Goal: Task Accomplishment & Management: Complete application form

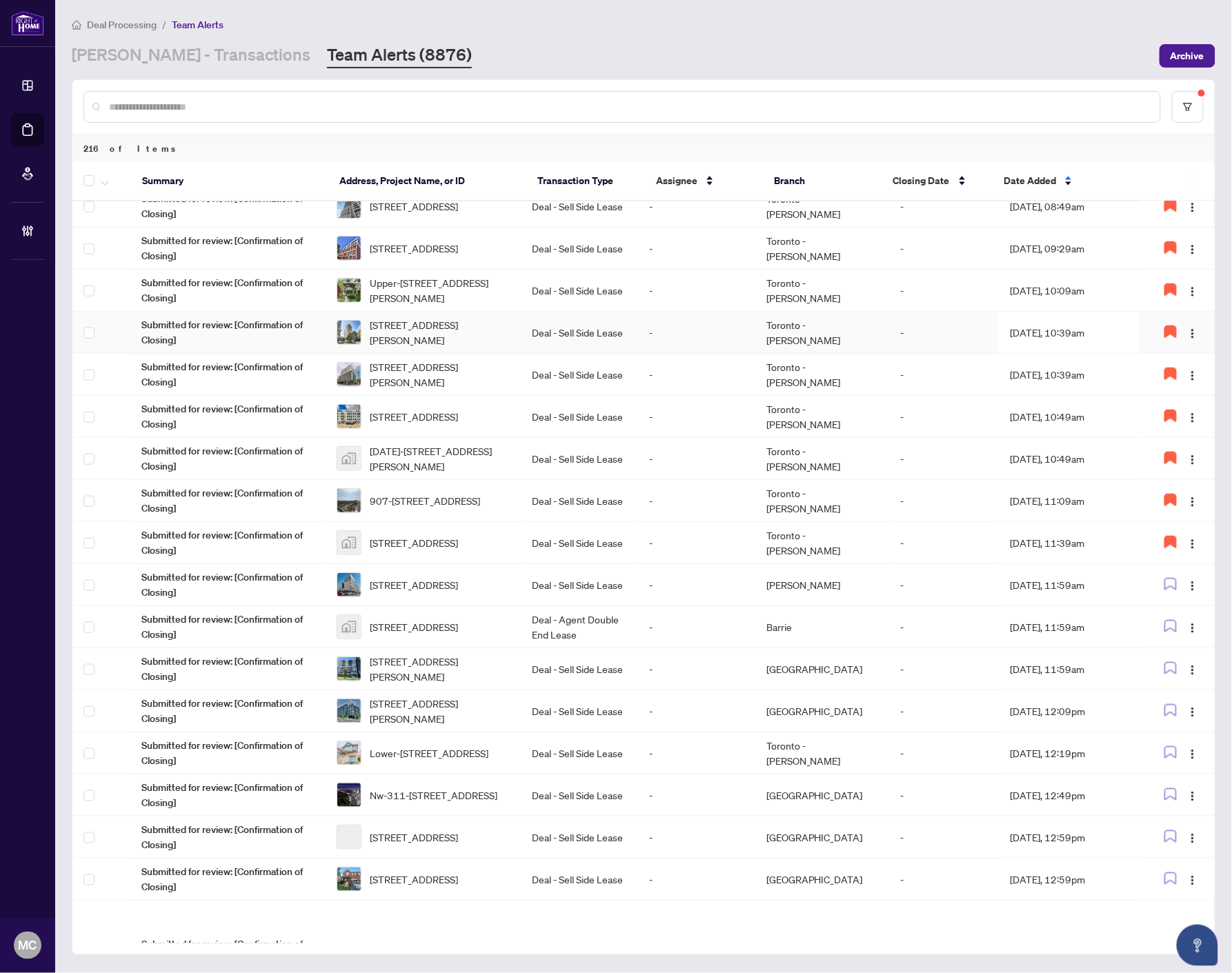
scroll to position [483, 0]
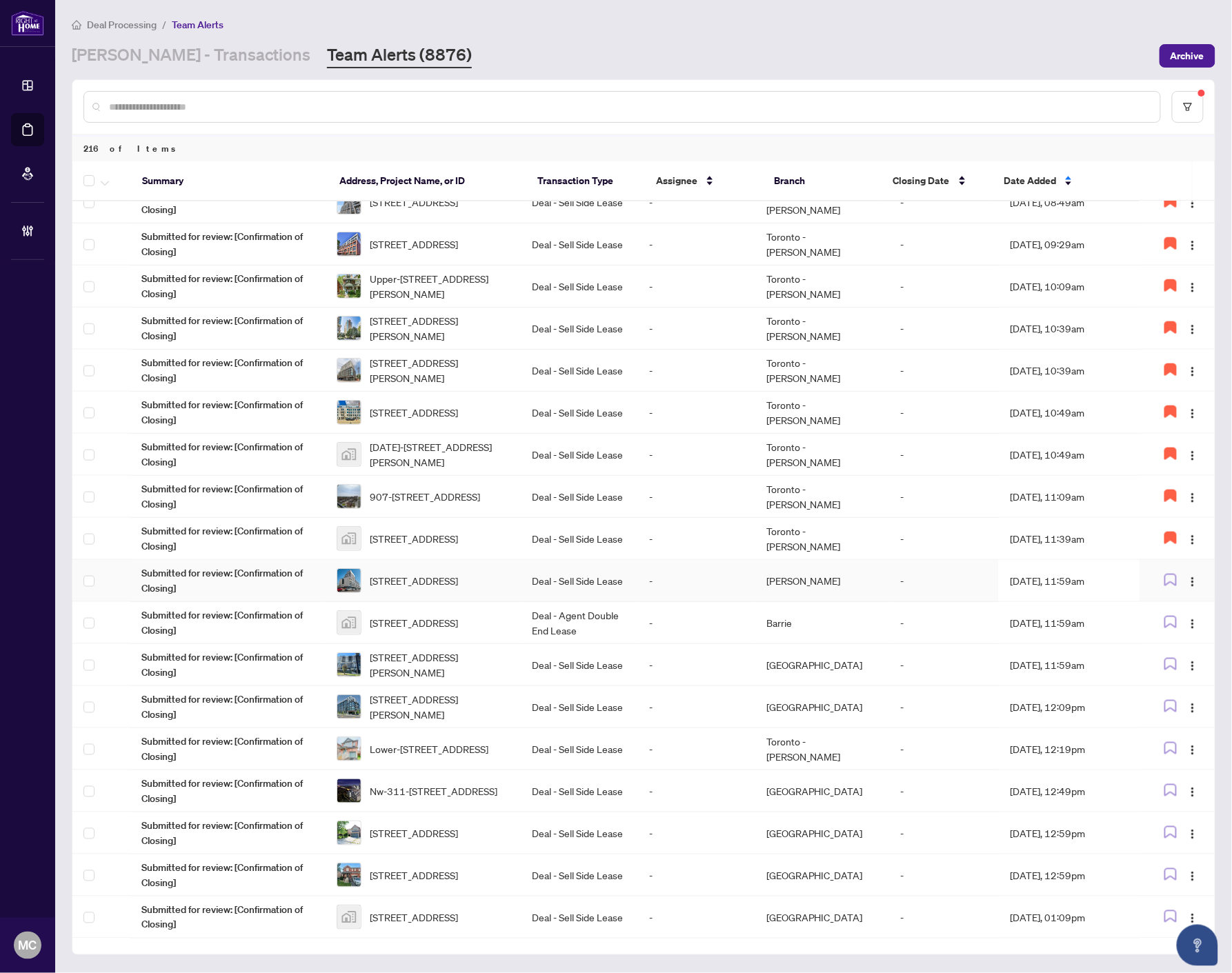
click at [546, 581] on td "Deal - Sell Side Lease" at bounding box center [579, 581] width 117 height 42
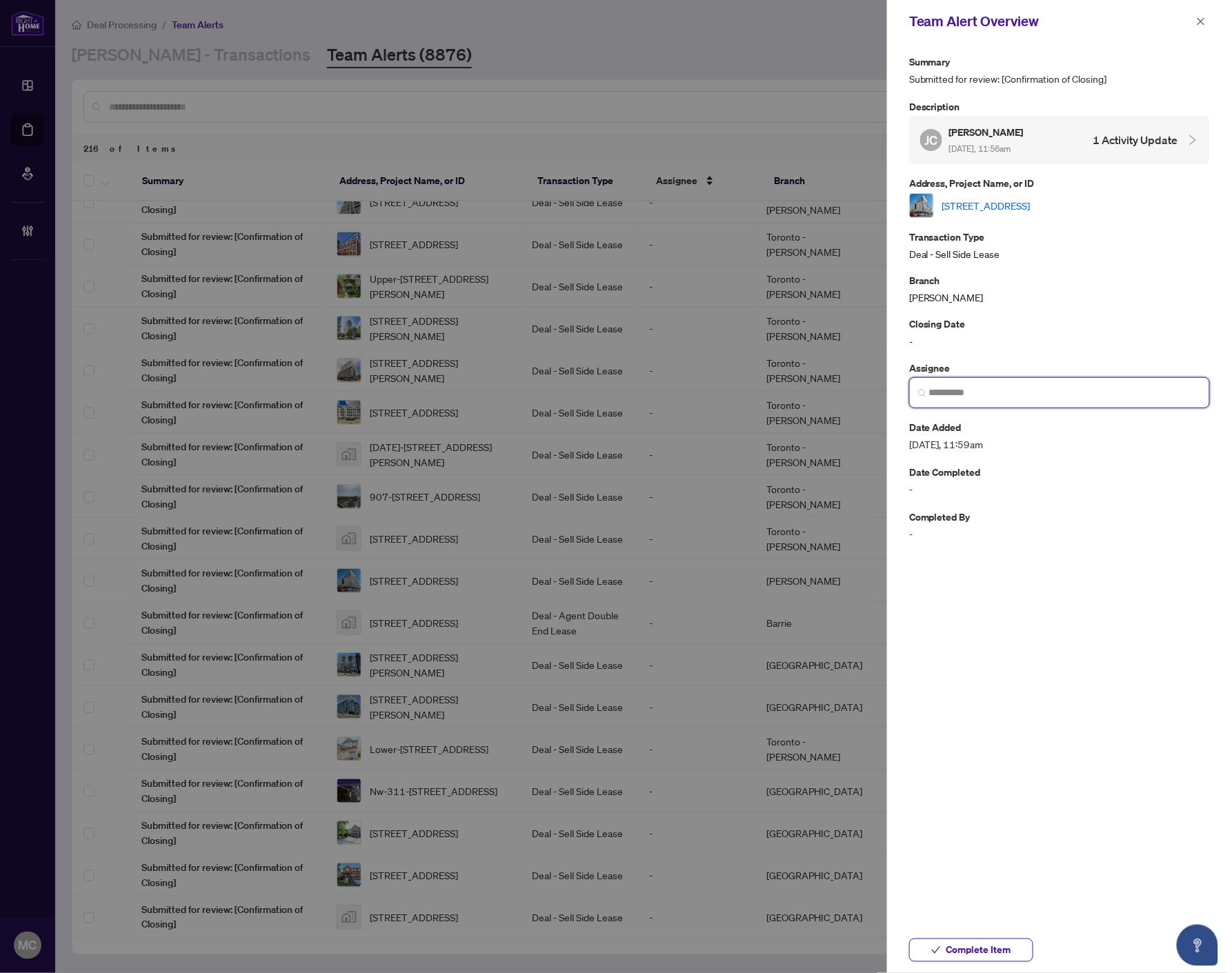
click at [990, 397] on input "search" at bounding box center [1065, 392] width 272 height 15
click at [1029, 439] on span "[EMAIL_ADDRESS][DOMAIN_NAME]" at bounding box center [1016, 442] width 135 height 11
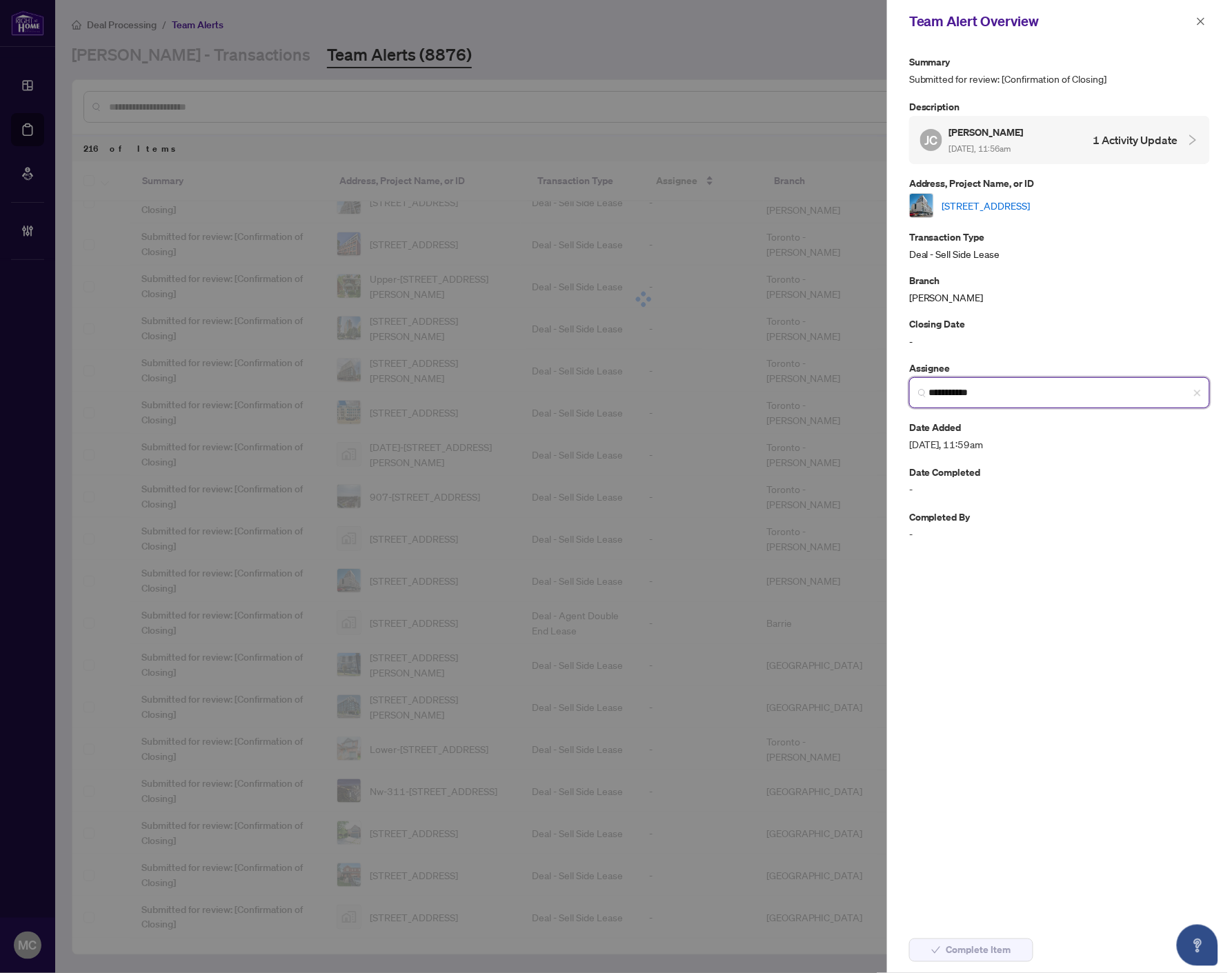
type input "**********"
click at [1030, 206] on link "[STREET_ADDRESS]" at bounding box center [986, 206] width 88 height 15
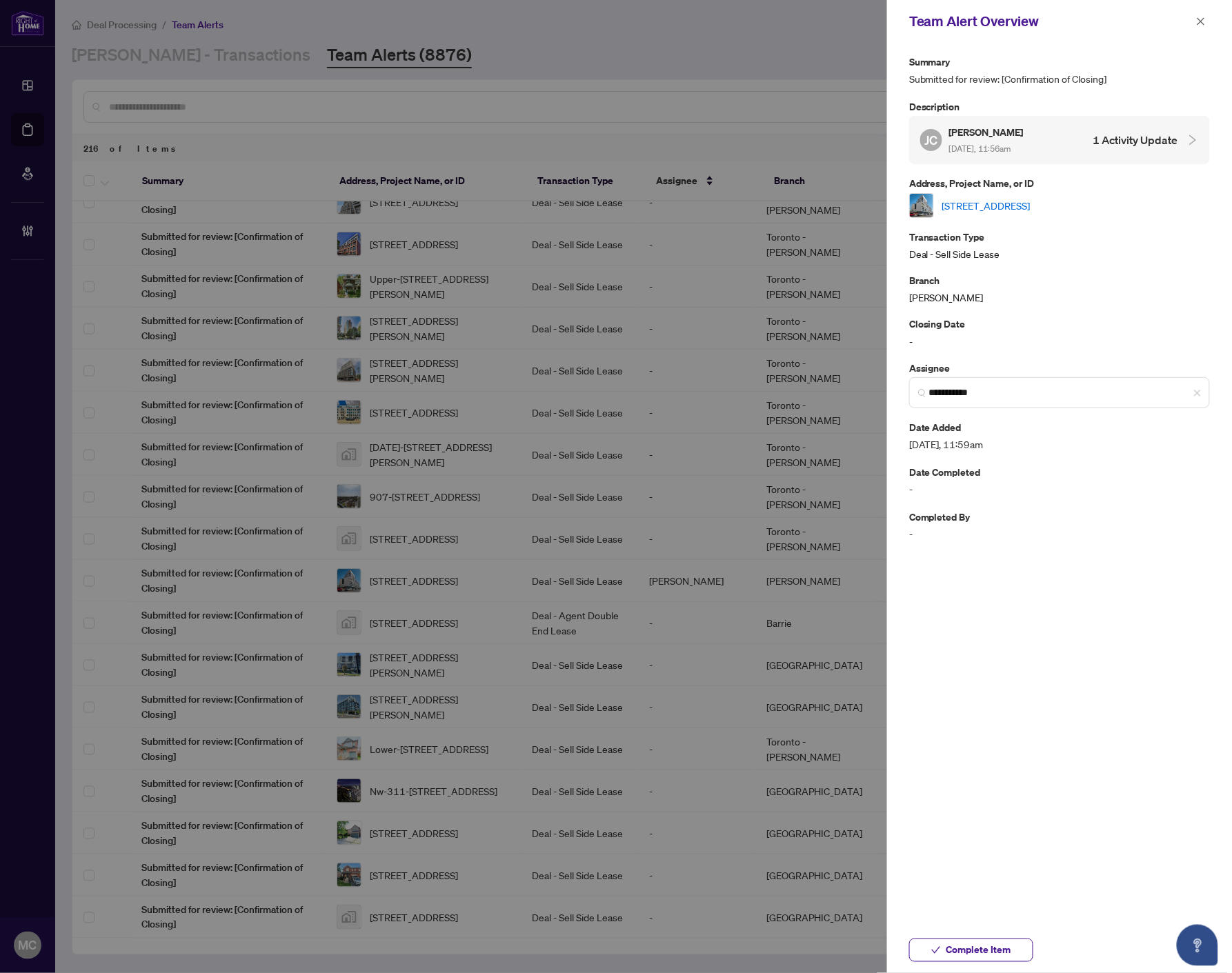
click at [967, 948] on span "Complete Item" at bounding box center [978, 950] width 65 height 22
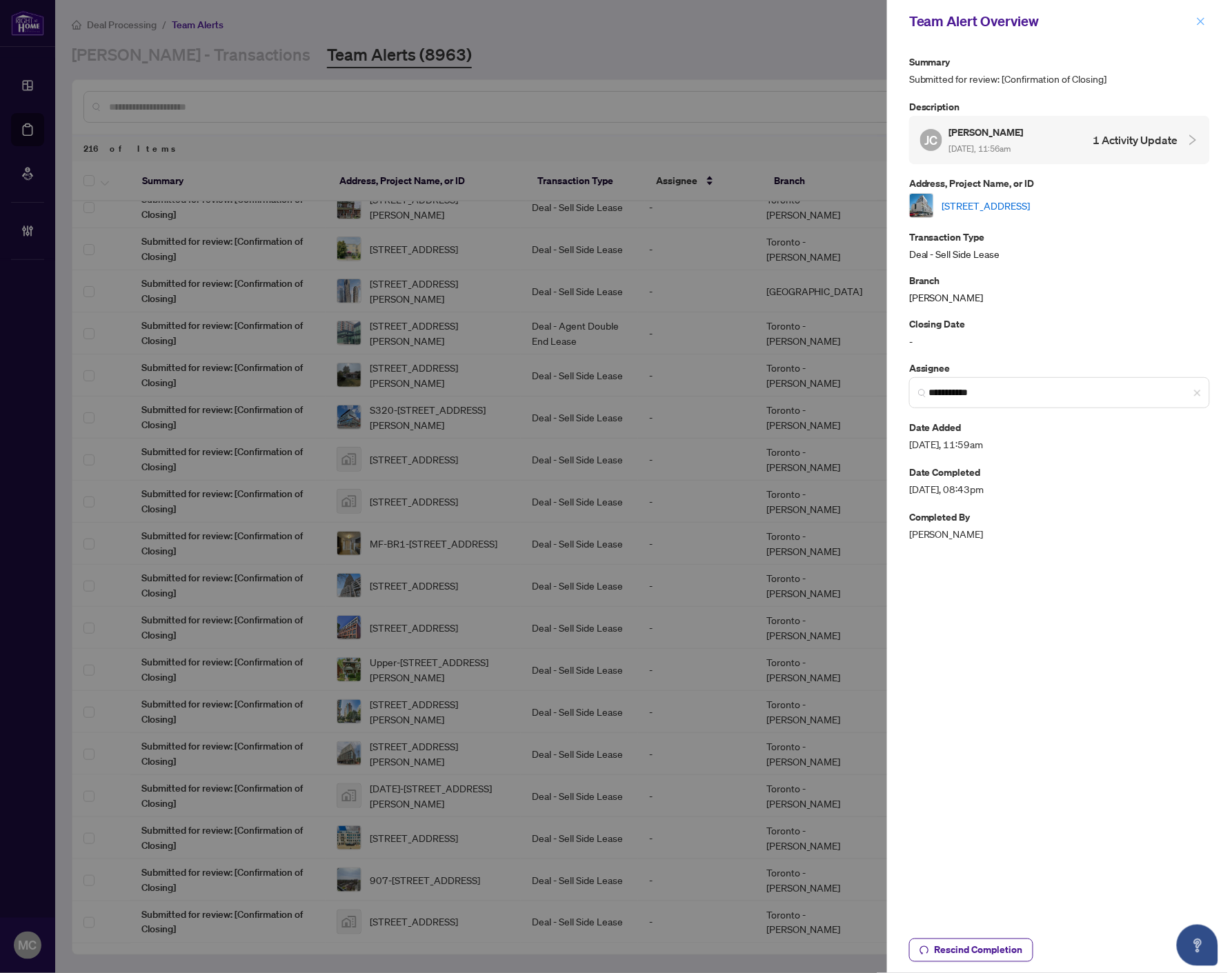
scroll to position [0, 0]
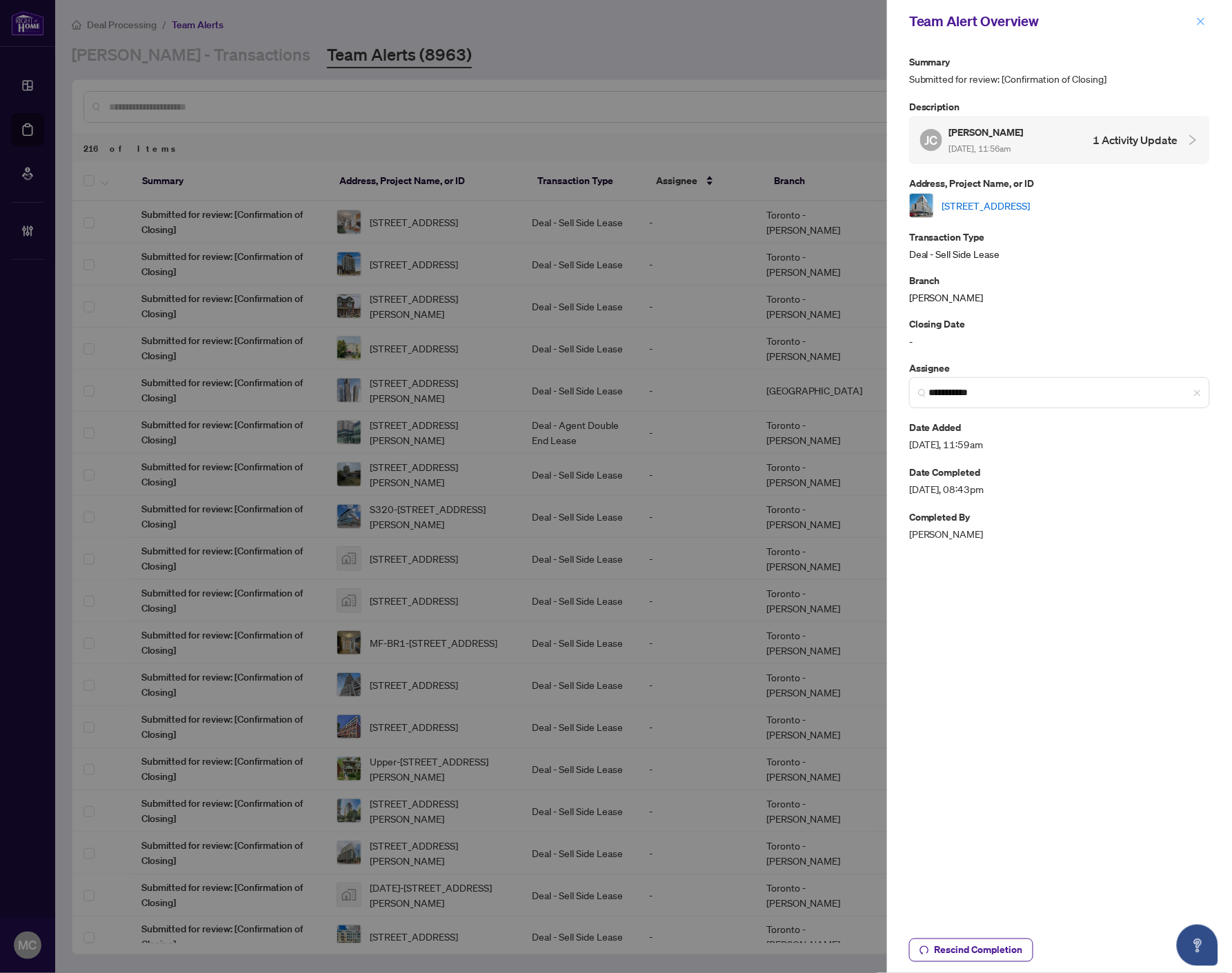
click at [1198, 18] on icon "close" at bounding box center [1201, 21] width 10 height 10
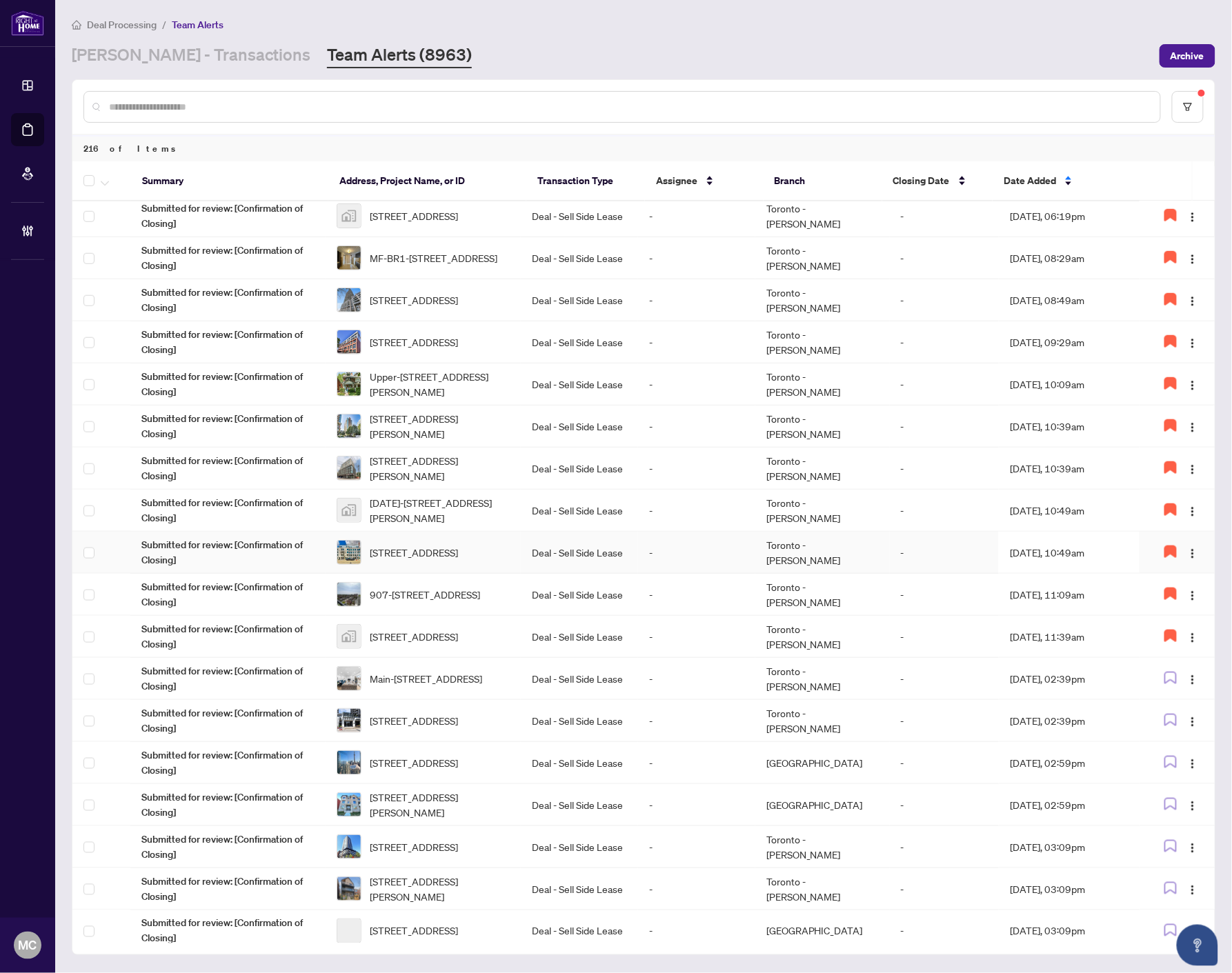
scroll to position [459, 0]
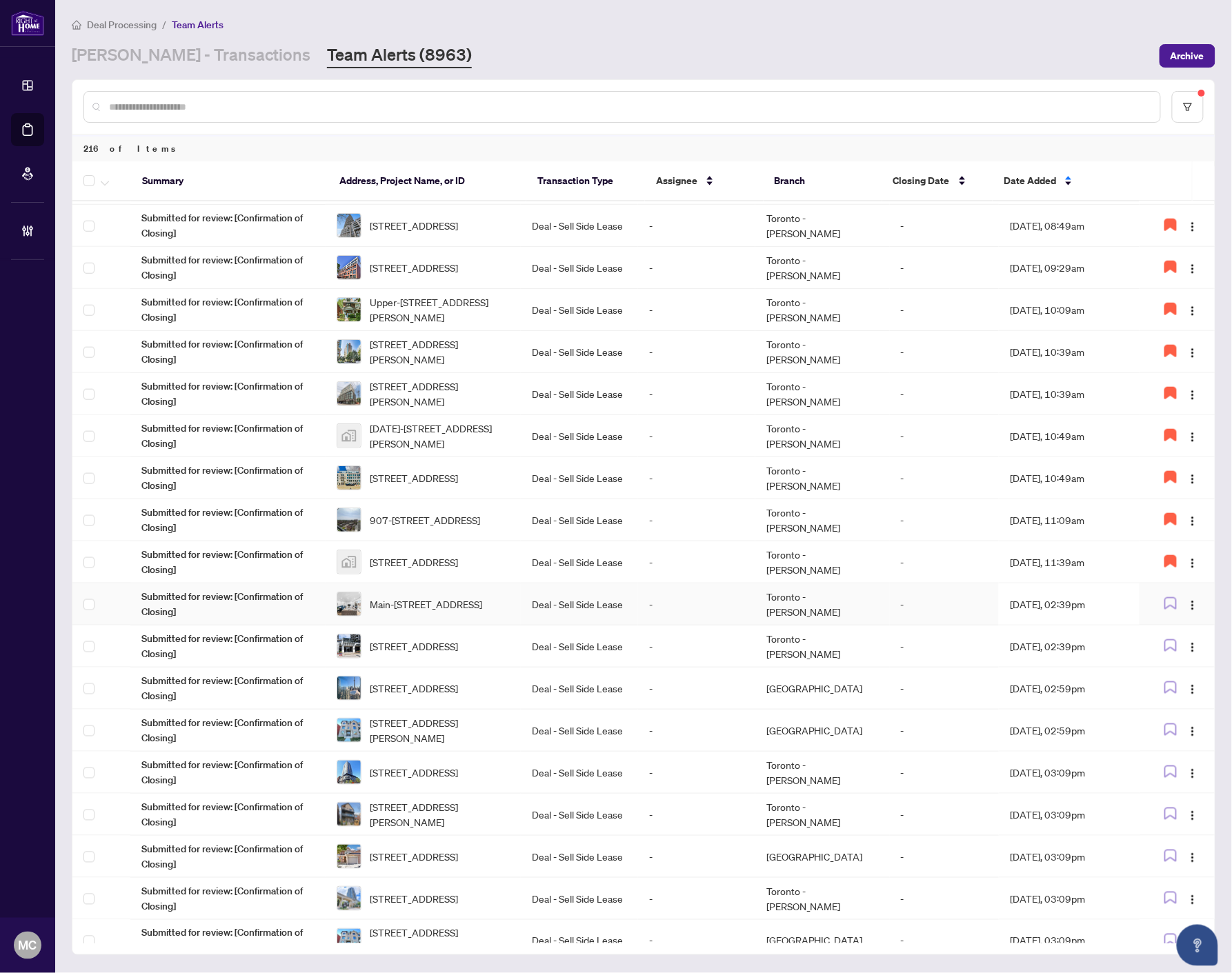
click at [482, 597] on span "Main-[STREET_ADDRESS]" at bounding box center [426, 605] width 112 height 15
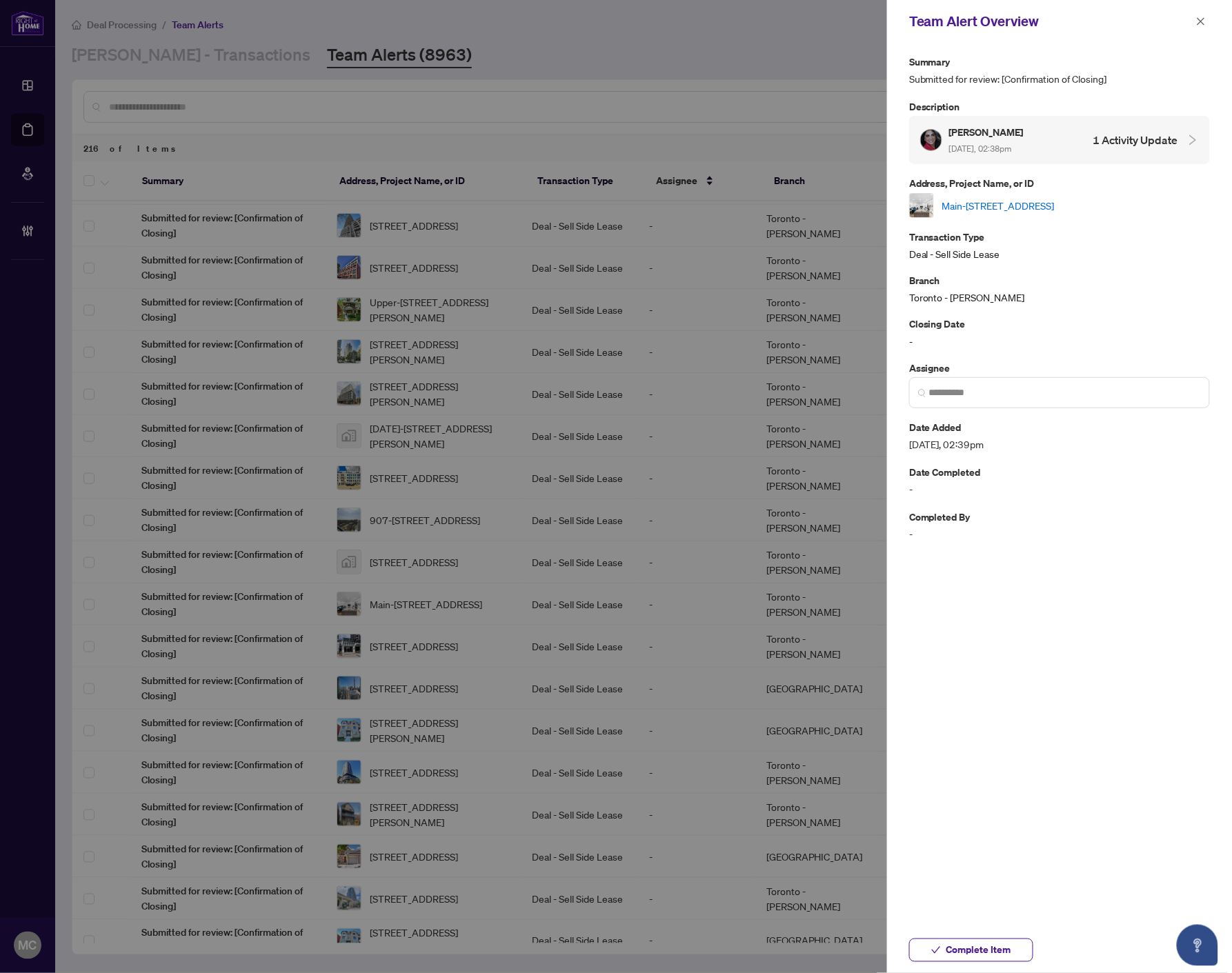
click at [1021, 208] on link "Main-[STREET_ADDRESS]" at bounding box center [998, 206] width 112 height 15
click at [1197, 24] on icon "close" at bounding box center [1201, 21] width 10 height 10
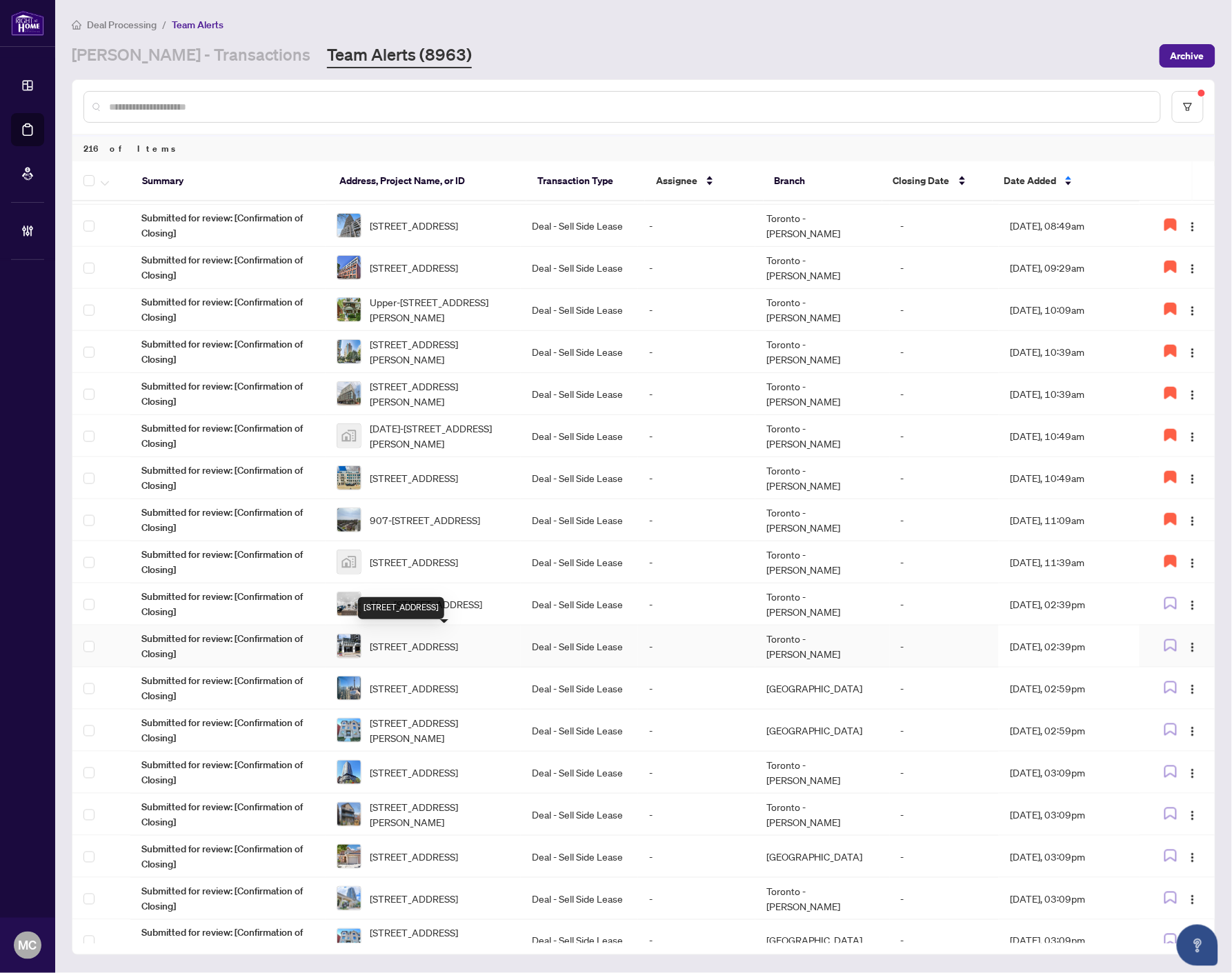
click at [416, 639] on span "[STREET_ADDRESS]" at bounding box center [413, 647] width 88 height 15
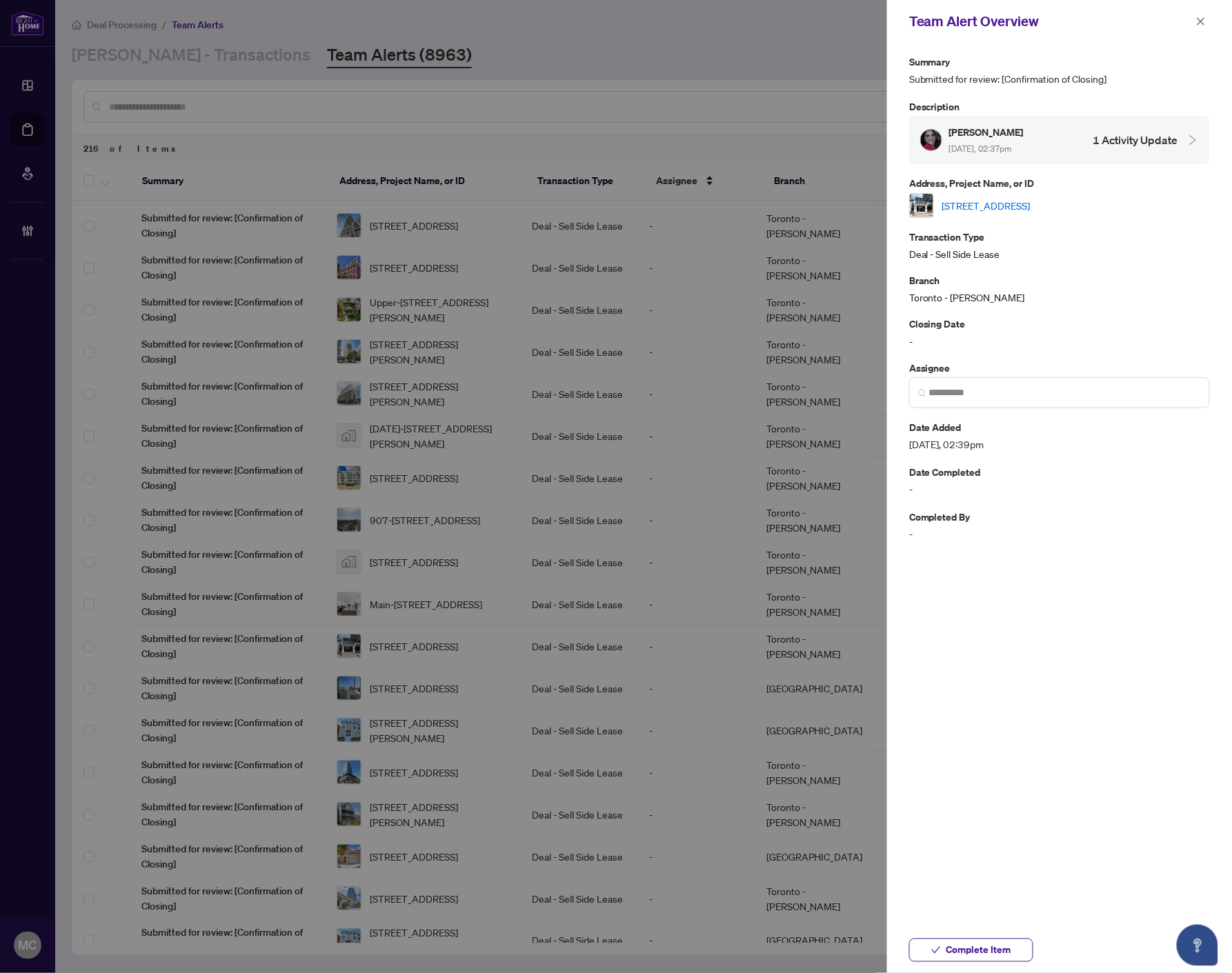
click at [1030, 204] on link "[STREET_ADDRESS]" at bounding box center [986, 206] width 88 height 15
click at [1004, 947] on span "Complete Item" at bounding box center [978, 950] width 65 height 22
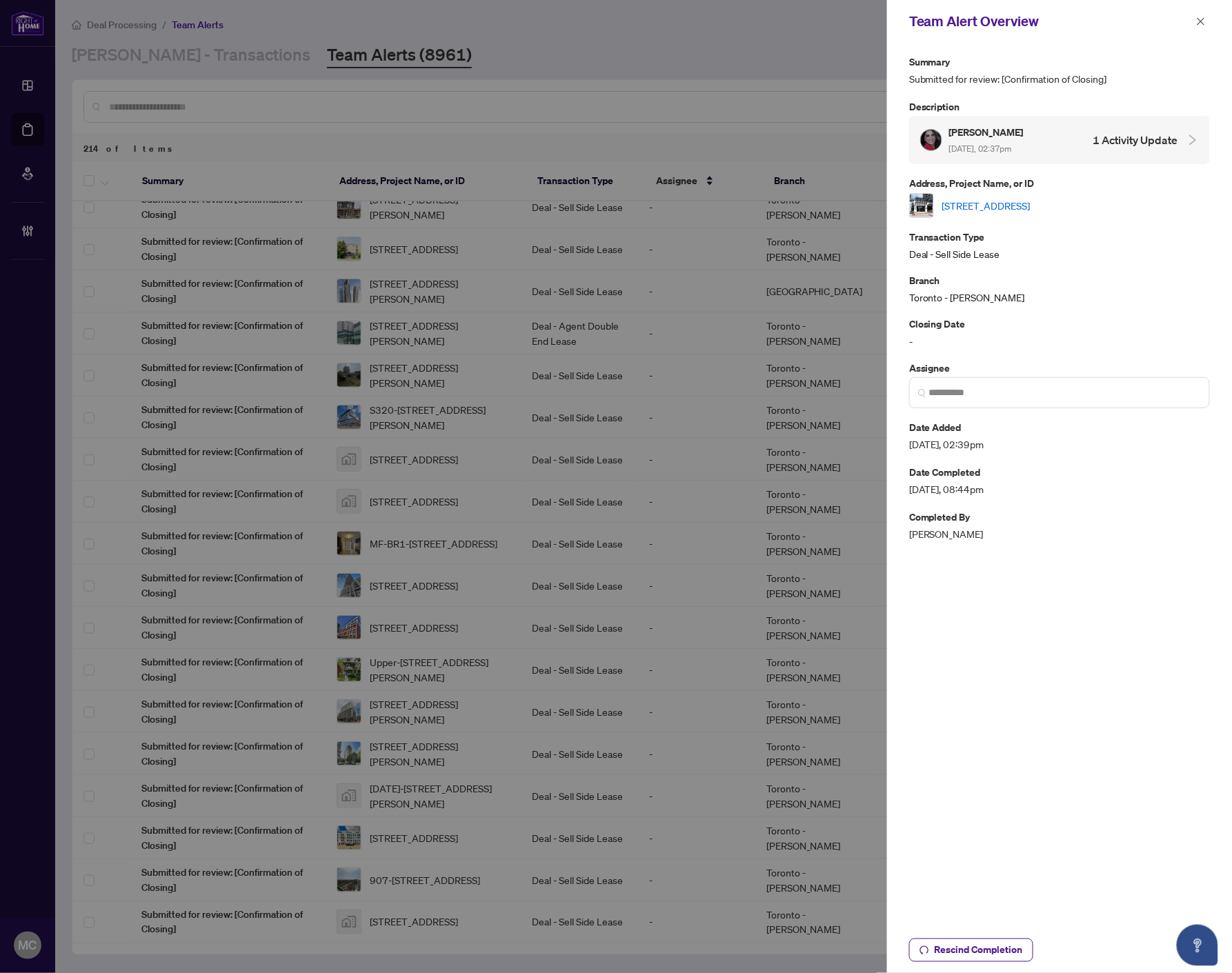
scroll to position [0, 0]
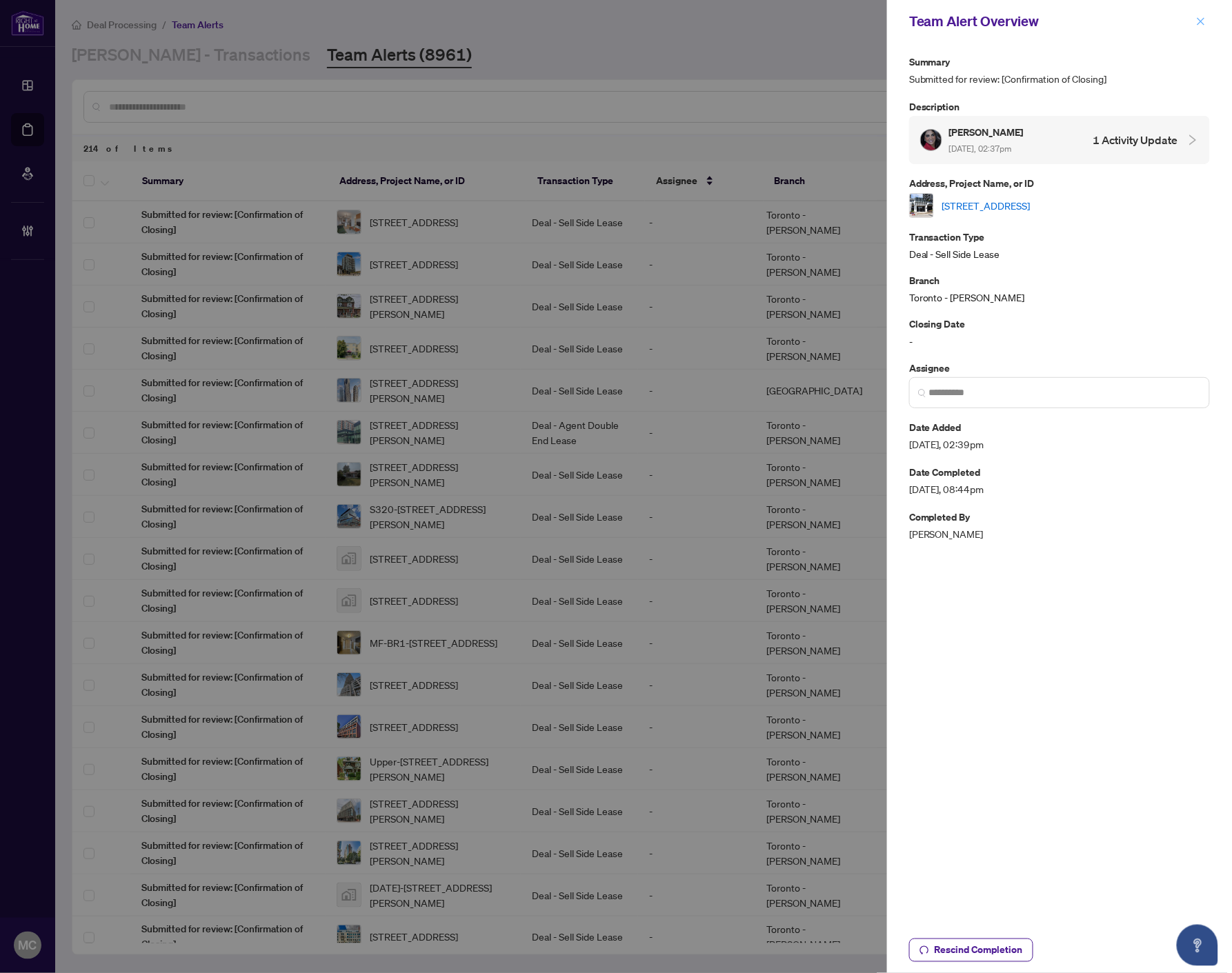
click at [1202, 18] on icon "close" at bounding box center [1201, 21] width 10 height 10
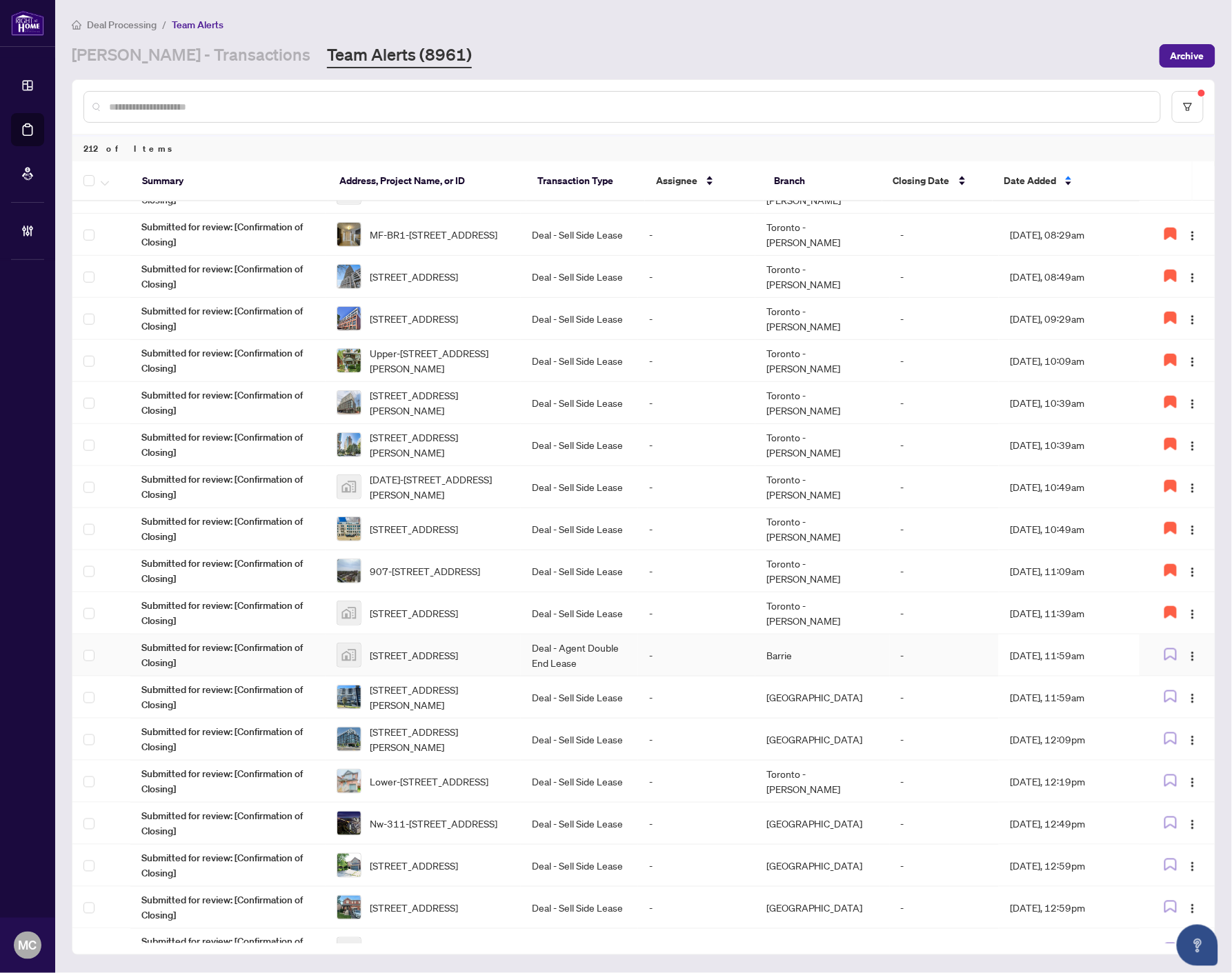
scroll to position [406, 0]
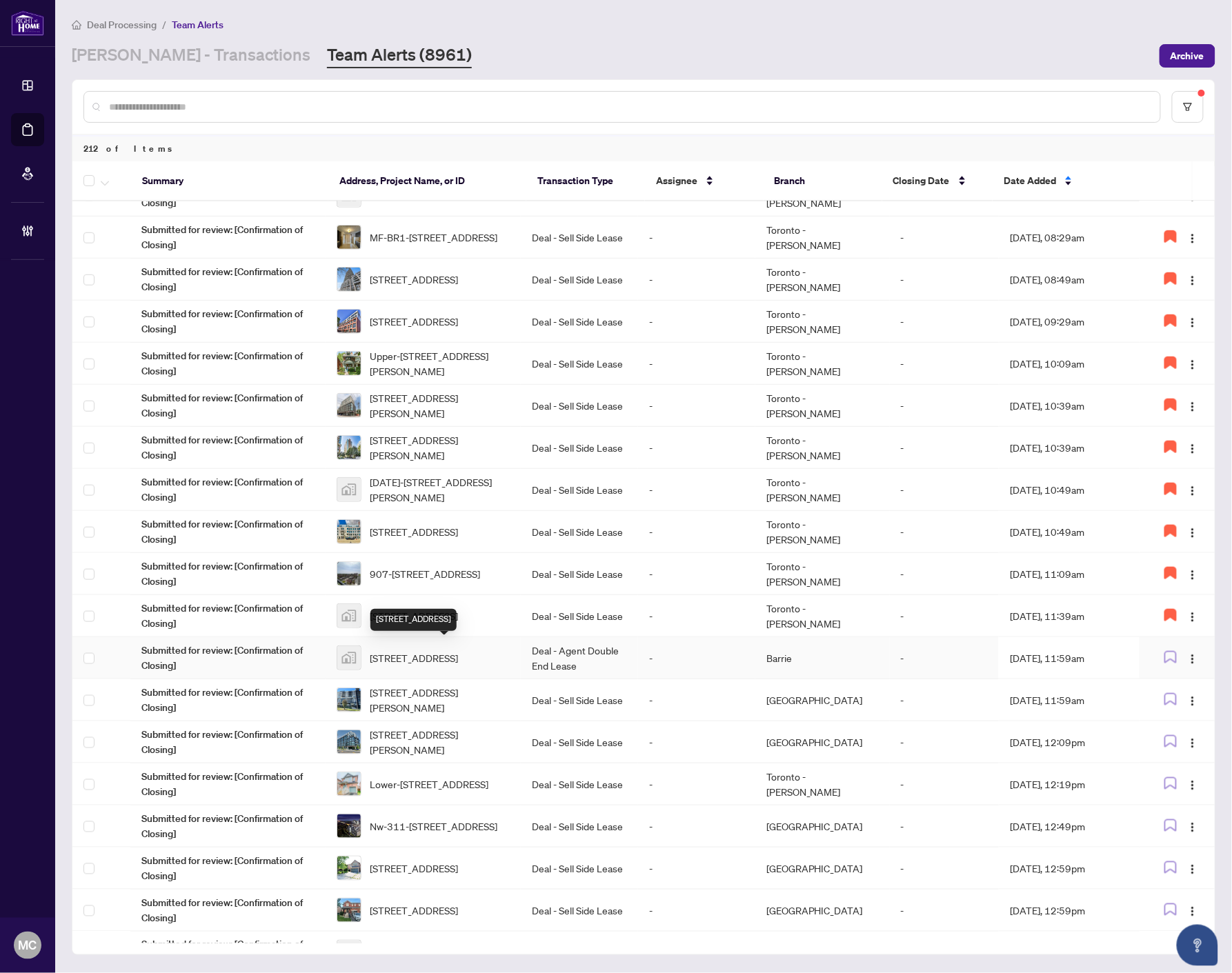
click at [458, 654] on span "[STREET_ADDRESS]" at bounding box center [413, 658] width 88 height 15
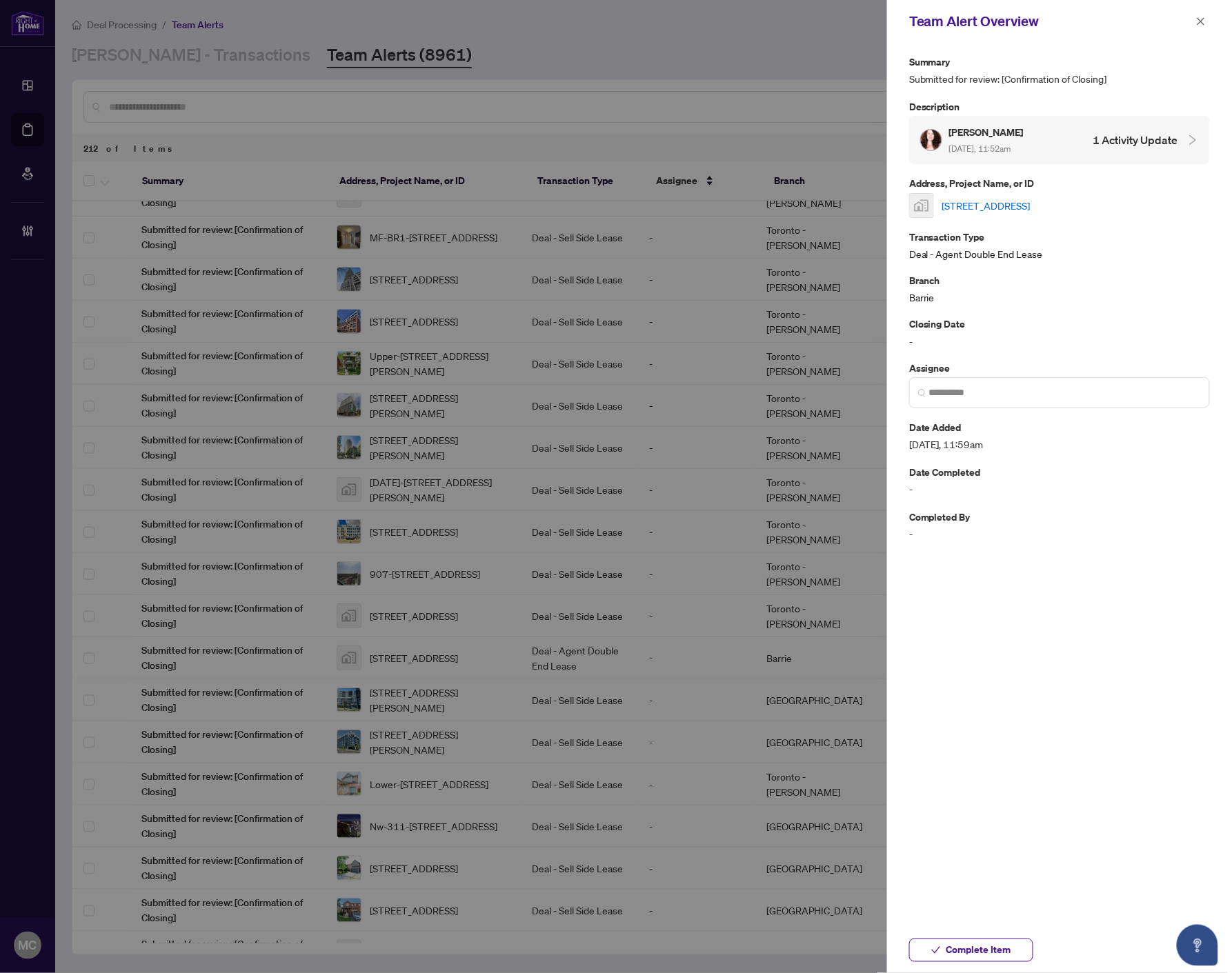
click at [1026, 200] on link "[STREET_ADDRESS]" at bounding box center [986, 206] width 88 height 15
click at [982, 400] on span at bounding box center [1059, 393] width 300 height 31
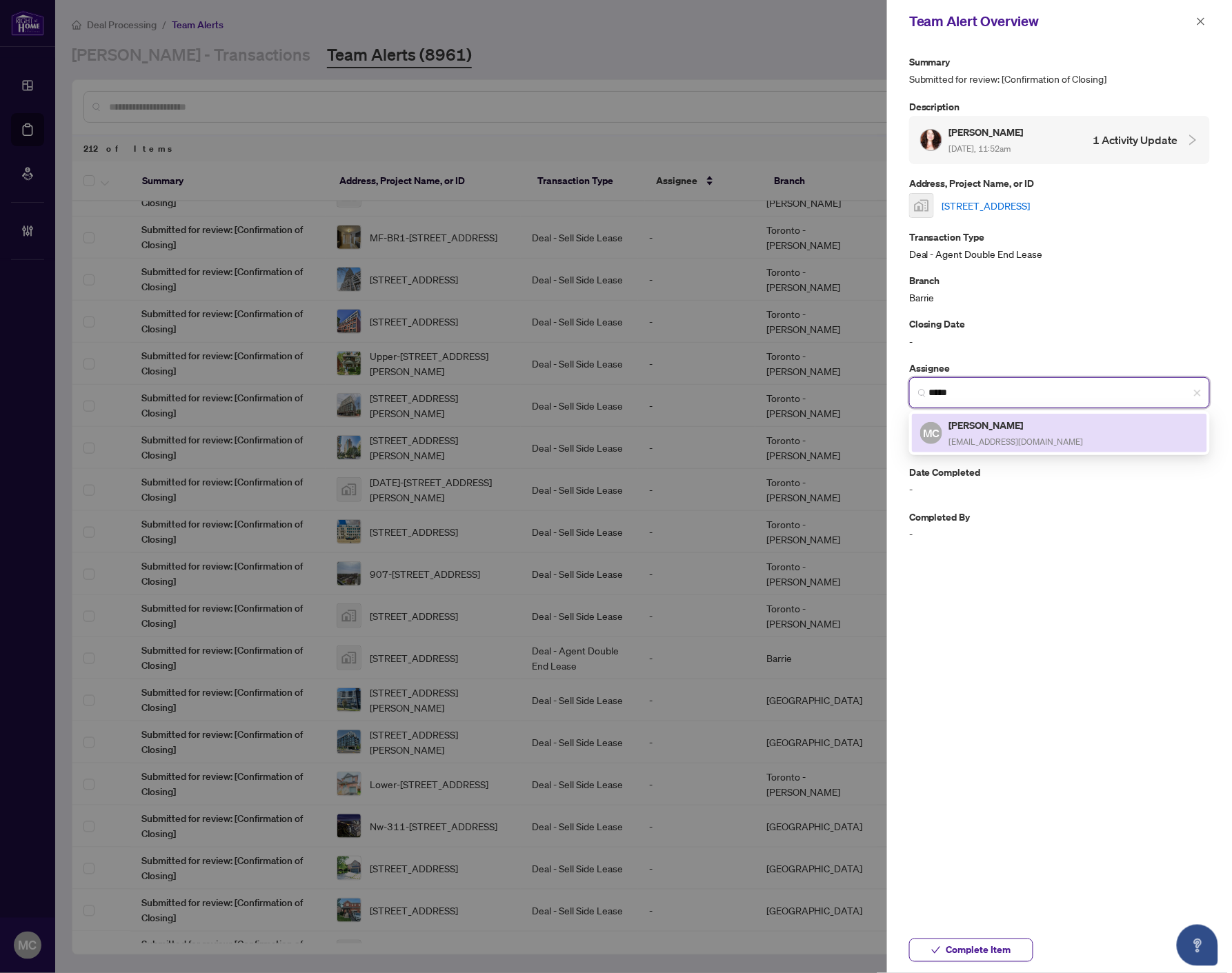
click at [1023, 423] on h5 "[PERSON_NAME]" at bounding box center [1016, 425] width 135 height 16
type input "**********"
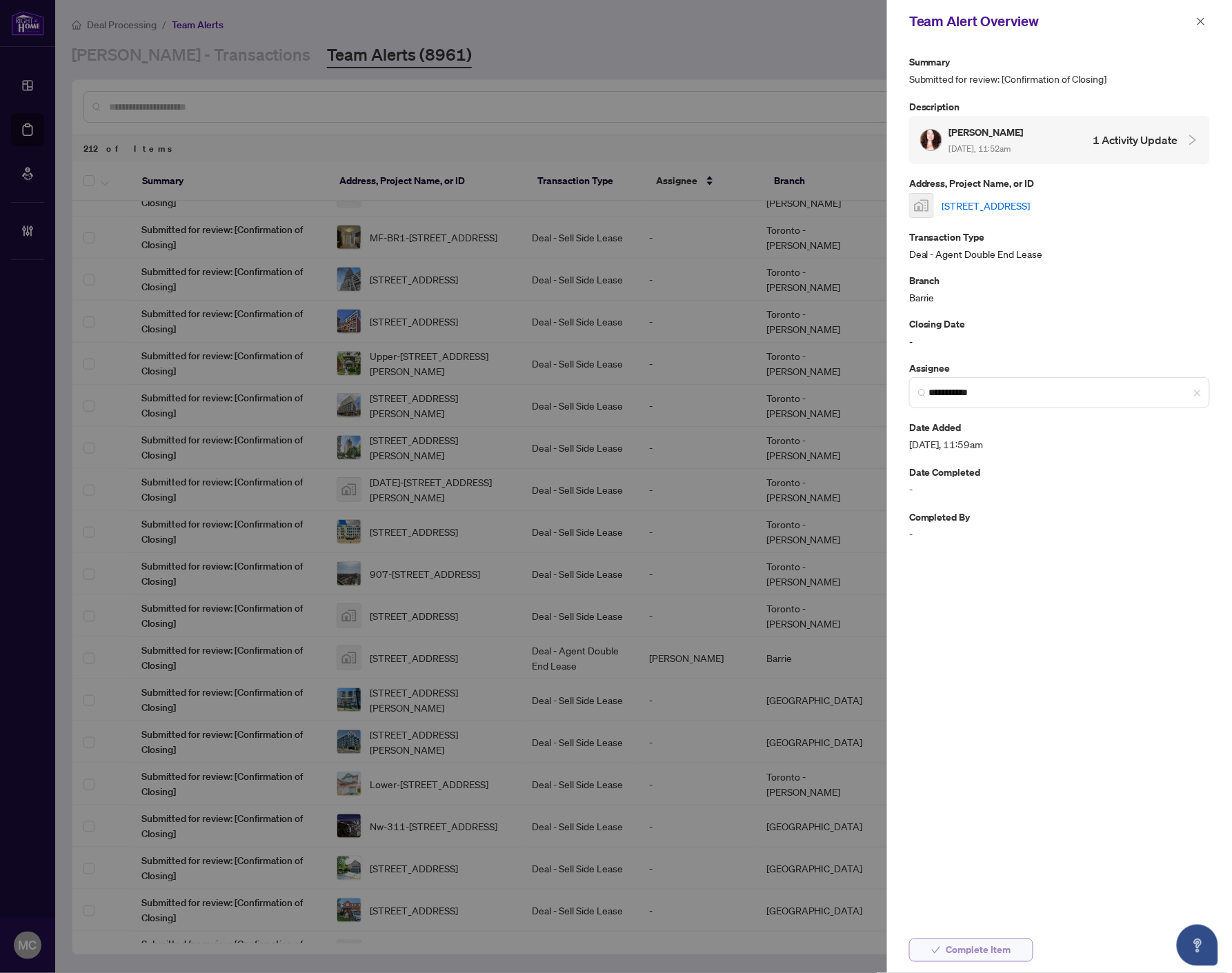
click at [1001, 943] on span "Complete Item" at bounding box center [978, 950] width 65 height 22
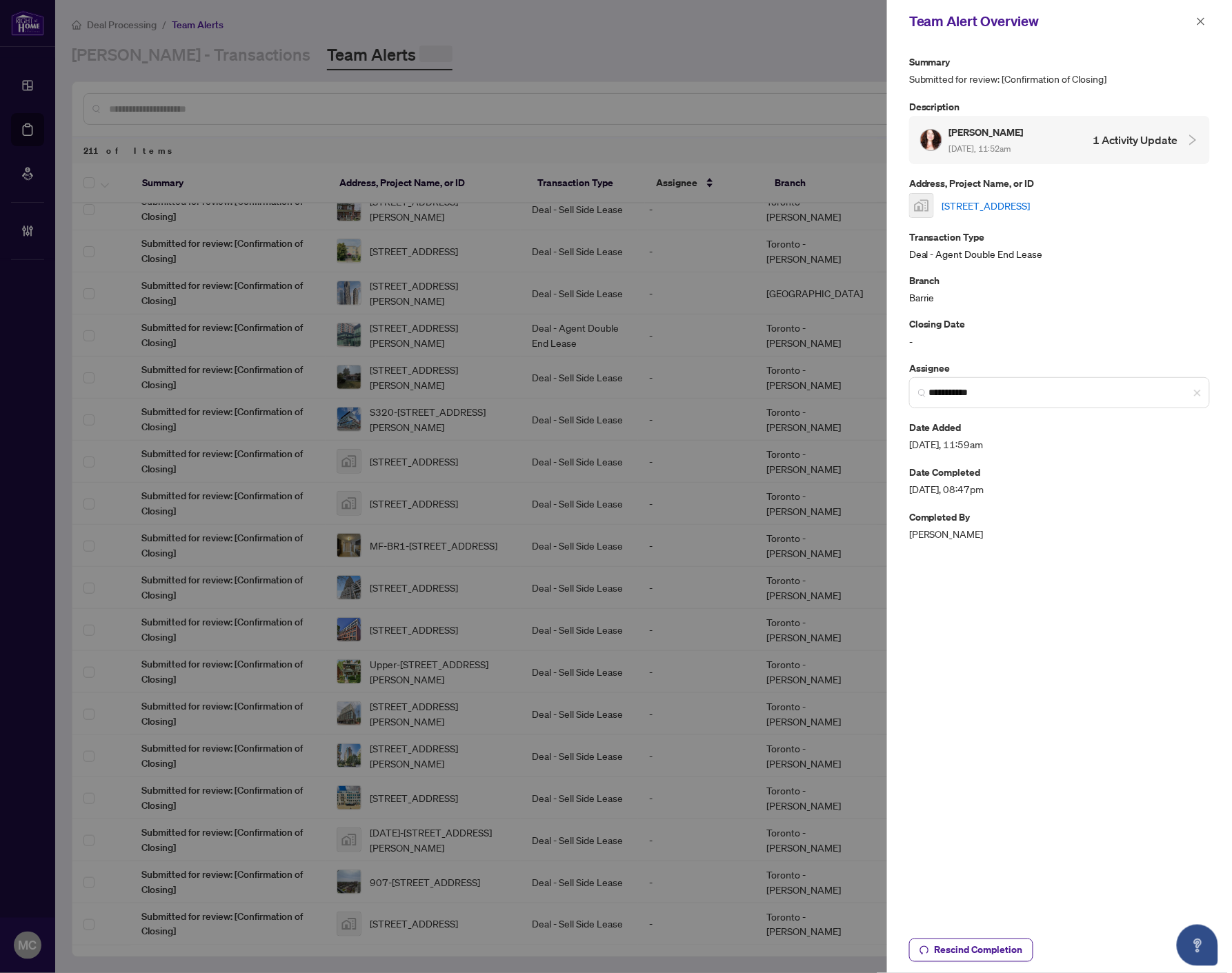
scroll to position [0, 0]
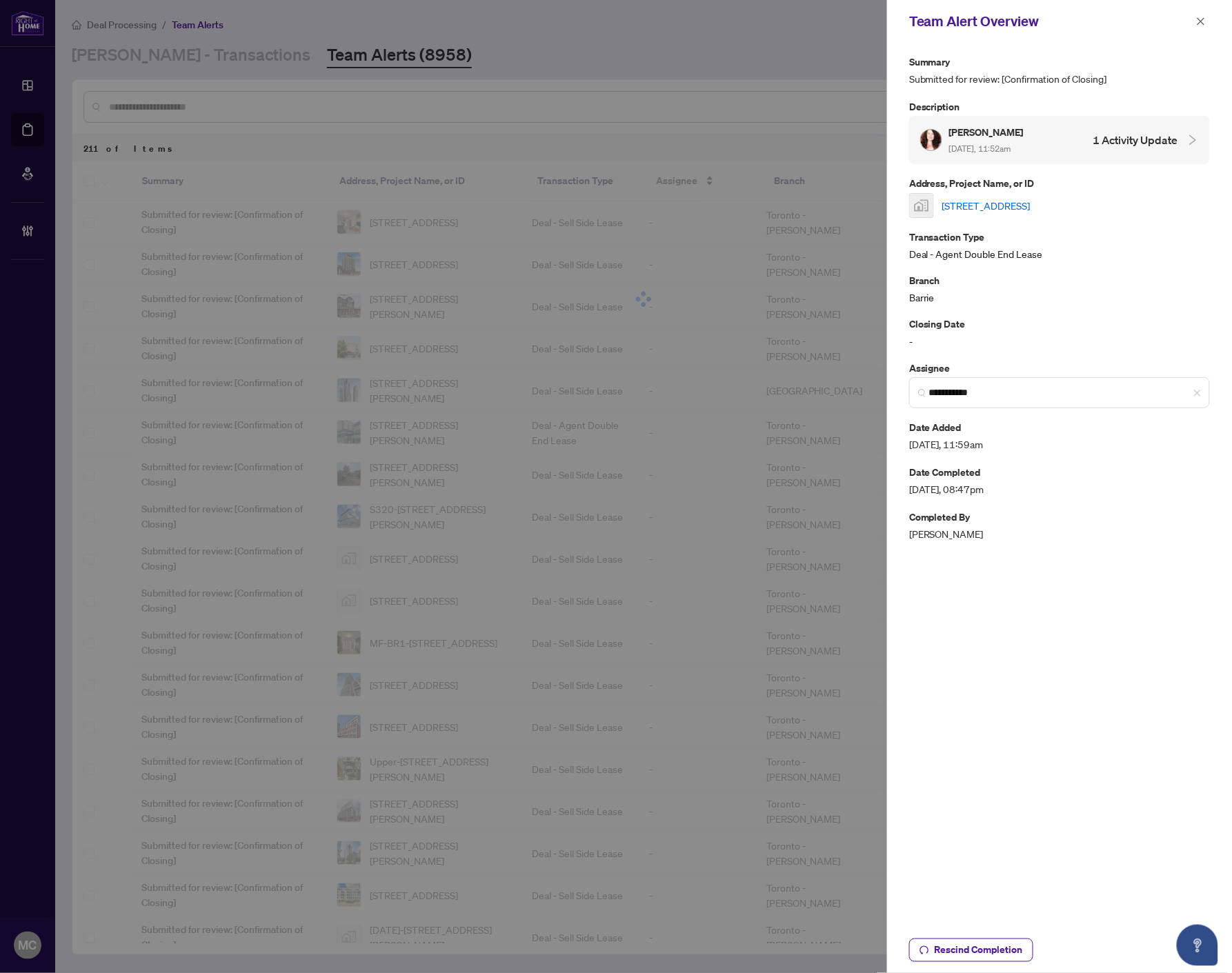
click at [1197, 19] on icon "close" at bounding box center [1201, 21] width 10 height 10
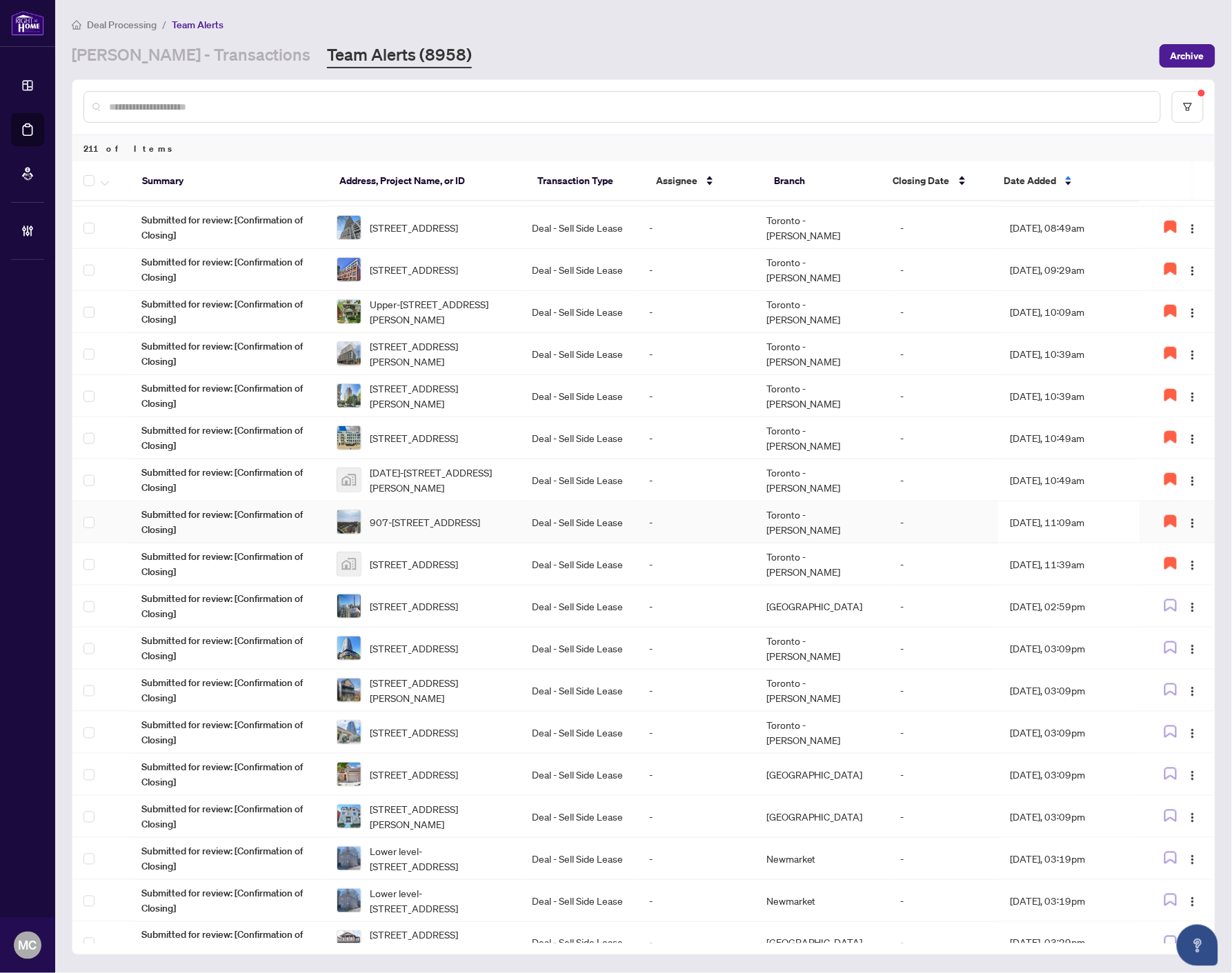
scroll to position [459, 0]
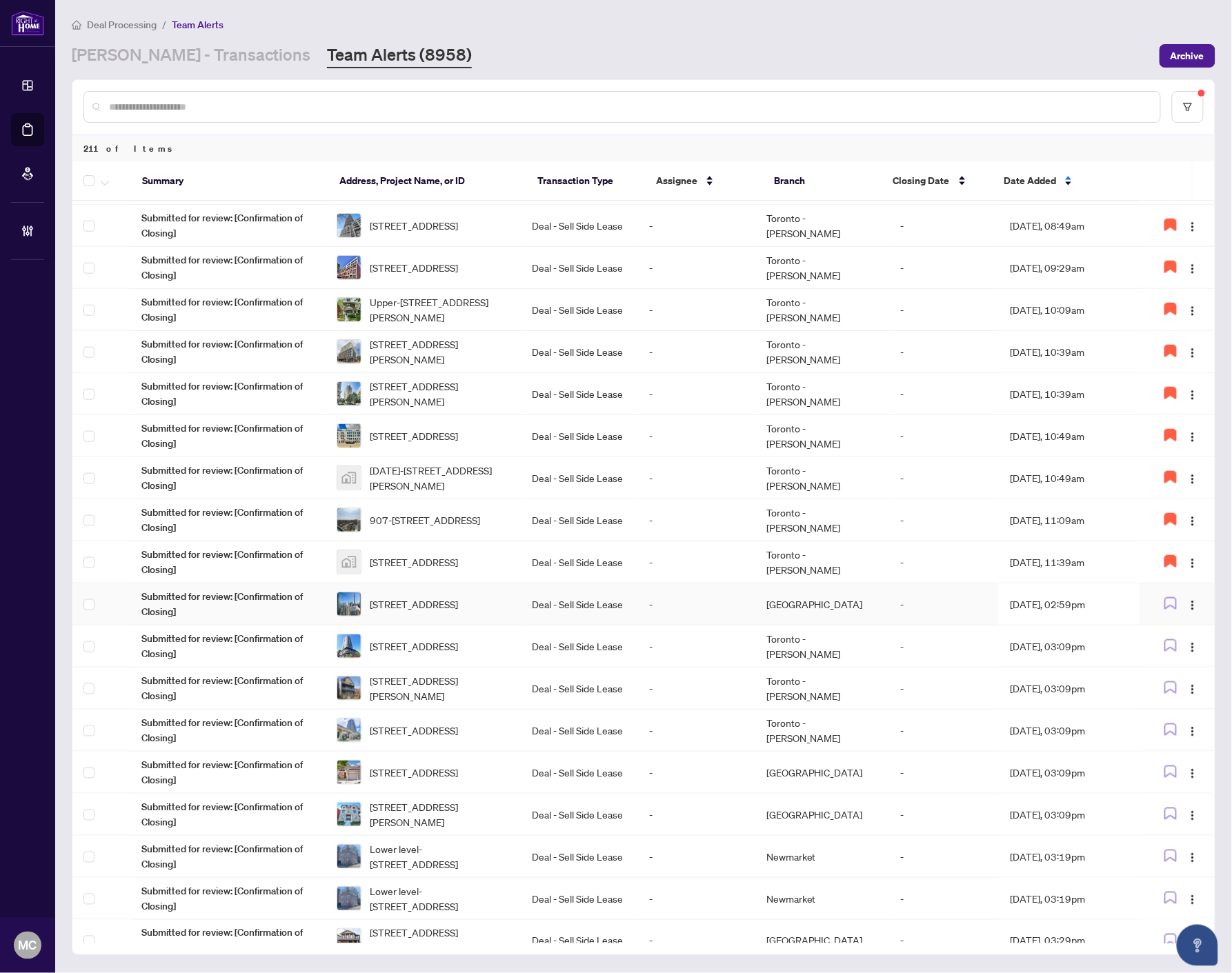
click at [536, 596] on td "Deal - Sell Side Lease" at bounding box center [579, 604] width 117 height 42
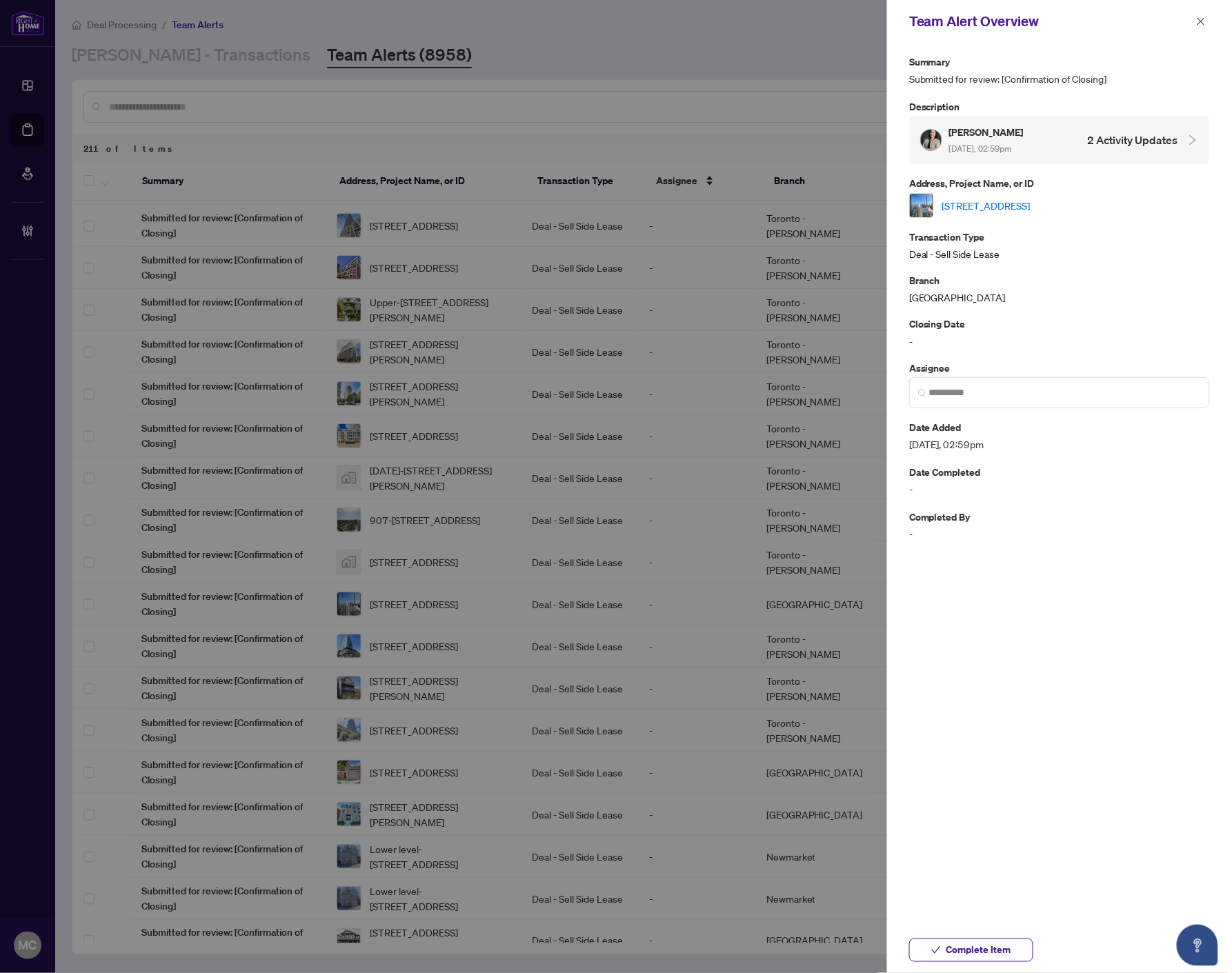
click at [1016, 201] on link "[STREET_ADDRESS]" at bounding box center [986, 206] width 88 height 15
click at [1069, 389] on input "search" at bounding box center [1065, 392] width 272 height 15
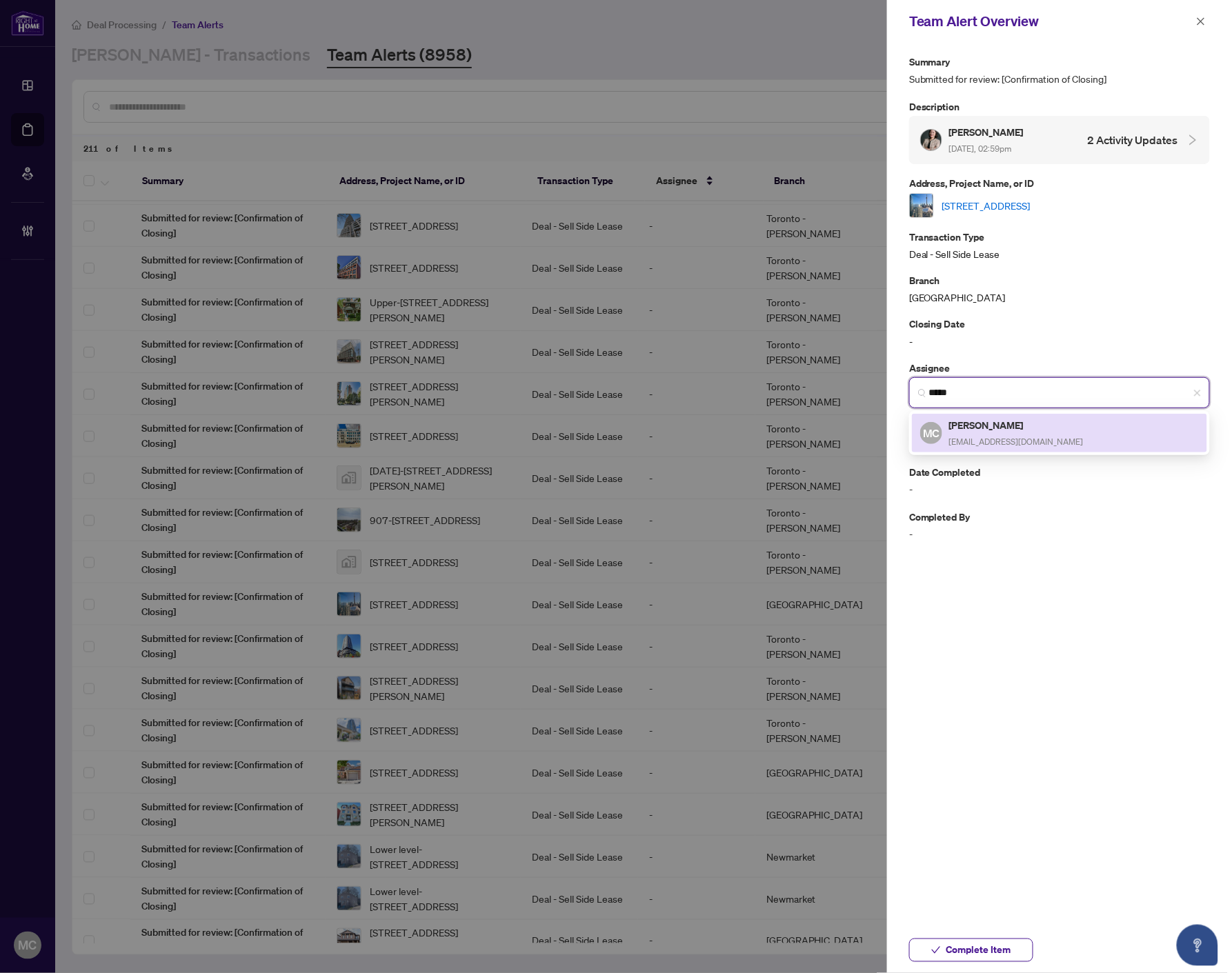
click at [1009, 423] on h5 "[PERSON_NAME]" at bounding box center [1016, 425] width 135 height 16
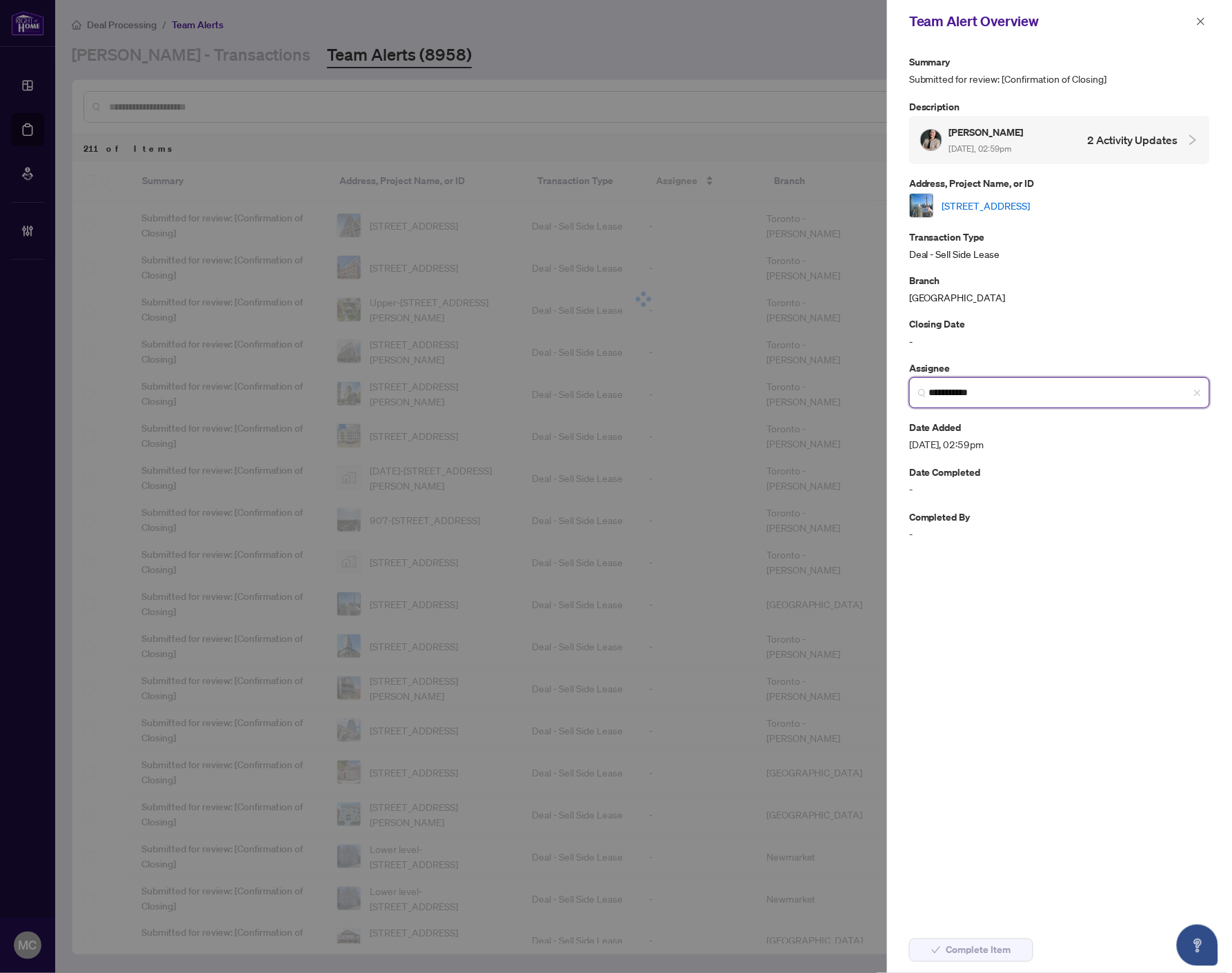
type input "**********"
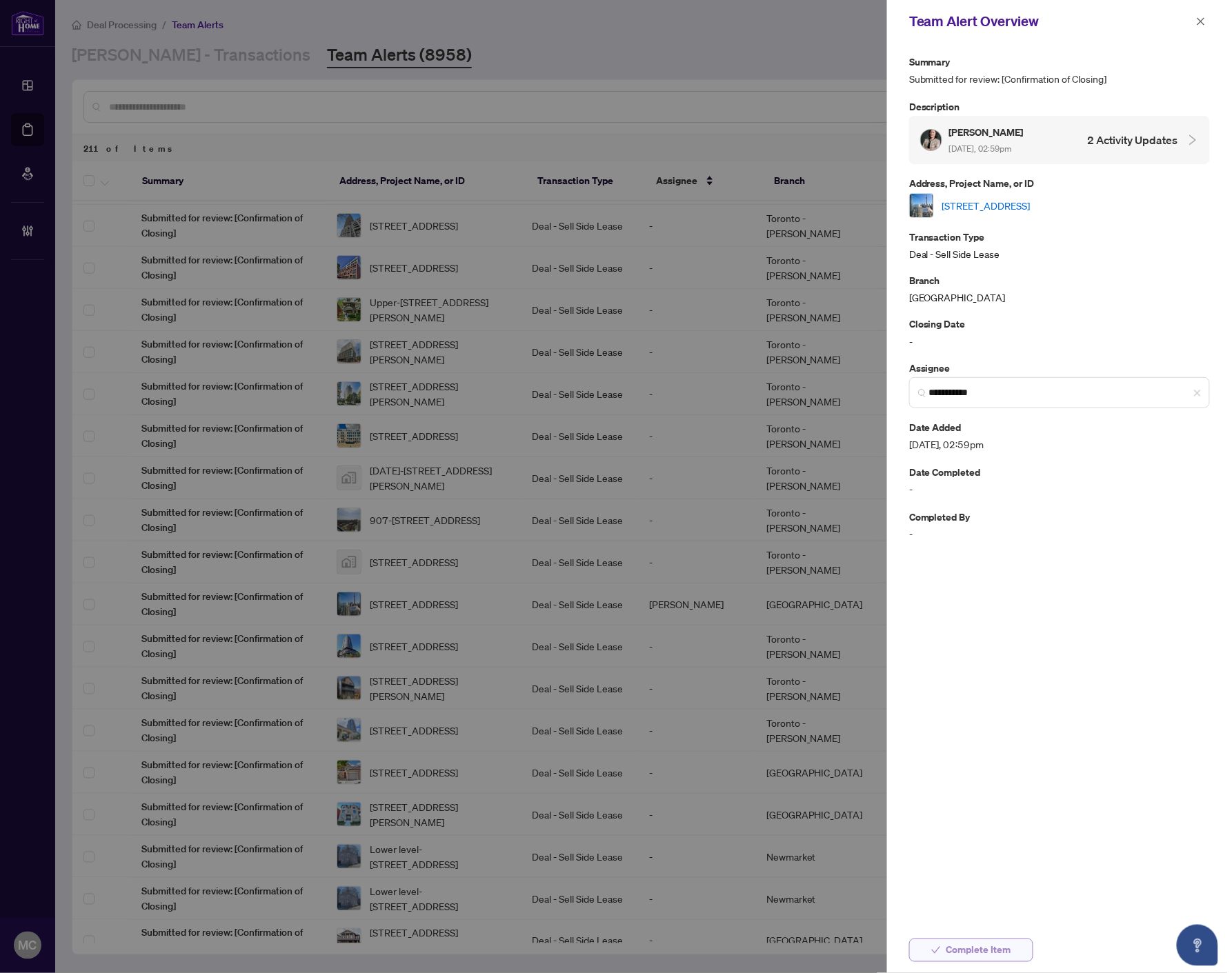
click at [1026, 945] on button "Complete Item" at bounding box center [971, 950] width 124 height 24
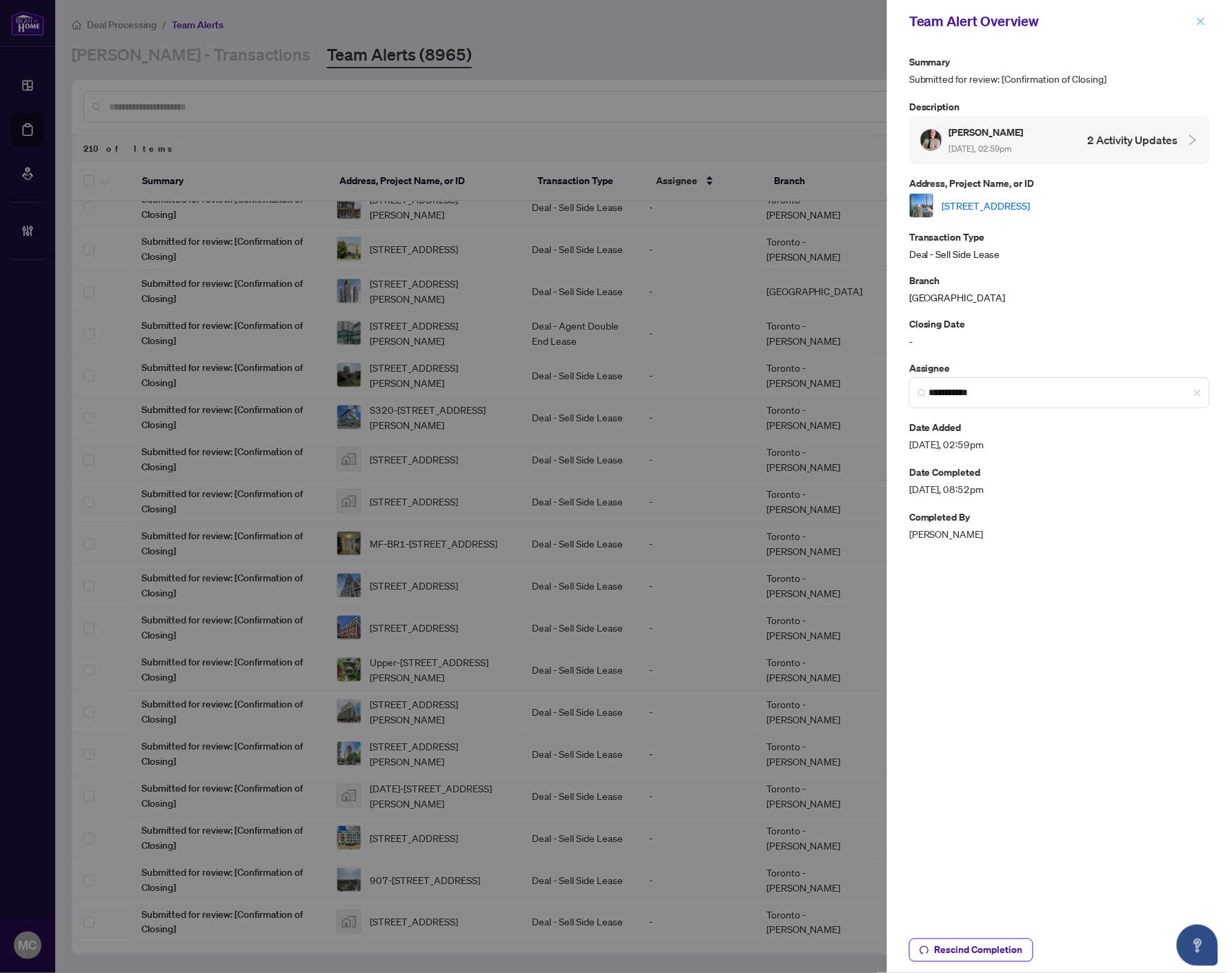
scroll to position [0, 0]
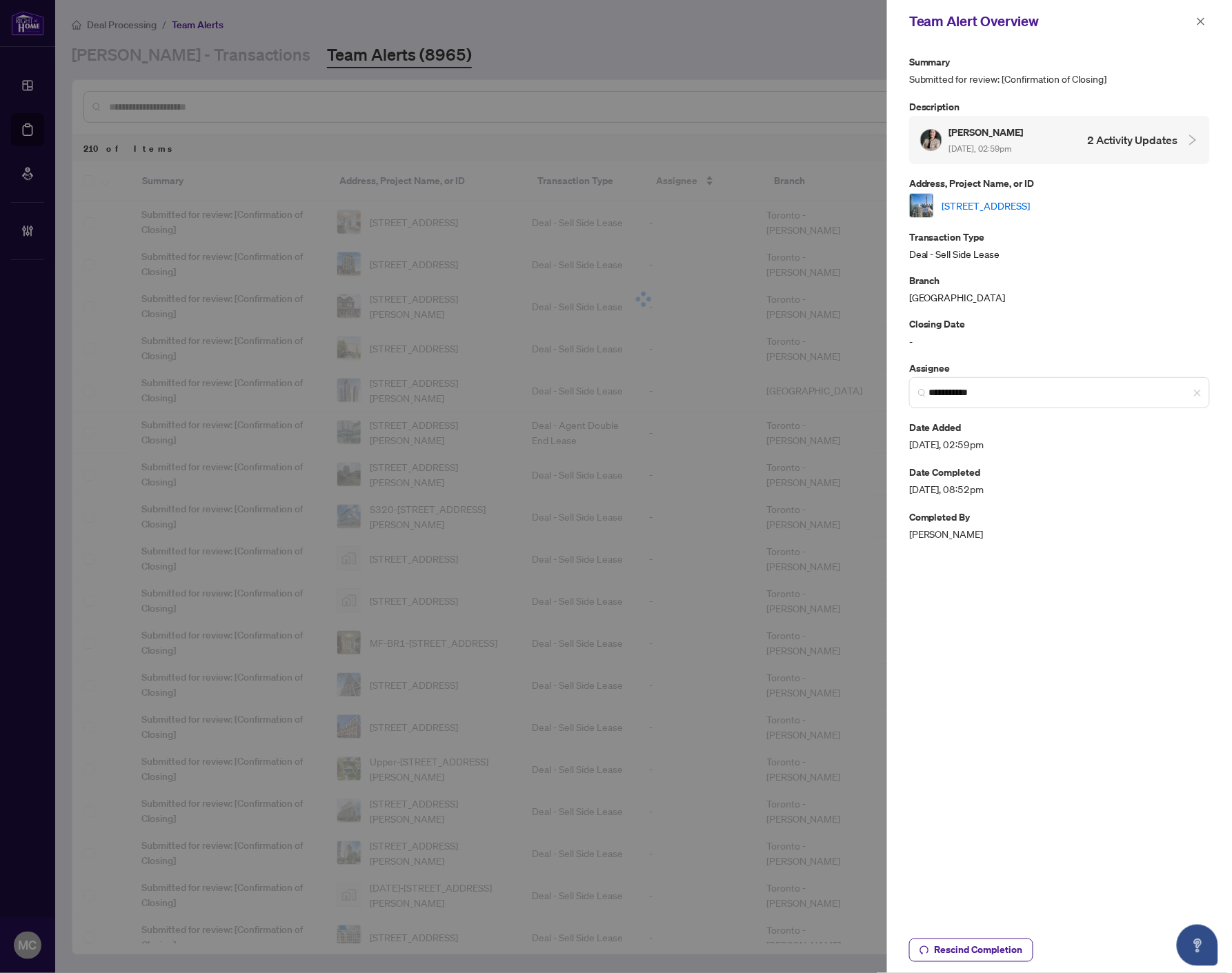
drag, startPoint x: 1200, startPoint y: 16, endPoint x: 1062, endPoint y: 438, distance: 444.0
click at [1201, 17] on icon "close" at bounding box center [1201, 21] width 10 height 10
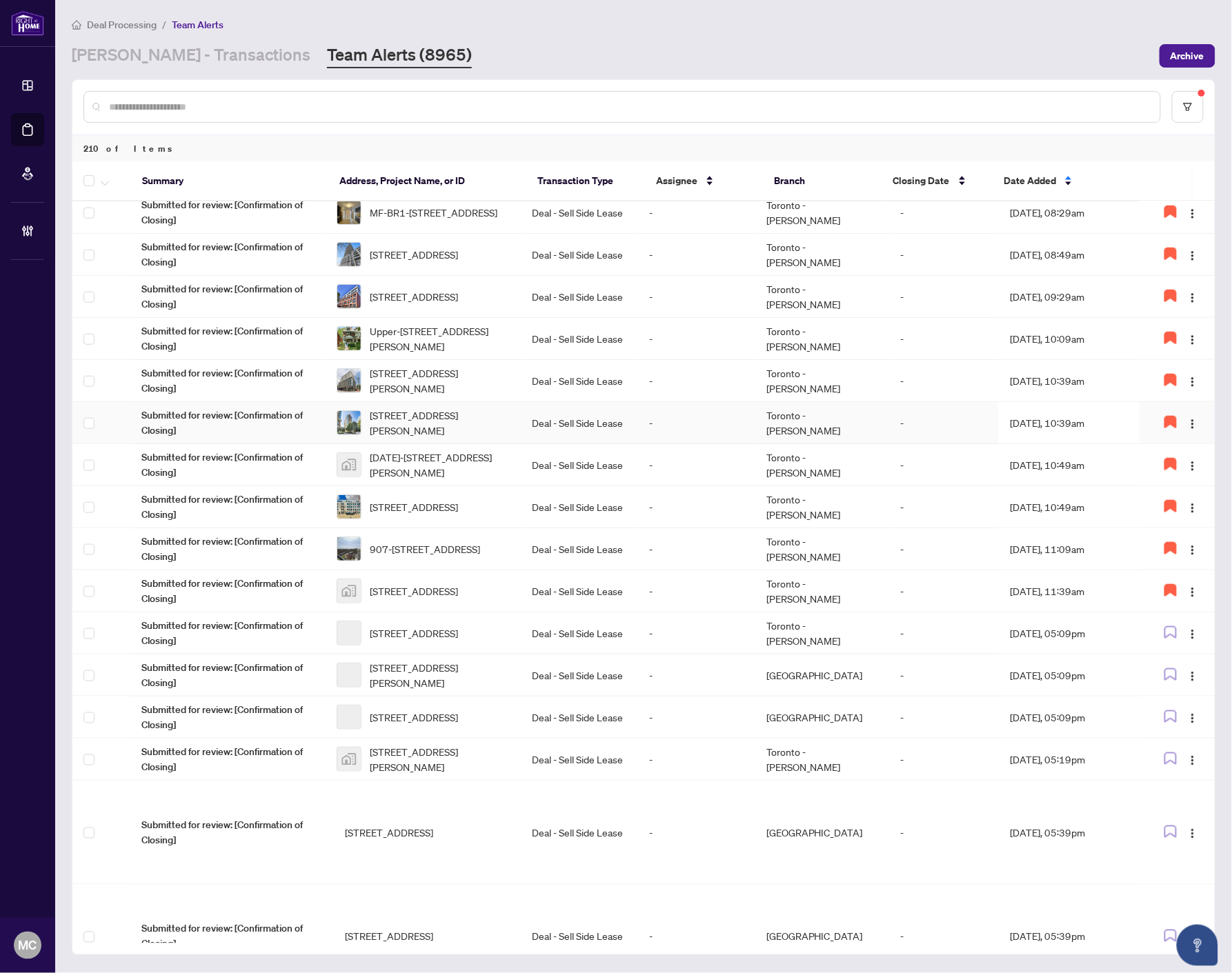
scroll to position [459, 0]
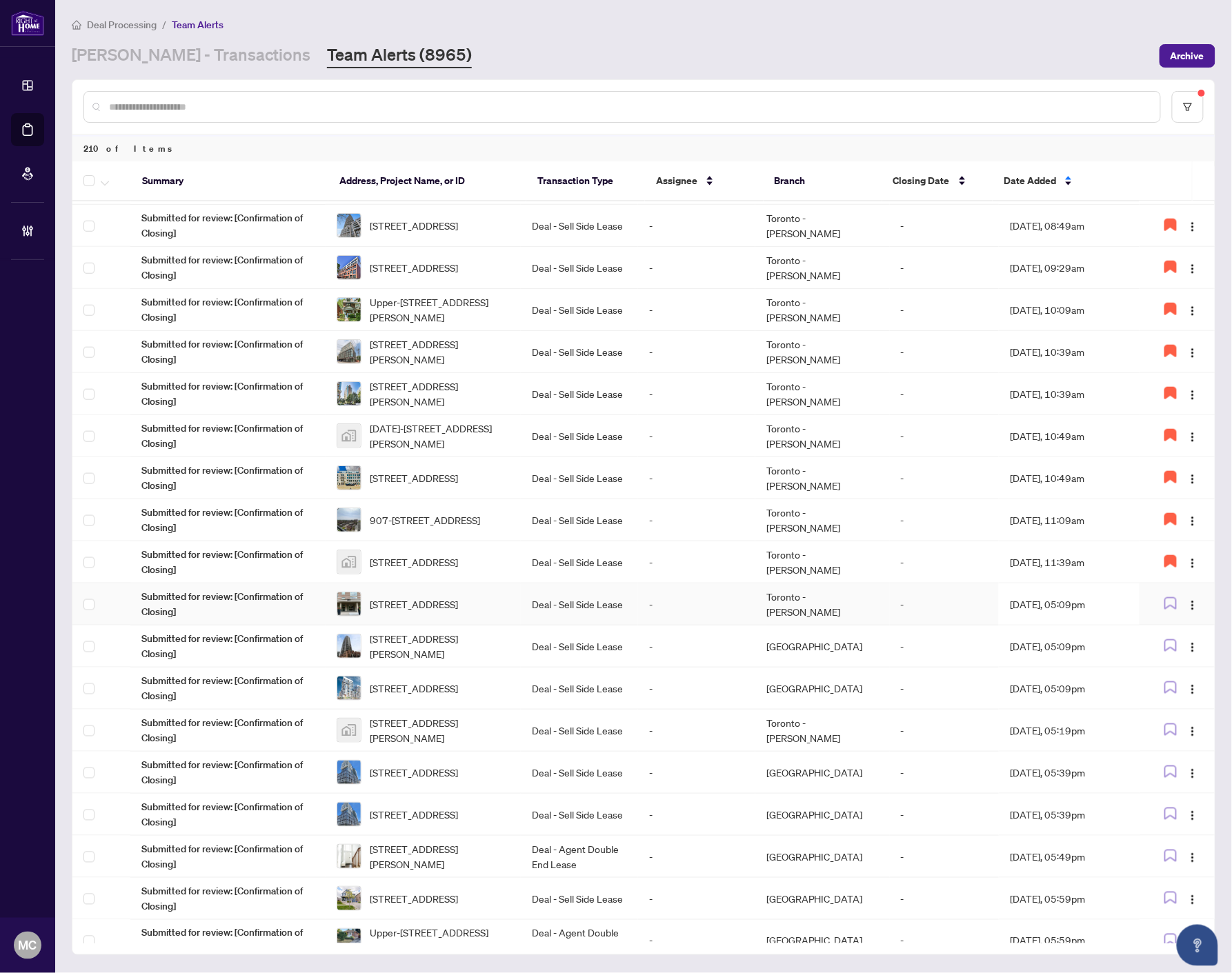
click at [603, 609] on td "Deal - Sell Side Lease" at bounding box center [579, 604] width 117 height 42
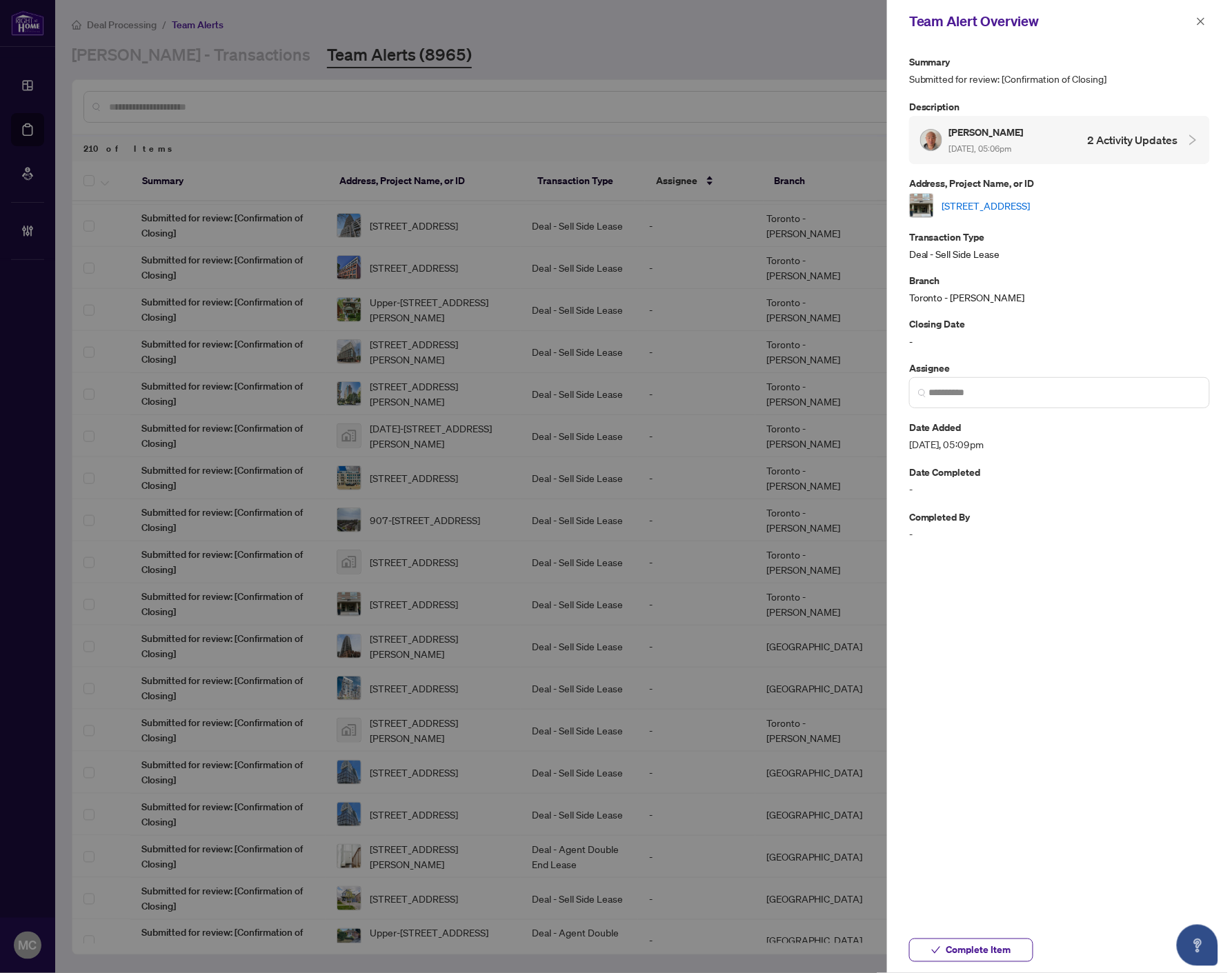
click at [1012, 198] on link "[STREET_ADDRESS]" at bounding box center [986, 206] width 88 height 15
click at [1045, 399] on input "search" at bounding box center [1065, 392] width 272 height 15
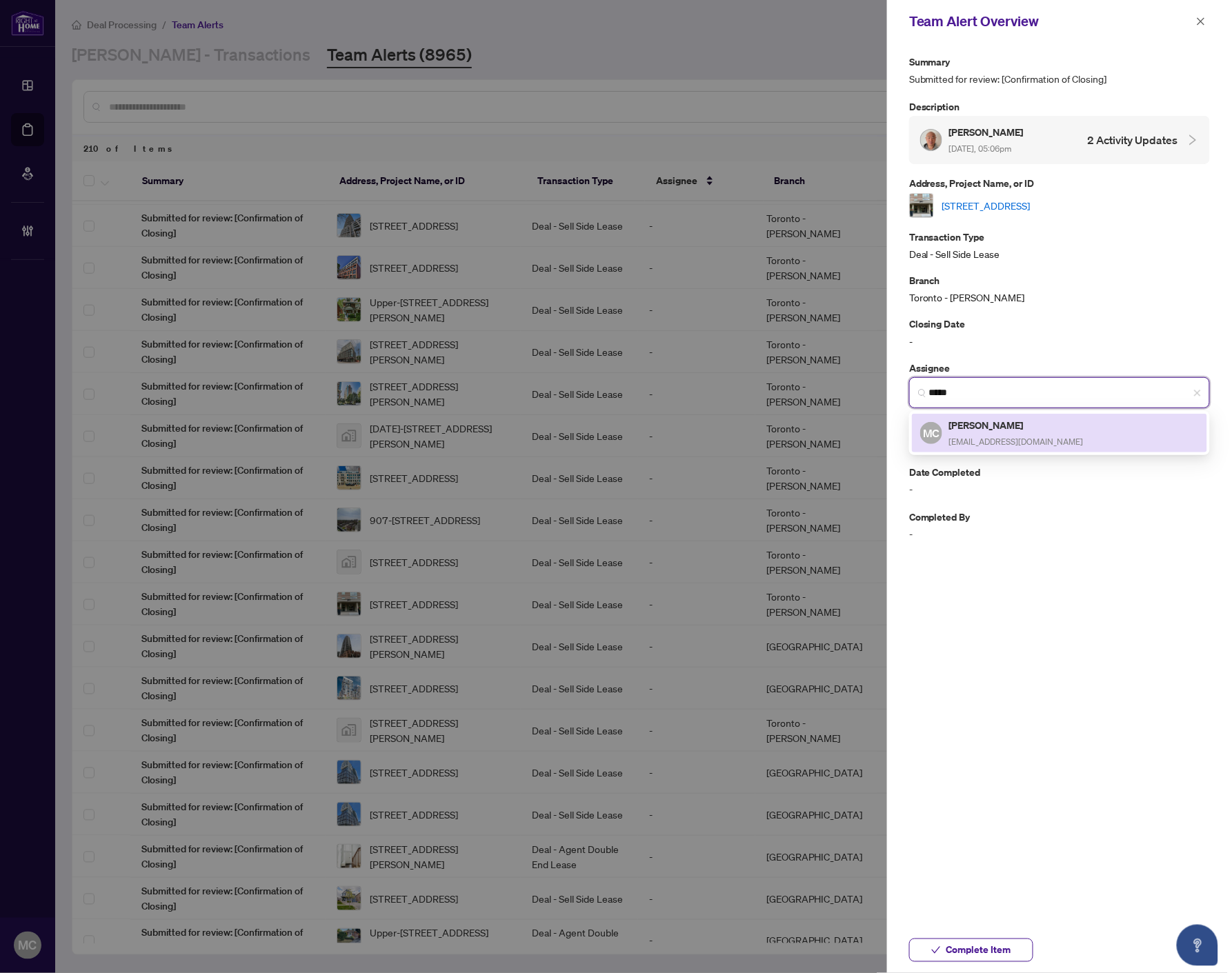
click at [973, 437] on div "[PERSON_NAME] [PERSON_NAME][EMAIL_ADDRESS][DOMAIN_NAME]" at bounding box center [1016, 433] width 135 height 32
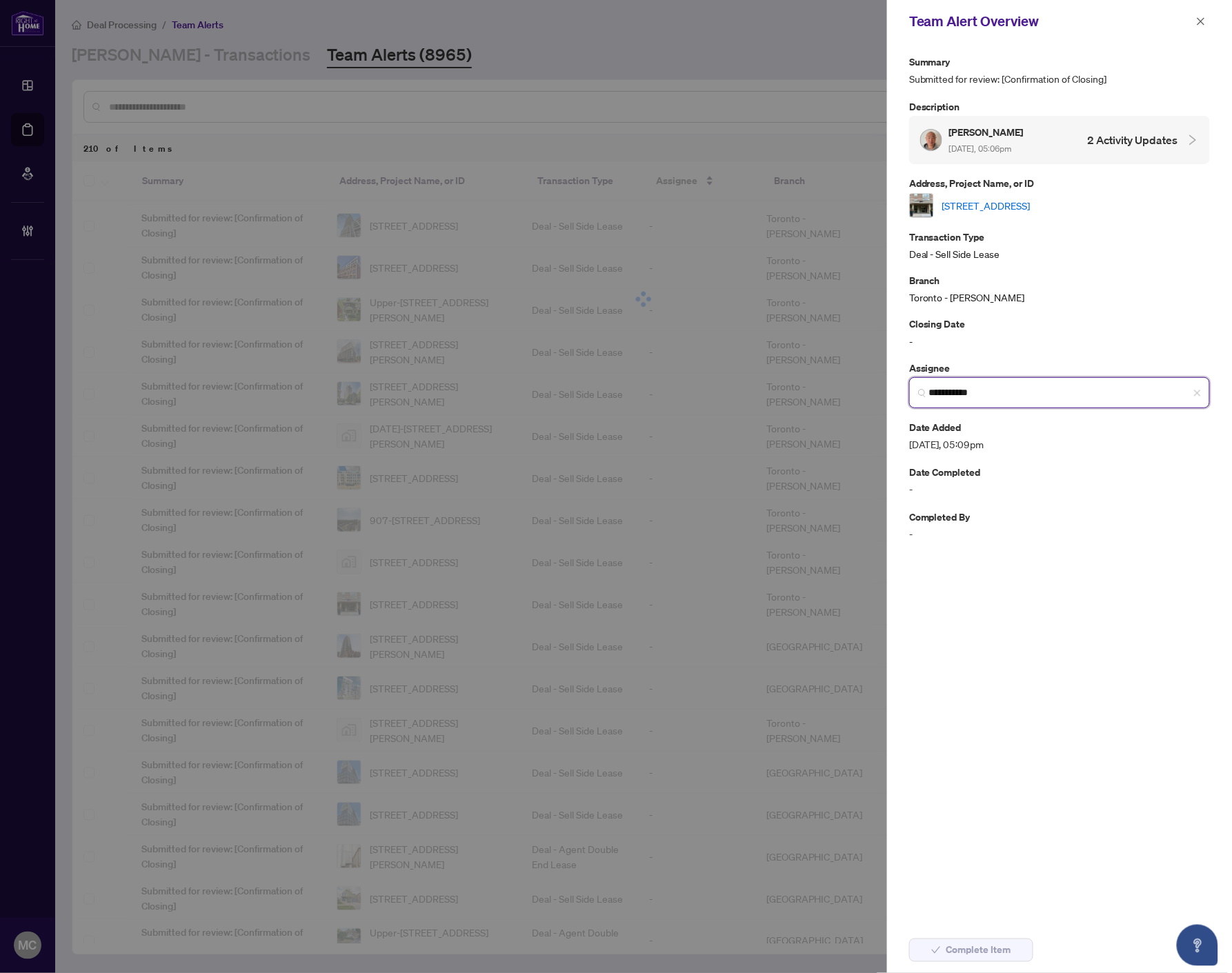
type input "**********"
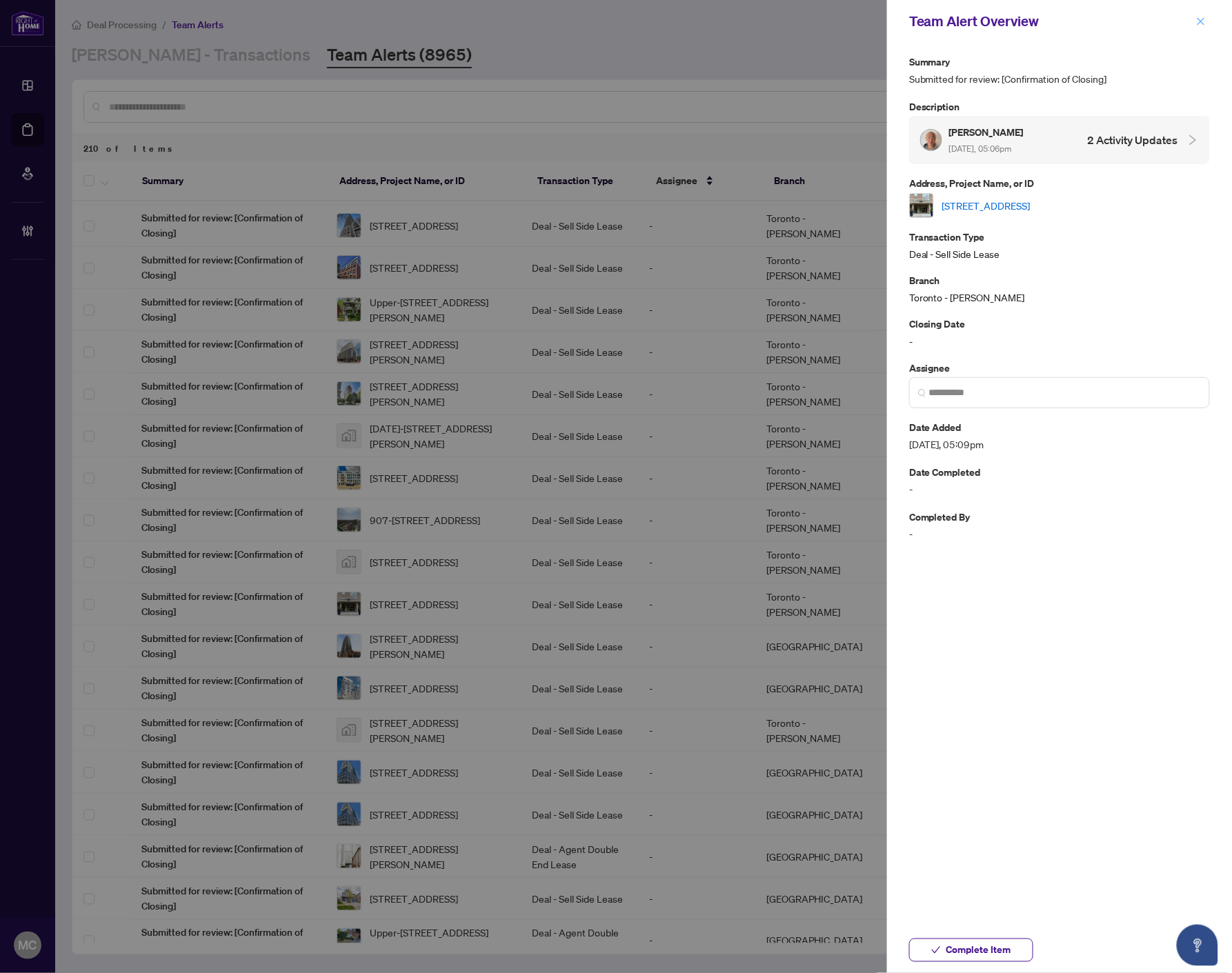
click at [1201, 18] on icon "close" at bounding box center [1201, 21] width 10 height 10
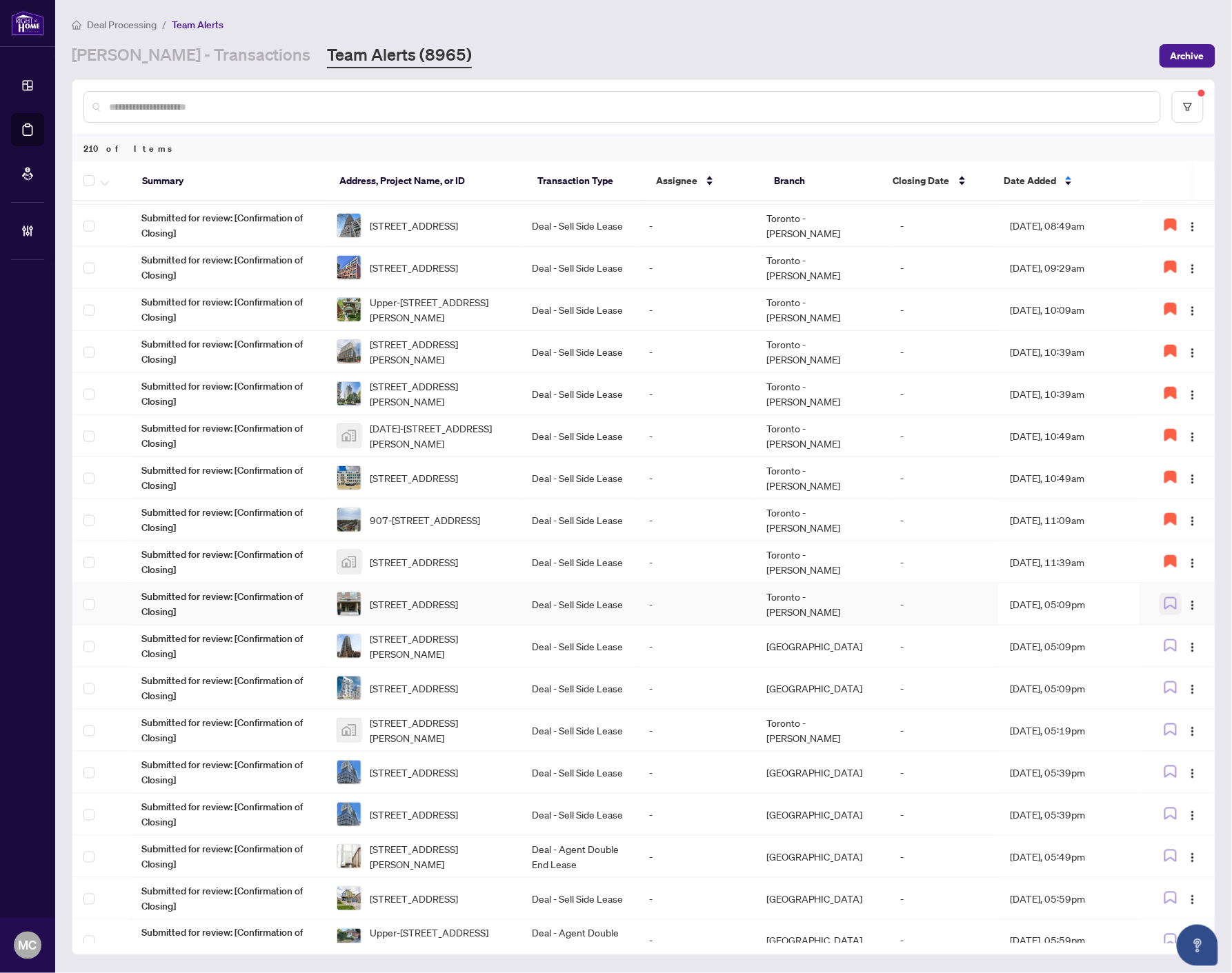
click at [1164, 593] on button "button" at bounding box center [1170, 604] width 22 height 22
click at [470, 643] on span "[STREET_ADDRESS][PERSON_NAME]" at bounding box center [439, 647] width 140 height 31
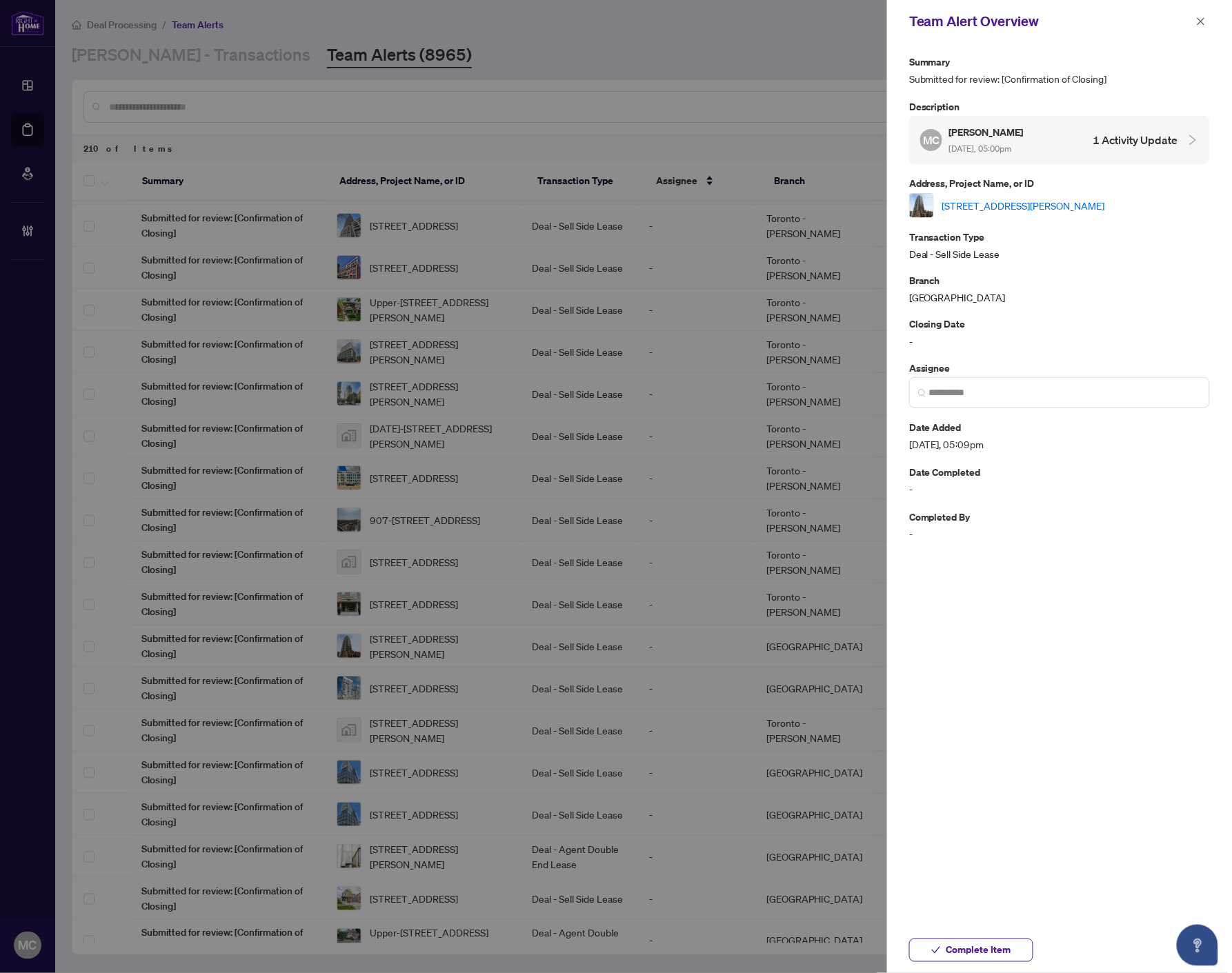
click at [1030, 203] on link "[STREET_ADDRESS][PERSON_NAME]" at bounding box center [1023, 206] width 163 height 15
click at [974, 385] on input "search" at bounding box center [1065, 392] width 272 height 15
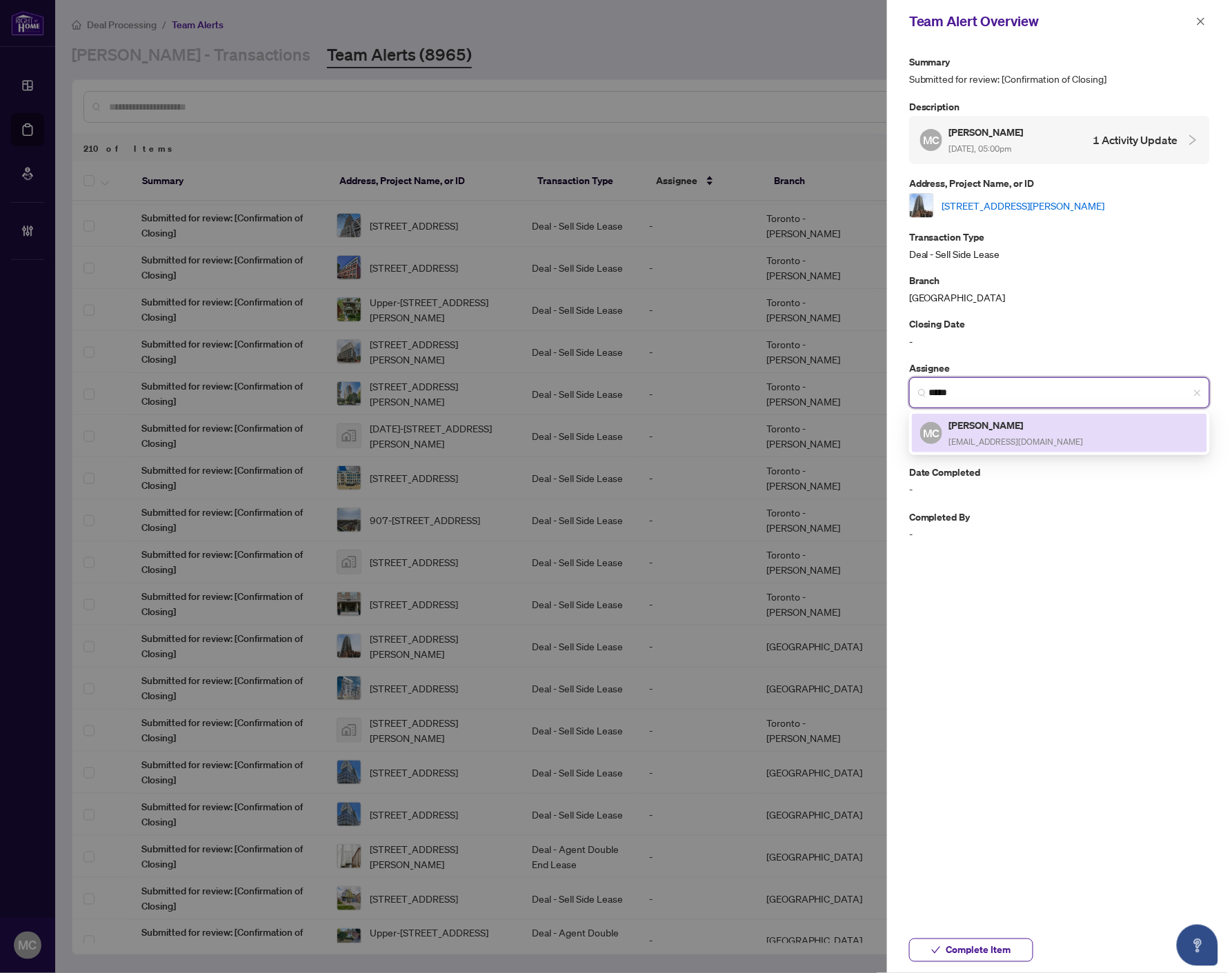
drag, startPoint x: 972, startPoint y: 420, endPoint x: 921, endPoint y: 265, distance: 163.2
click at [973, 420] on h5 "[PERSON_NAME]" at bounding box center [1016, 425] width 135 height 16
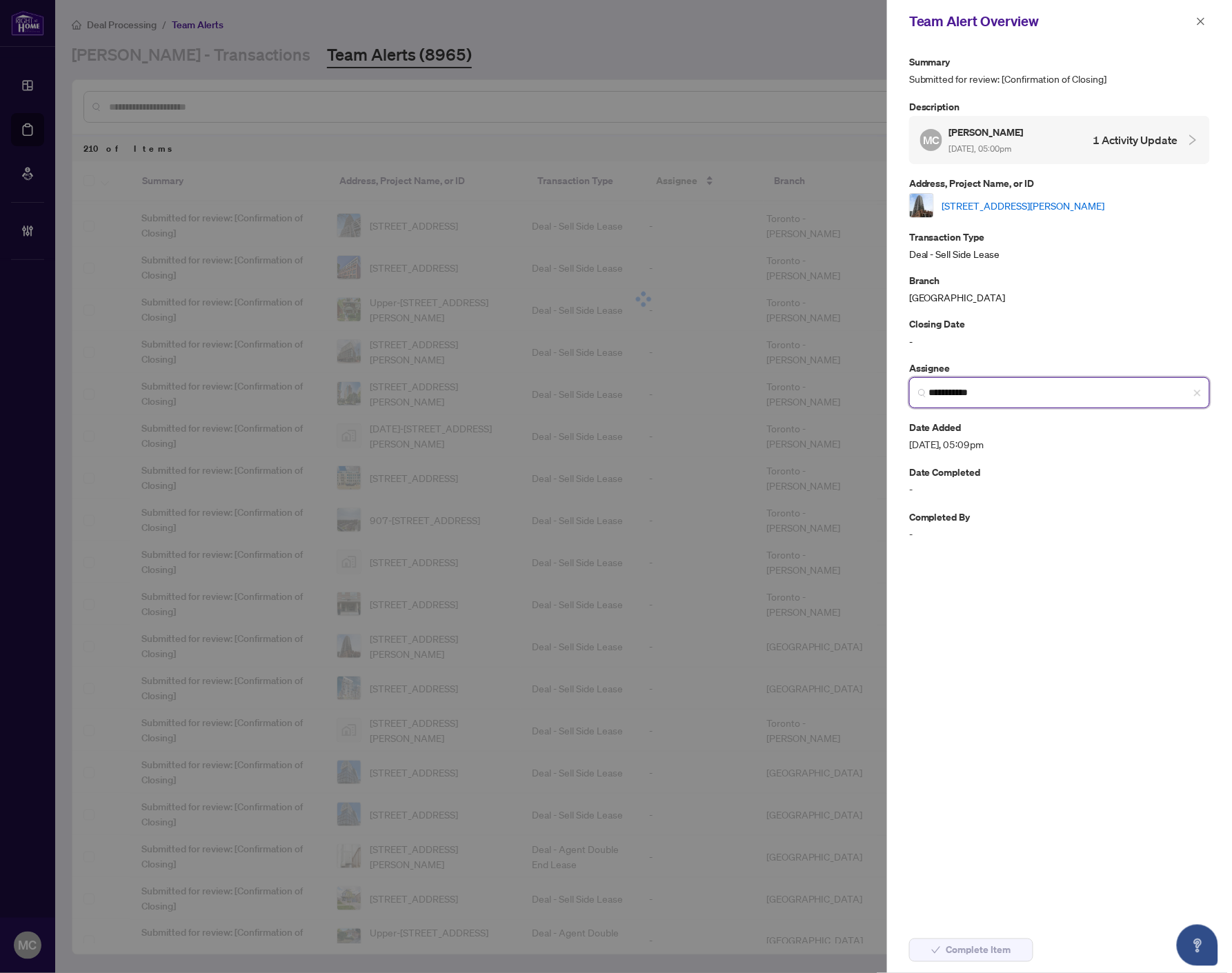
type input "**********"
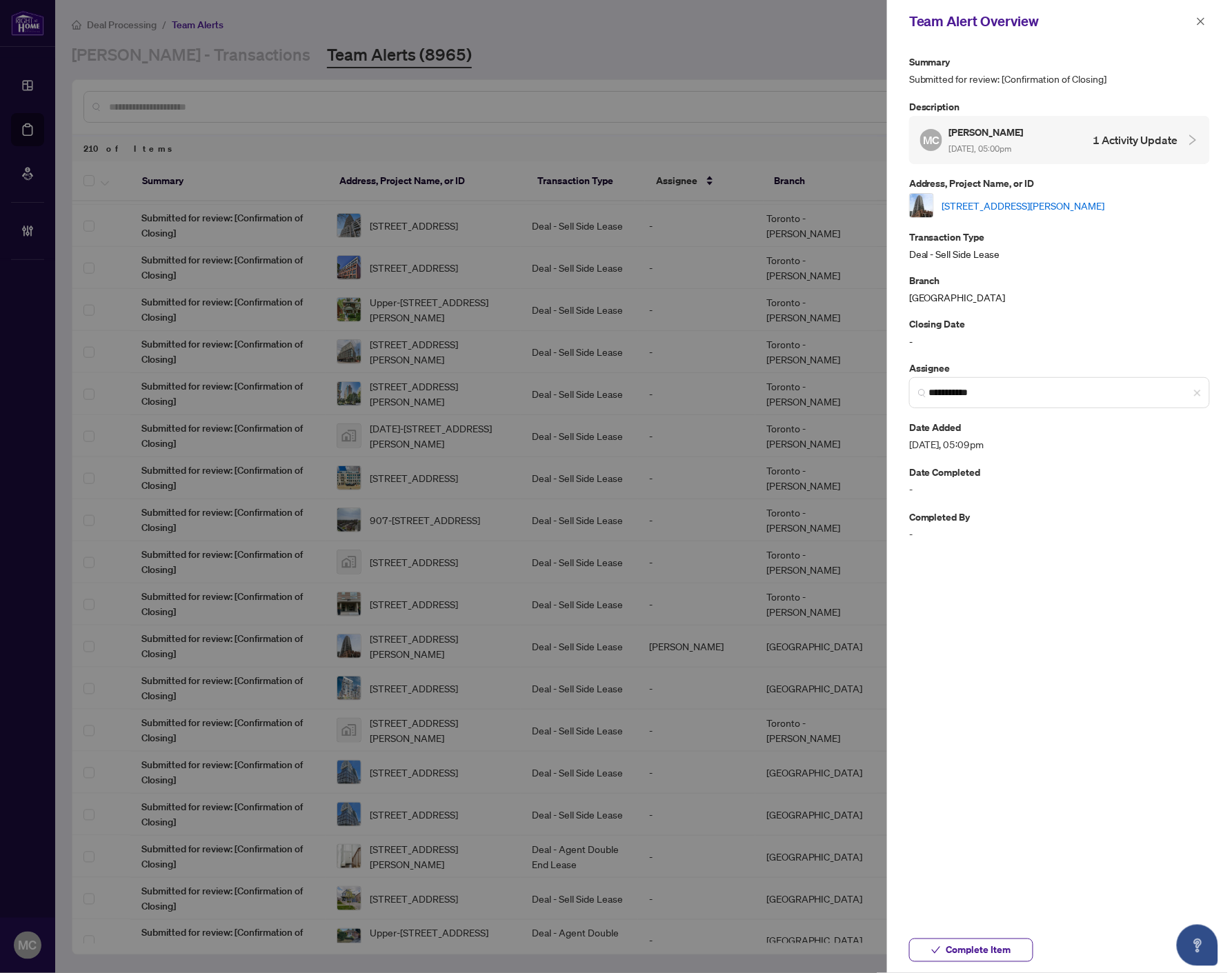
click at [999, 949] on span "Complete Item" at bounding box center [978, 950] width 65 height 22
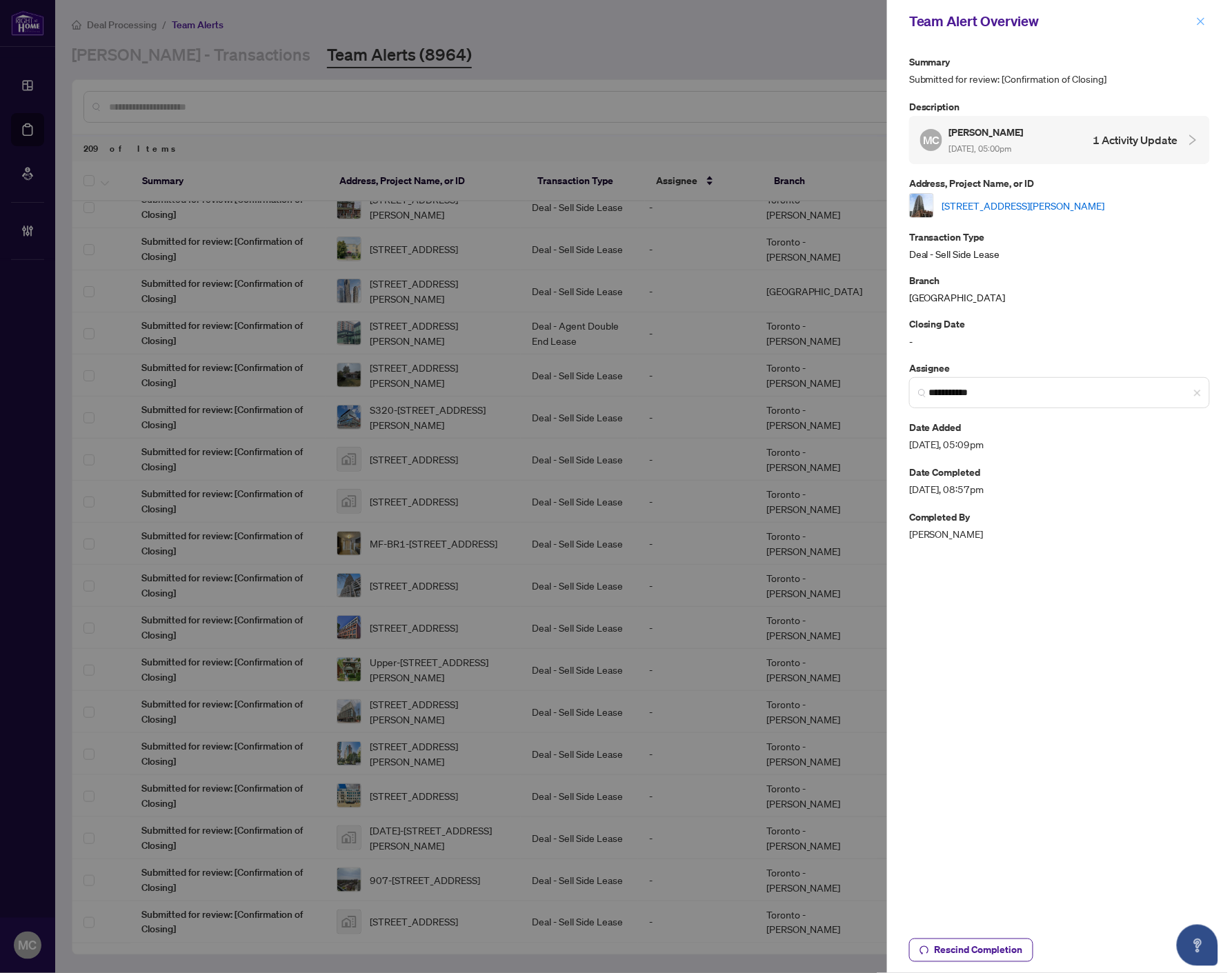
scroll to position [0, 0]
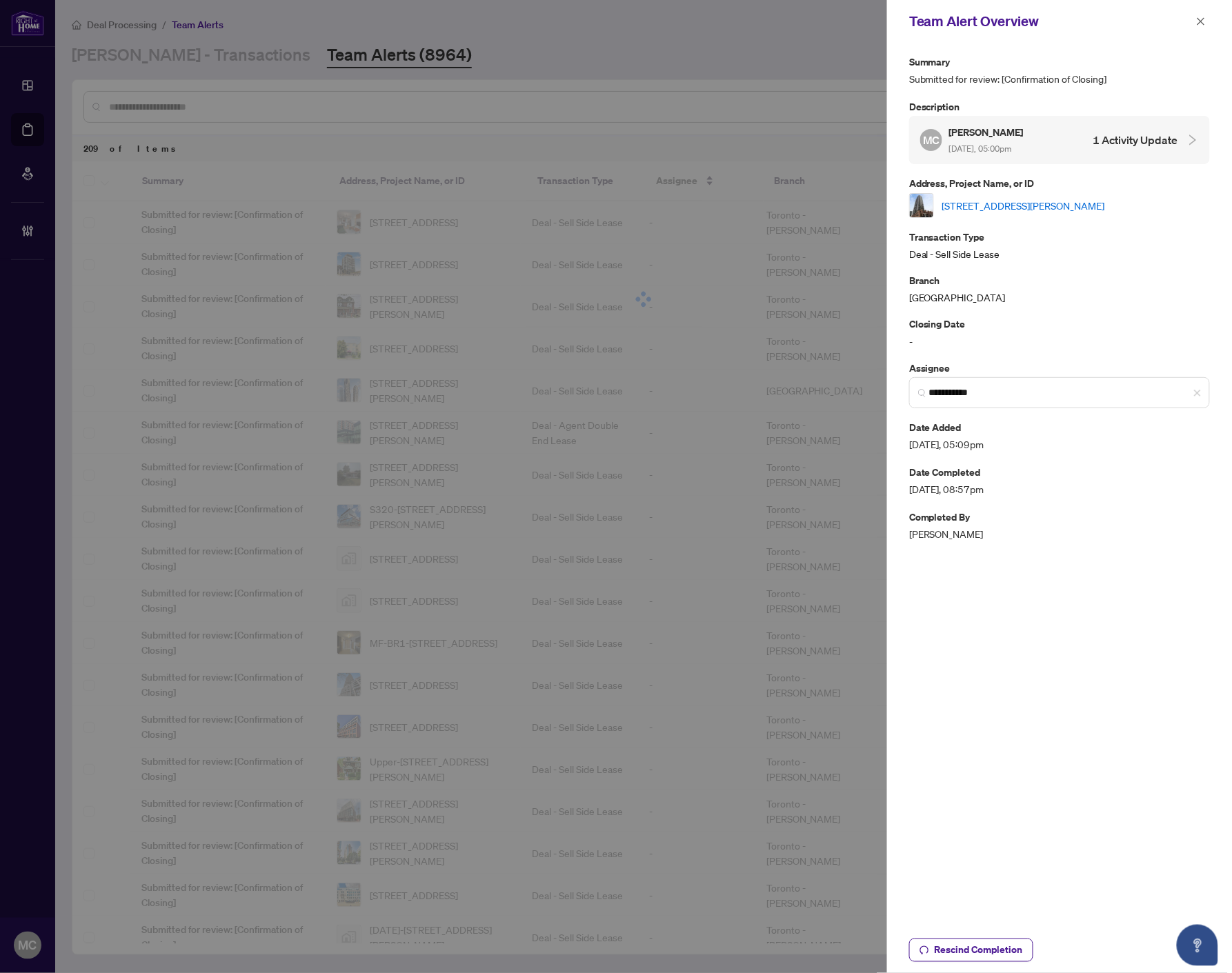
click at [1197, 26] on span "button" at bounding box center [1201, 21] width 10 height 22
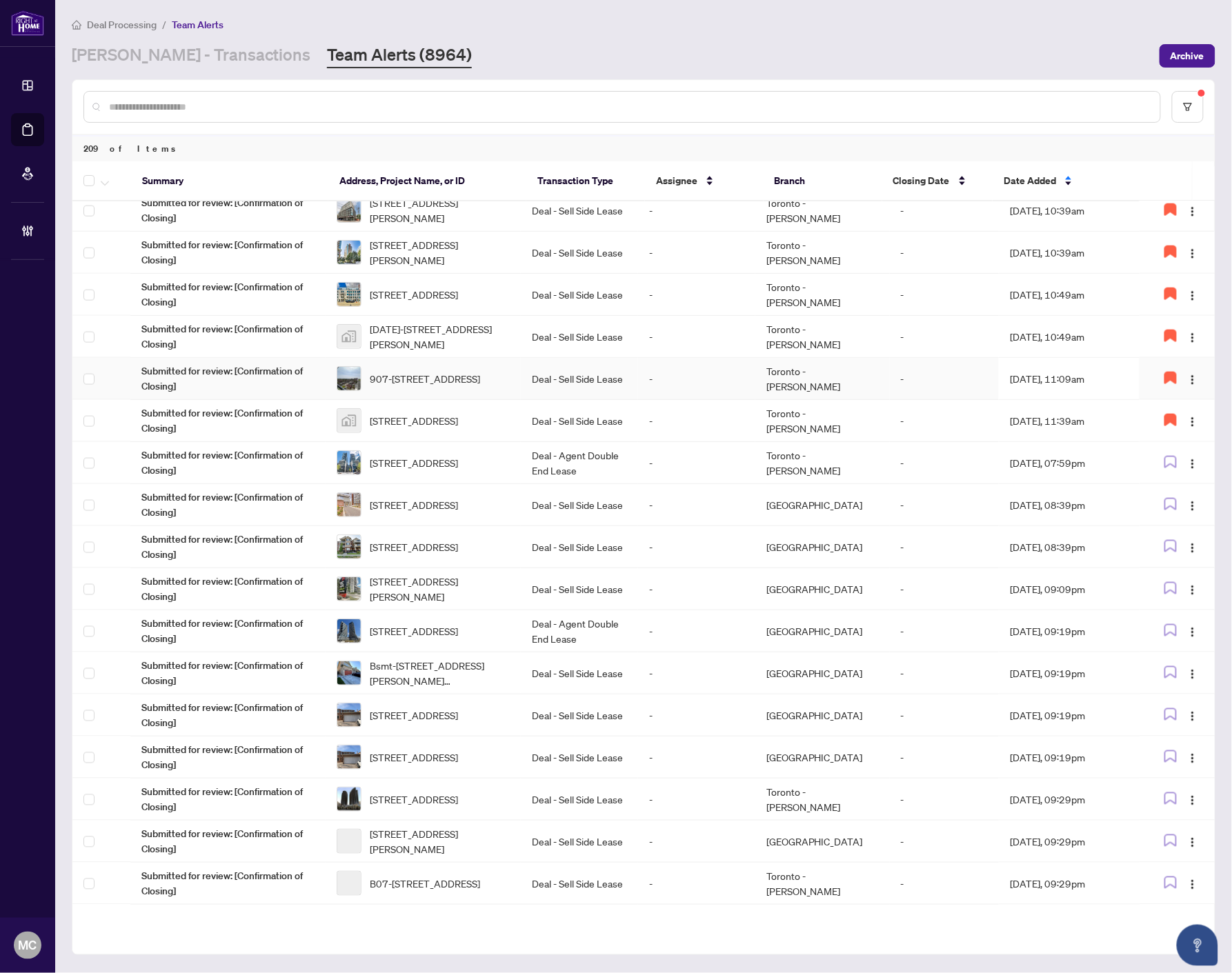
scroll to position [612, 0]
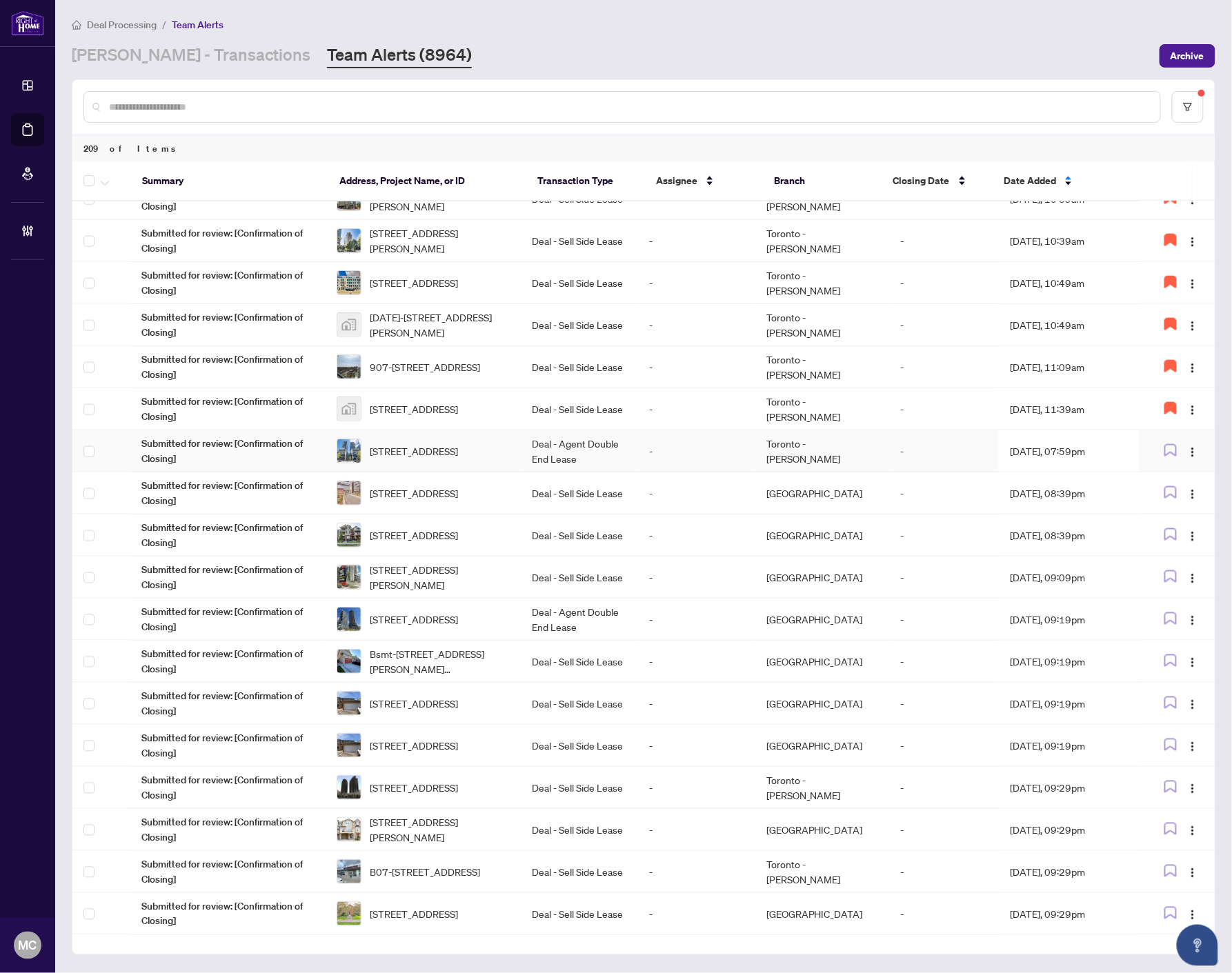
click at [582, 445] on td "Deal - Agent Double End Lease" at bounding box center [579, 451] width 117 height 42
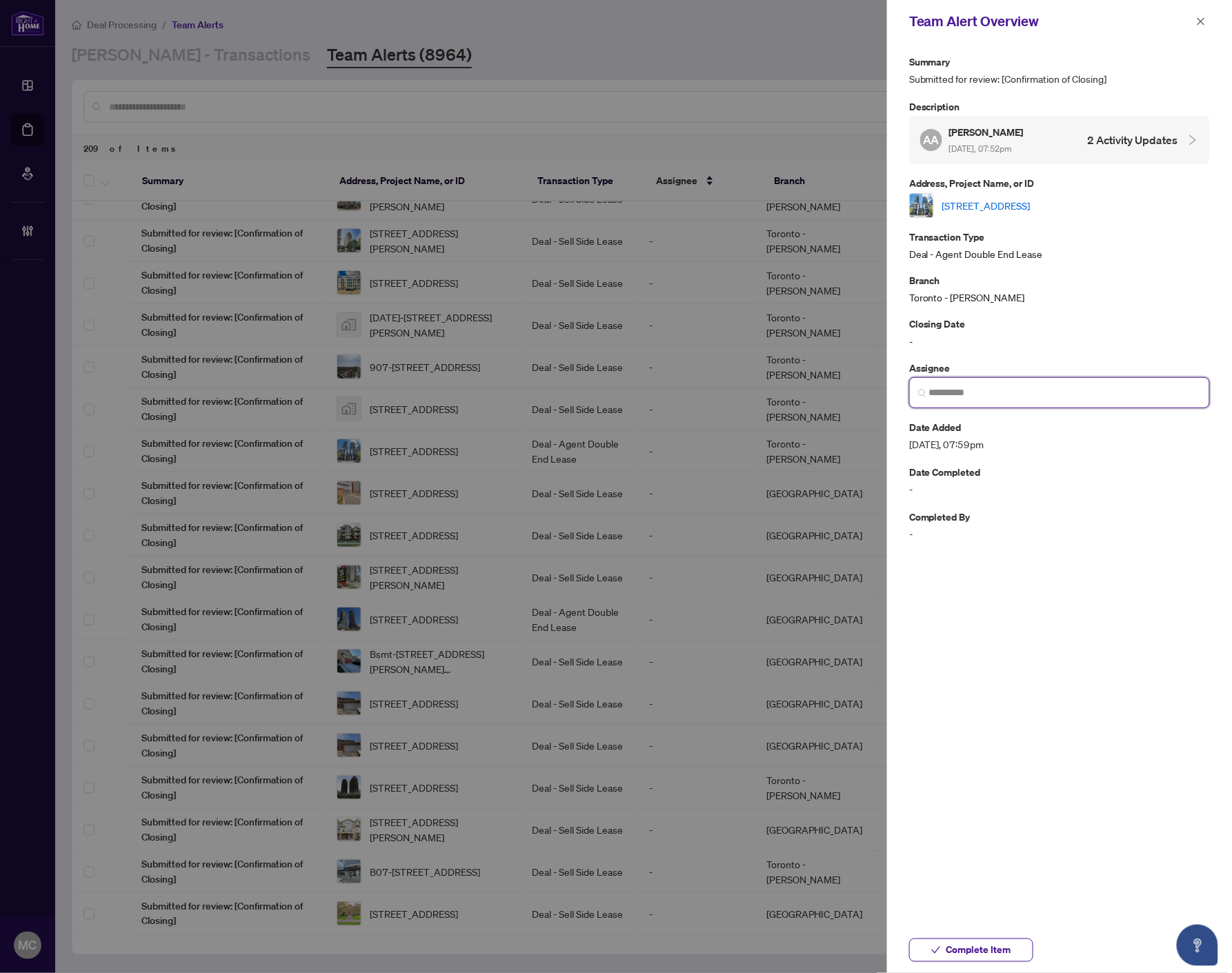
click at [1030, 392] on input "search" at bounding box center [1065, 392] width 272 height 15
type input "*"
click at [1003, 204] on link "[STREET_ADDRESS]" at bounding box center [986, 206] width 88 height 15
click at [968, 394] on input "search" at bounding box center [1065, 392] width 272 height 15
drag, startPoint x: 1017, startPoint y: 430, endPoint x: 887, endPoint y: 349, distance: 153.2
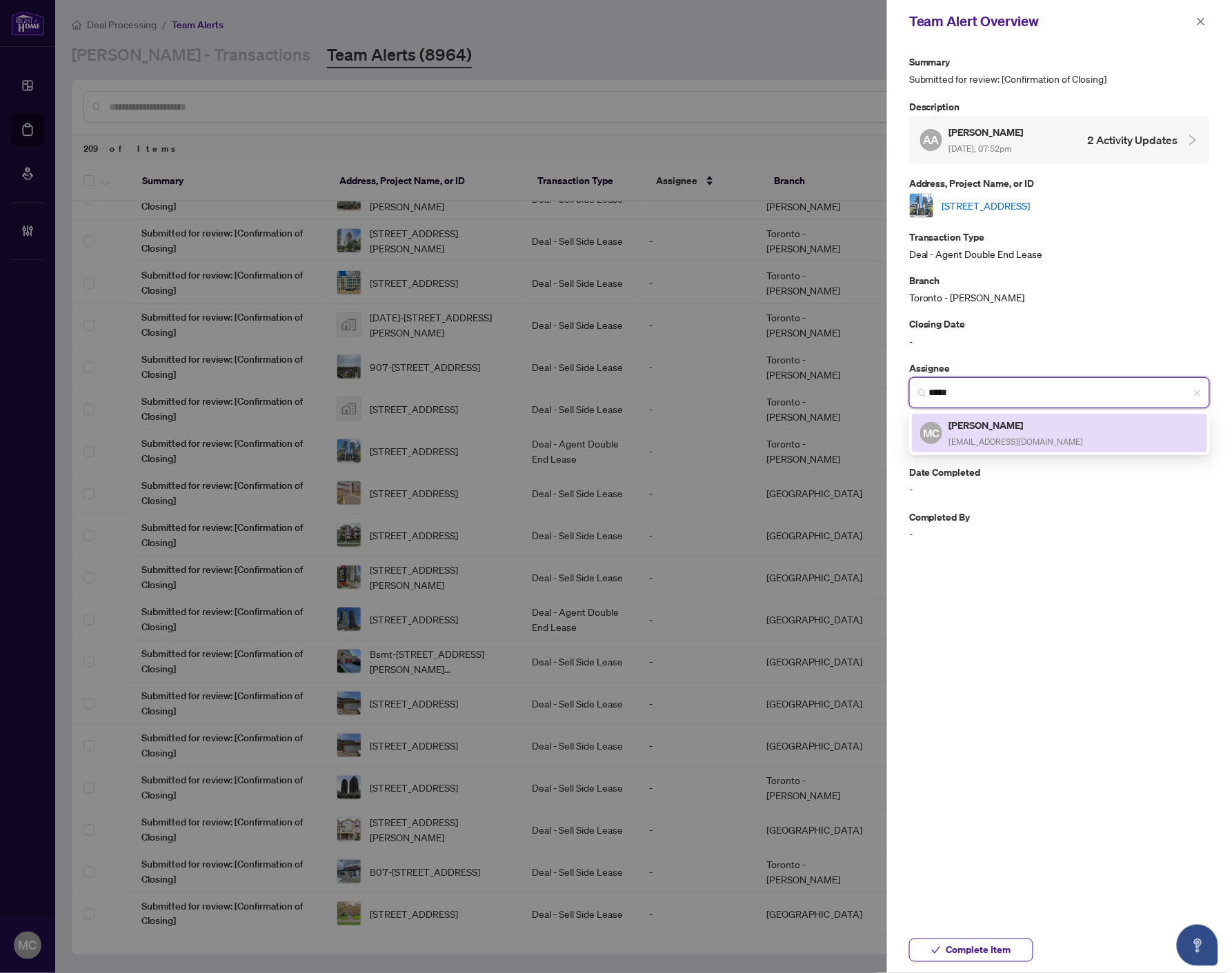
click at [1017, 429] on h5 "[PERSON_NAME]" at bounding box center [1016, 425] width 135 height 16
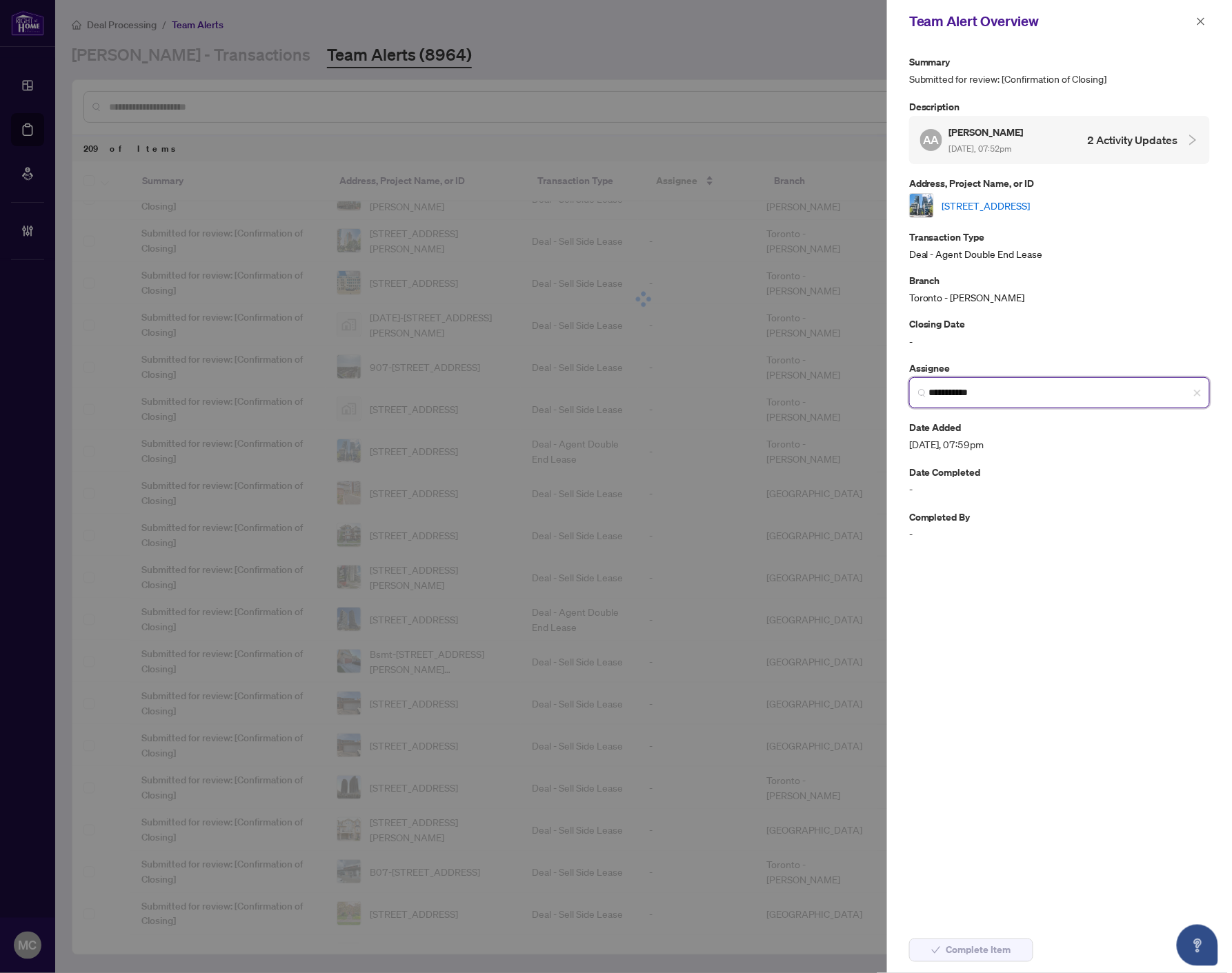
type input "**********"
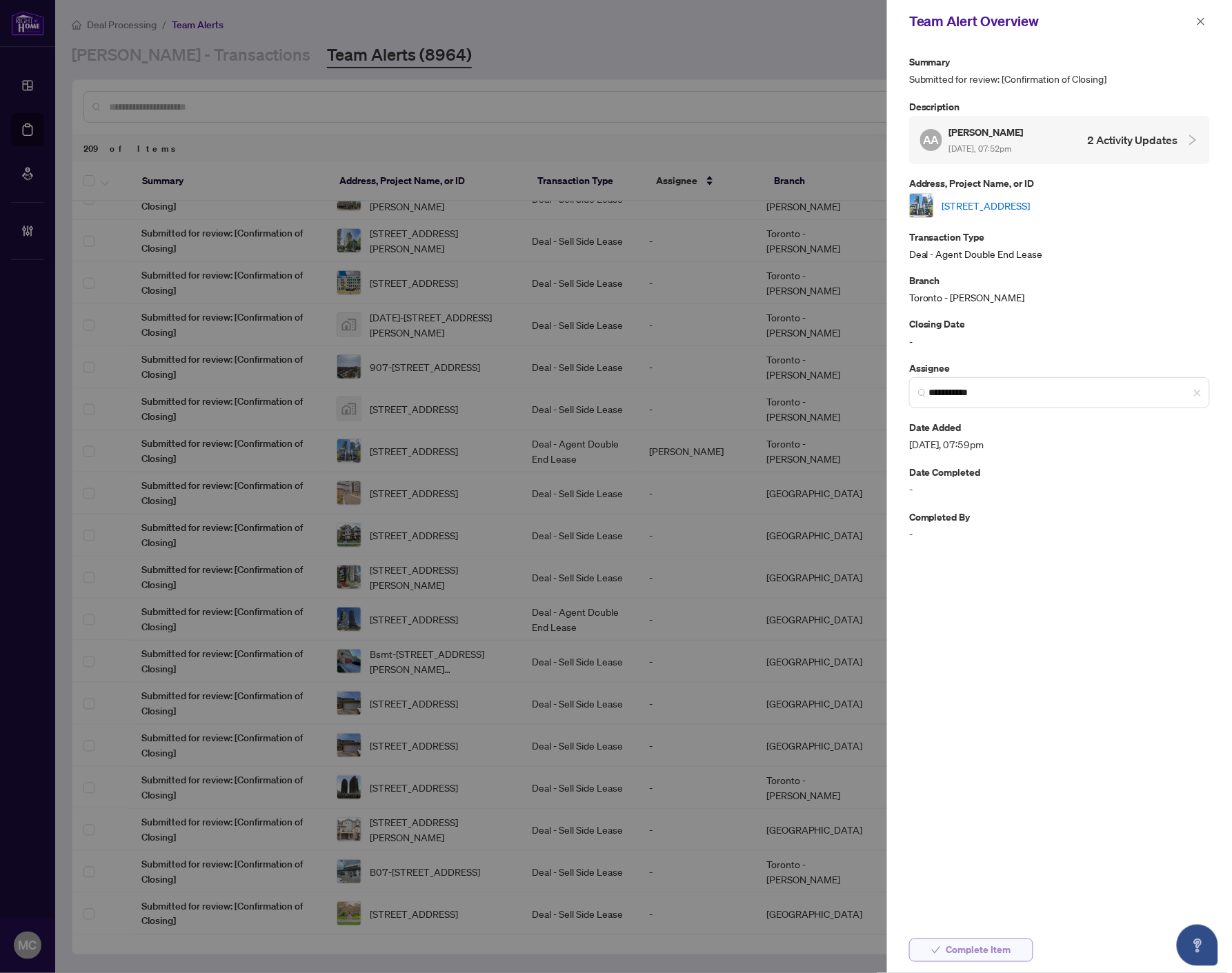
click at [938, 946] on icon "check" at bounding box center [935, 950] width 10 height 10
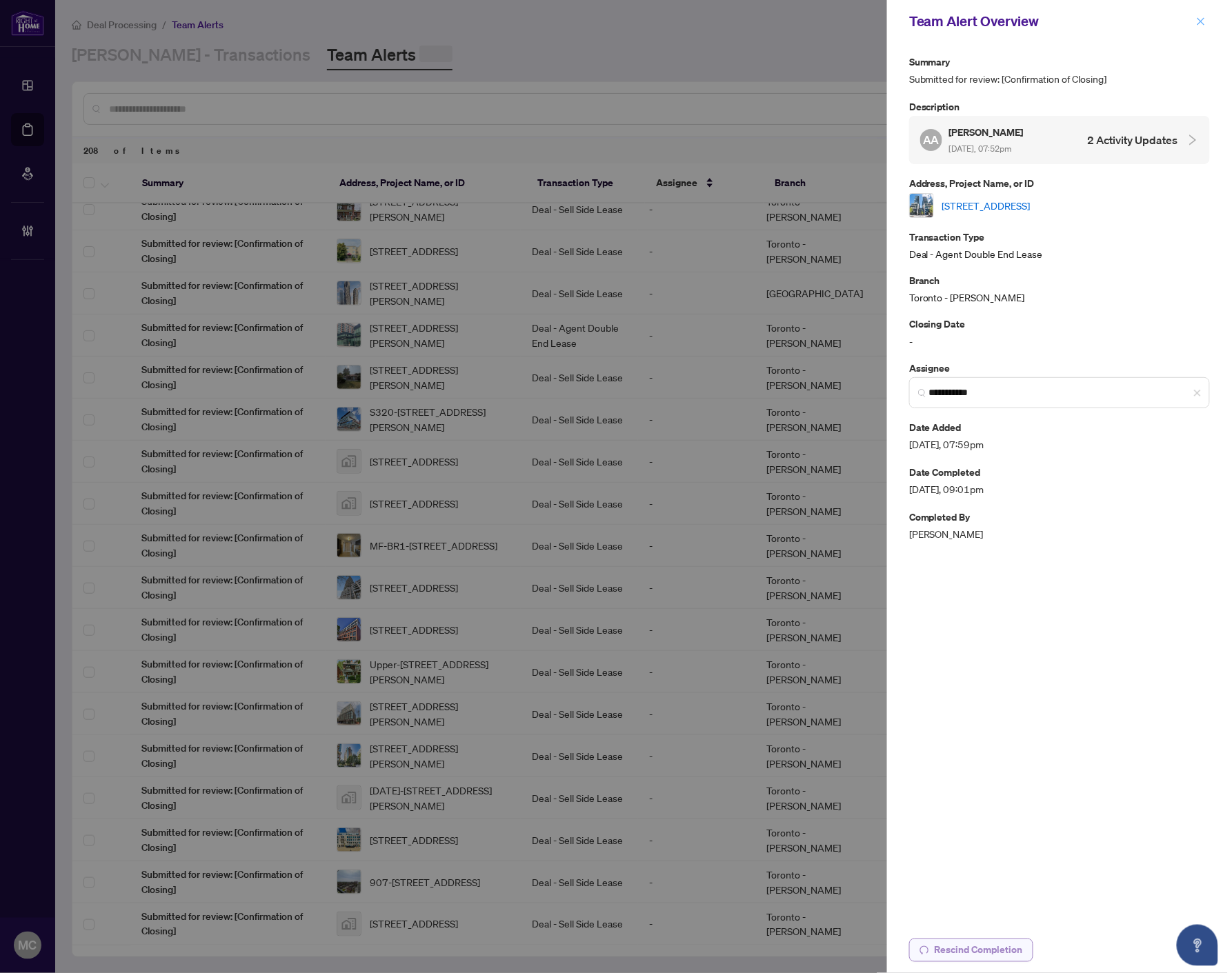
click at [1201, 18] on icon "close" at bounding box center [1201, 21] width 10 height 10
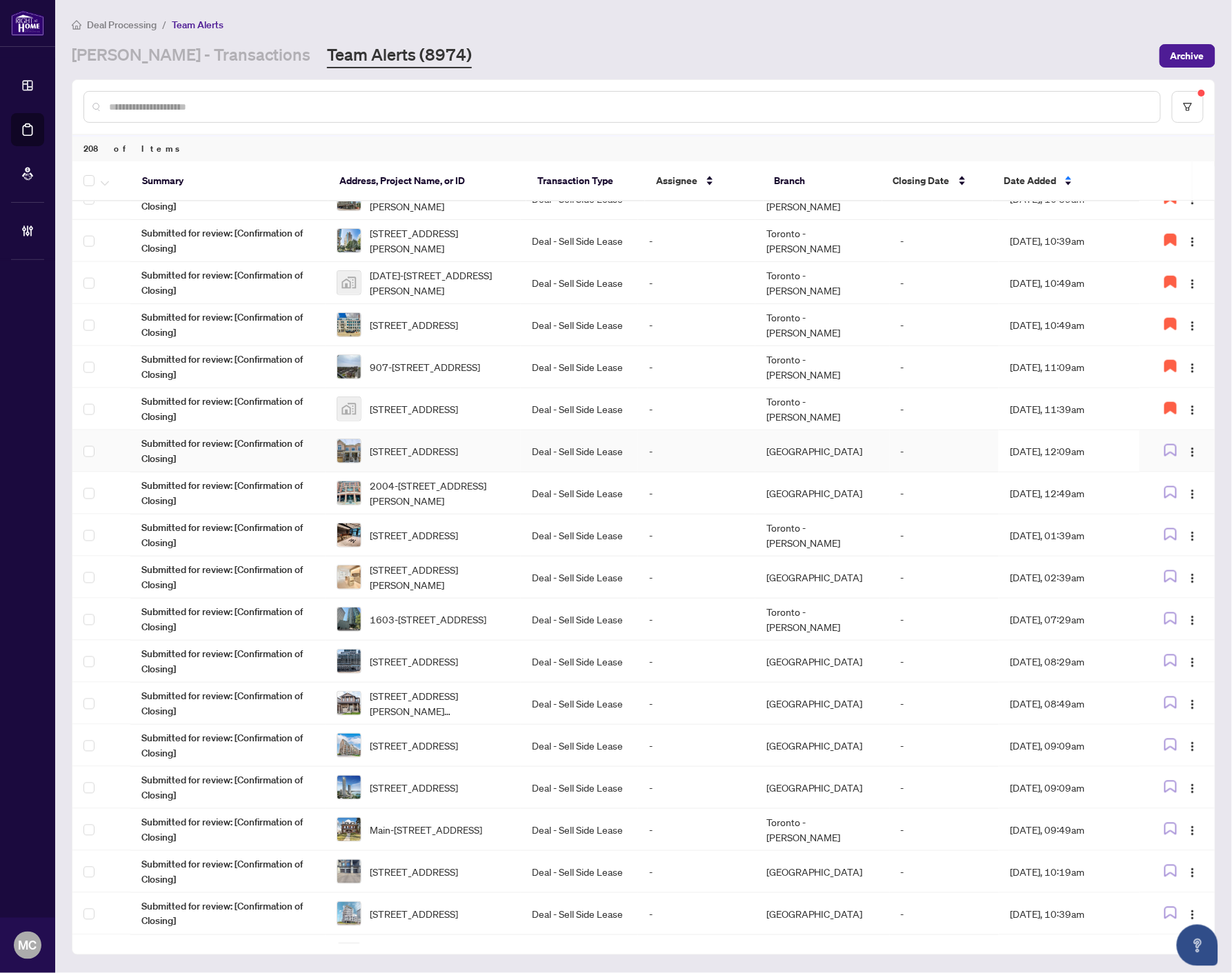
click at [540, 440] on td "Deal - Sell Side Lease" at bounding box center [579, 451] width 117 height 42
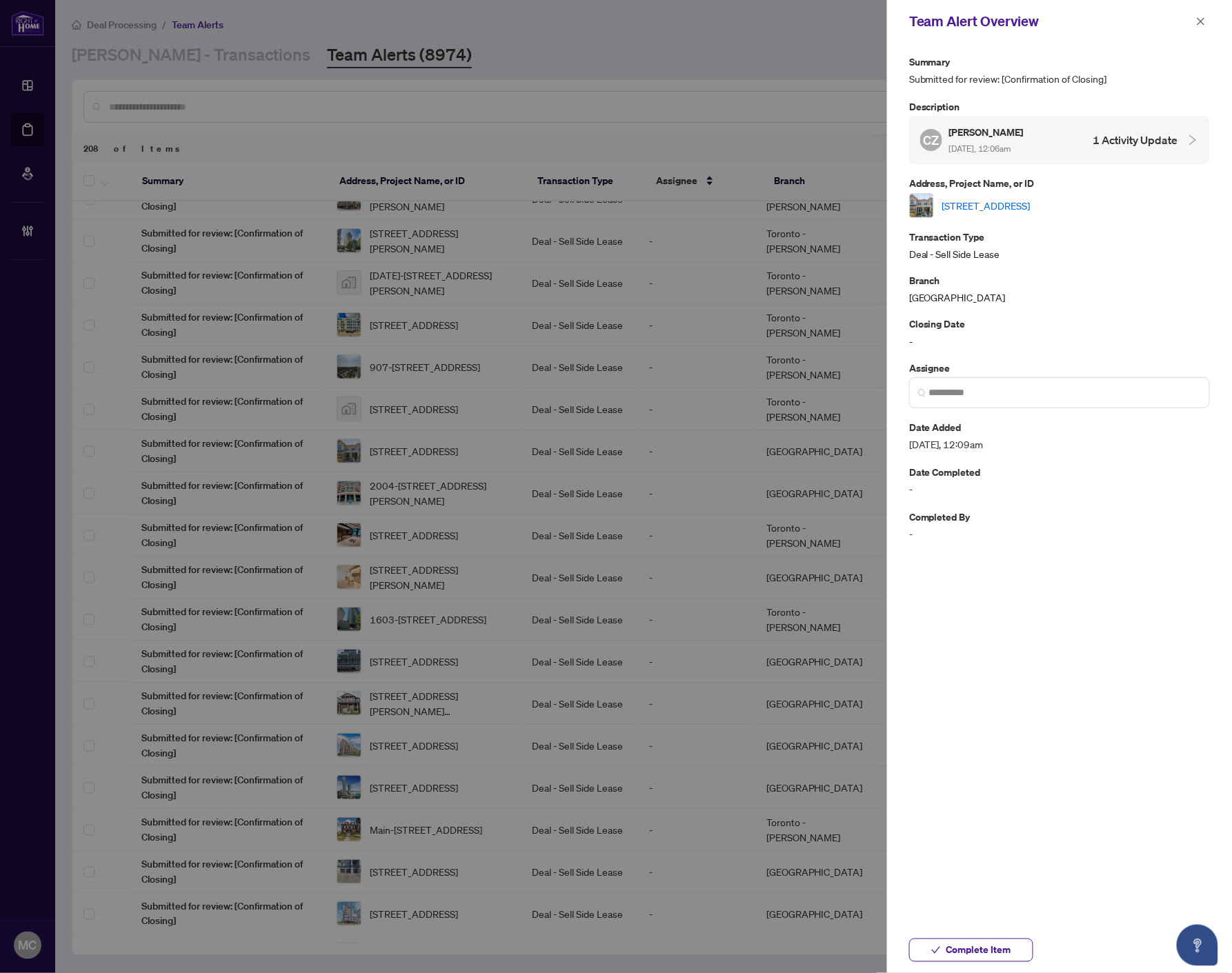
click at [1013, 205] on link "[STREET_ADDRESS]" at bounding box center [986, 206] width 88 height 15
click at [1053, 390] on input "search" at bounding box center [1065, 392] width 272 height 15
click at [1031, 440] on span "[DATE], 12:09am" at bounding box center [1059, 444] width 300 height 16
click at [1025, 389] on input "*****" at bounding box center [1065, 392] width 272 height 15
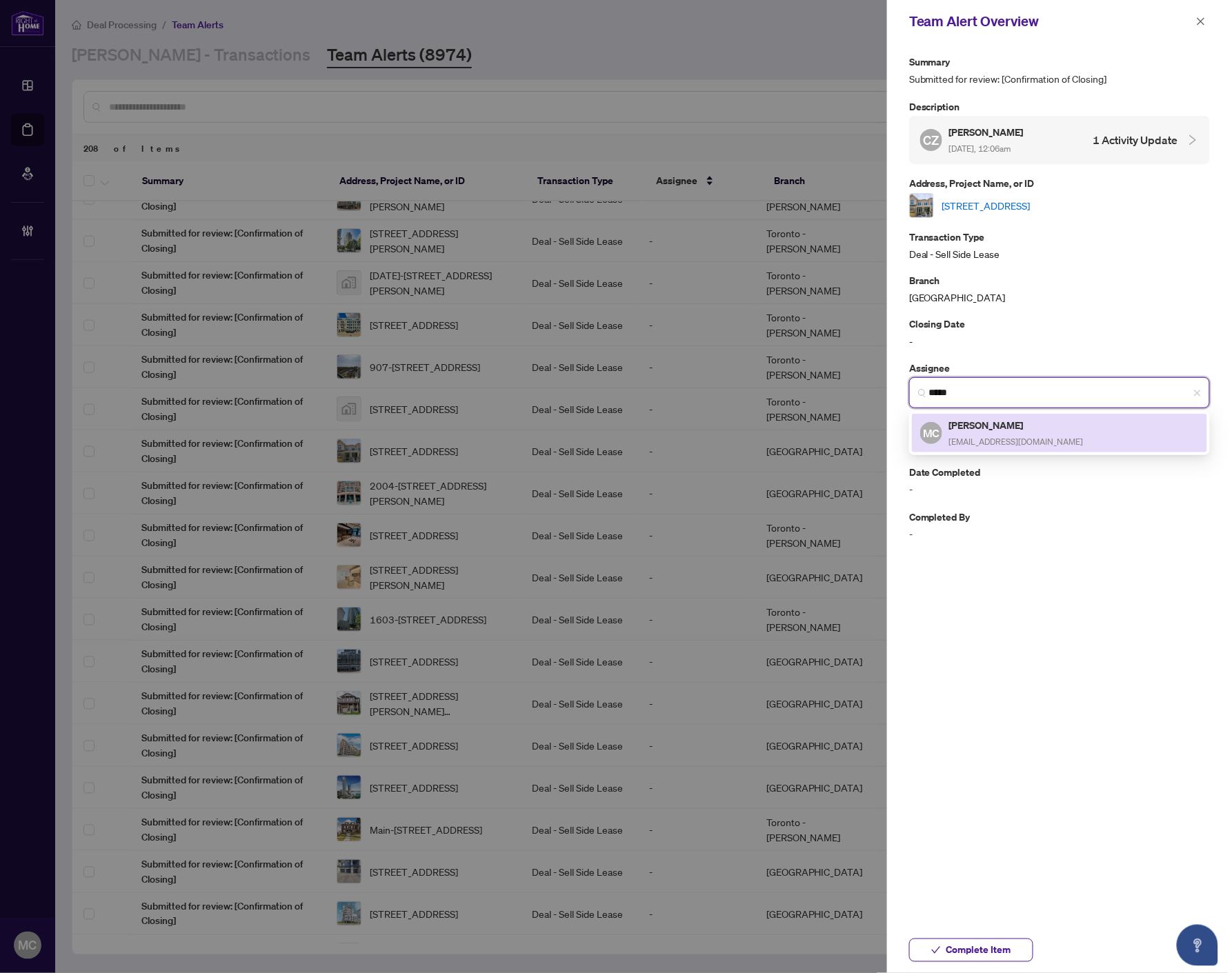
click at [1012, 437] on span "[EMAIL_ADDRESS][DOMAIN_NAME]" at bounding box center [1016, 442] width 135 height 11
type input "**********"
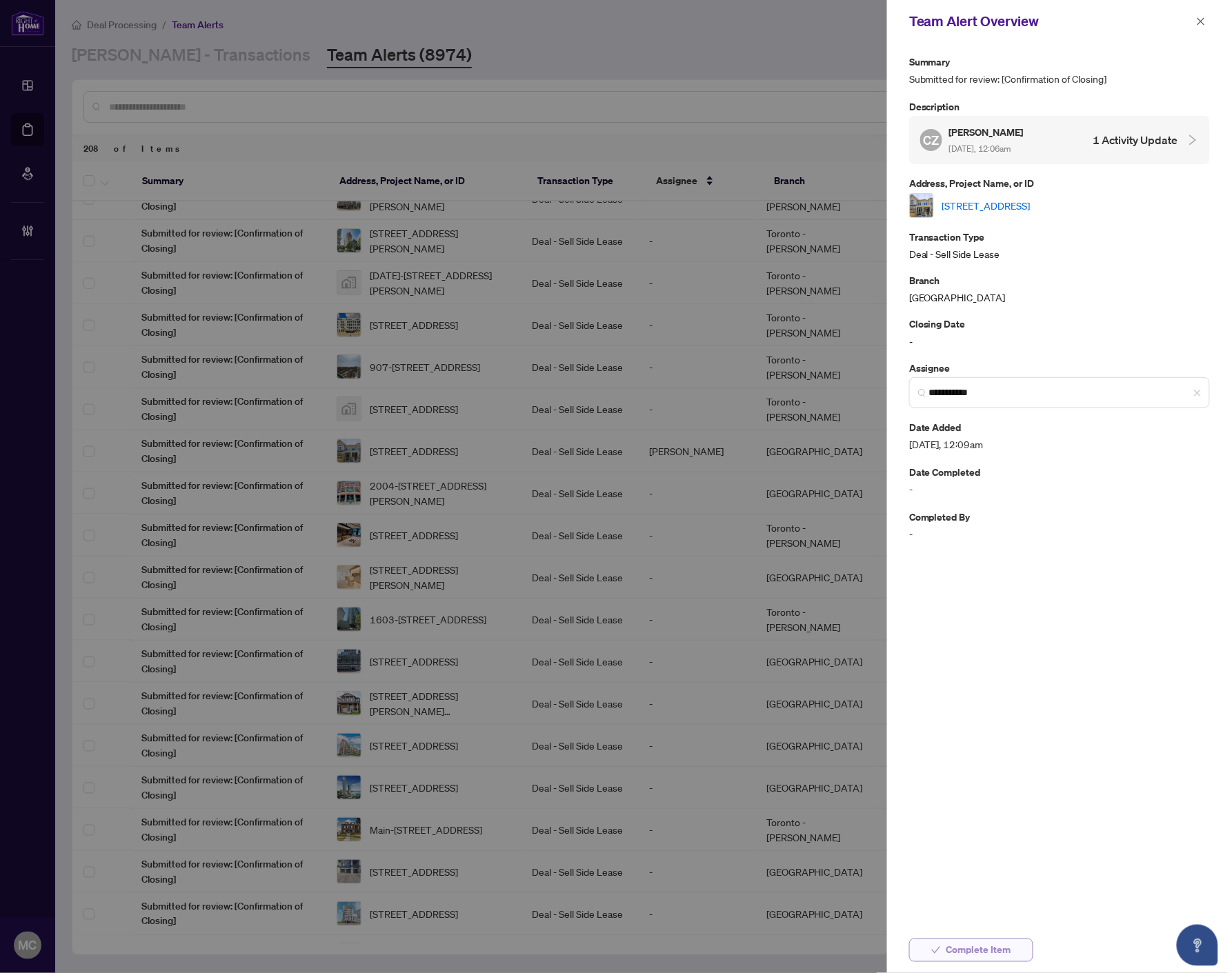
click at [985, 945] on span "Complete Item" at bounding box center [978, 950] width 65 height 22
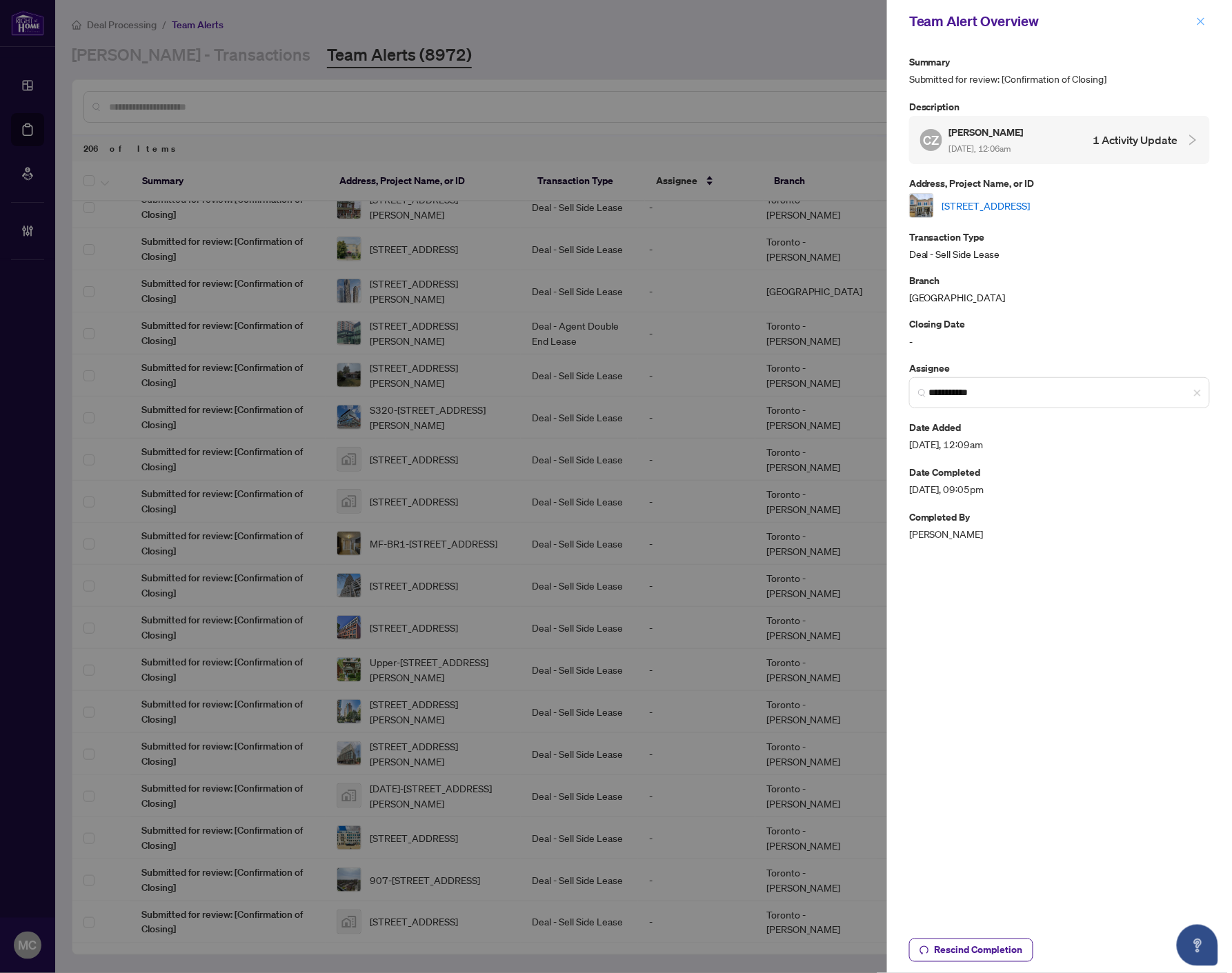
scroll to position [0, 0]
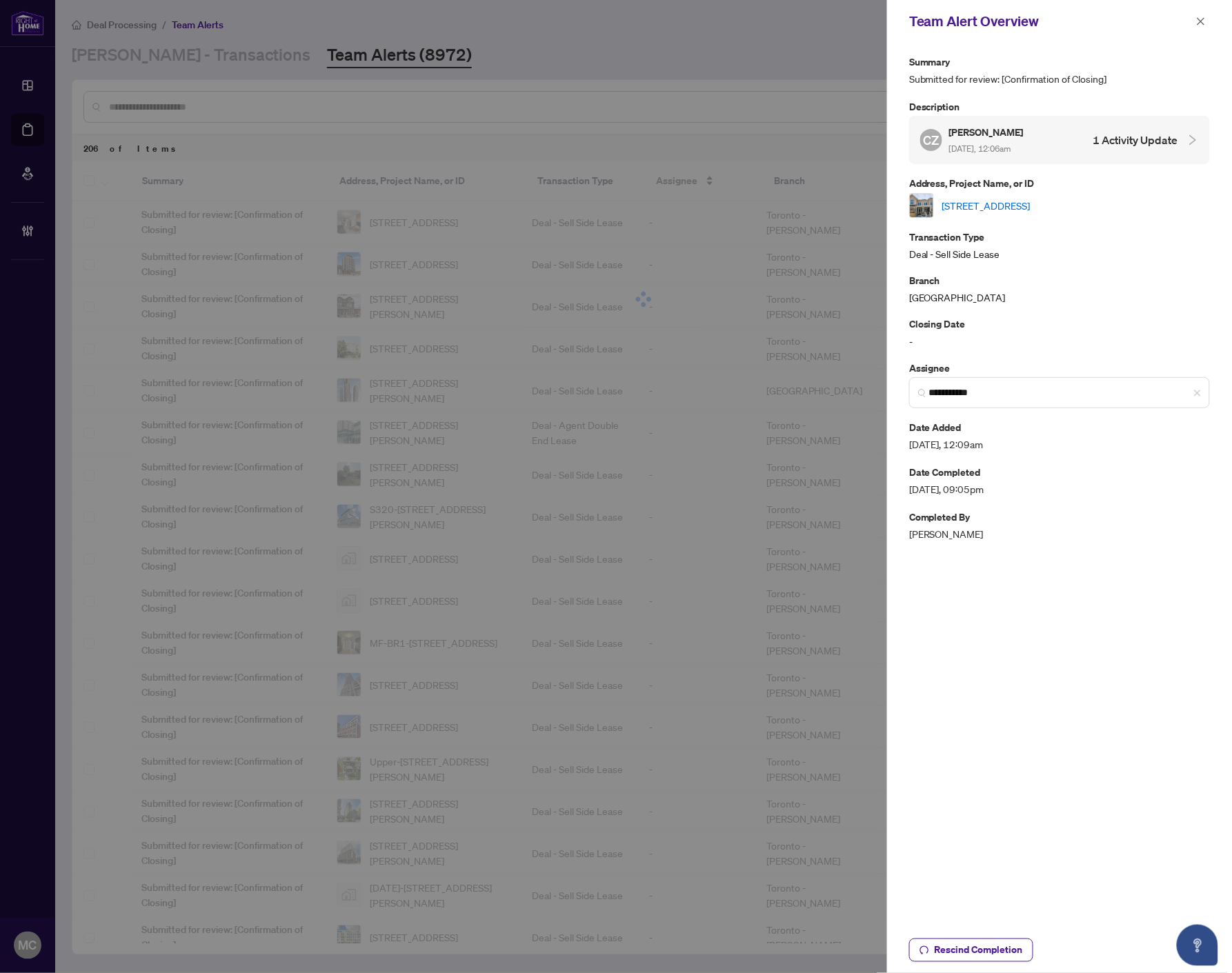
drag, startPoint x: 1200, startPoint y: 17, endPoint x: 789, endPoint y: 463, distance: 606.5
click at [1200, 17] on icon "close" at bounding box center [1201, 21] width 10 height 10
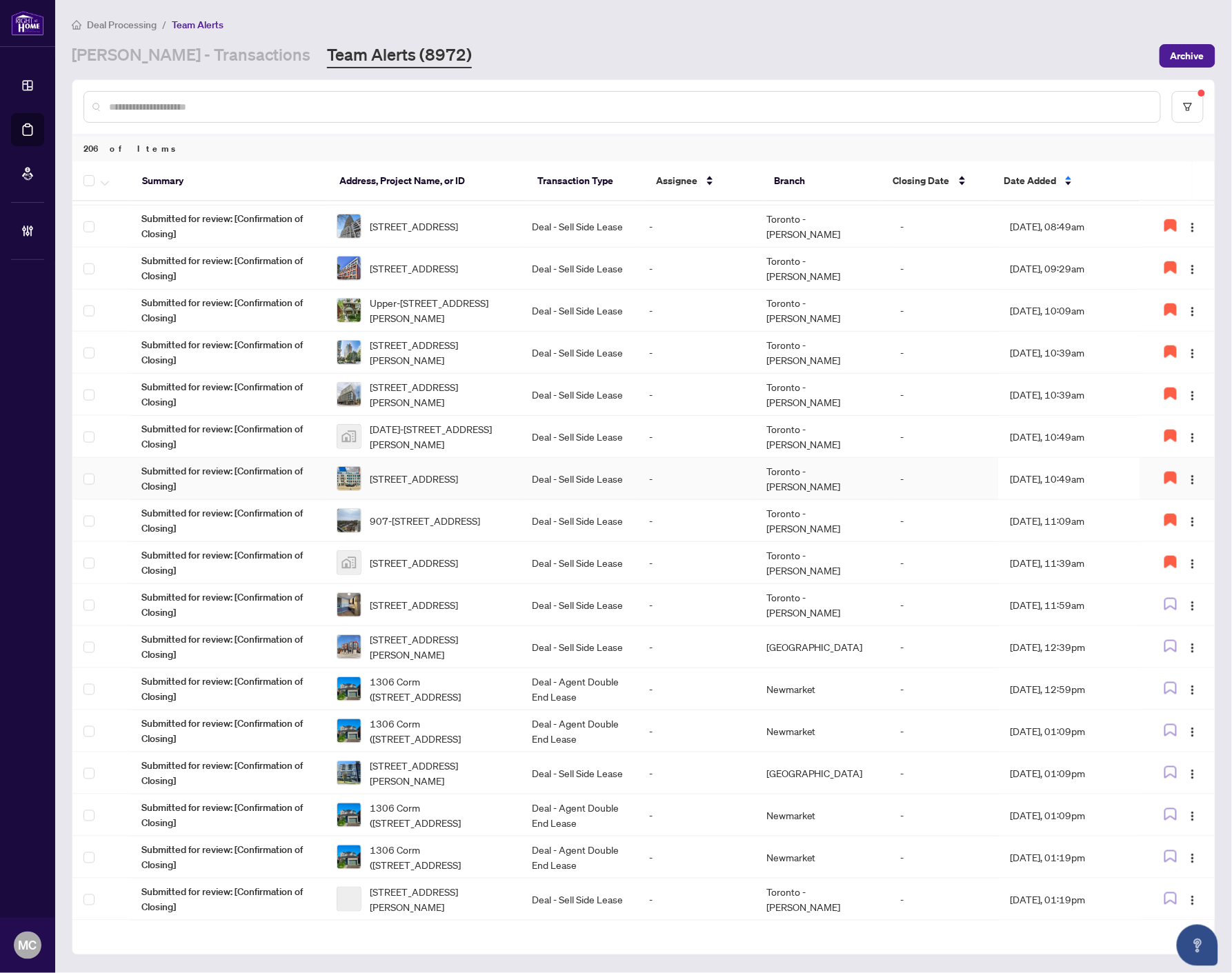
scroll to position [536, 0]
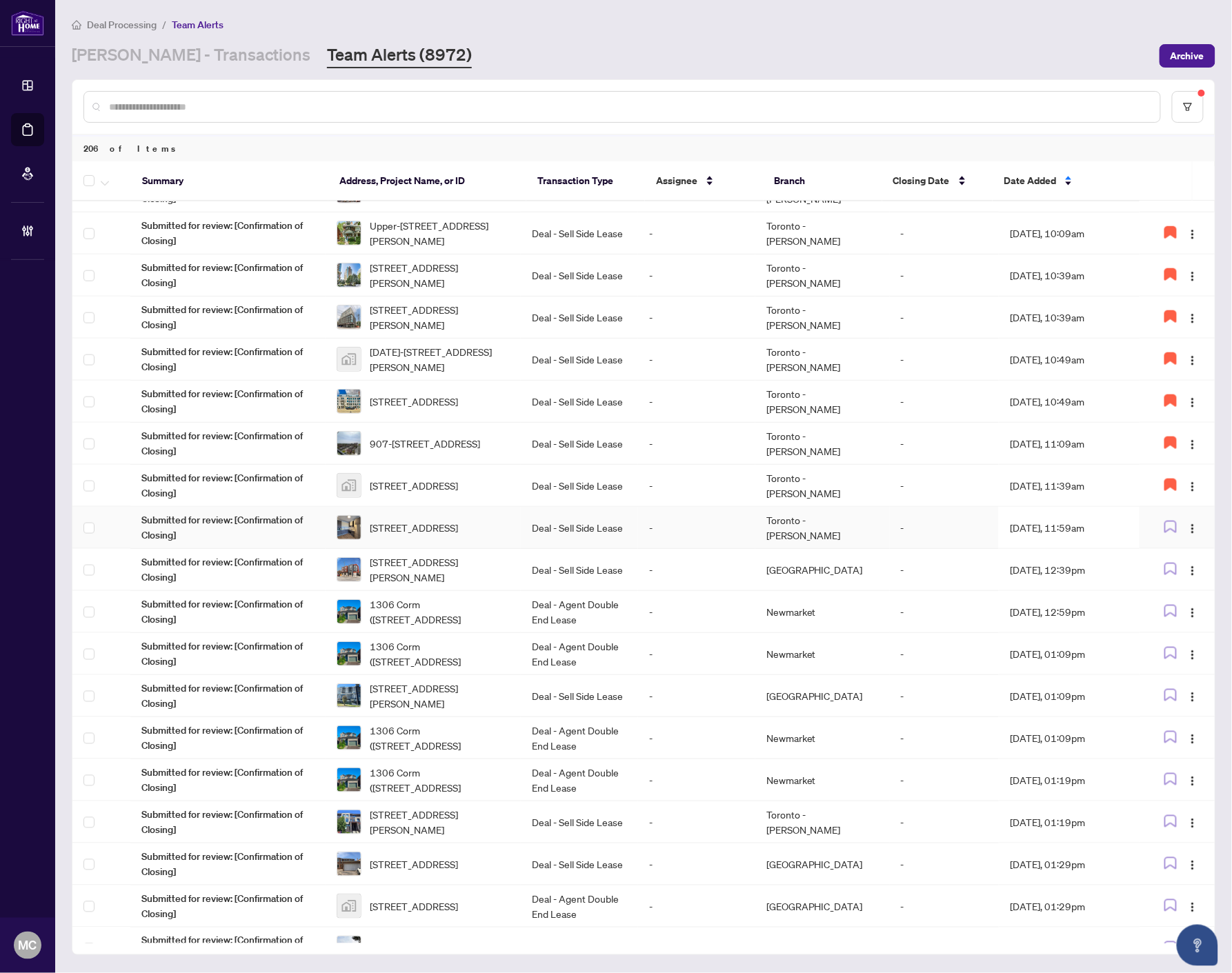
click at [458, 532] on span "[STREET_ADDRESS]" at bounding box center [413, 527] width 88 height 15
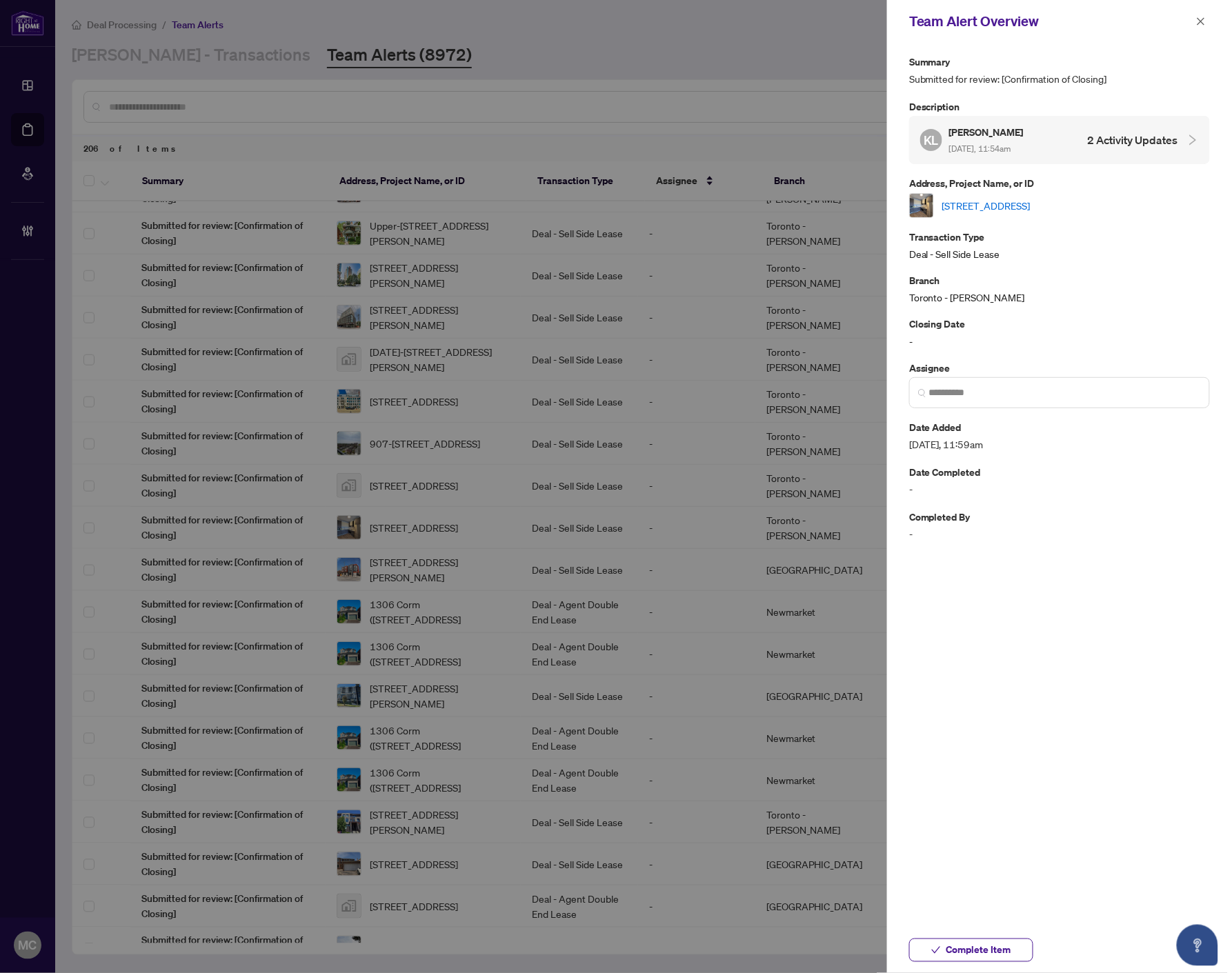
click at [1020, 203] on link "[STREET_ADDRESS]" at bounding box center [986, 206] width 88 height 15
click at [997, 397] on input "search" at bounding box center [1065, 392] width 272 height 15
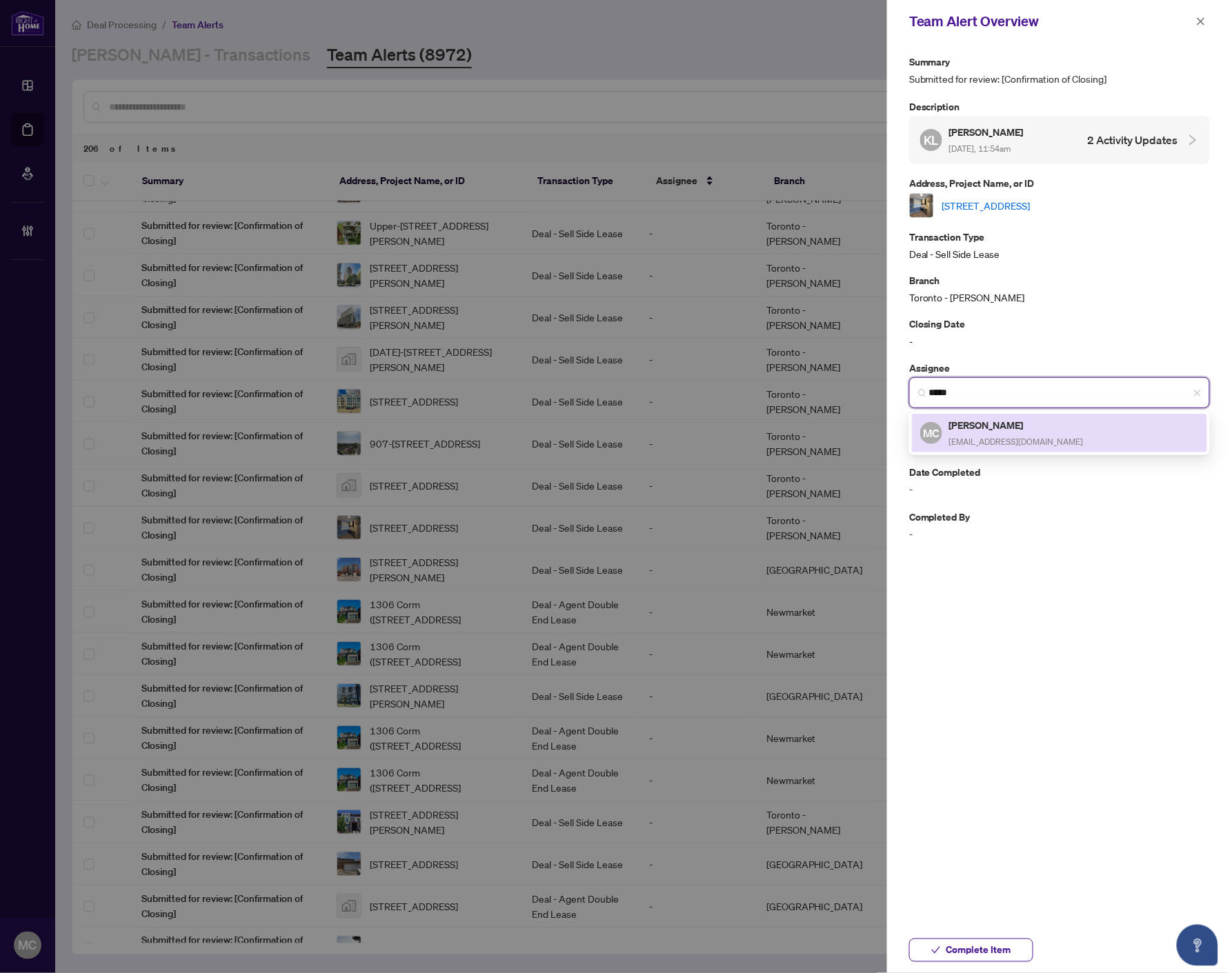
click at [1039, 428] on h5 "[PERSON_NAME]" at bounding box center [1016, 425] width 135 height 16
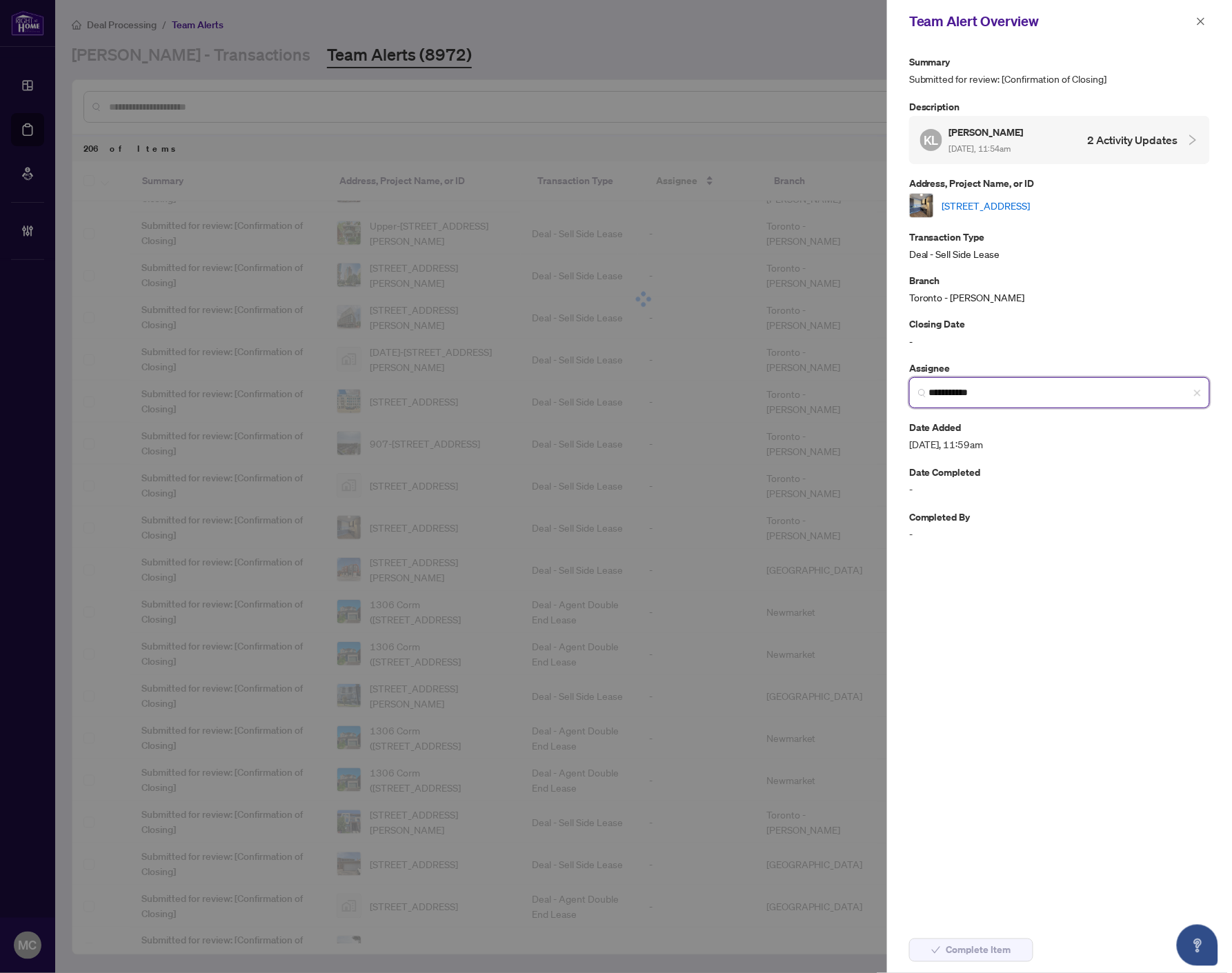
type input "**********"
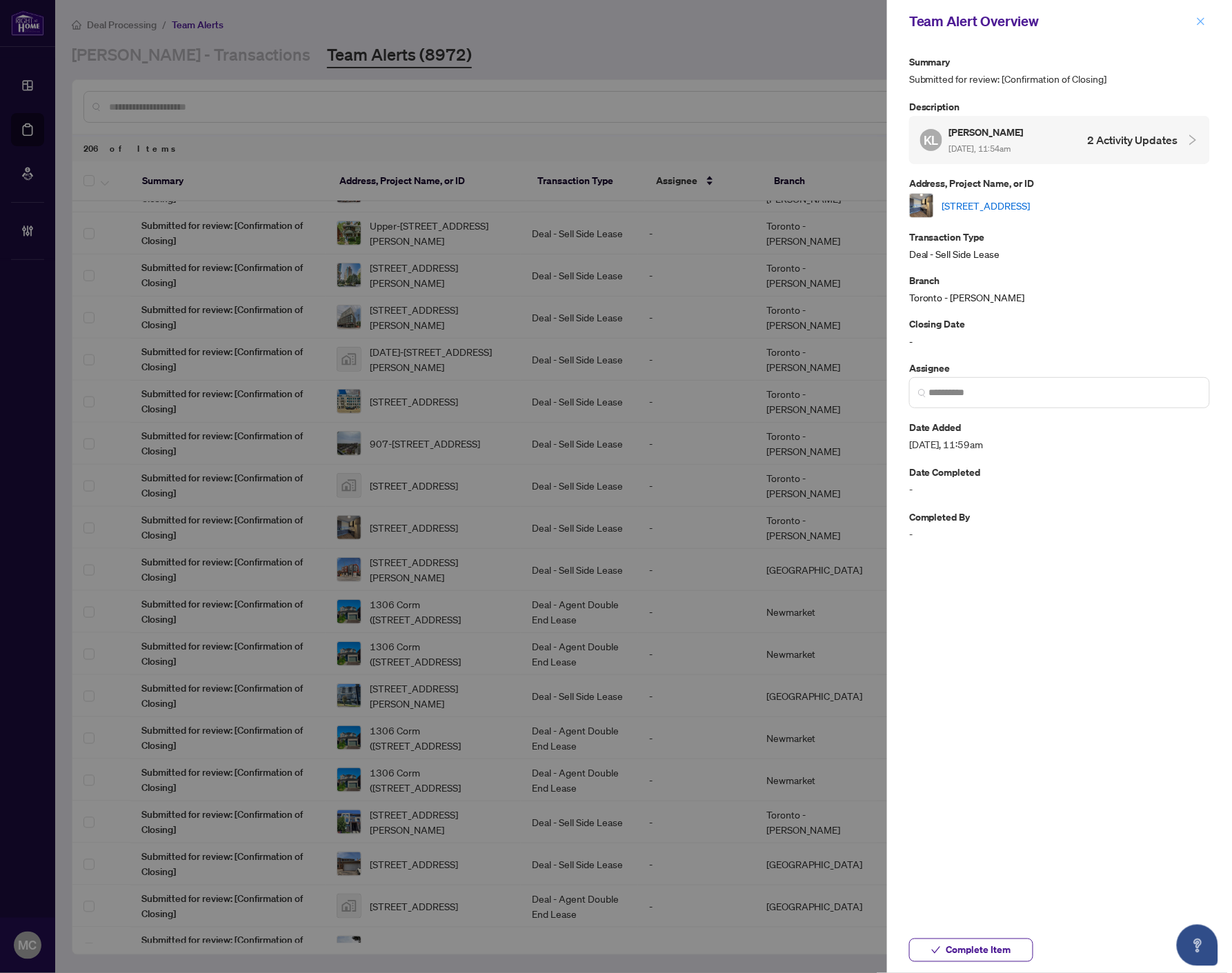
click at [1201, 19] on icon "close" at bounding box center [1201, 21] width 10 height 10
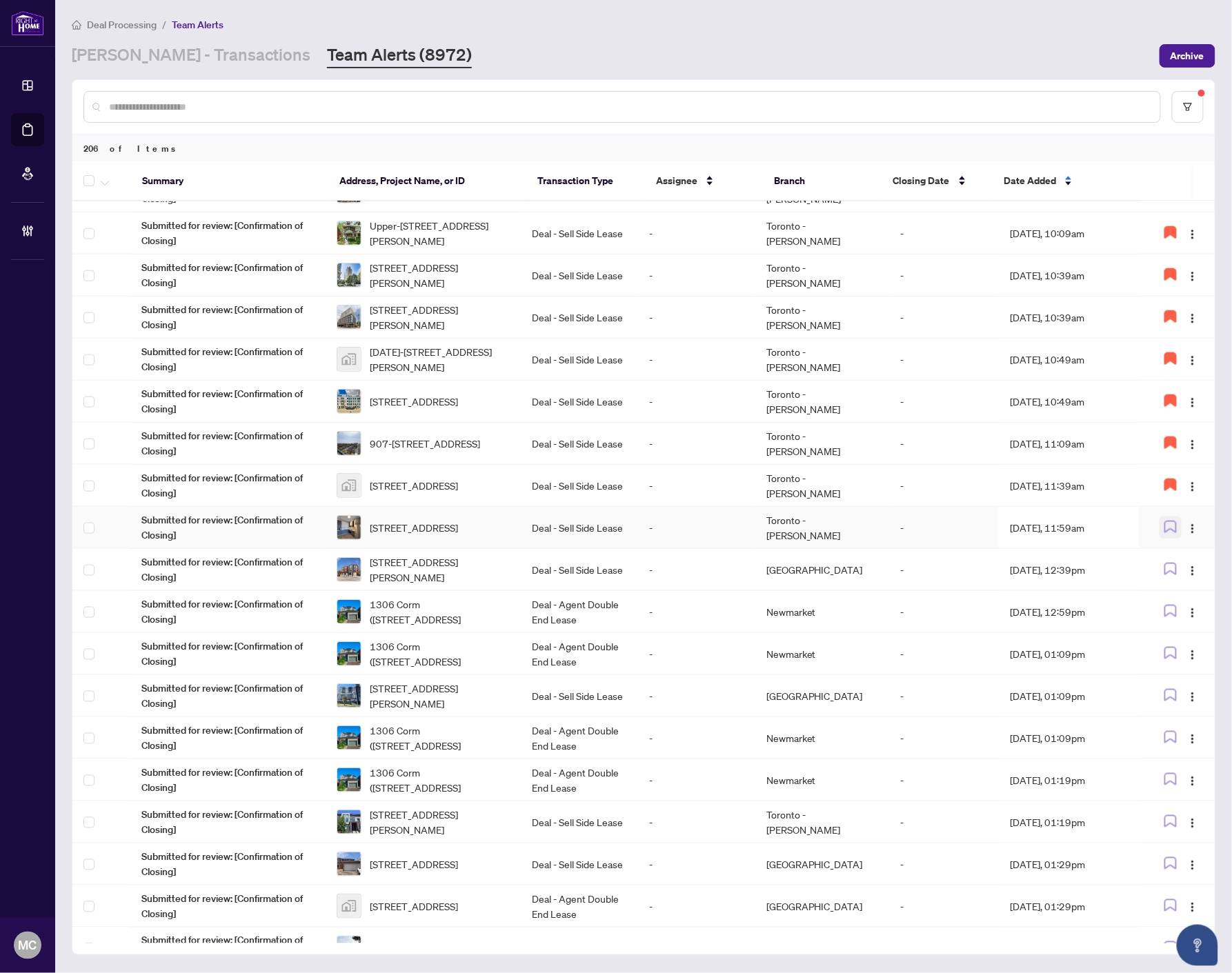
click at [1172, 523] on icon "button" at bounding box center [1170, 527] width 11 height 11
click at [542, 567] on td "Deal - Sell Side Lease" at bounding box center [579, 569] width 117 height 42
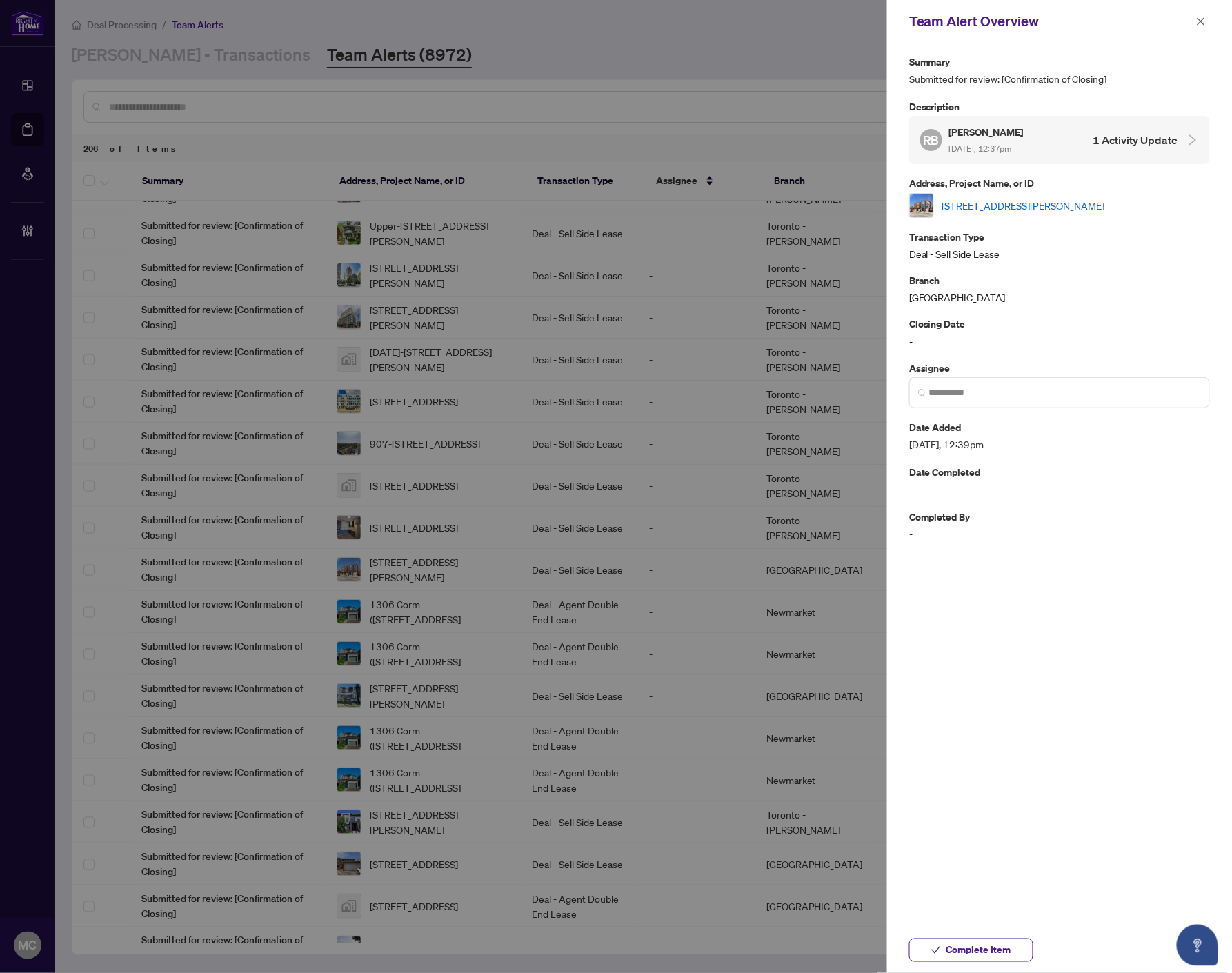
click at [1020, 208] on link "[STREET_ADDRESS][PERSON_NAME]" at bounding box center [1023, 206] width 163 height 15
click at [1045, 389] on input "search" at bounding box center [1065, 392] width 272 height 15
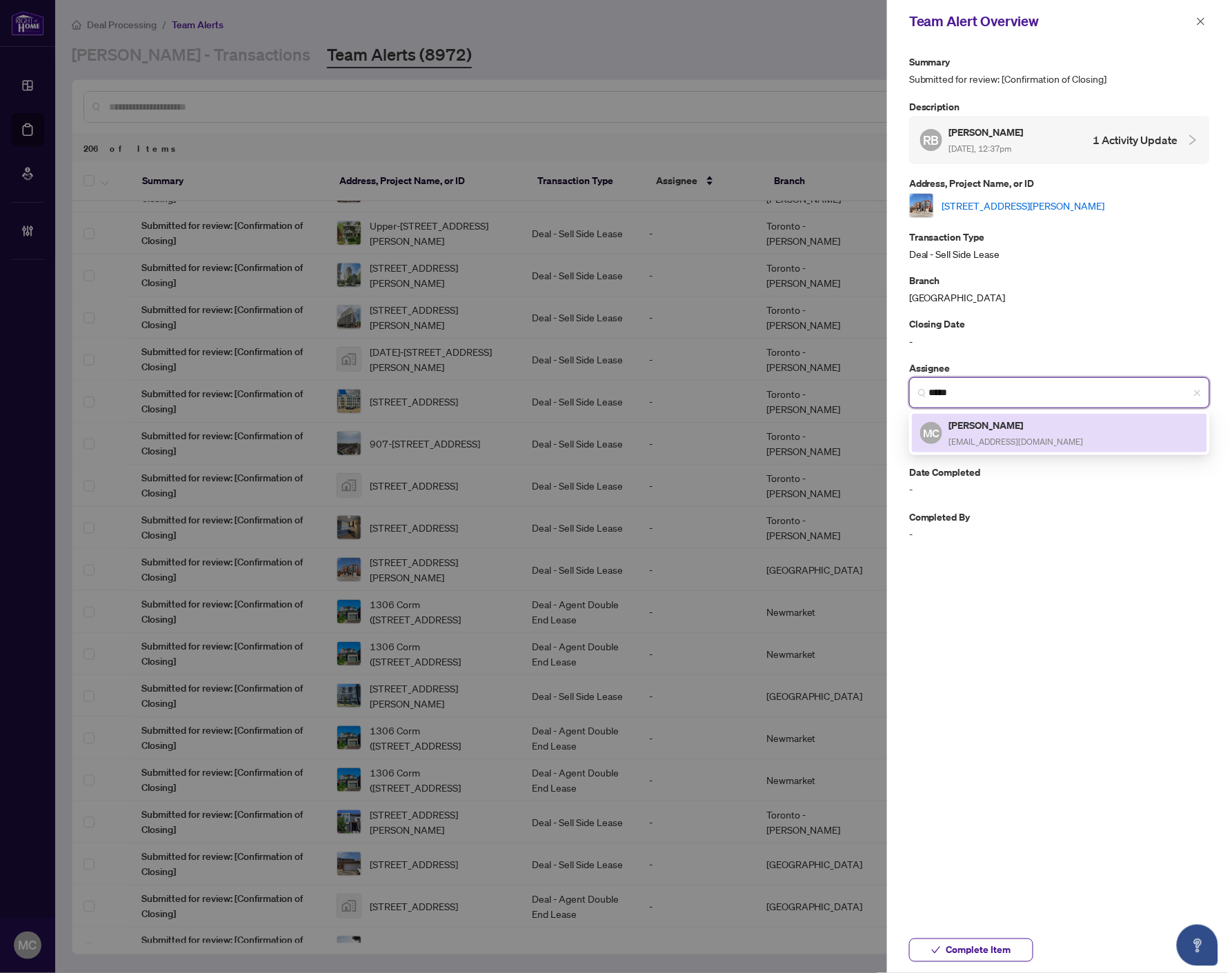
click at [1012, 437] on span "[EMAIL_ADDRESS][DOMAIN_NAME]" at bounding box center [1016, 442] width 135 height 11
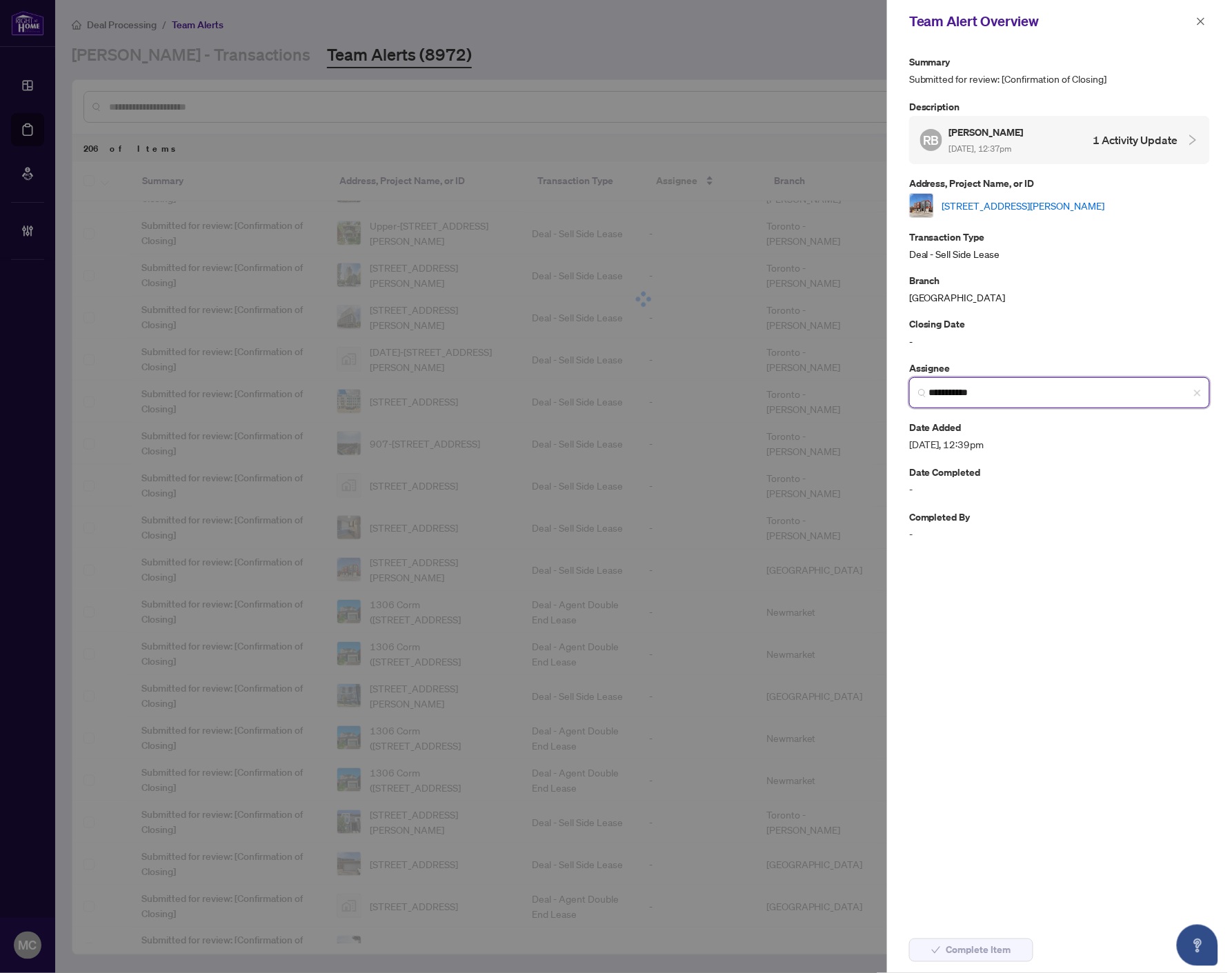
type input "**********"
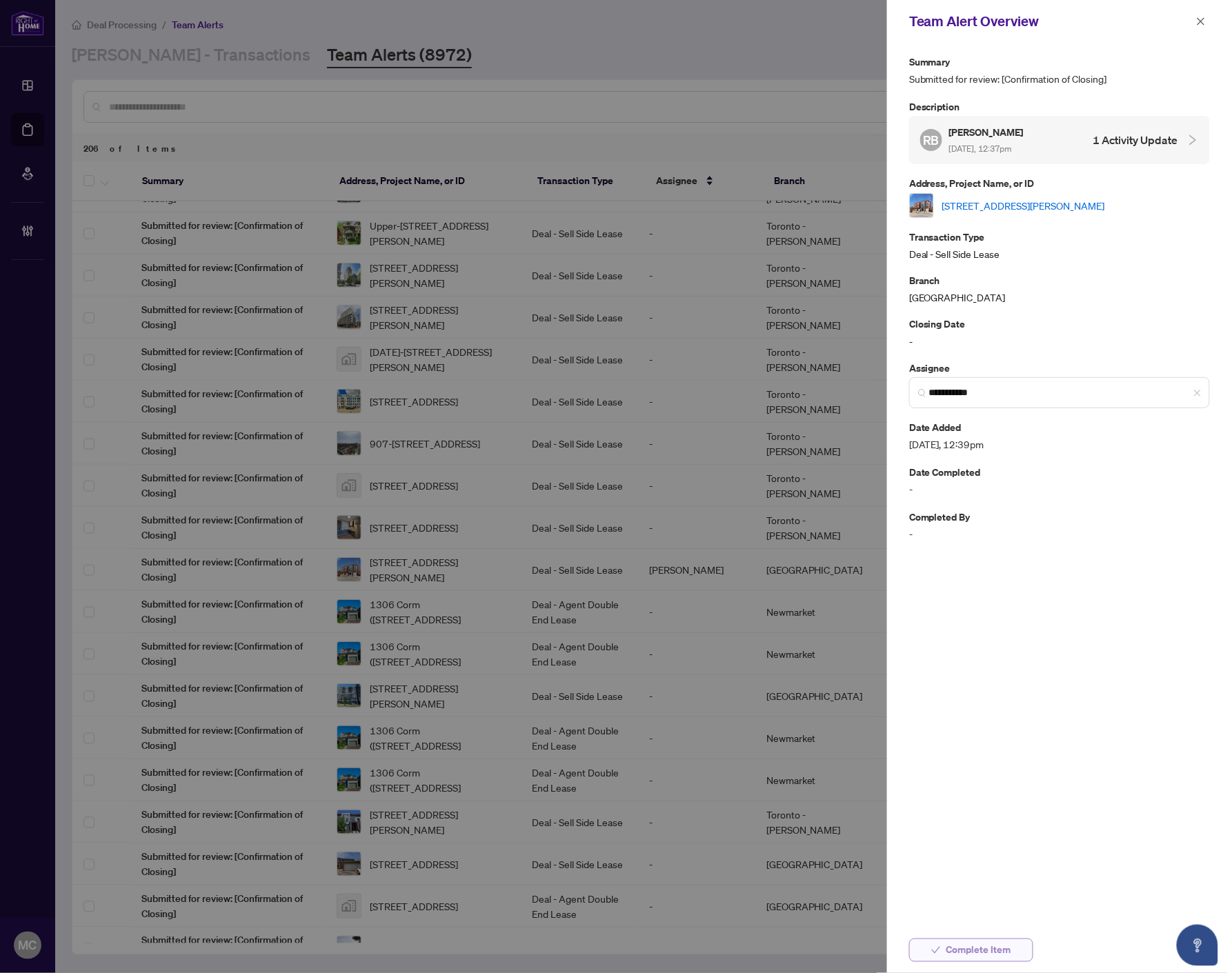
click at [954, 948] on span "Complete Item" at bounding box center [978, 950] width 65 height 22
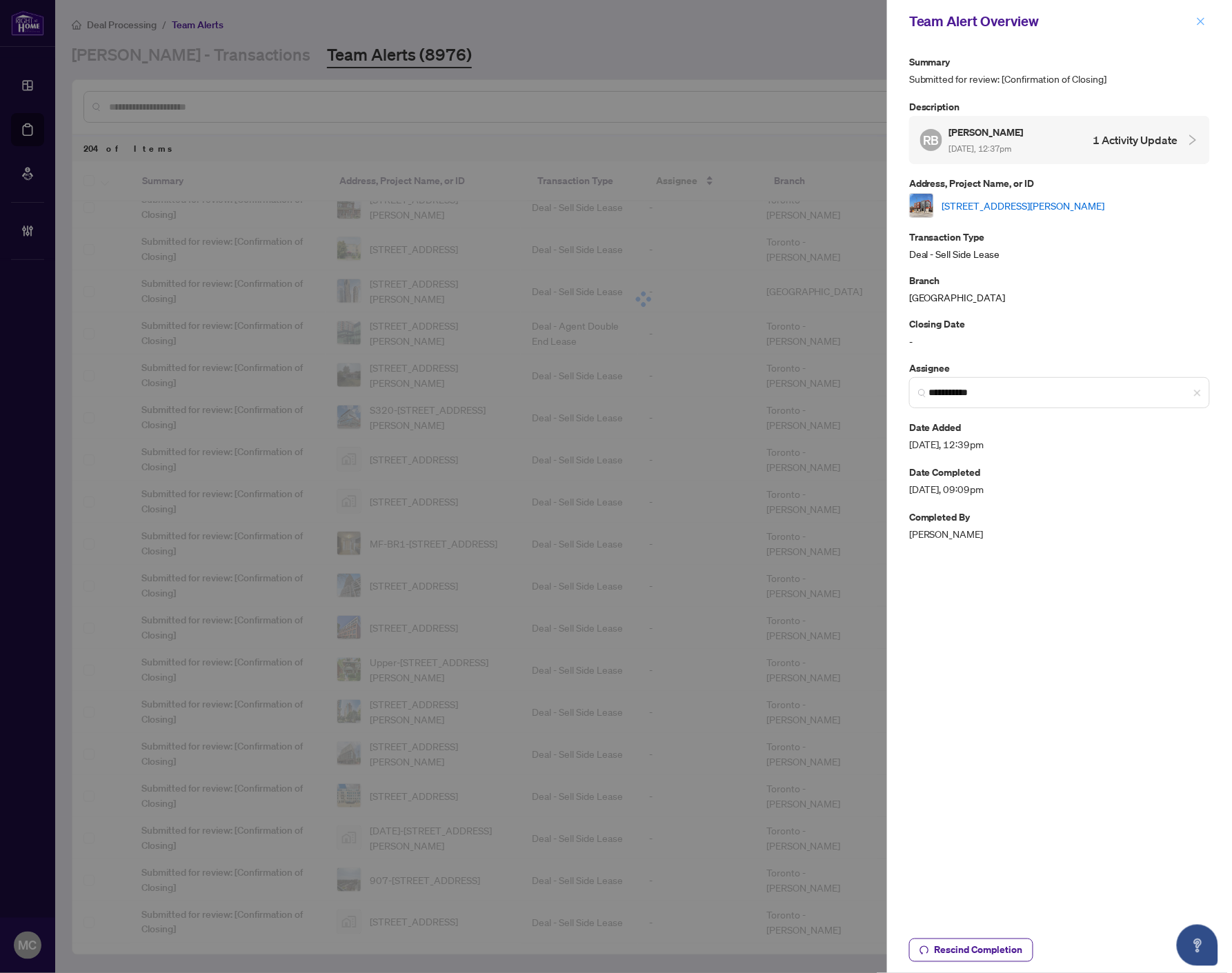
click at [1201, 21] on icon "close" at bounding box center [1201, 21] width 8 height 8
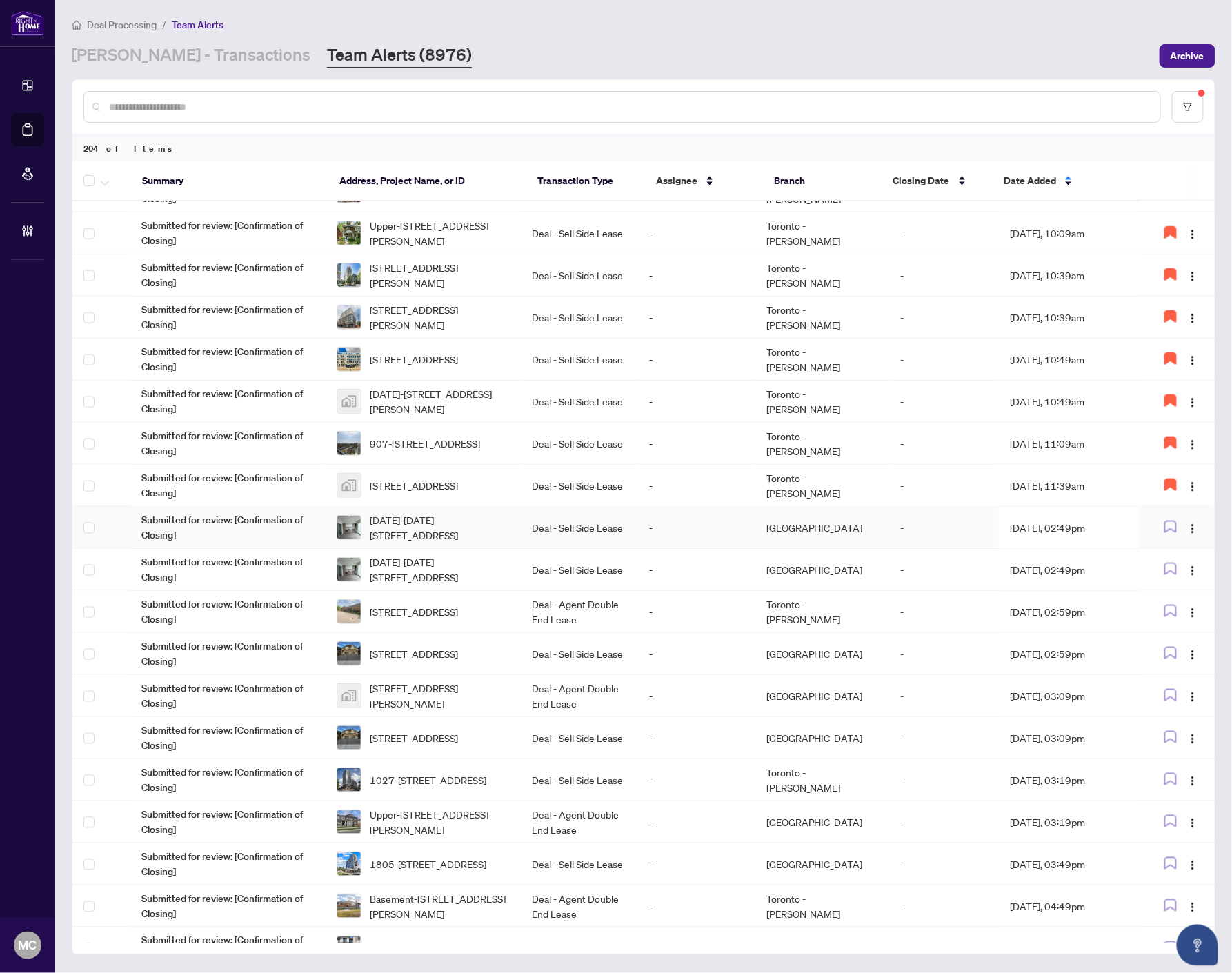
click at [560, 527] on td "Deal - Sell Side Lease" at bounding box center [579, 527] width 117 height 42
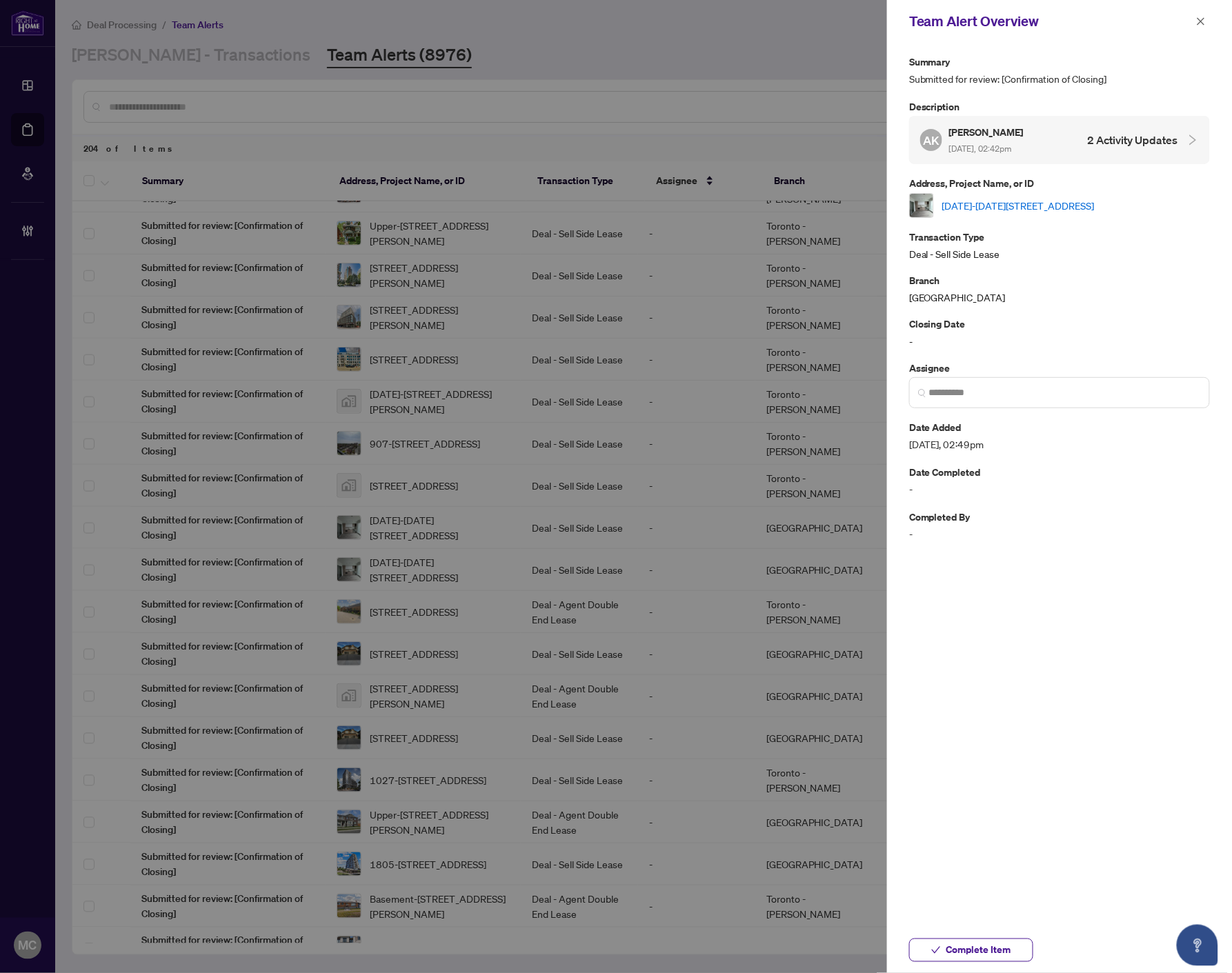
click at [1041, 201] on link "[DATE]-[DATE][STREET_ADDRESS]" at bounding box center [1018, 206] width 152 height 15
click at [1000, 385] on input "search" at bounding box center [1065, 392] width 272 height 15
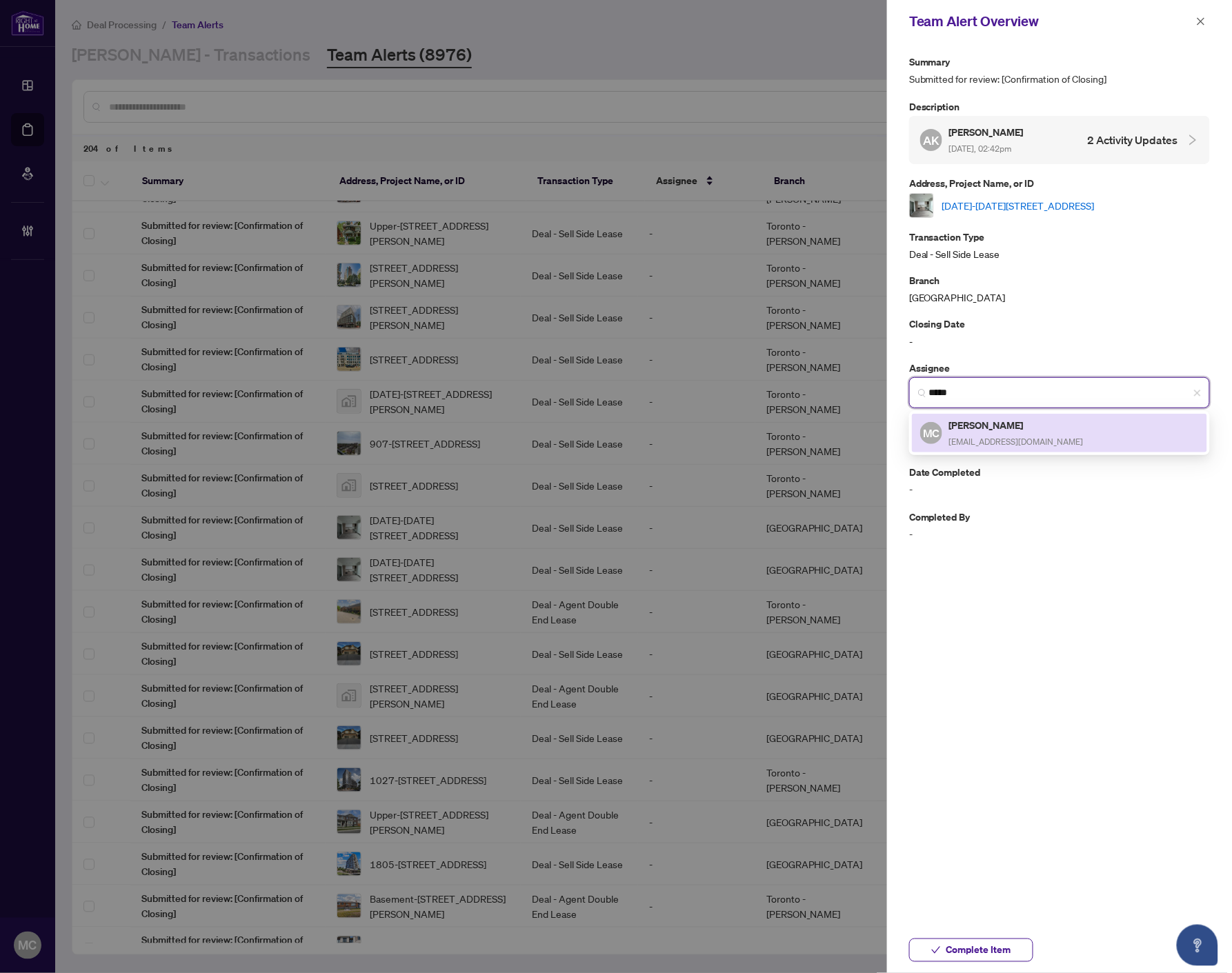
click at [1007, 426] on h5 "[PERSON_NAME]" at bounding box center [1016, 425] width 135 height 16
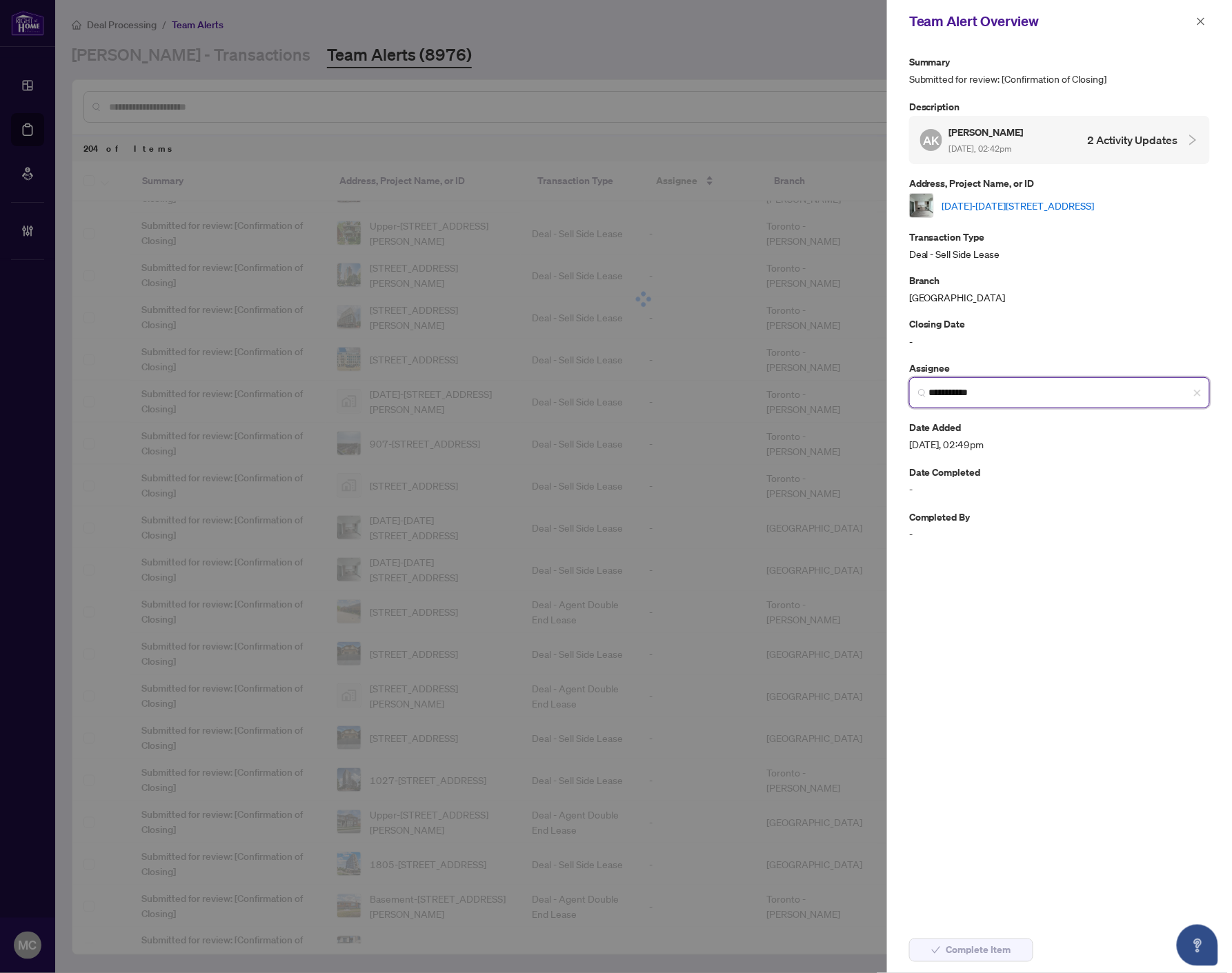
type input "**********"
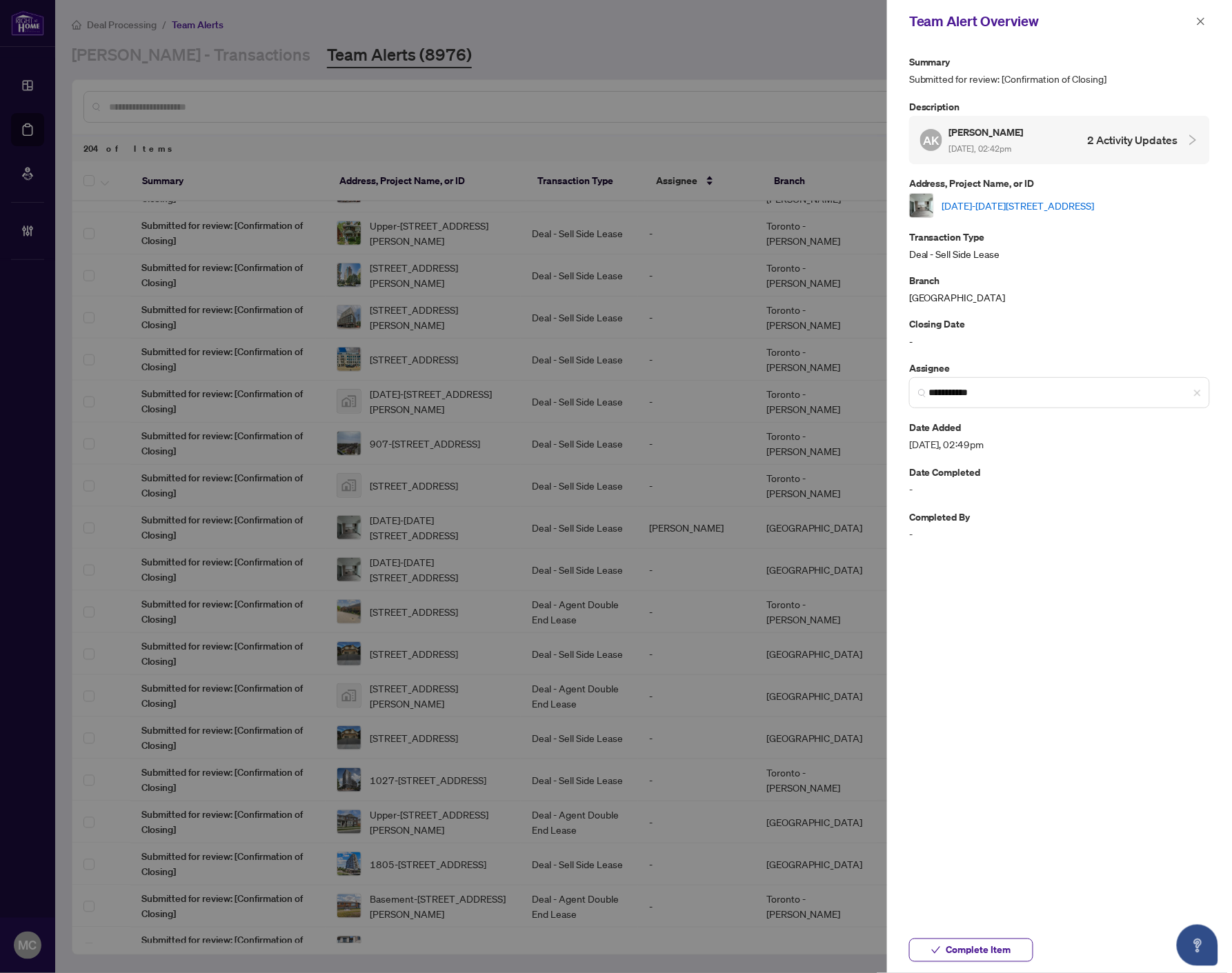
click at [984, 945] on span "Complete Item" at bounding box center [978, 950] width 65 height 22
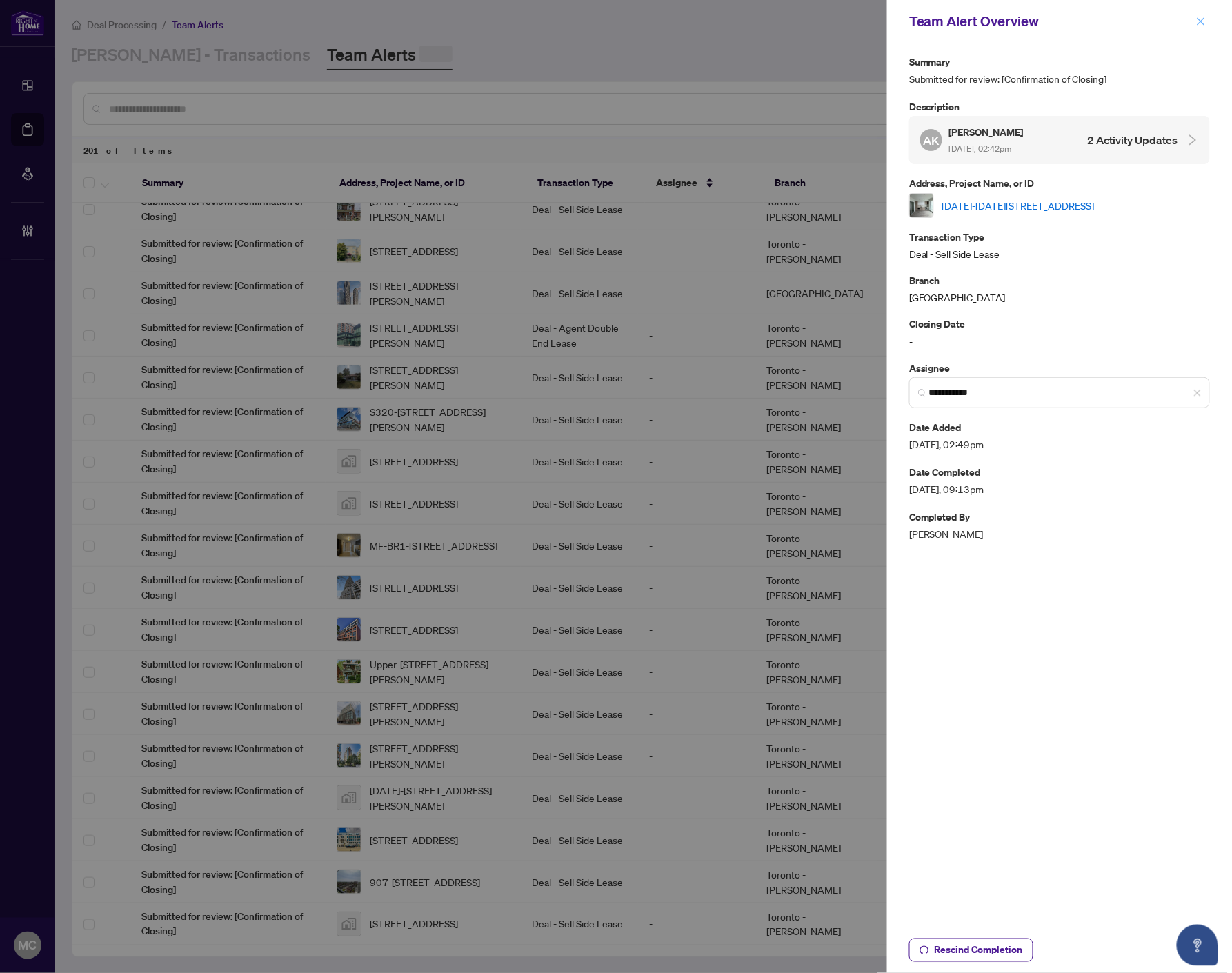
scroll to position [0, 0]
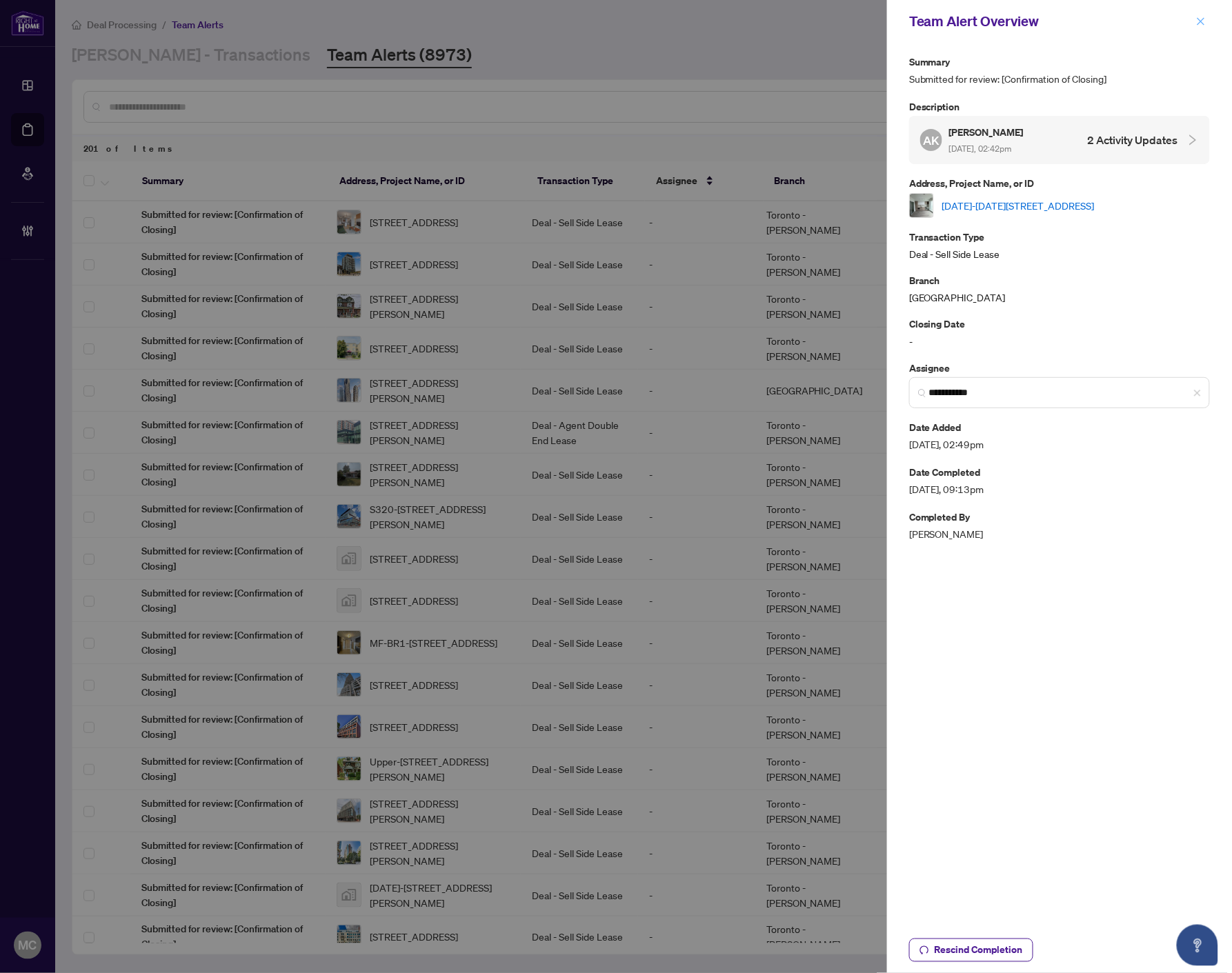
click at [1198, 21] on icon "close" at bounding box center [1201, 21] width 10 height 10
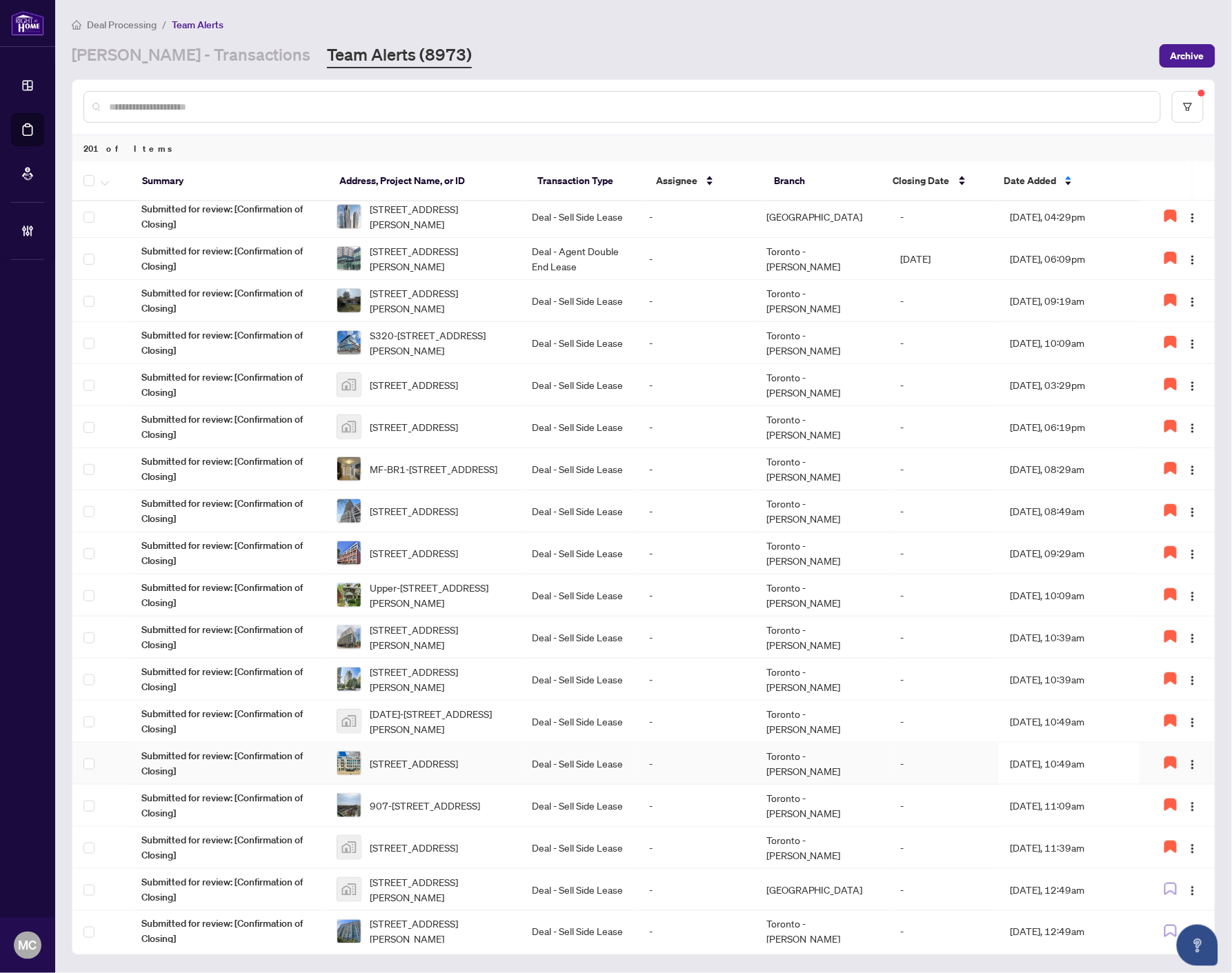
scroll to position [459, 0]
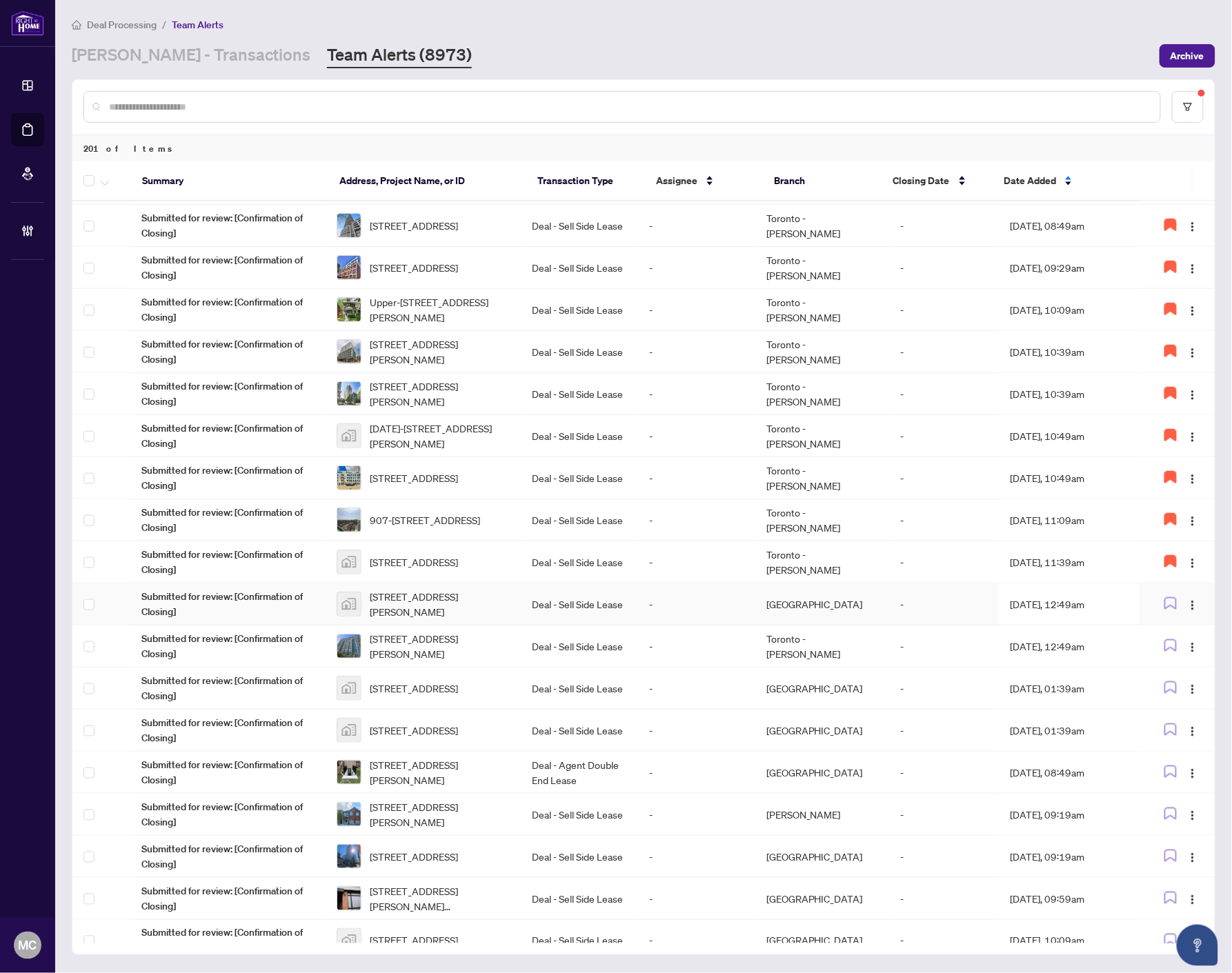
click at [533, 595] on td "Deal - Sell Side Lease" at bounding box center [579, 604] width 117 height 42
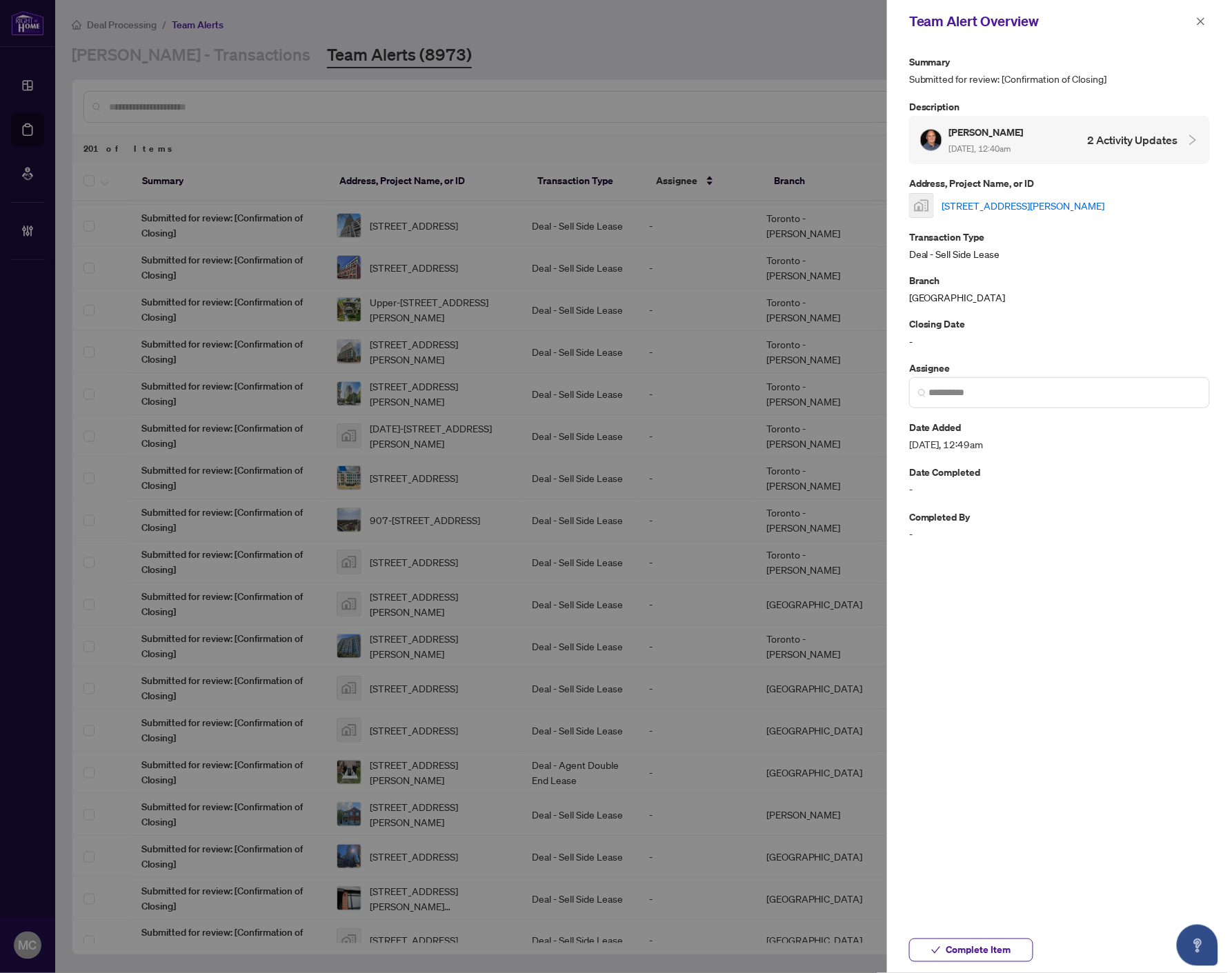
click at [1020, 202] on link "[STREET_ADDRESS][PERSON_NAME]" at bounding box center [1023, 206] width 163 height 15
click at [1015, 394] on input "search" at bounding box center [1065, 392] width 272 height 15
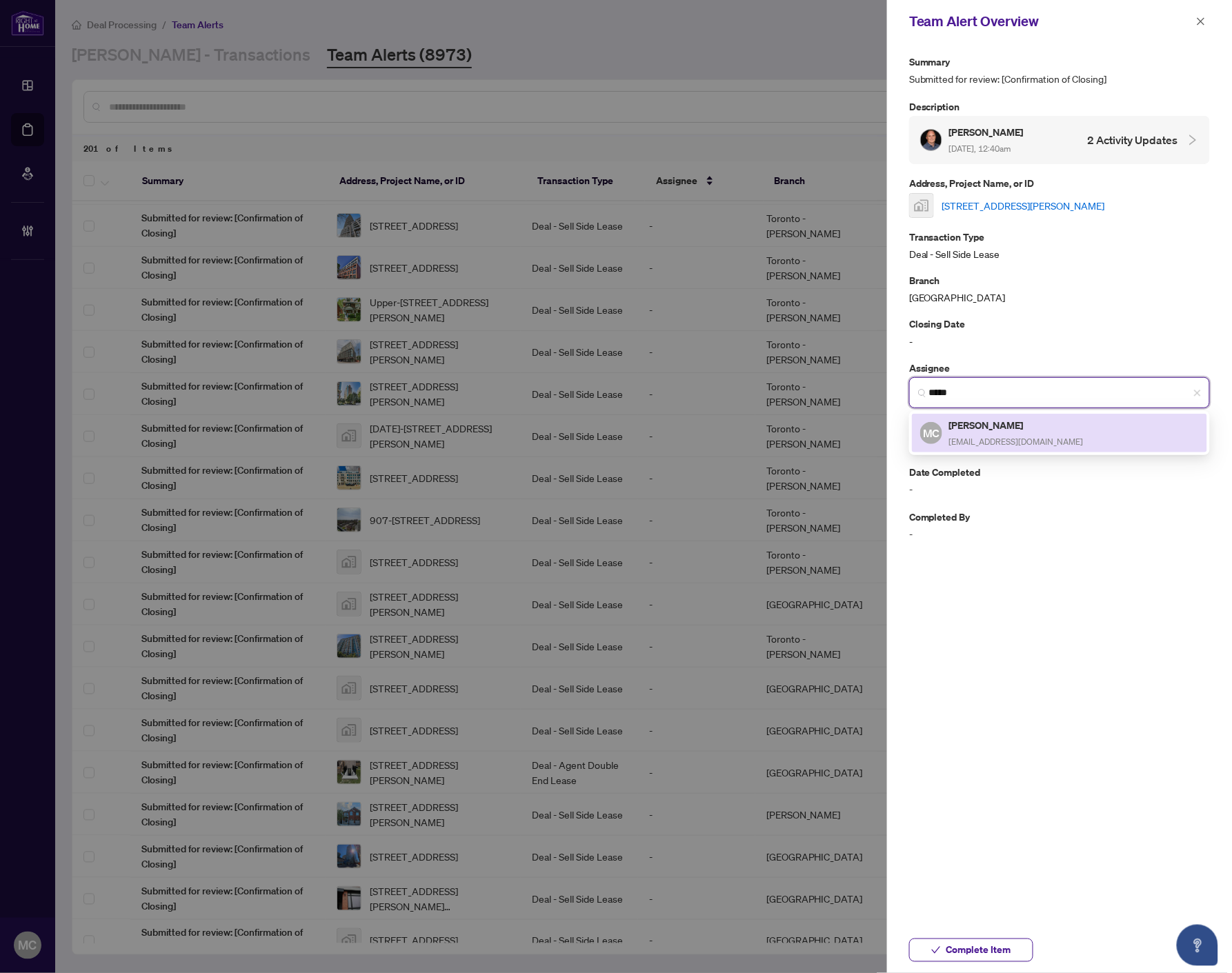
click at [1003, 430] on div "[PERSON_NAME] [PERSON_NAME][EMAIL_ADDRESS][DOMAIN_NAME]" at bounding box center [1016, 433] width 135 height 32
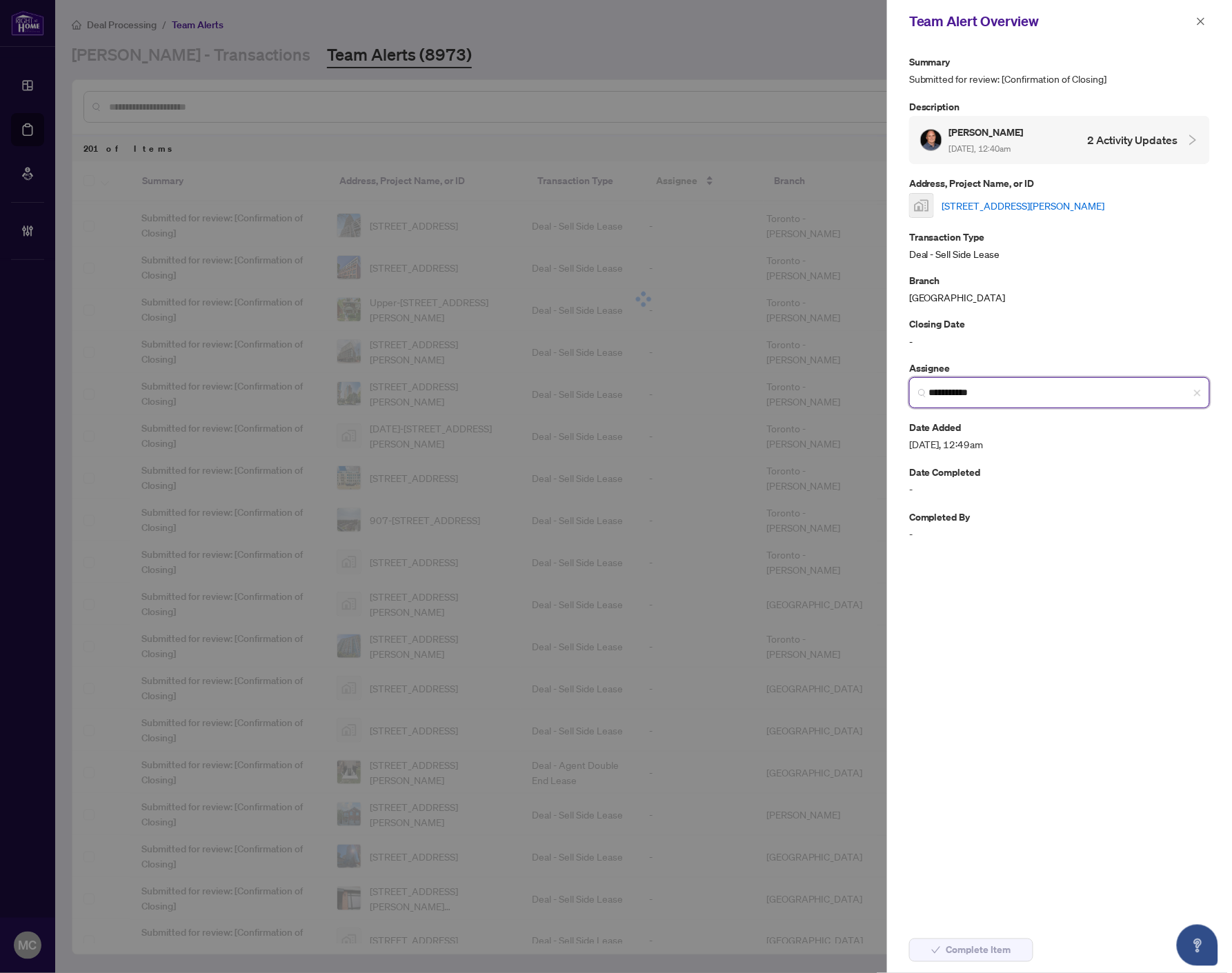
type input "**********"
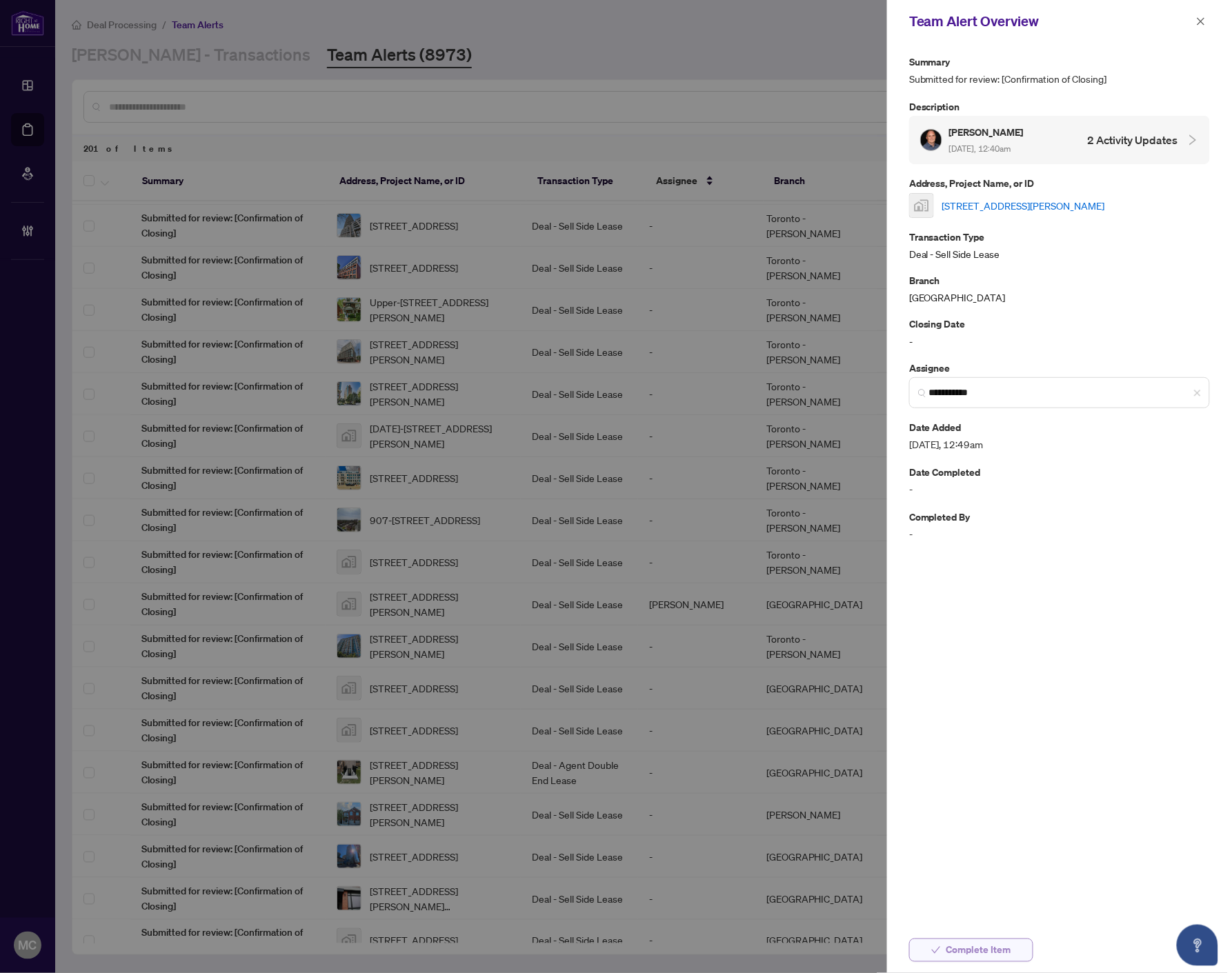
click at [955, 955] on span "Complete Item" at bounding box center [978, 950] width 65 height 22
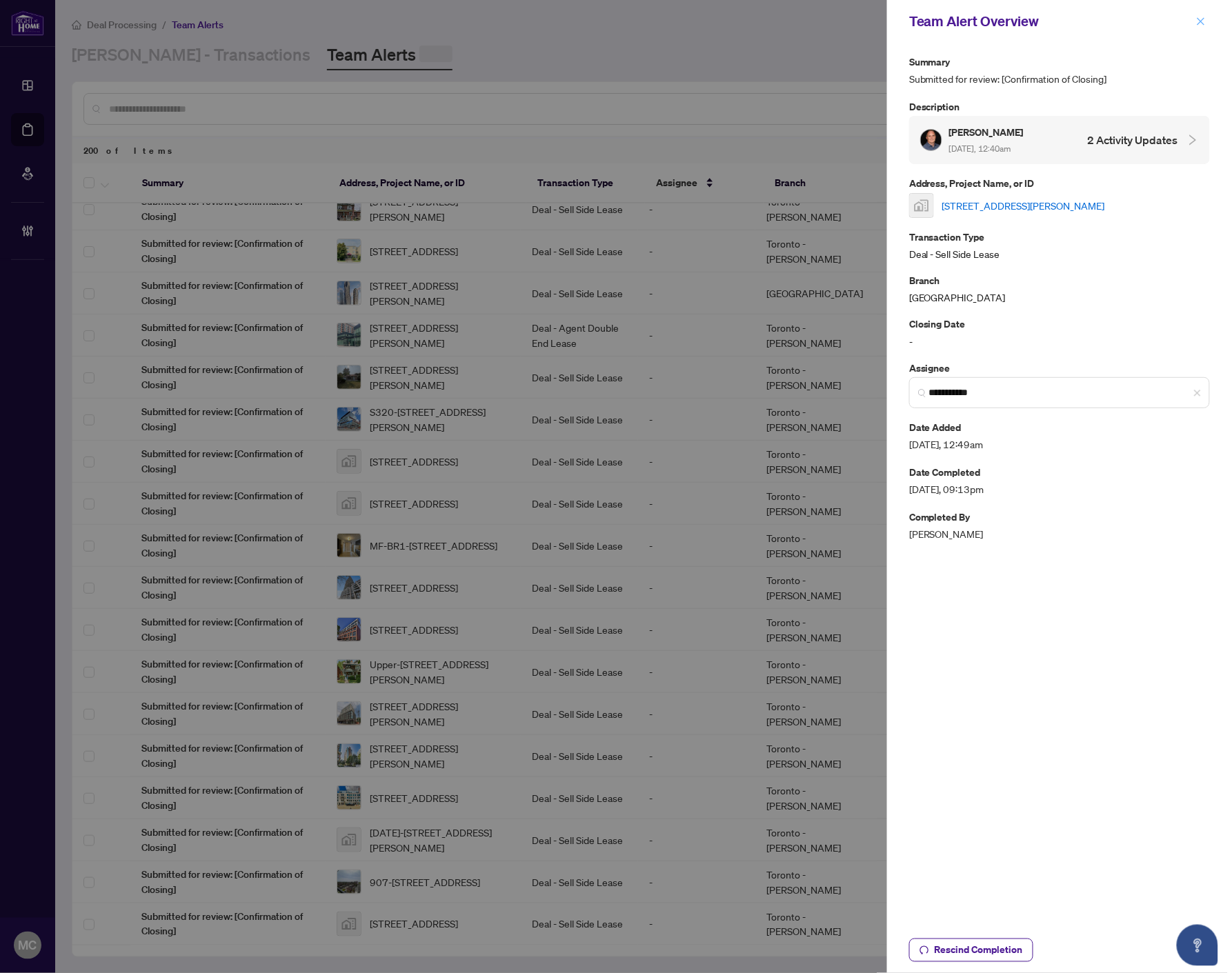
scroll to position [0, 0]
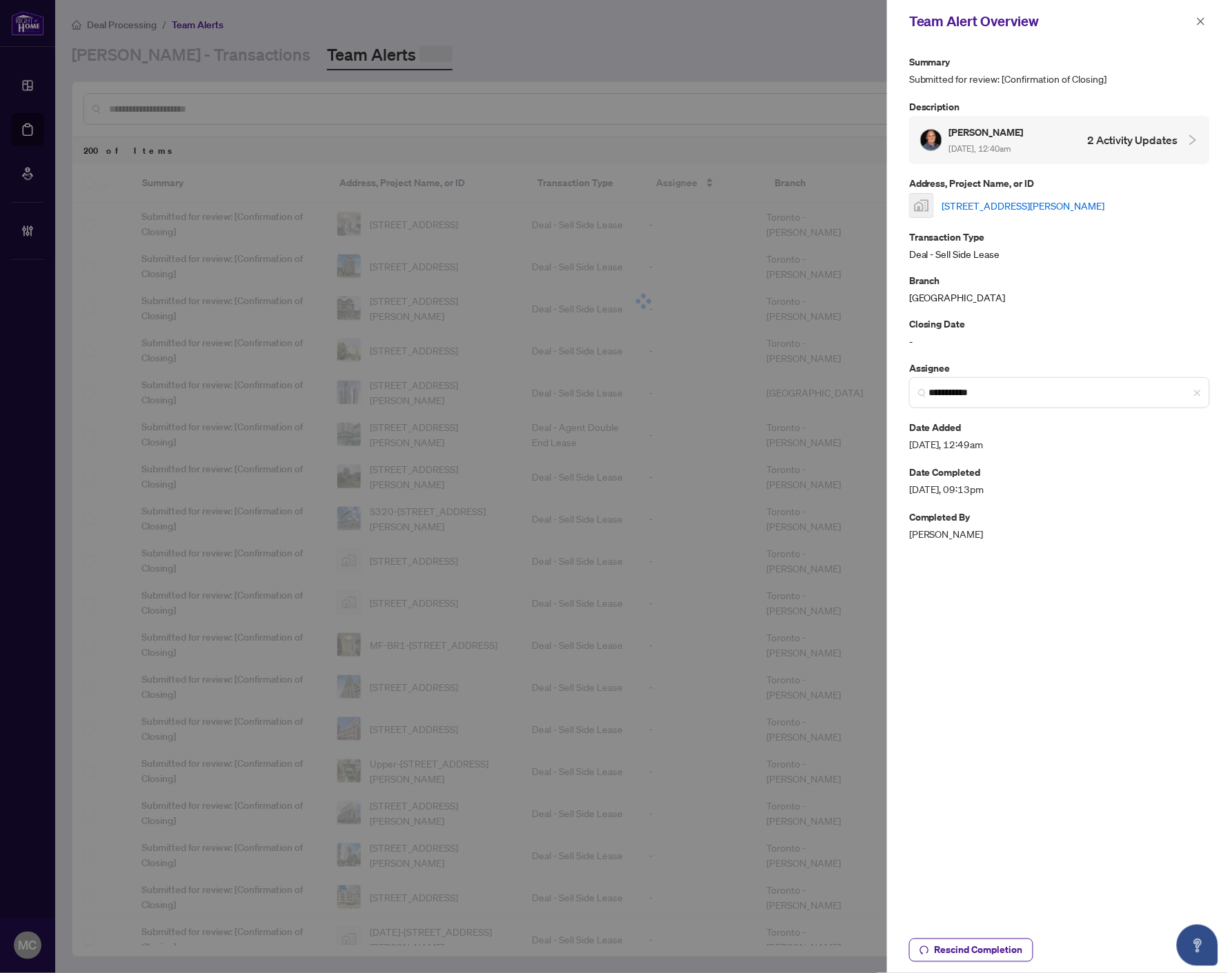
drag, startPoint x: 1200, startPoint y: 21, endPoint x: 974, endPoint y: 449, distance: 484.0
click at [1200, 18] on icon "close" at bounding box center [1201, 21] width 10 height 10
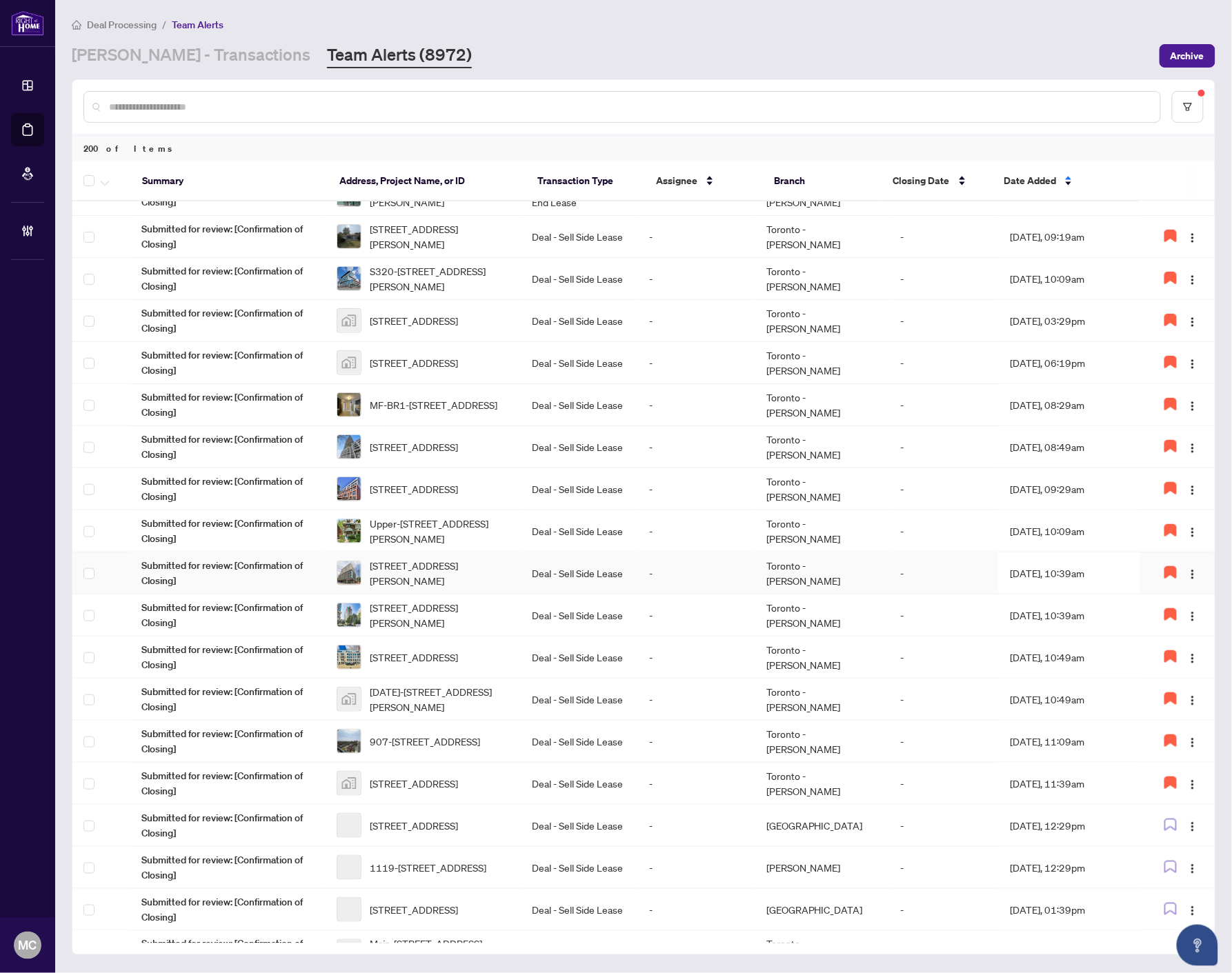
scroll to position [459, 0]
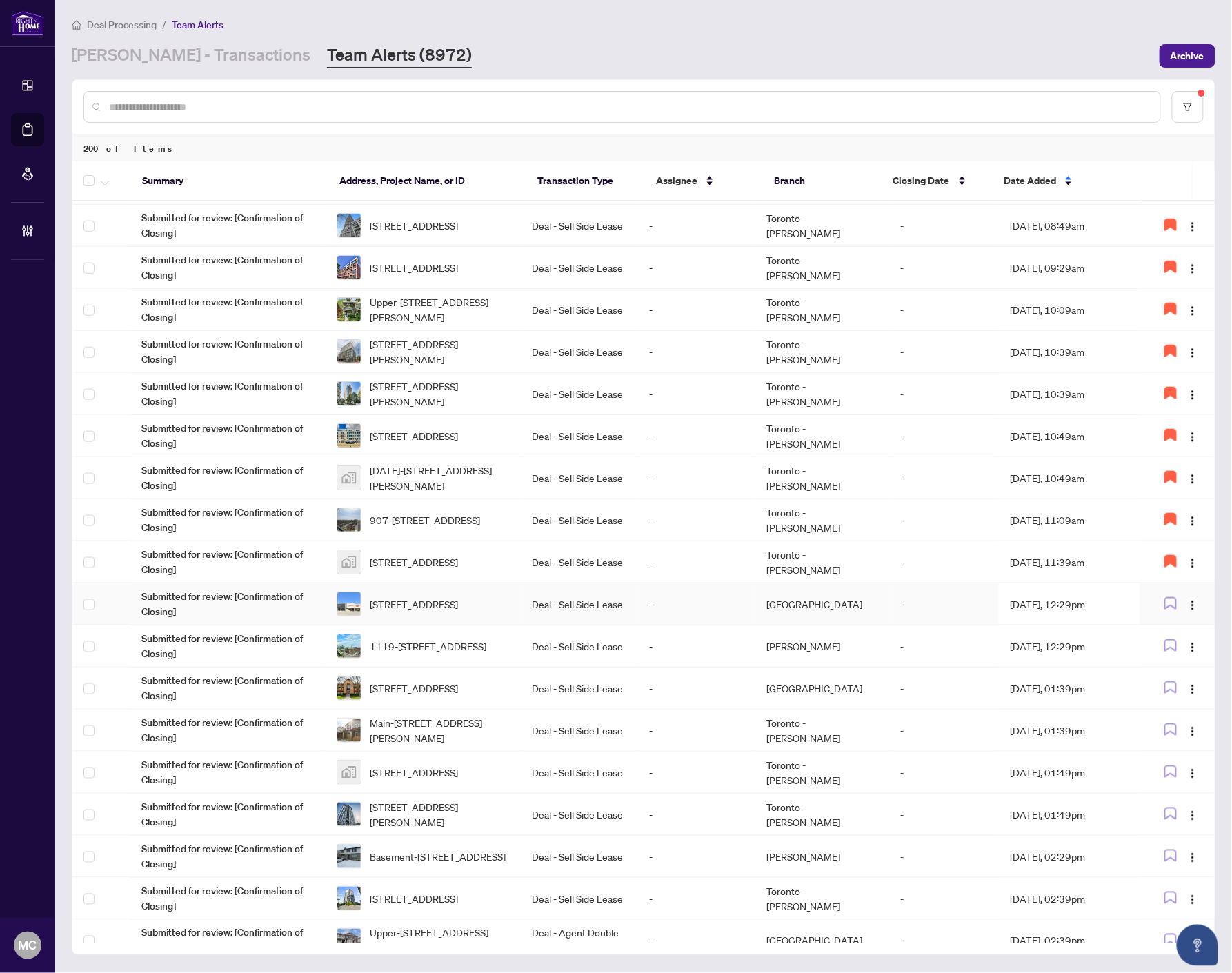
click at [638, 589] on td "Deal - Sell Side Lease" at bounding box center [579, 604] width 117 height 42
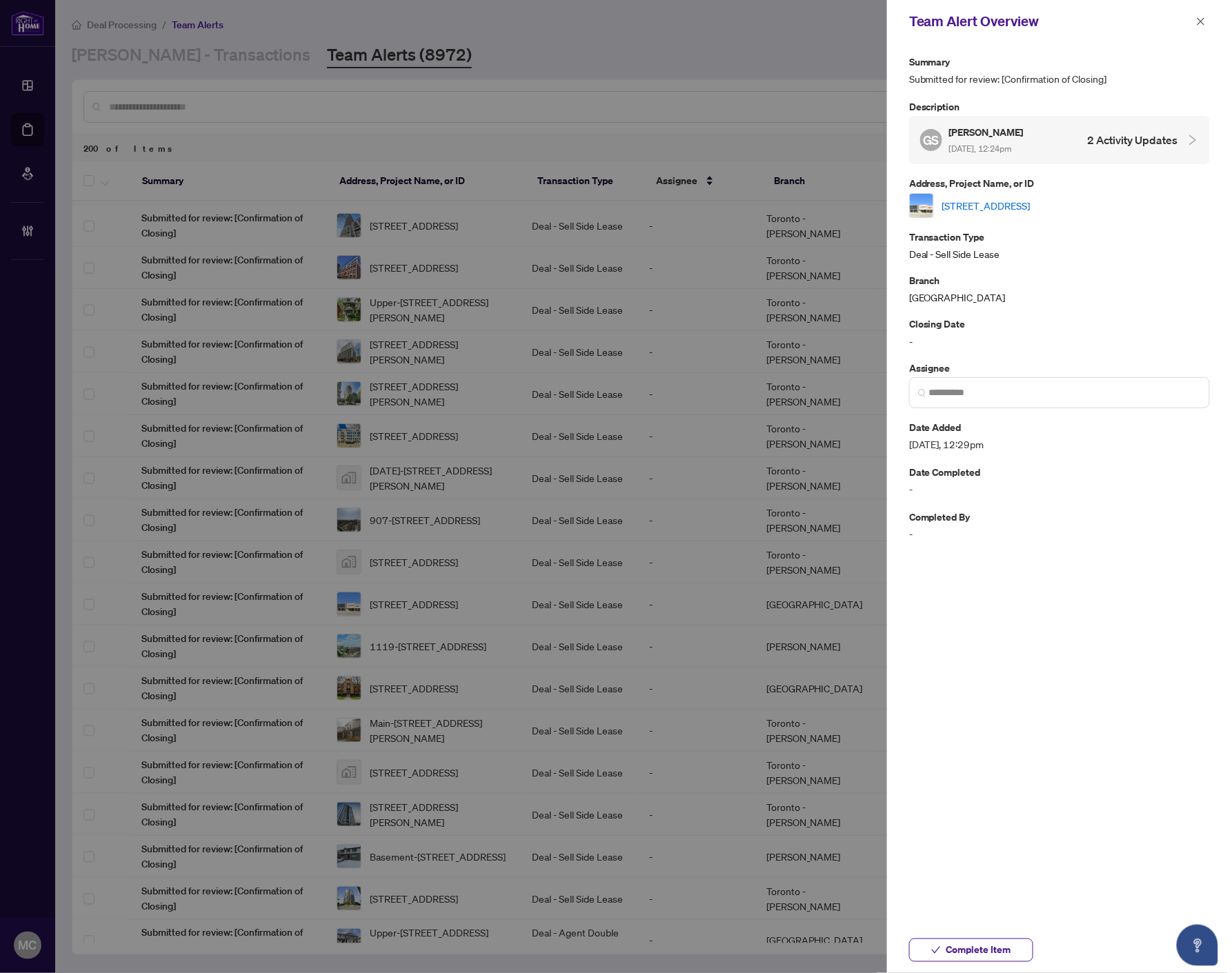
click at [1030, 199] on link "[STREET_ADDRESS]" at bounding box center [986, 206] width 88 height 15
click at [1018, 399] on span at bounding box center [1059, 393] width 300 height 31
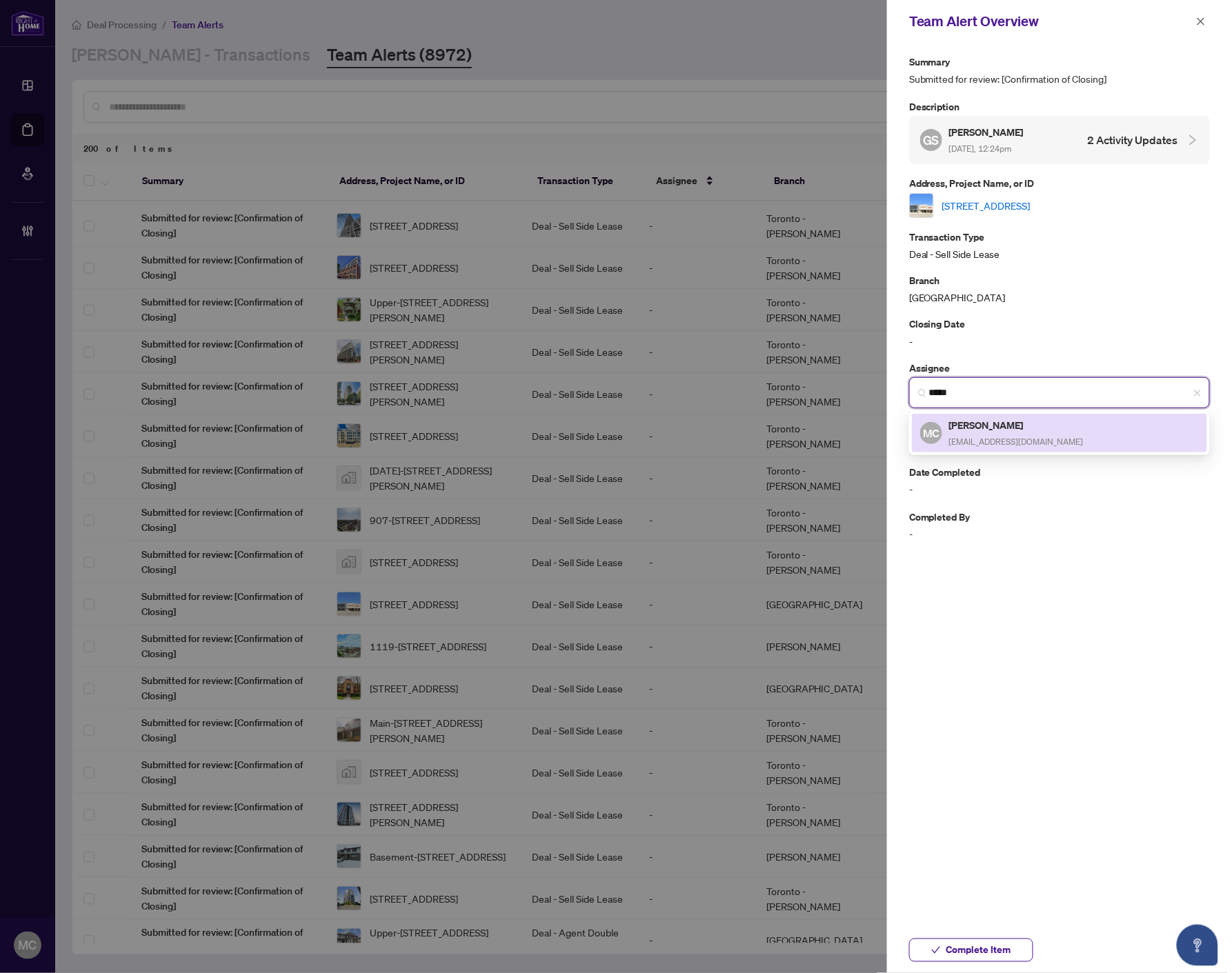
click at [1012, 417] on h5 "[PERSON_NAME]" at bounding box center [1016, 425] width 135 height 16
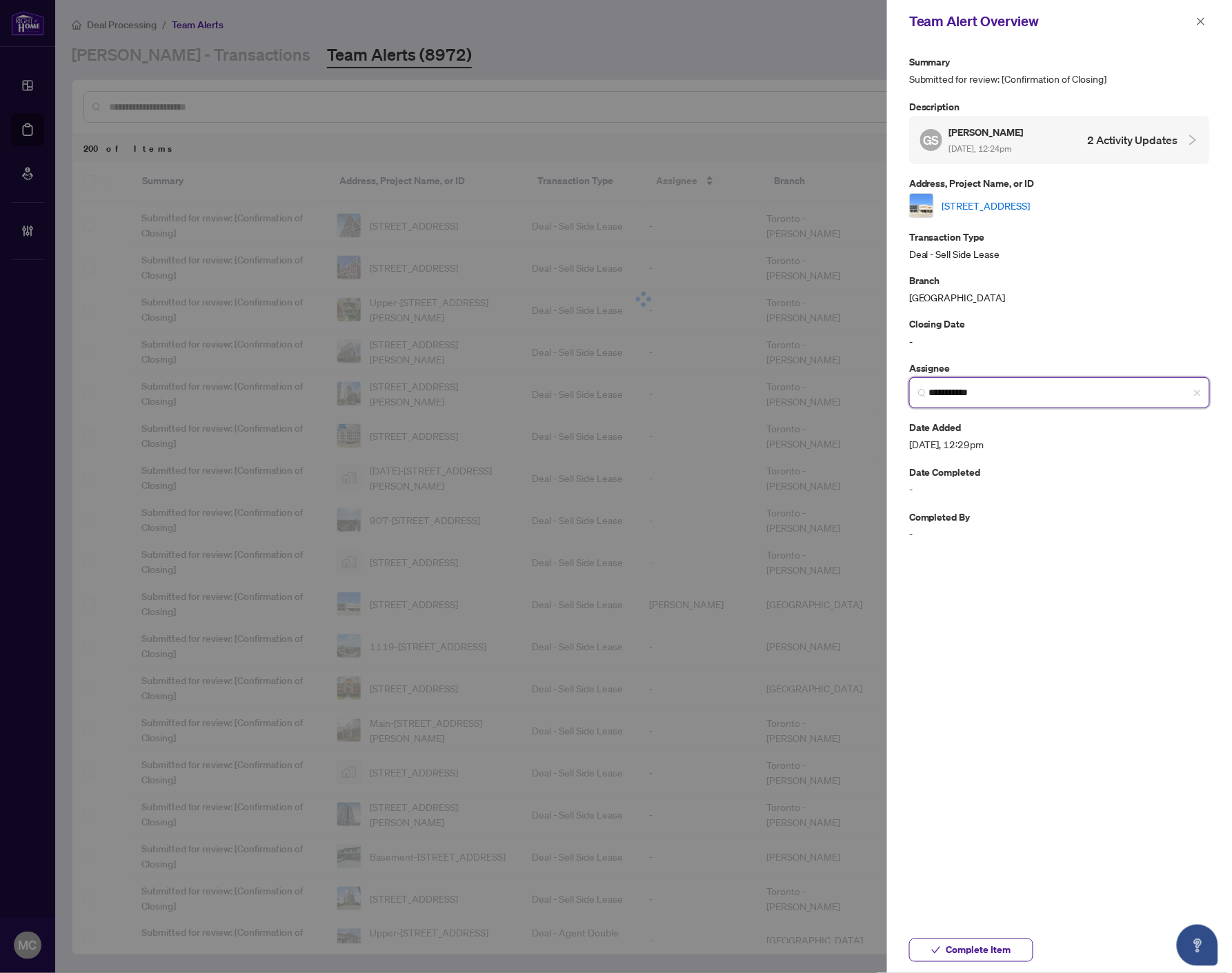
type input "**********"
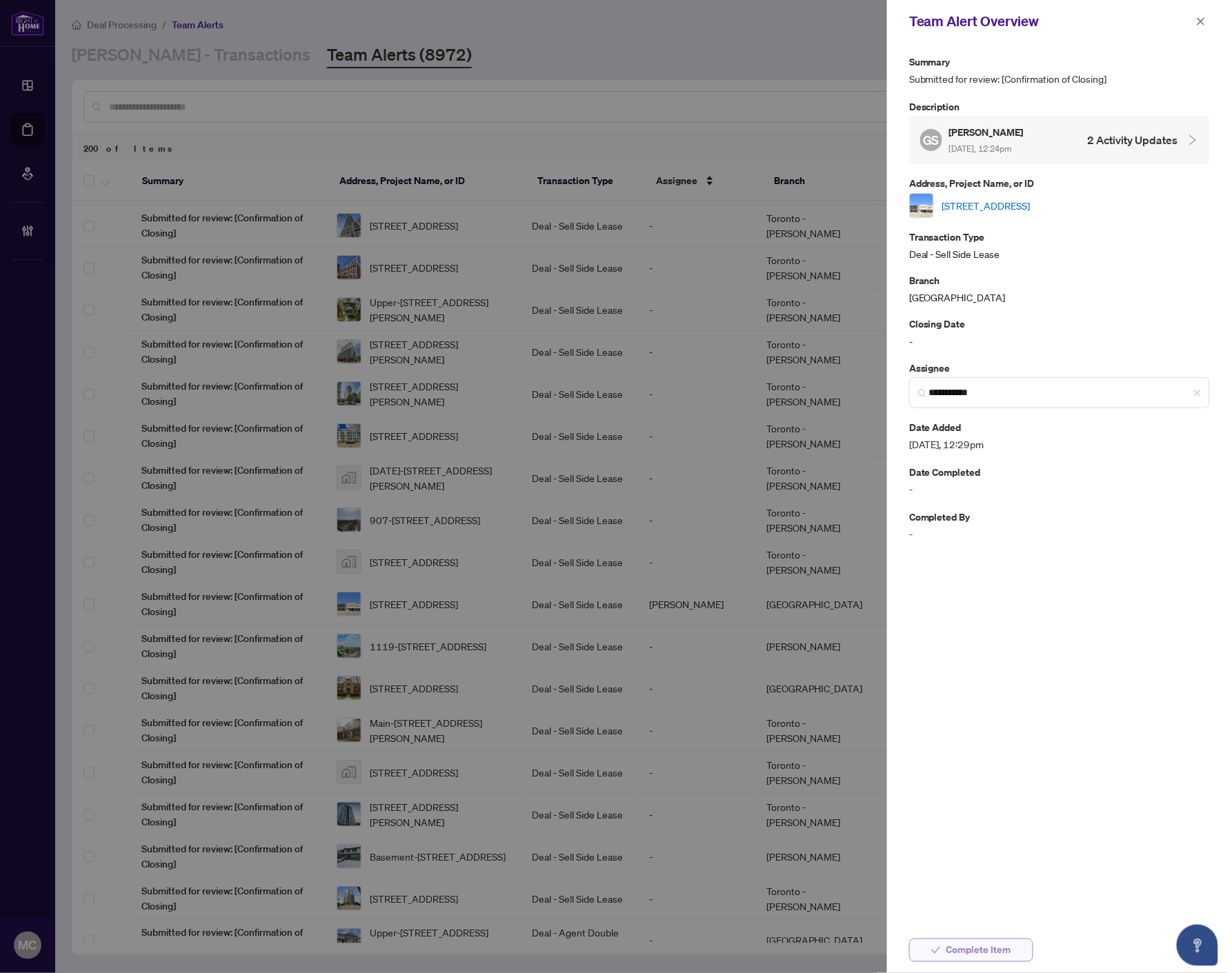
click at [975, 949] on span "Complete Item" at bounding box center [978, 950] width 65 height 22
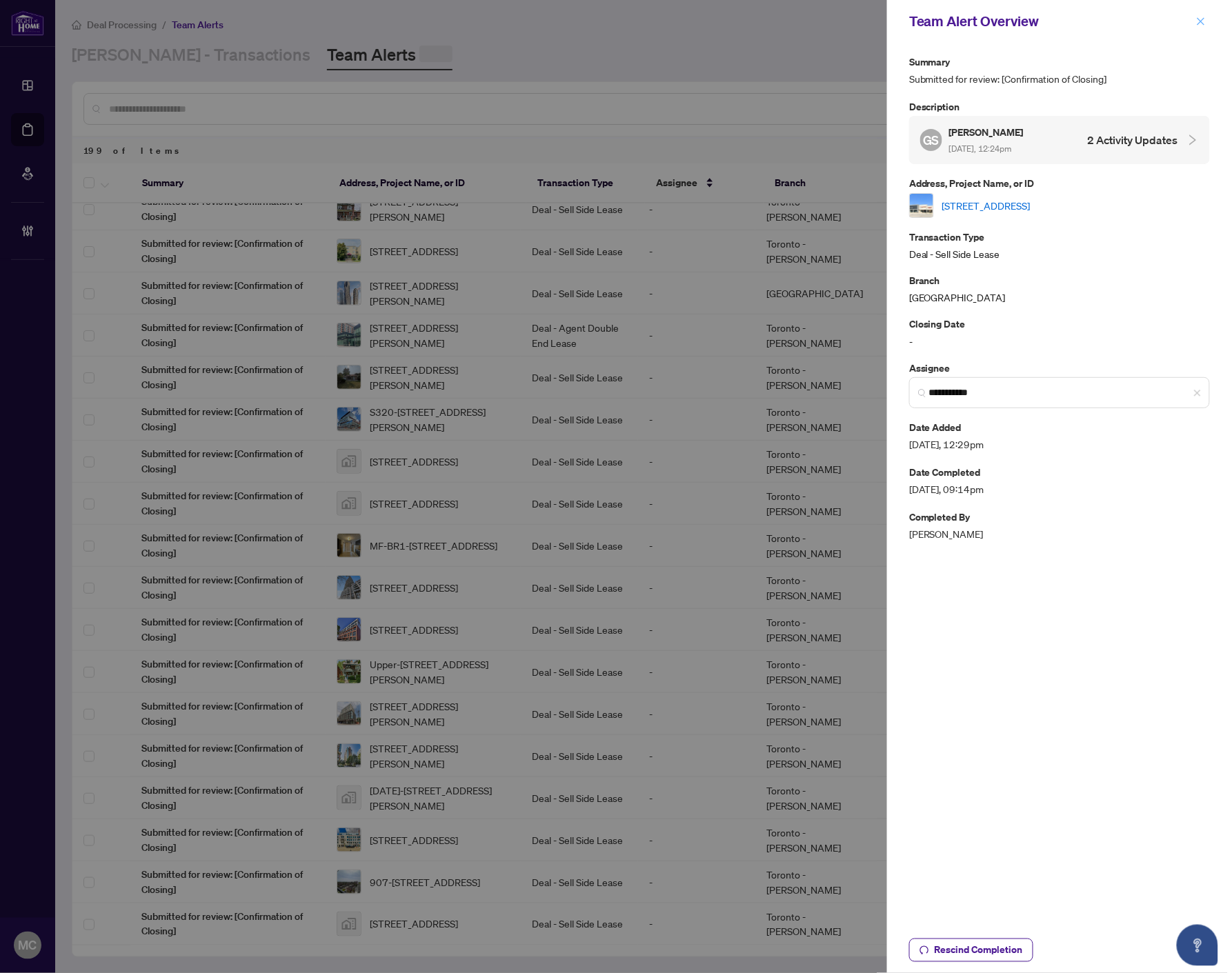
scroll to position [0, 0]
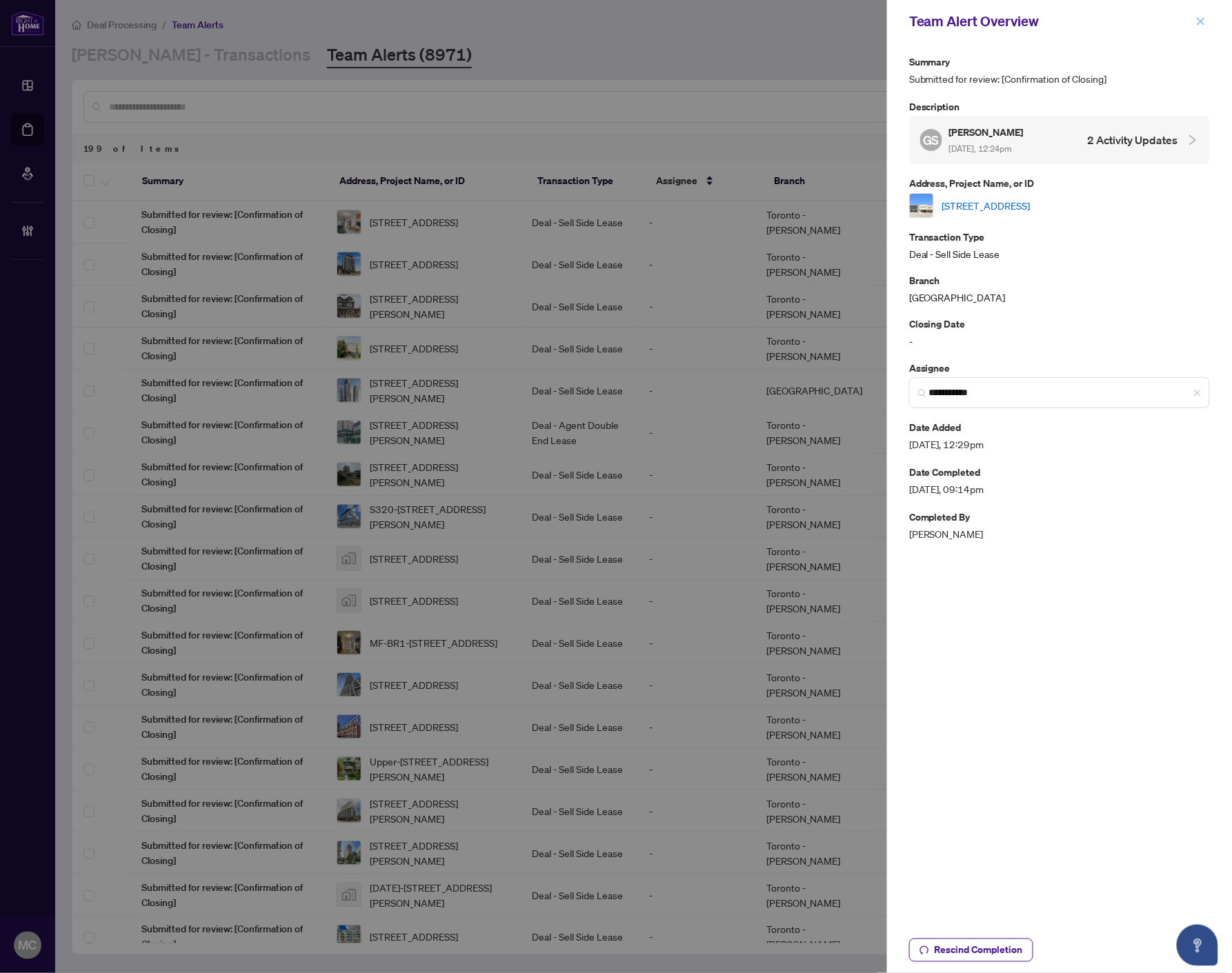
click at [1201, 22] on icon "close" at bounding box center [1201, 21] width 10 height 10
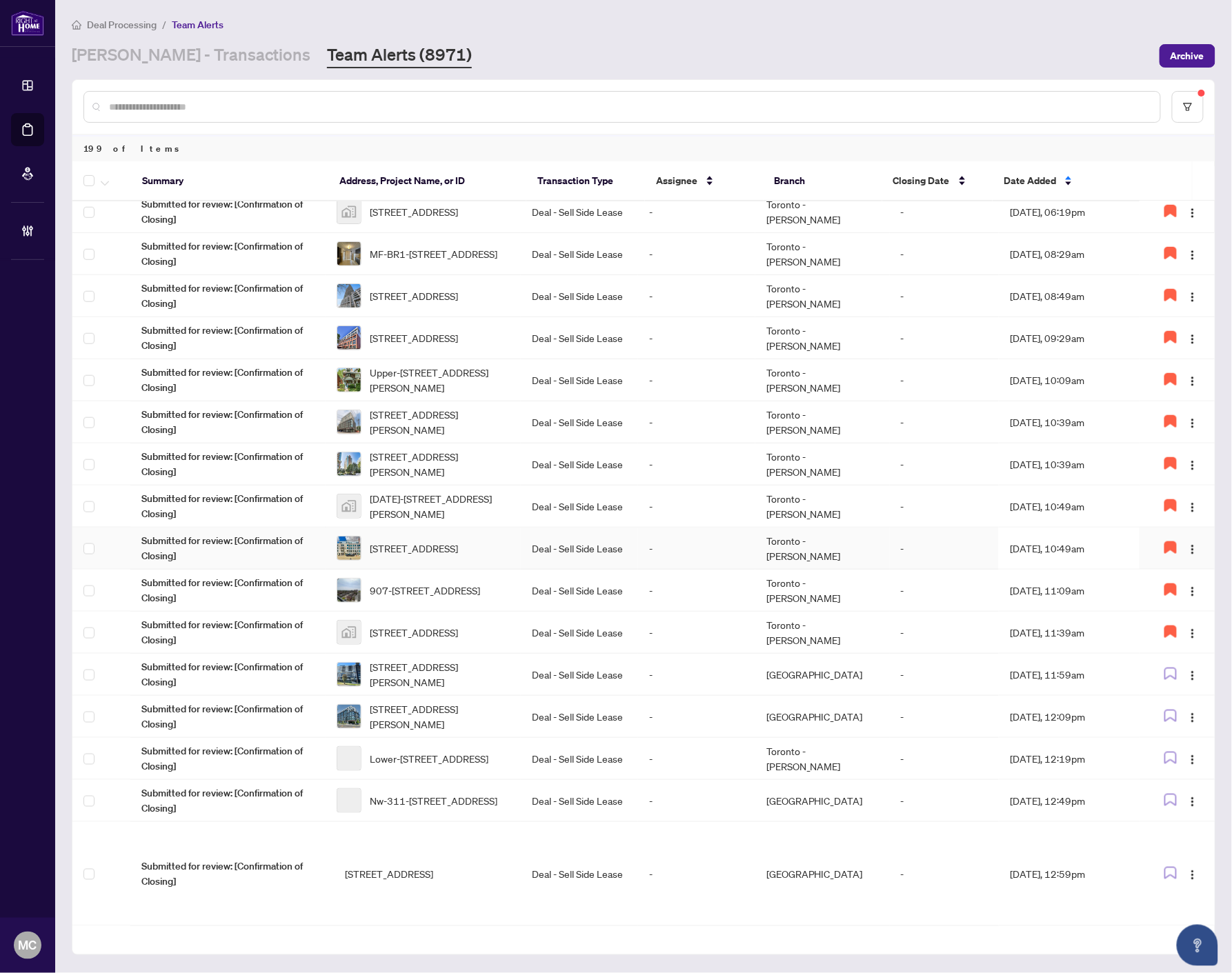
scroll to position [406, 0]
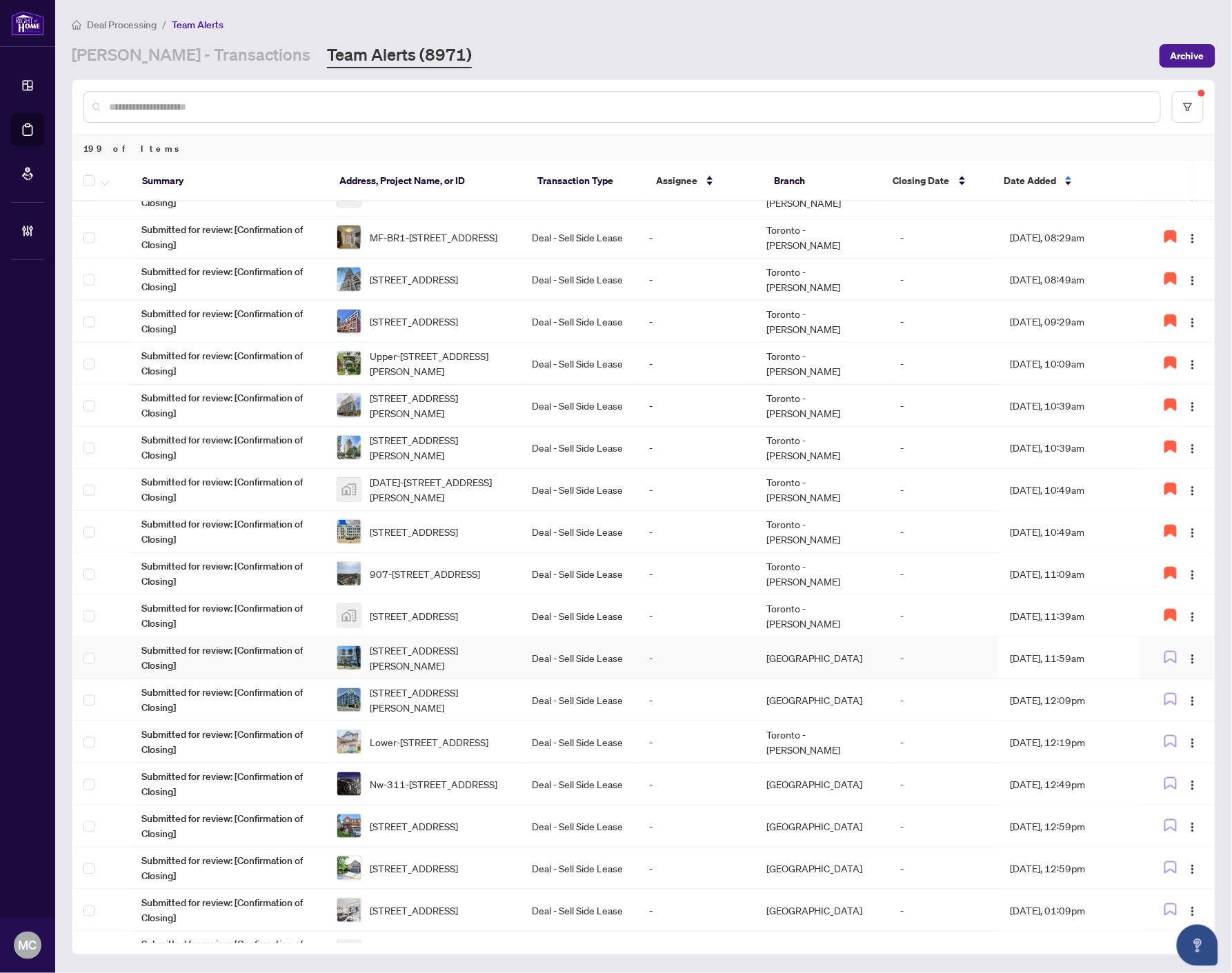
click at [618, 660] on td "Deal - Sell Side Lease" at bounding box center [579, 658] width 117 height 42
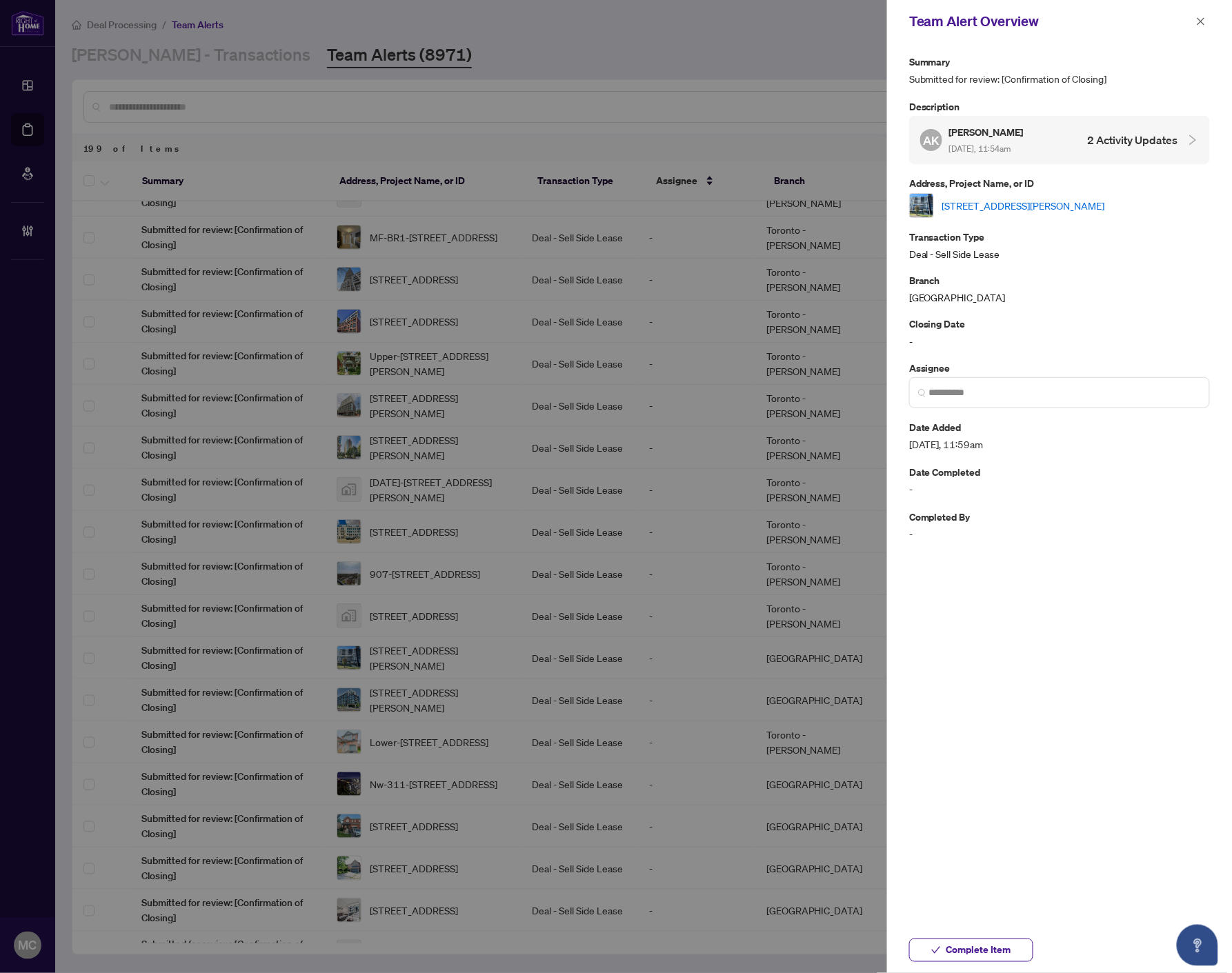
click at [1019, 209] on link "[STREET_ADDRESS][PERSON_NAME]" at bounding box center [1023, 206] width 163 height 15
click at [1015, 395] on input "search" at bounding box center [1065, 392] width 272 height 15
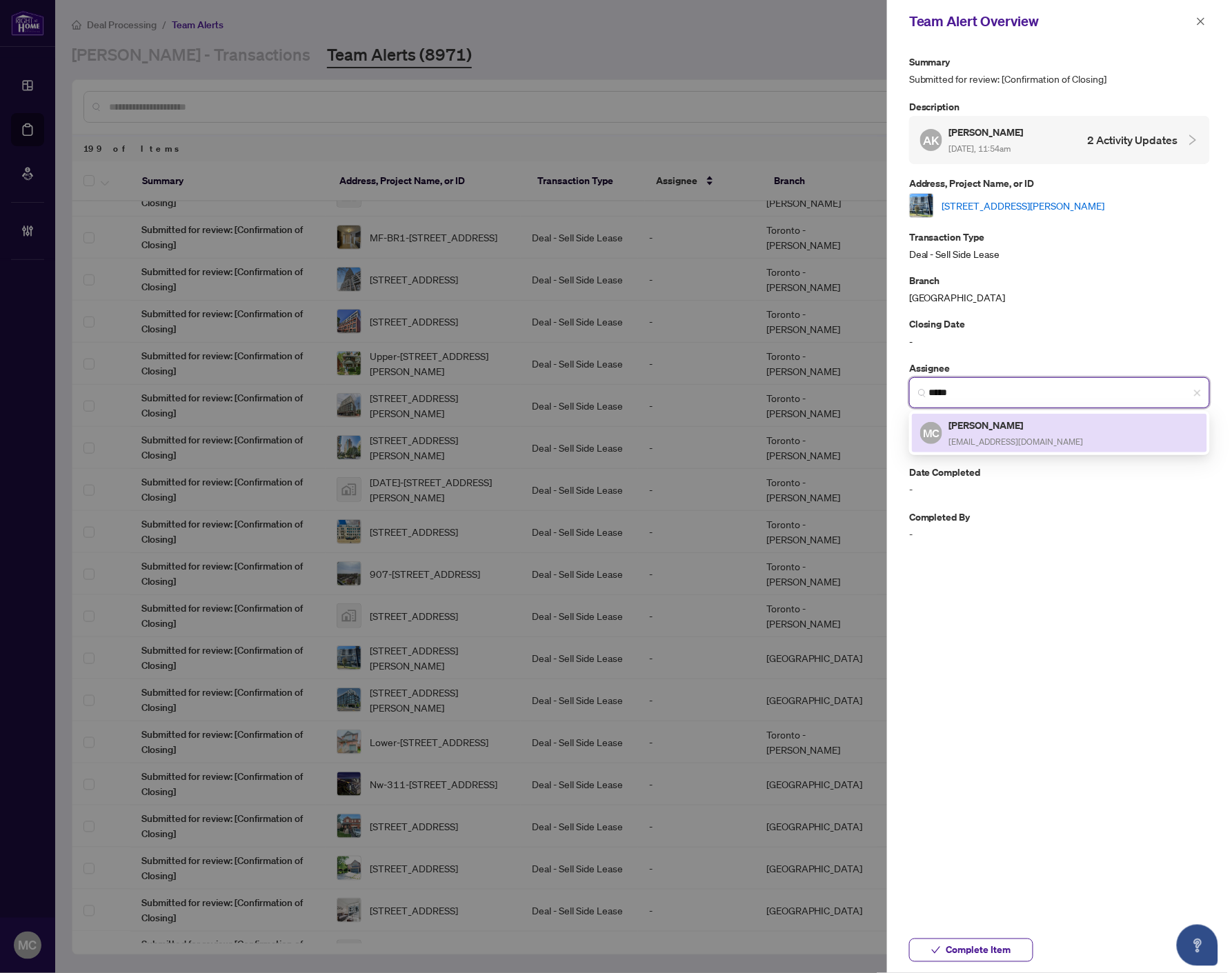
click at [987, 452] on div "861 MC [PERSON_NAME] [PERSON_NAME][EMAIL_ADDRESS][DOMAIN_NAME]" at bounding box center [1059, 433] width 300 height 44
click at [990, 437] on span "[EMAIL_ADDRESS][DOMAIN_NAME]" at bounding box center [1016, 442] width 135 height 11
type input "**********"
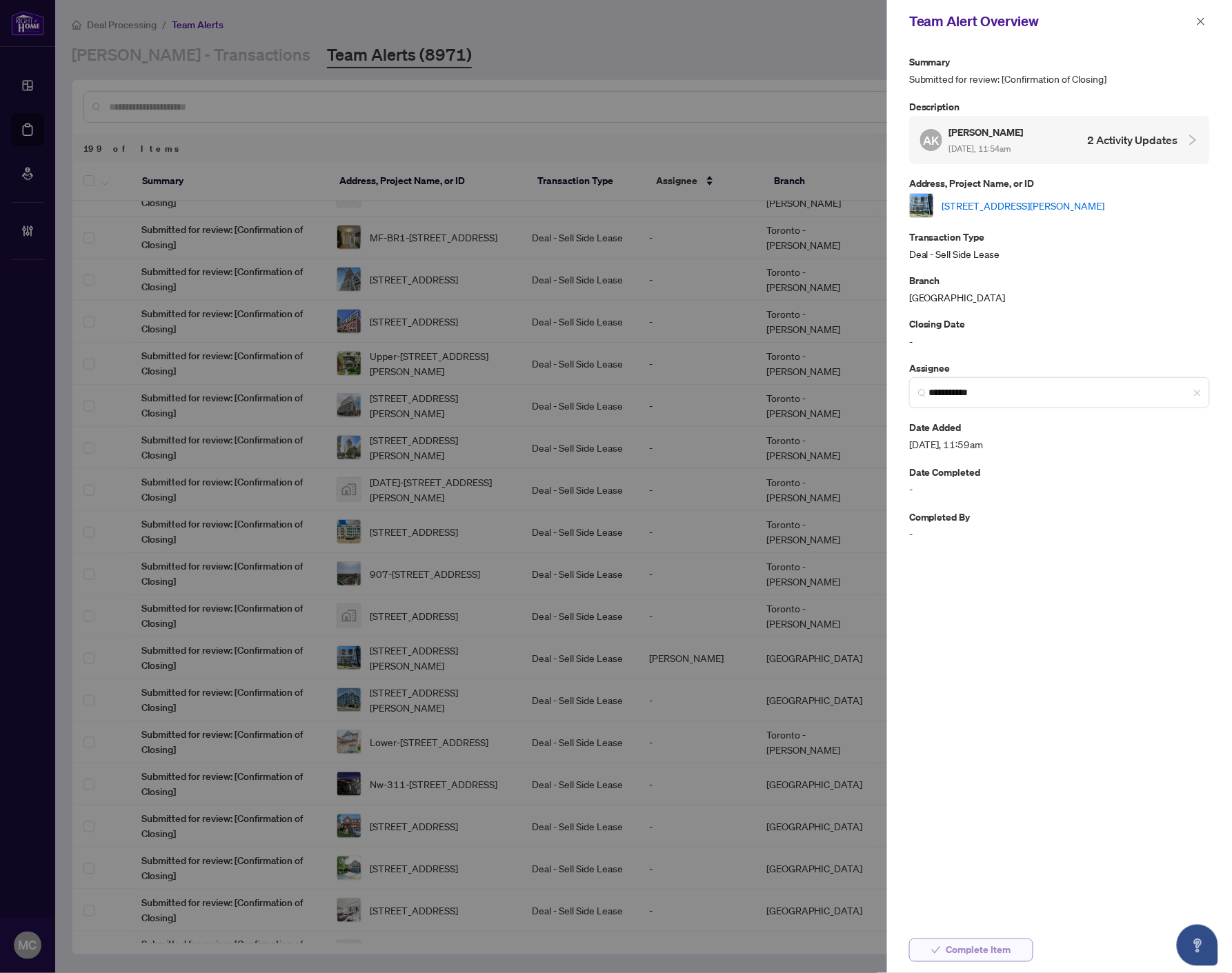
click at [969, 947] on span "Complete Item" at bounding box center [978, 950] width 65 height 22
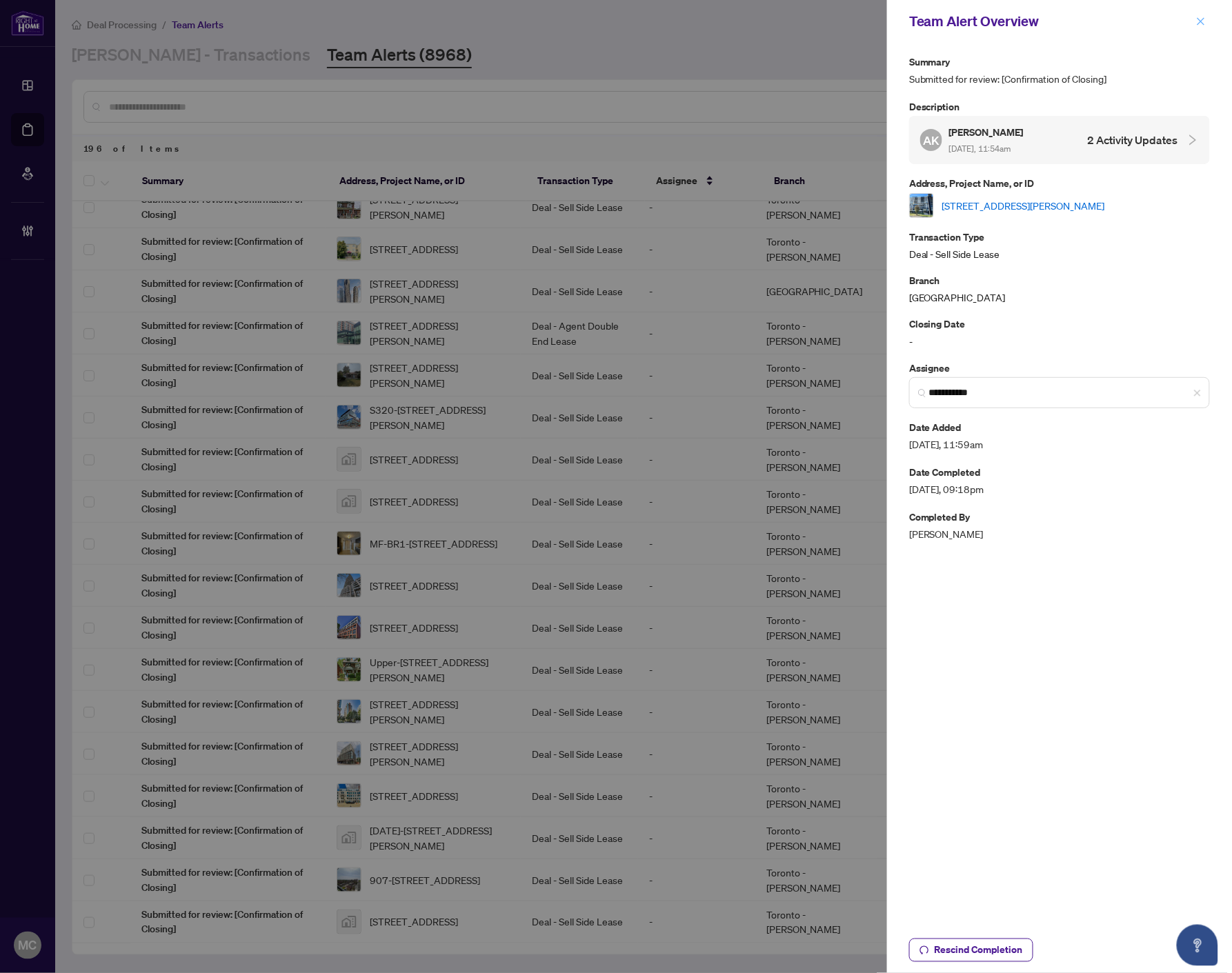
scroll to position [0, 0]
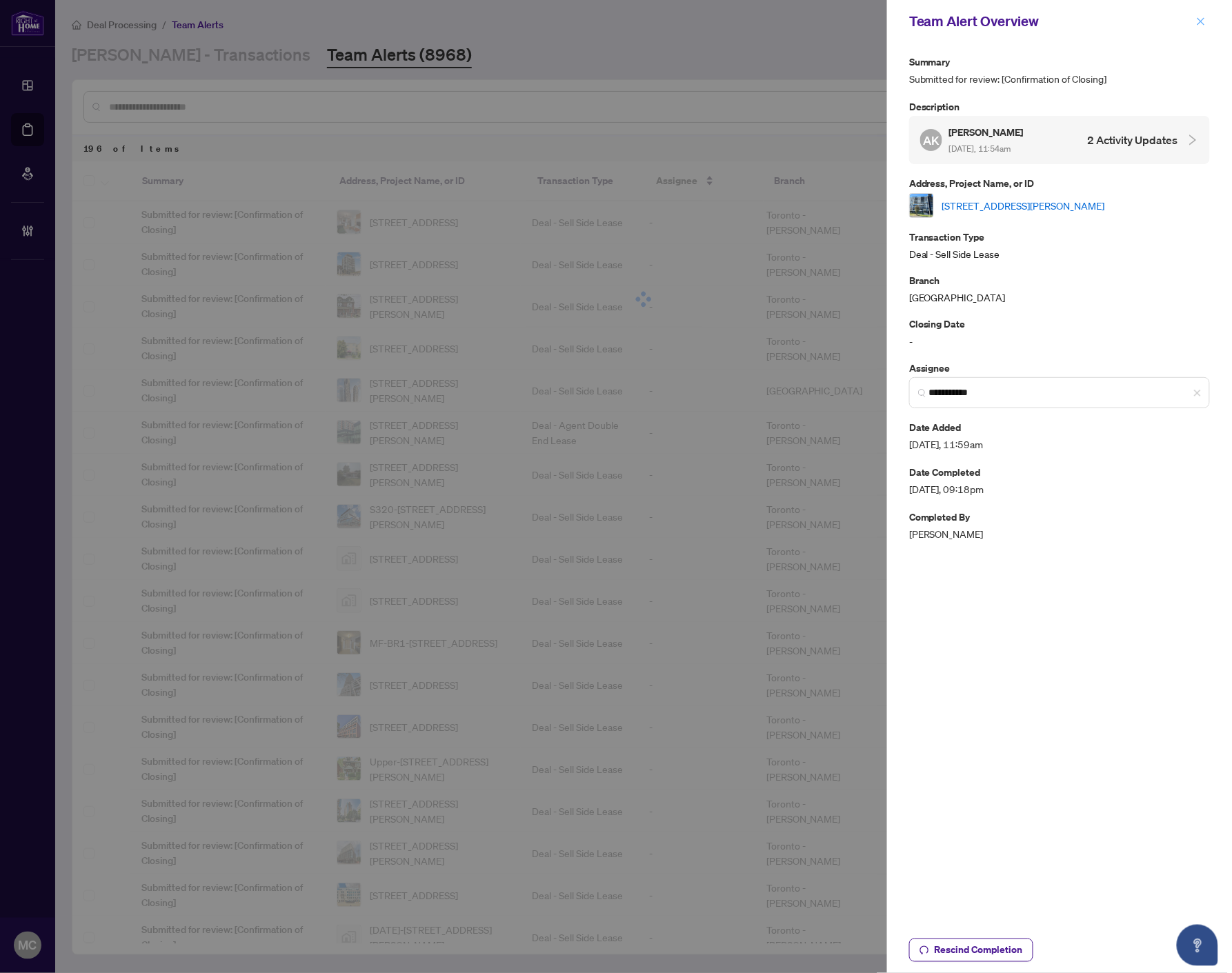
click at [1201, 21] on icon "close" at bounding box center [1201, 21] width 8 height 8
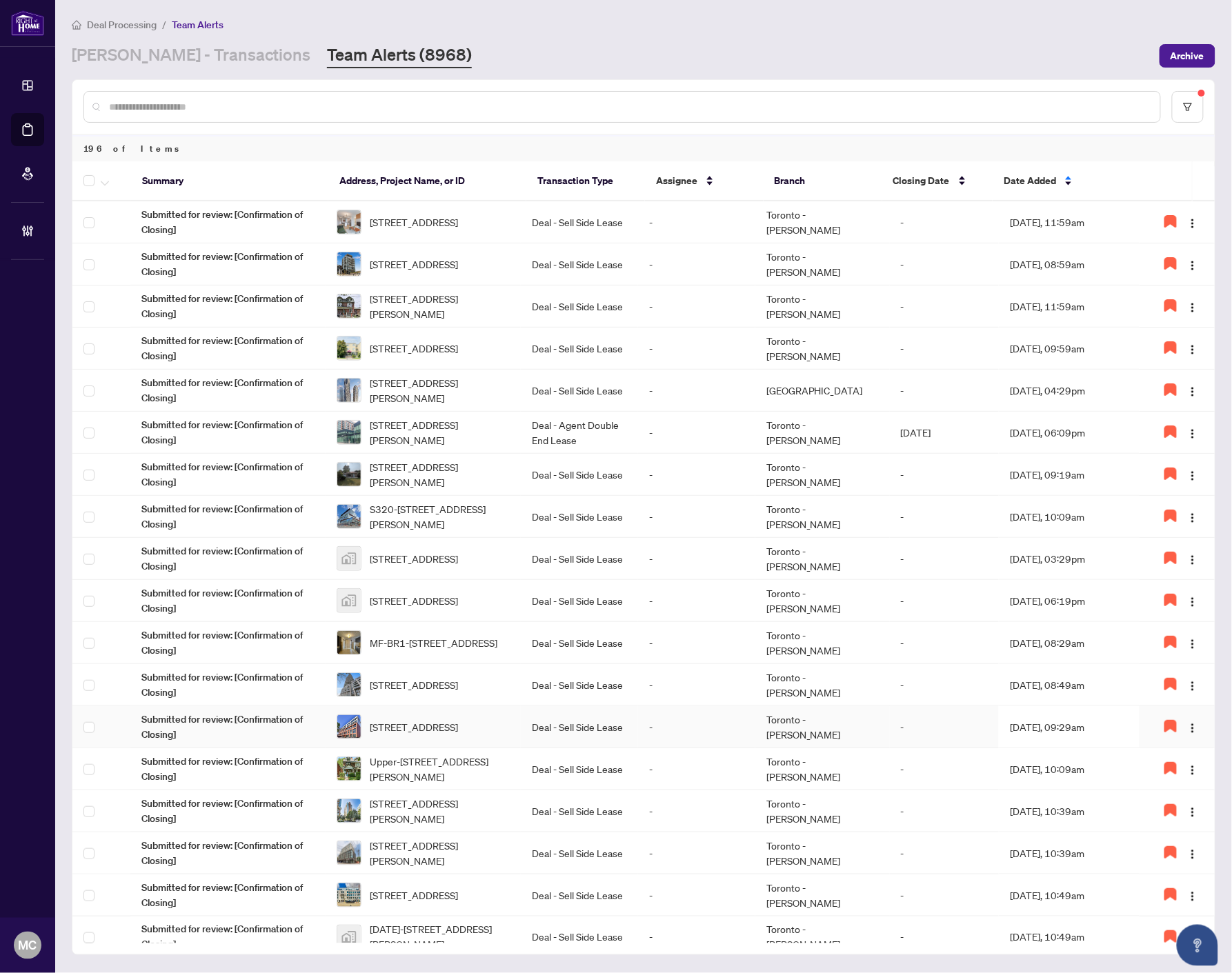
scroll to position [383, 0]
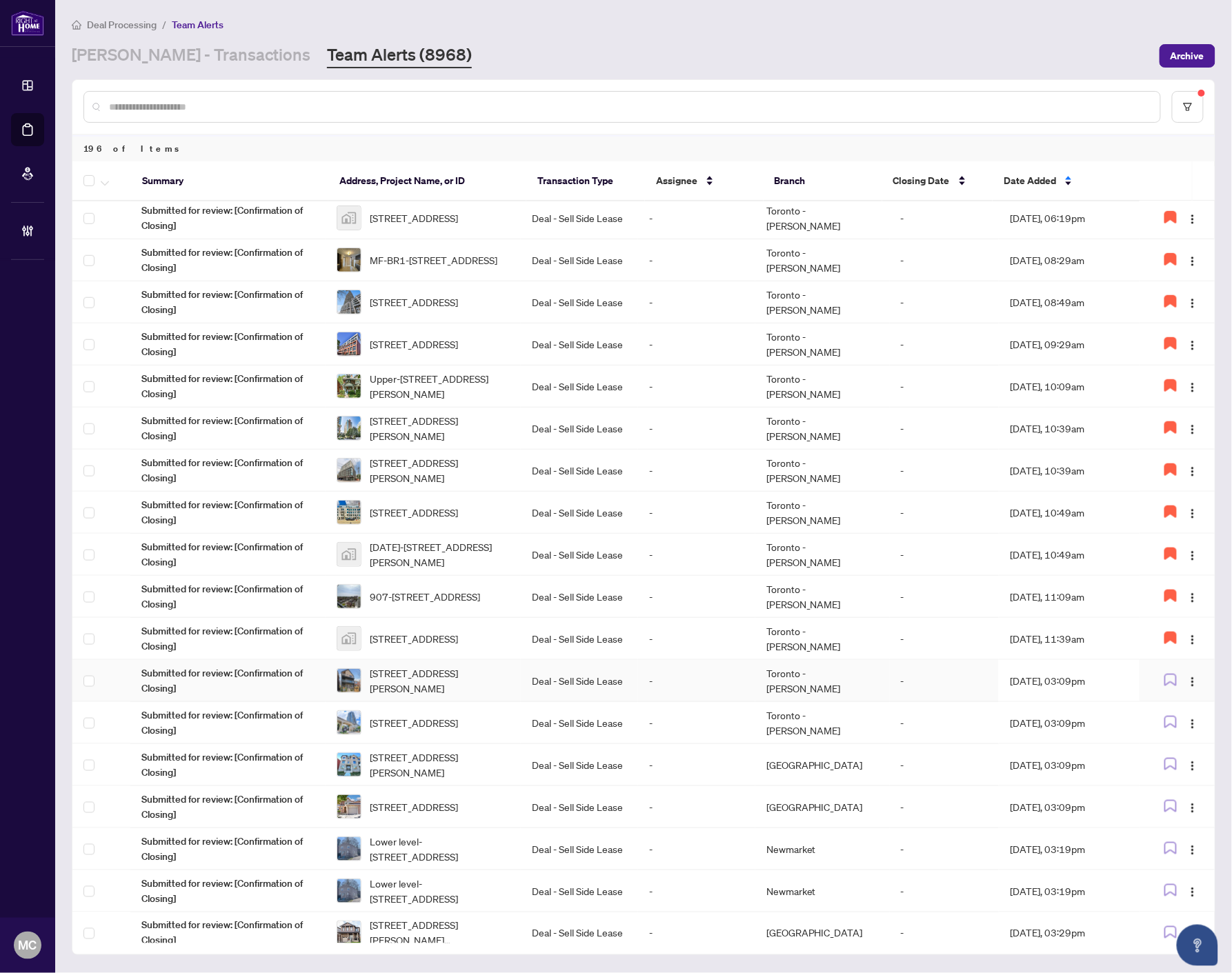
click at [603, 685] on td "Deal - Sell Side Lease" at bounding box center [579, 681] width 117 height 42
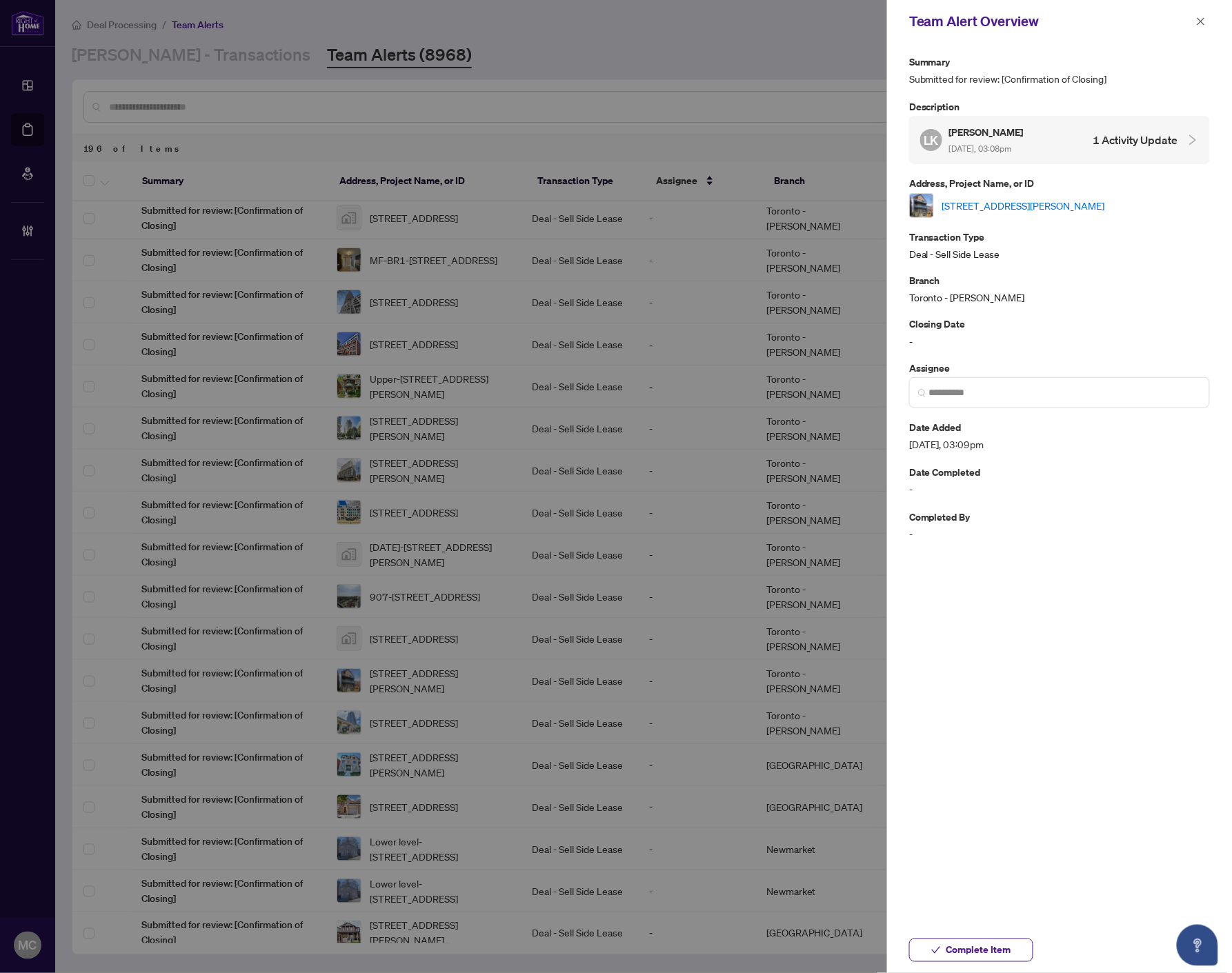
click at [1029, 203] on link "[STREET_ADDRESS][PERSON_NAME]" at bounding box center [1023, 206] width 163 height 15
click at [945, 391] on input "search" at bounding box center [1065, 392] width 272 height 15
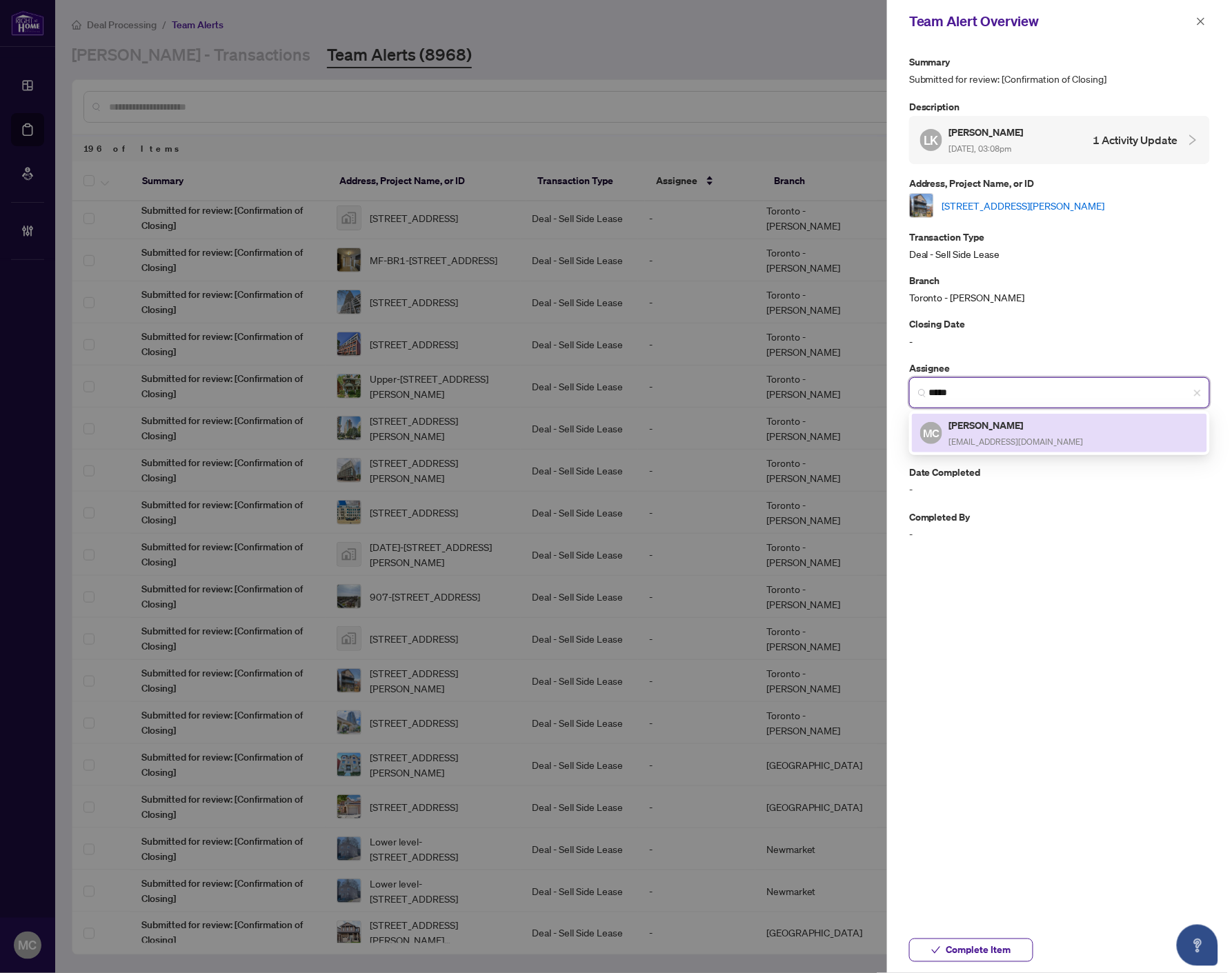
click at [1026, 436] on span "[EMAIL_ADDRESS][DOMAIN_NAME]" at bounding box center [1016, 442] width 135 height 11
type input "**********"
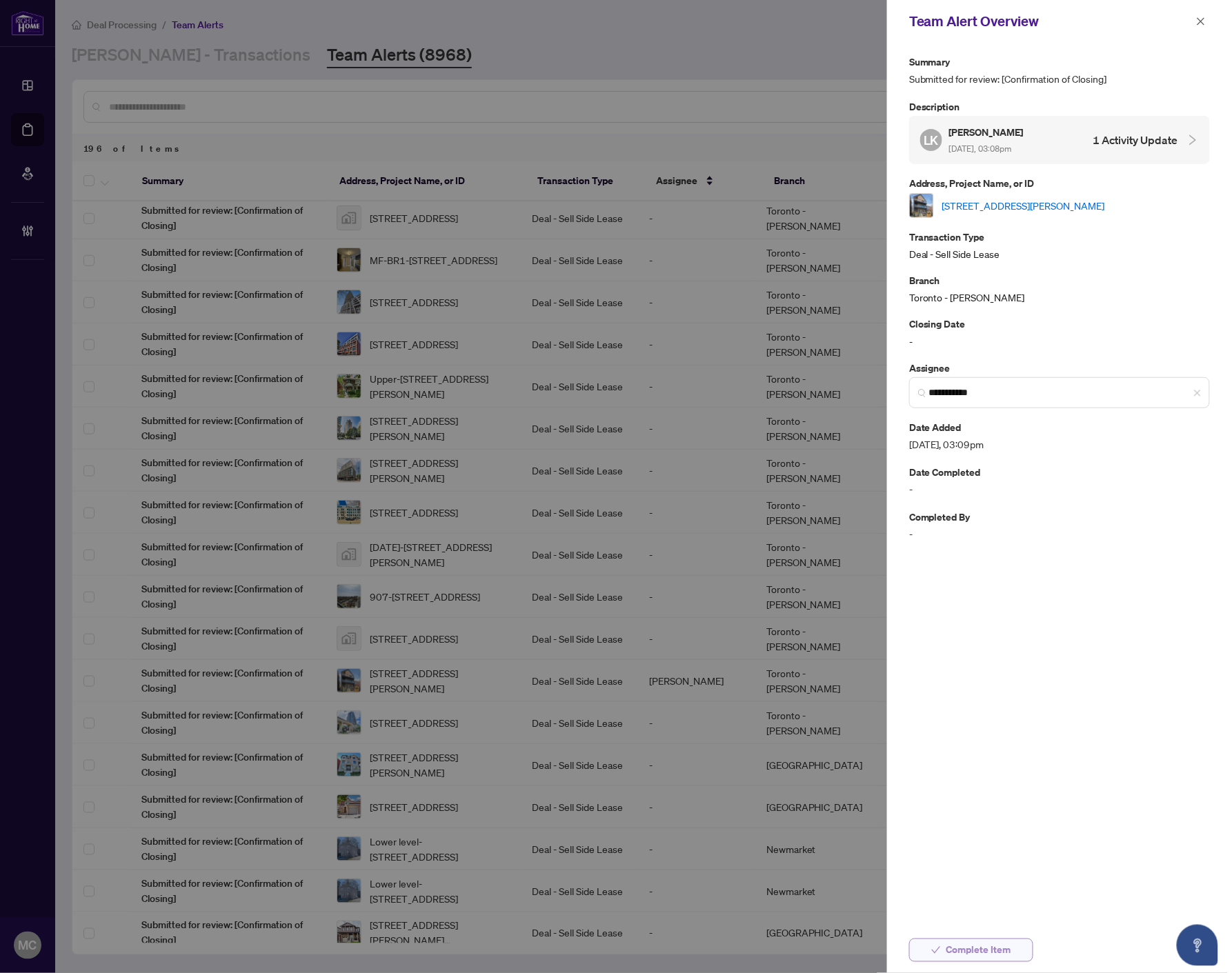
click at [957, 946] on span "Complete Item" at bounding box center [978, 950] width 65 height 22
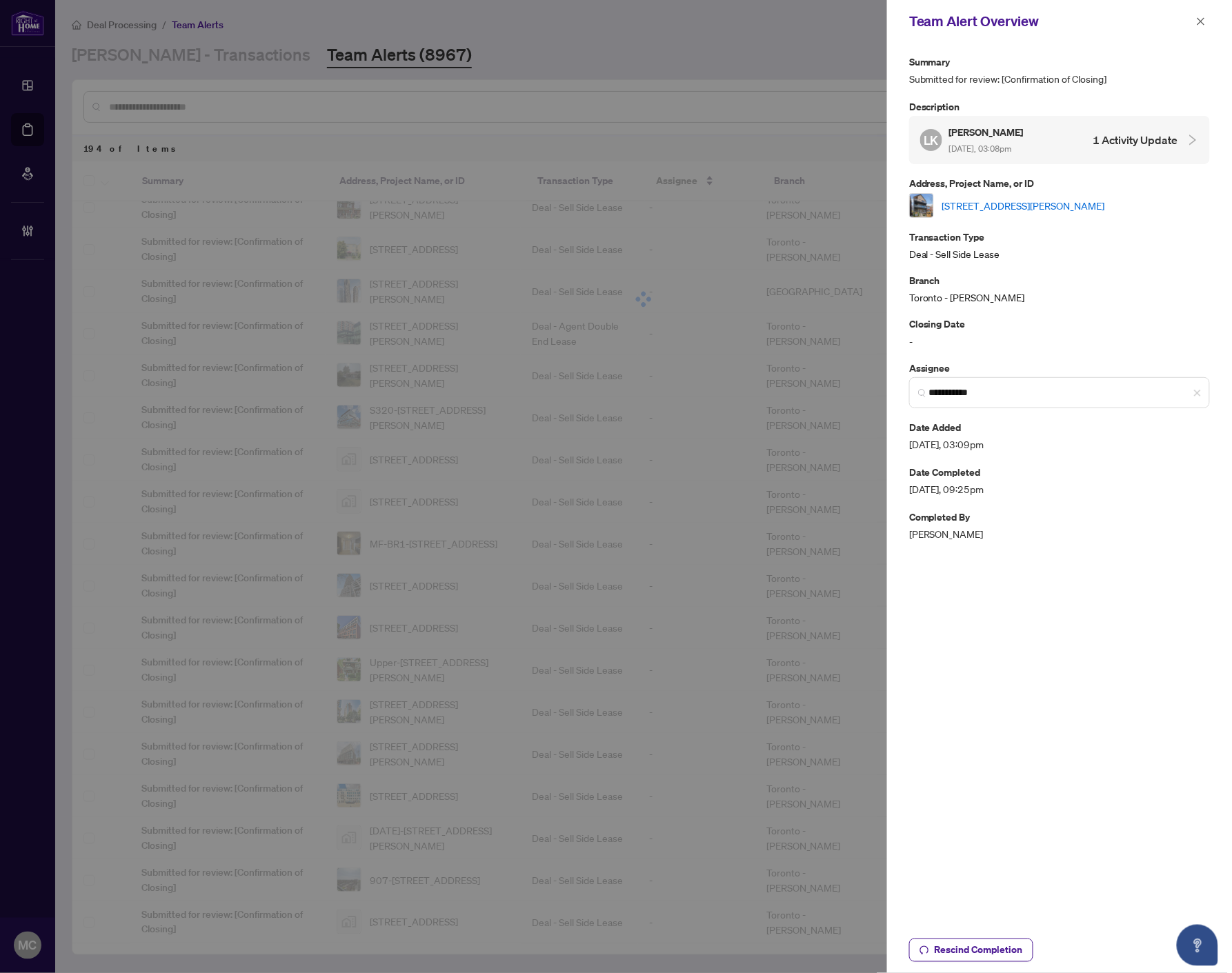
drag, startPoint x: 1201, startPoint y: 18, endPoint x: 1222, endPoint y: 210, distance: 193.1
click at [1201, 18] on icon "close" at bounding box center [1201, 21] width 10 height 10
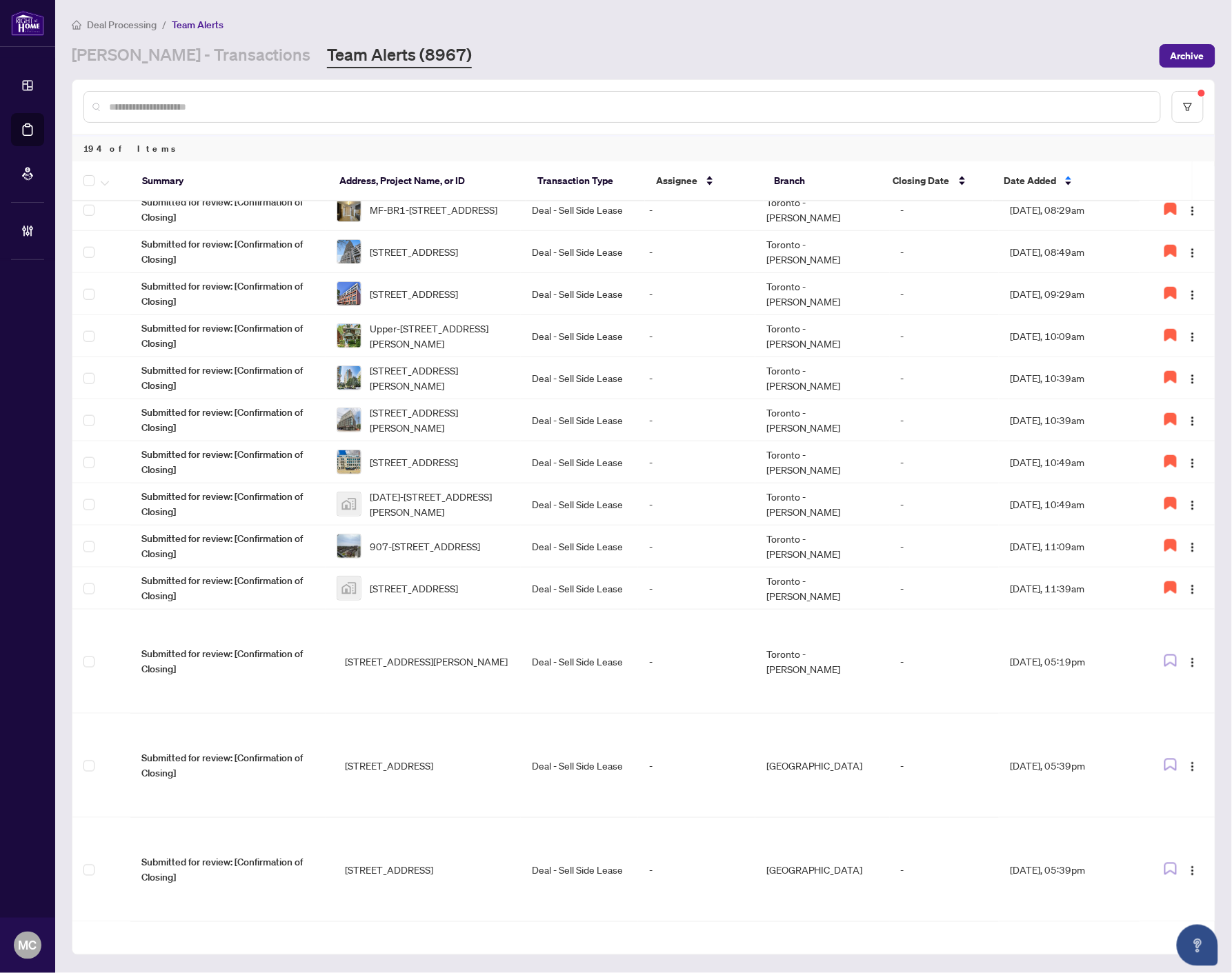
scroll to position [459, 0]
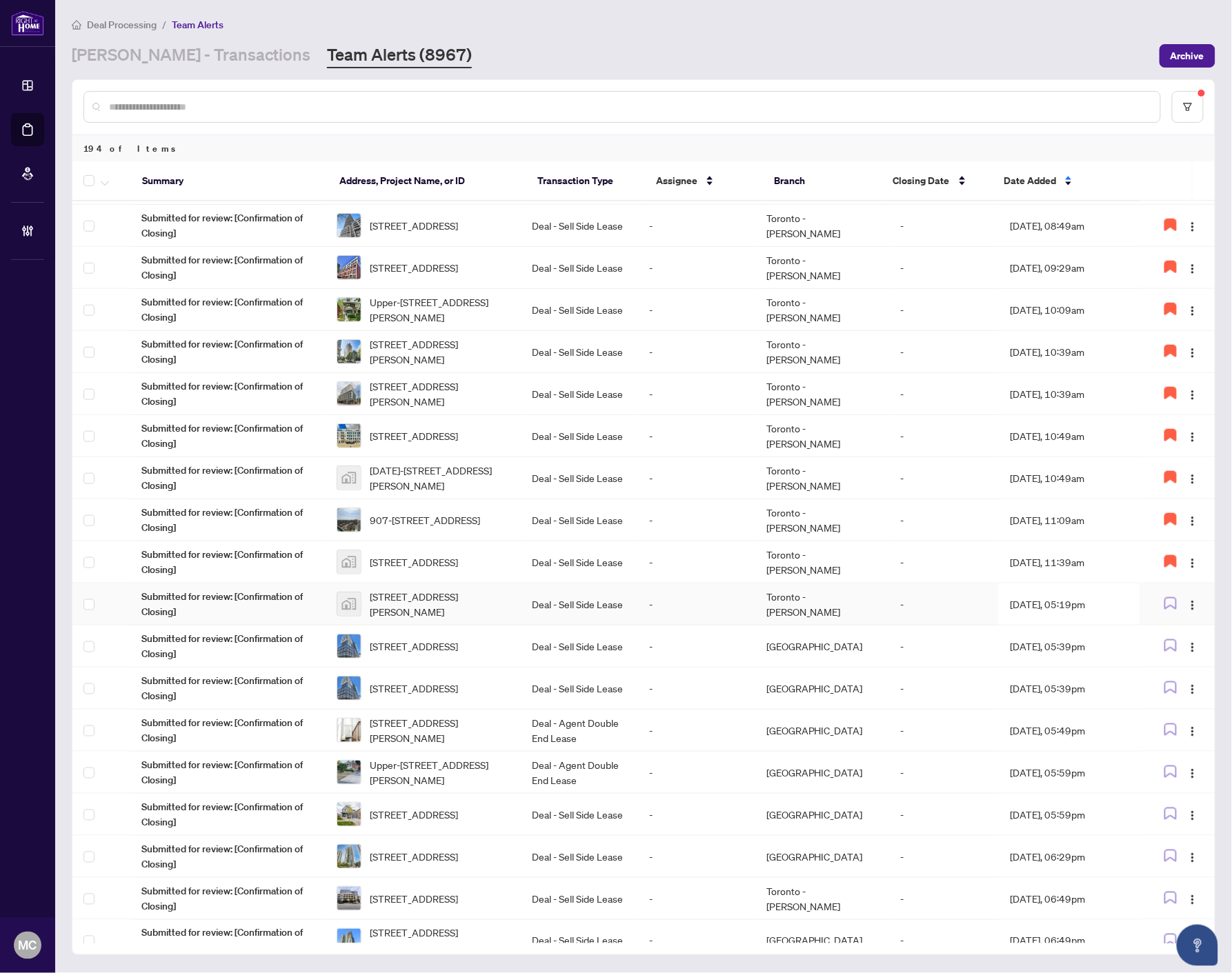
click at [560, 597] on td "Deal - Sell Side Lease" at bounding box center [579, 604] width 117 height 42
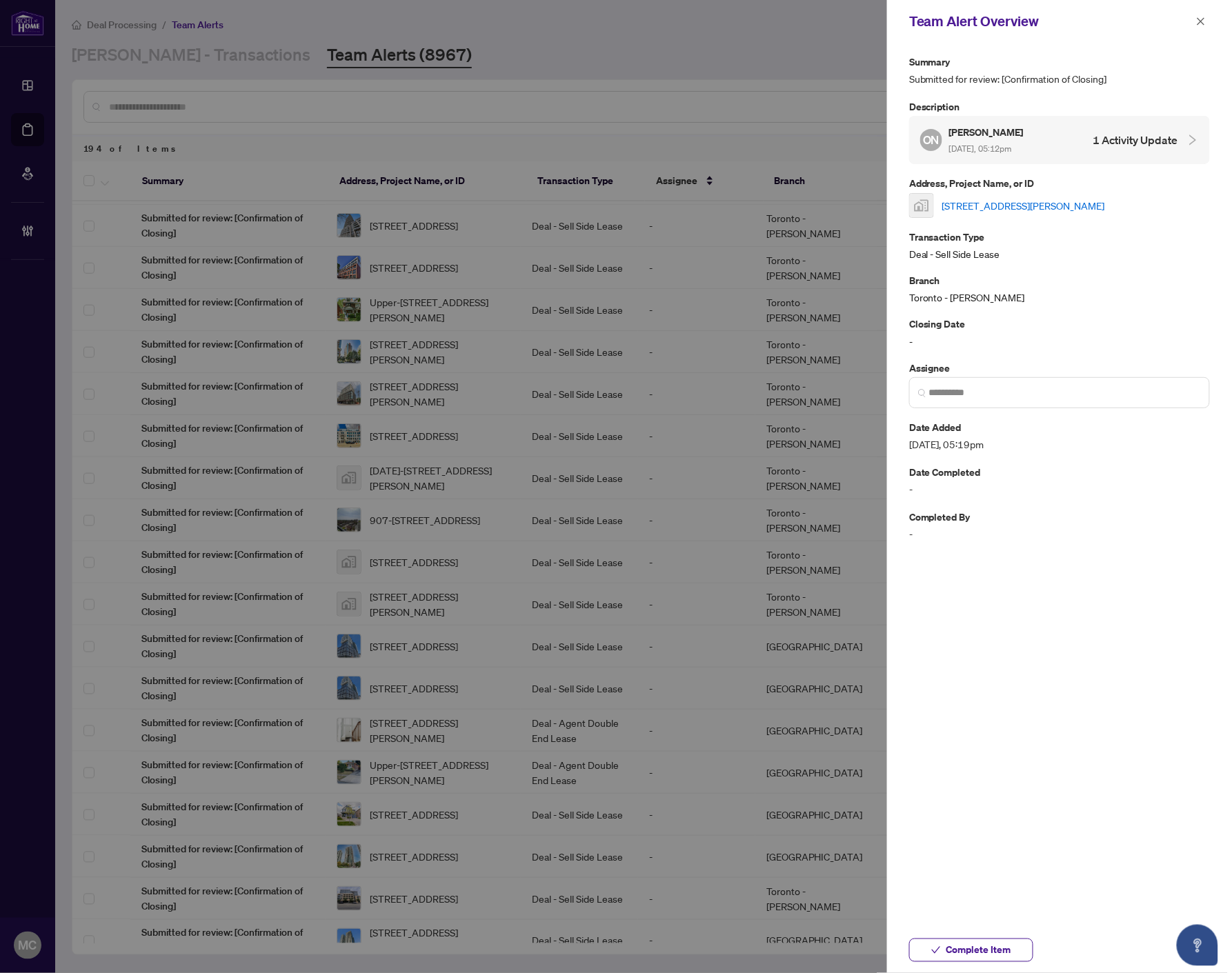
click at [1042, 201] on link "[STREET_ADDRESS][PERSON_NAME]" at bounding box center [1023, 206] width 163 height 15
drag, startPoint x: 1201, startPoint y: 15, endPoint x: 863, endPoint y: 577, distance: 655.8
click at [1201, 15] on span "button" at bounding box center [1201, 21] width 10 height 22
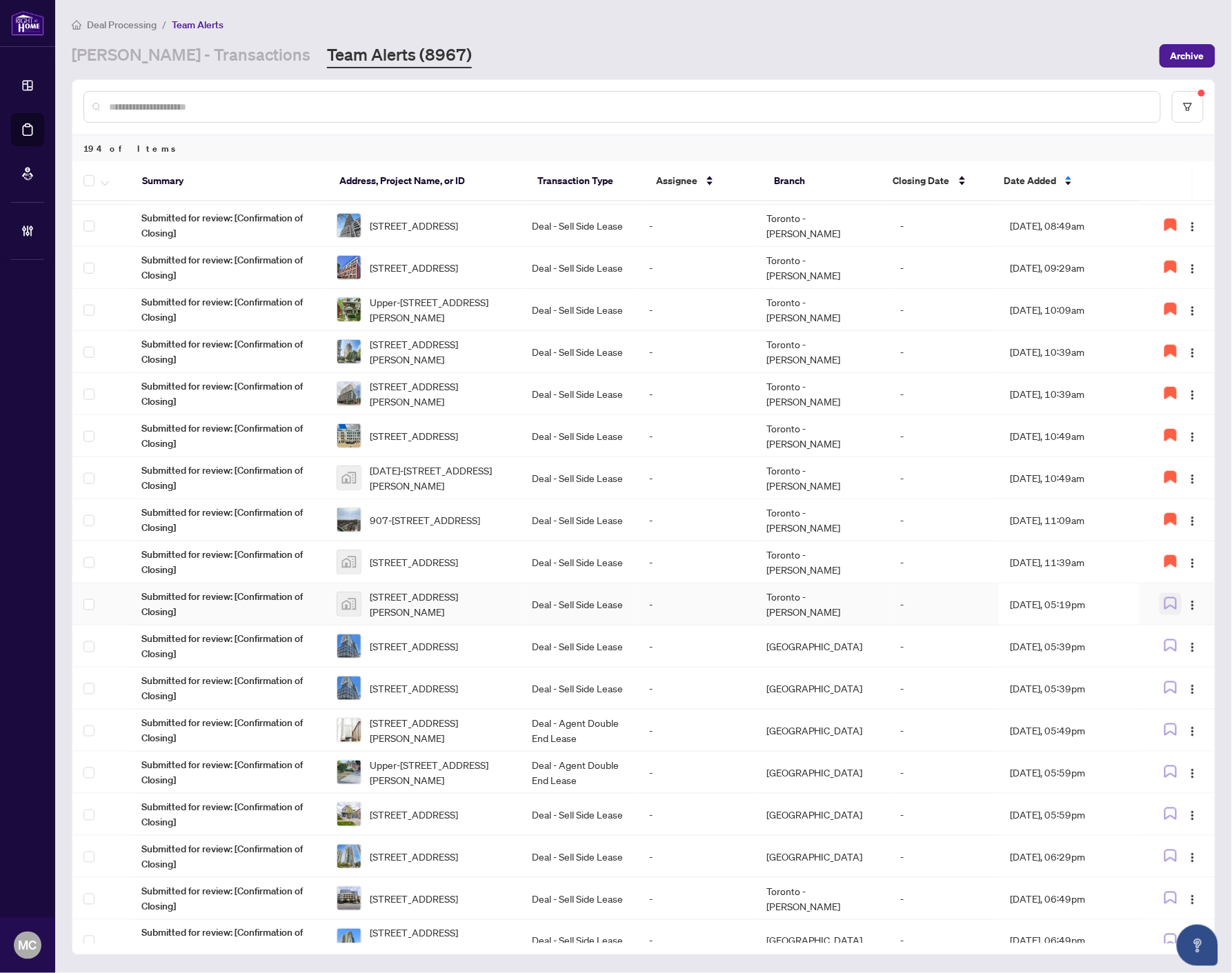
click at [1164, 598] on icon "button" at bounding box center [1170, 603] width 12 height 12
click at [458, 640] on span "[STREET_ADDRESS]" at bounding box center [413, 647] width 88 height 15
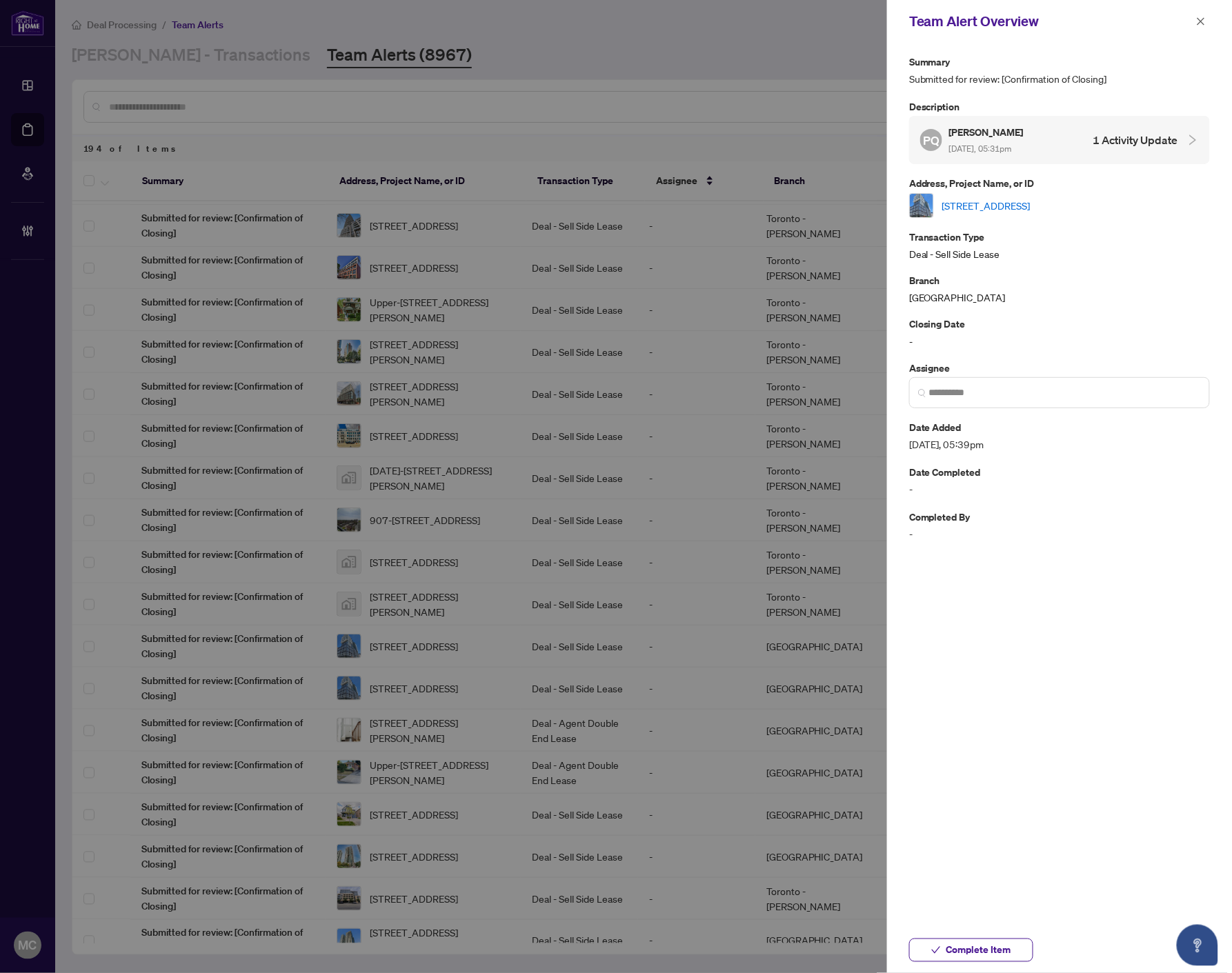
click at [1030, 205] on link "[STREET_ADDRESS]" at bounding box center [986, 206] width 88 height 15
click at [1018, 392] on input "search" at bounding box center [1065, 392] width 272 height 15
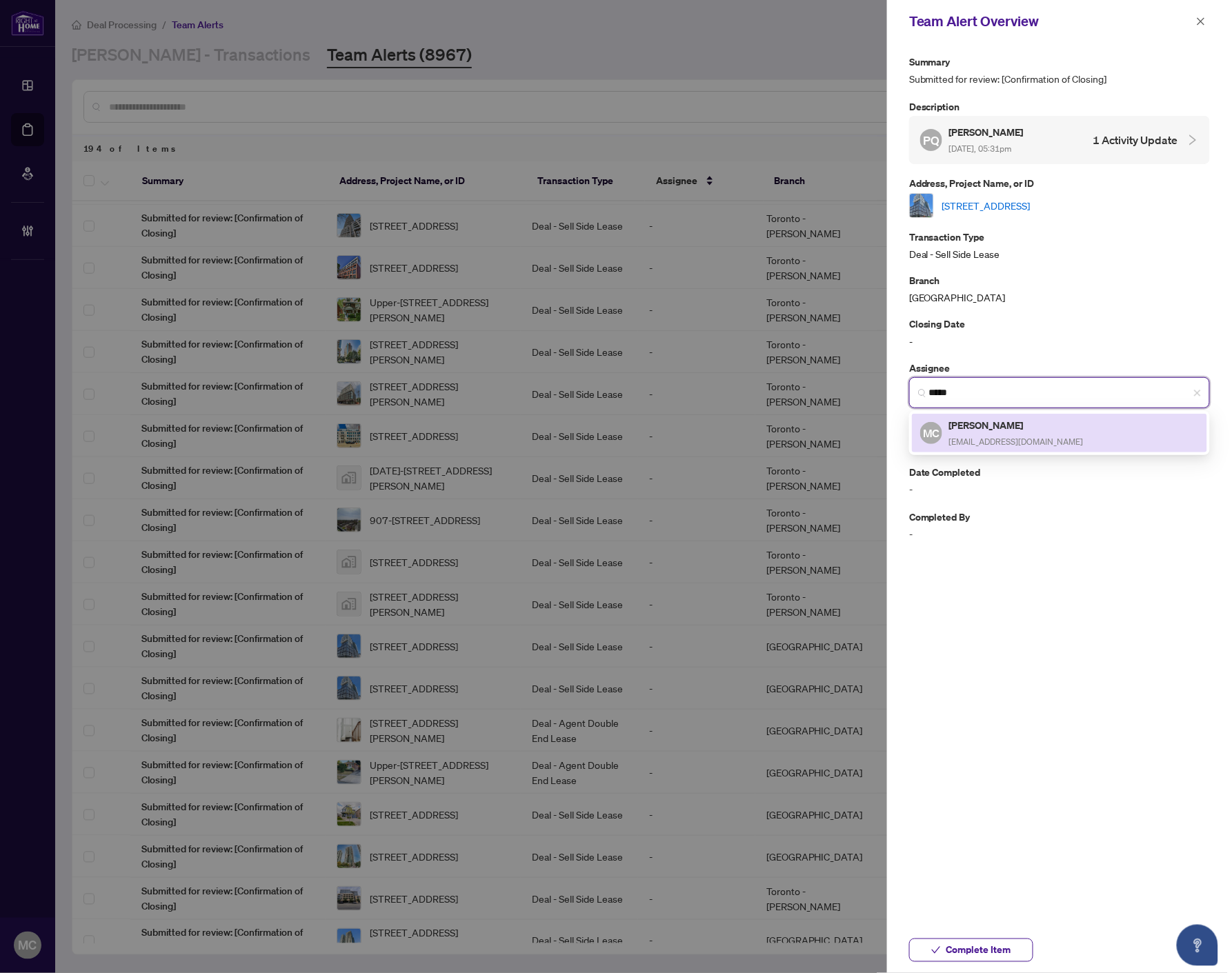
click at [961, 425] on h5 "[PERSON_NAME]" at bounding box center [1016, 425] width 135 height 16
type input "**********"
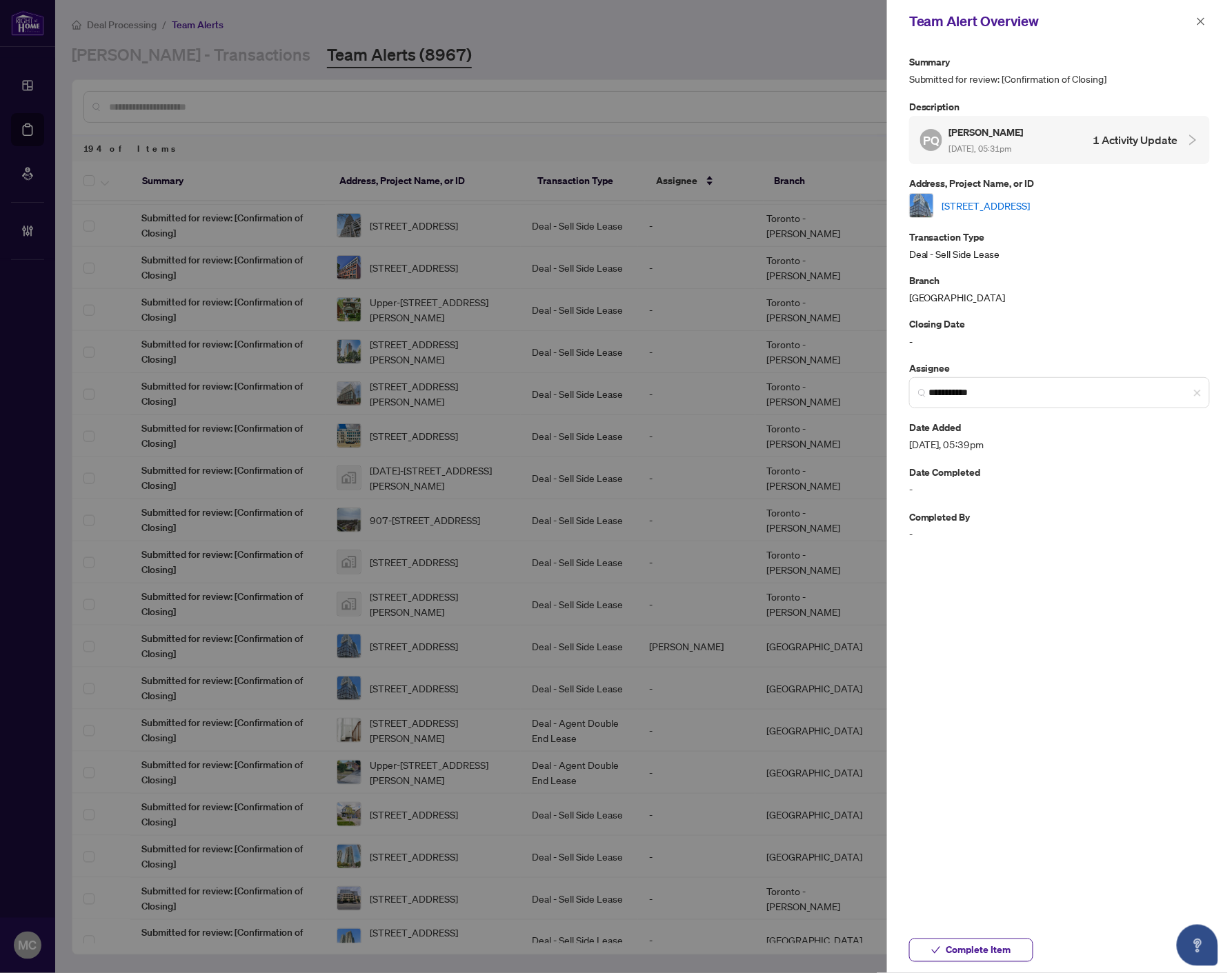
click at [1005, 948] on span "Complete Item" at bounding box center [978, 950] width 65 height 22
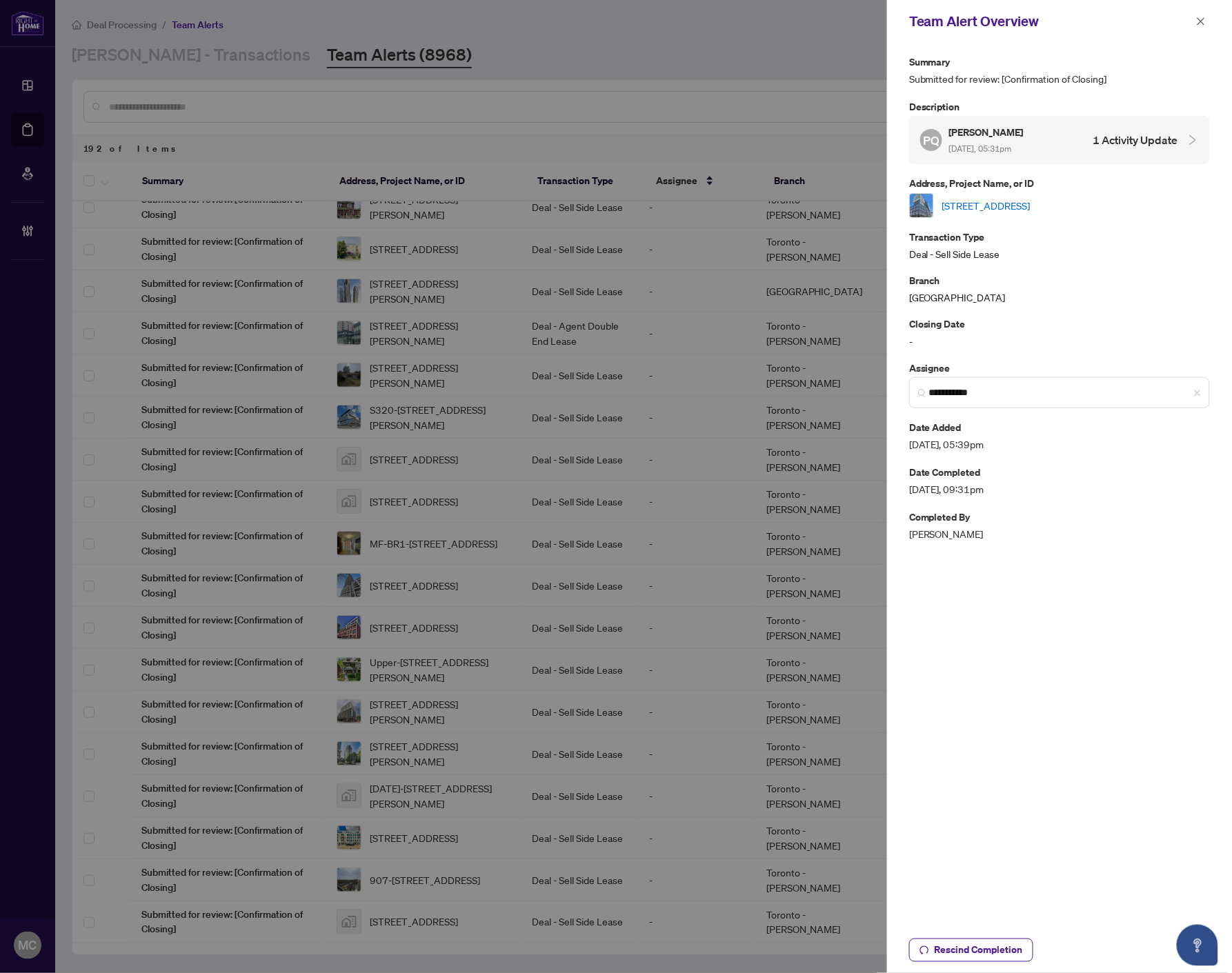
scroll to position [0, 0]
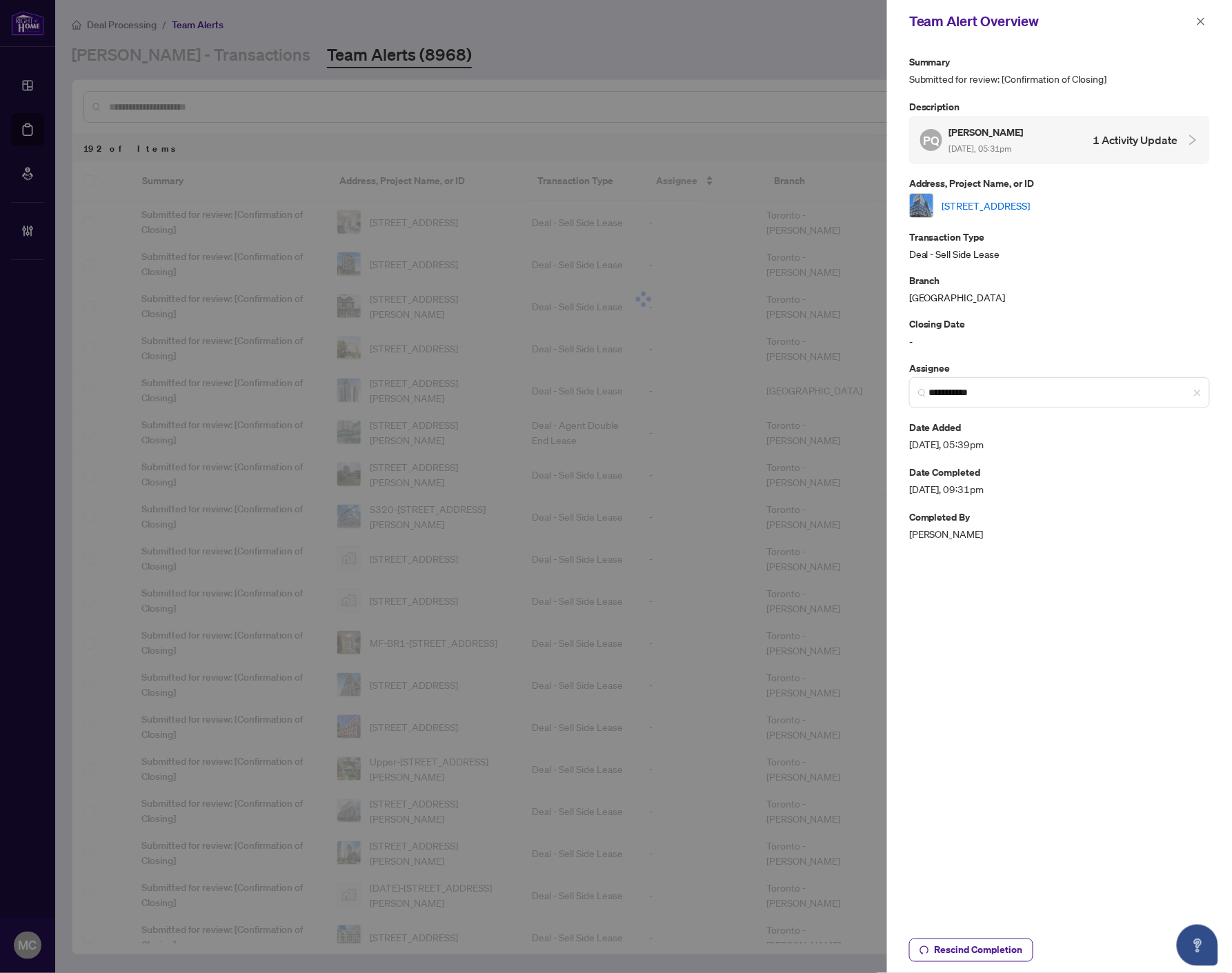
drag, startPoint x: 803, startPoint y: 355, endPoint x: 803, endPoint y: 368, distance: 13.0
click at [803, 355] on div at bounding box center [616, 486] width 1232 height 973
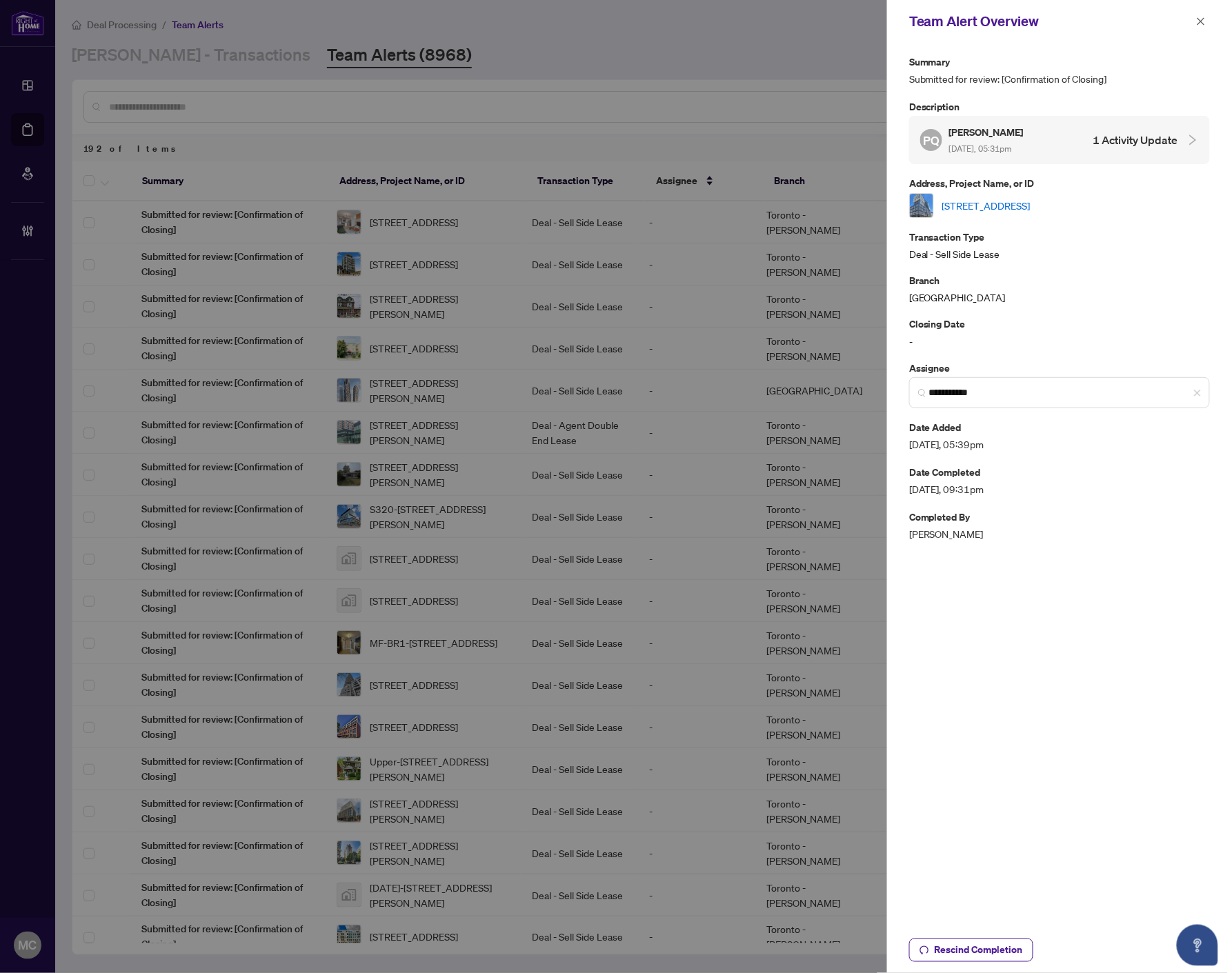
drag, startPoint x: 1196, startPoint y: 23, endPoint x: 1116, endPoint y: 196, distance: 190.6
click at [1196, 22] on icon "close" at bounding box center [1201, 21] width 10 height 10
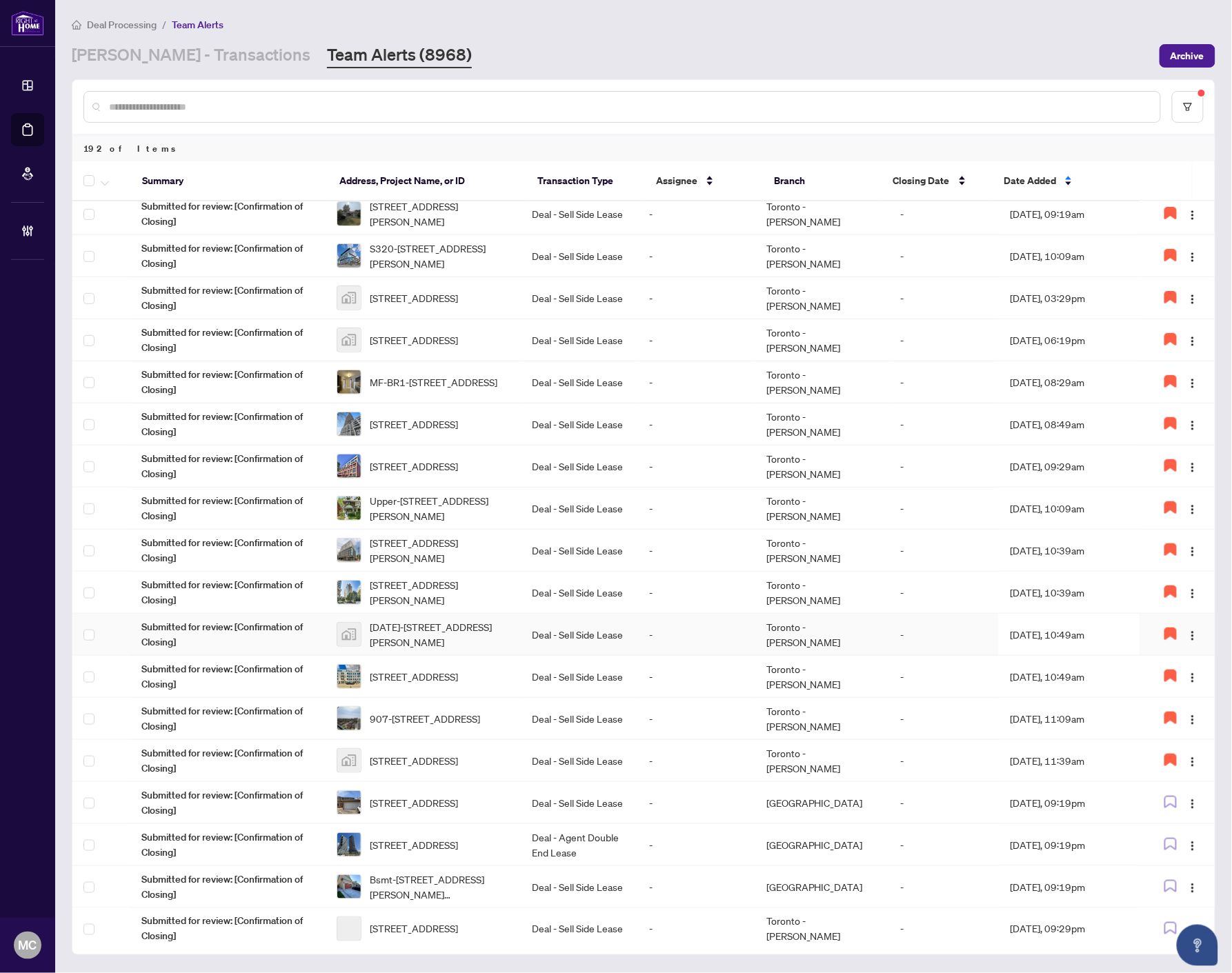
scroll to position [536, 0]
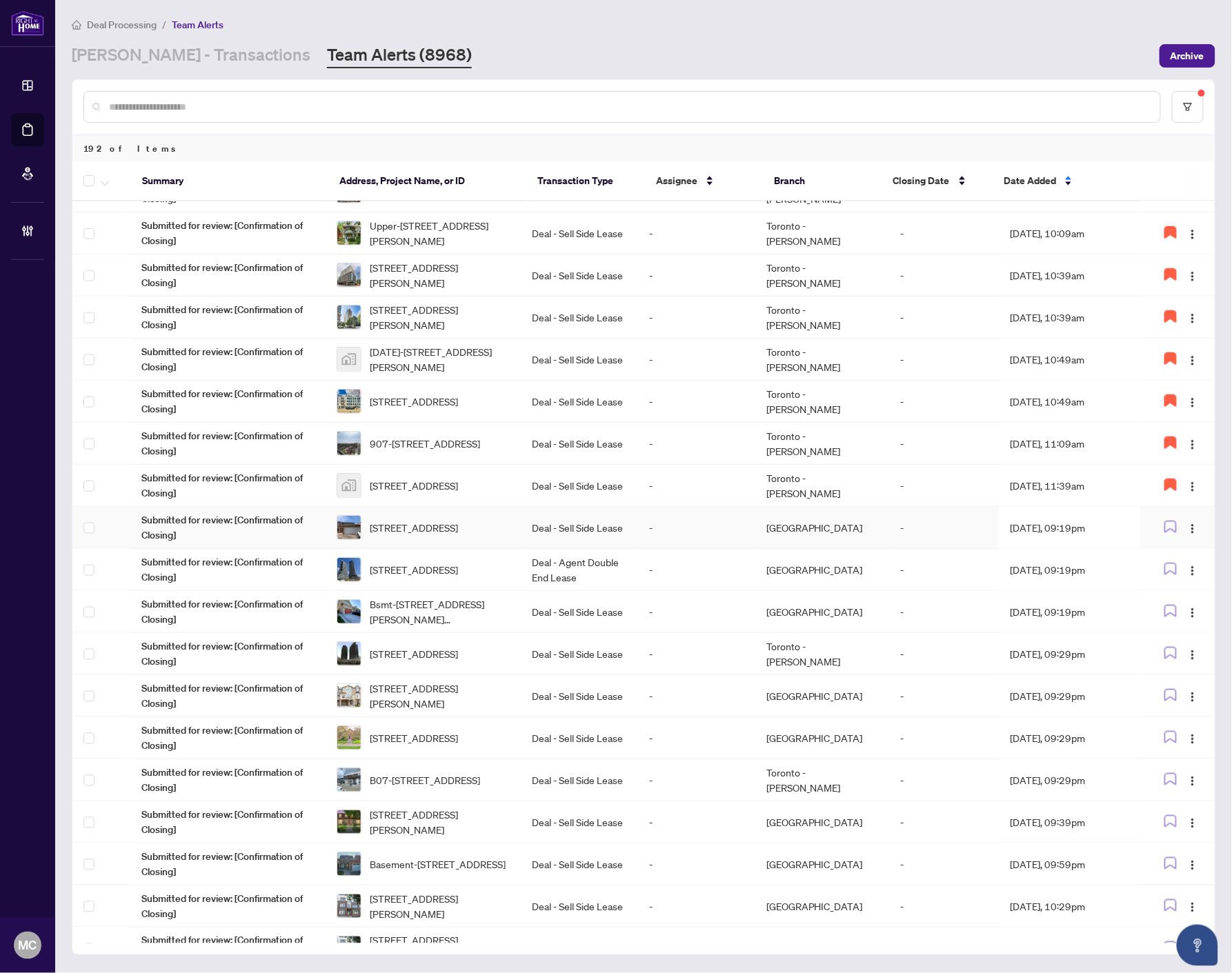
click at [520, 522] on td "[STREET_ADDRESS]" at bounding box center [423, 527] width 195 height 42
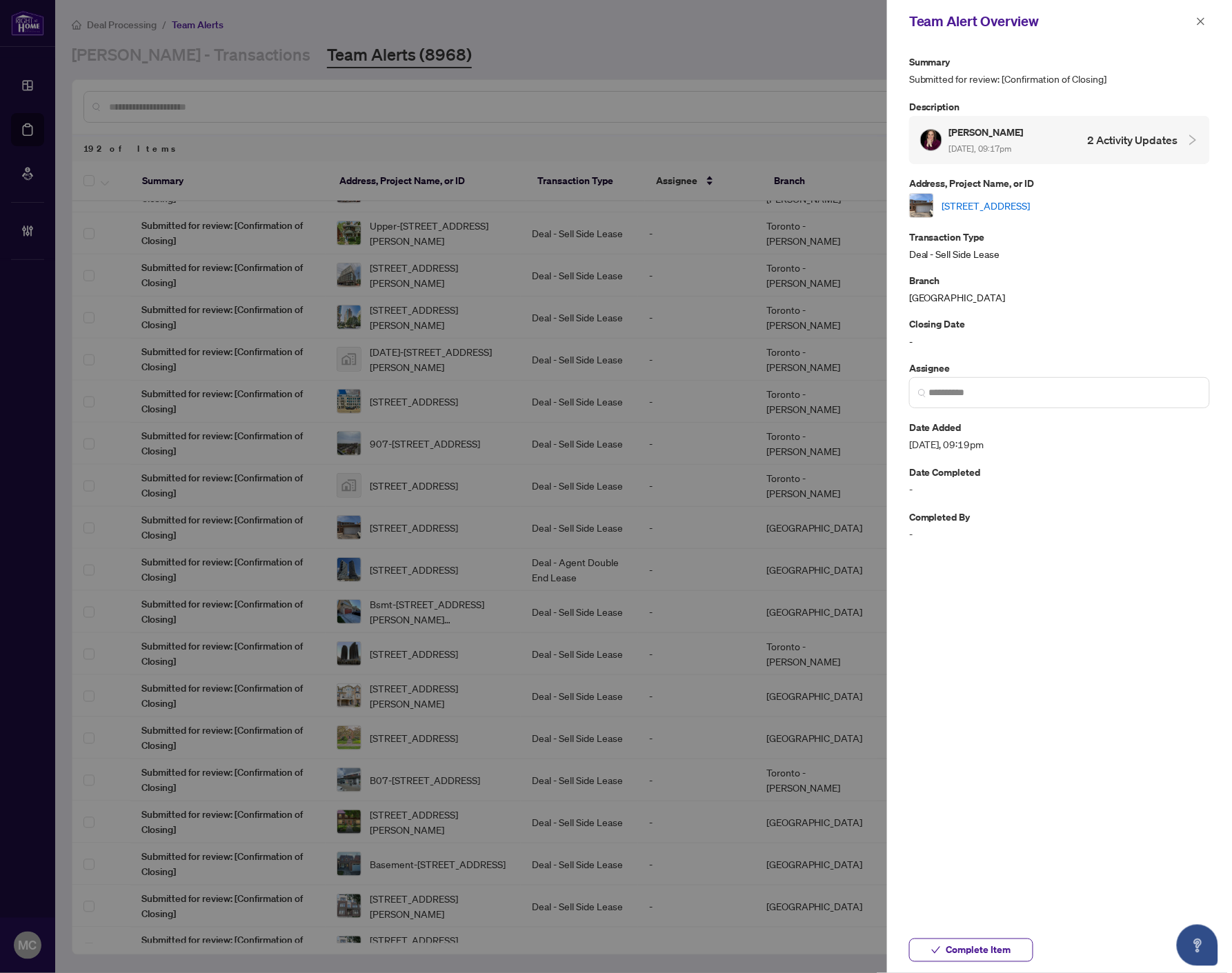
click at [1030, 201] on link "[STREET_ADDRESS]" at bounding box center [986, 206] width 88 height 15
click at [1049, 395] on input "search" at bounding box center [1065, 392] width 272 height 15
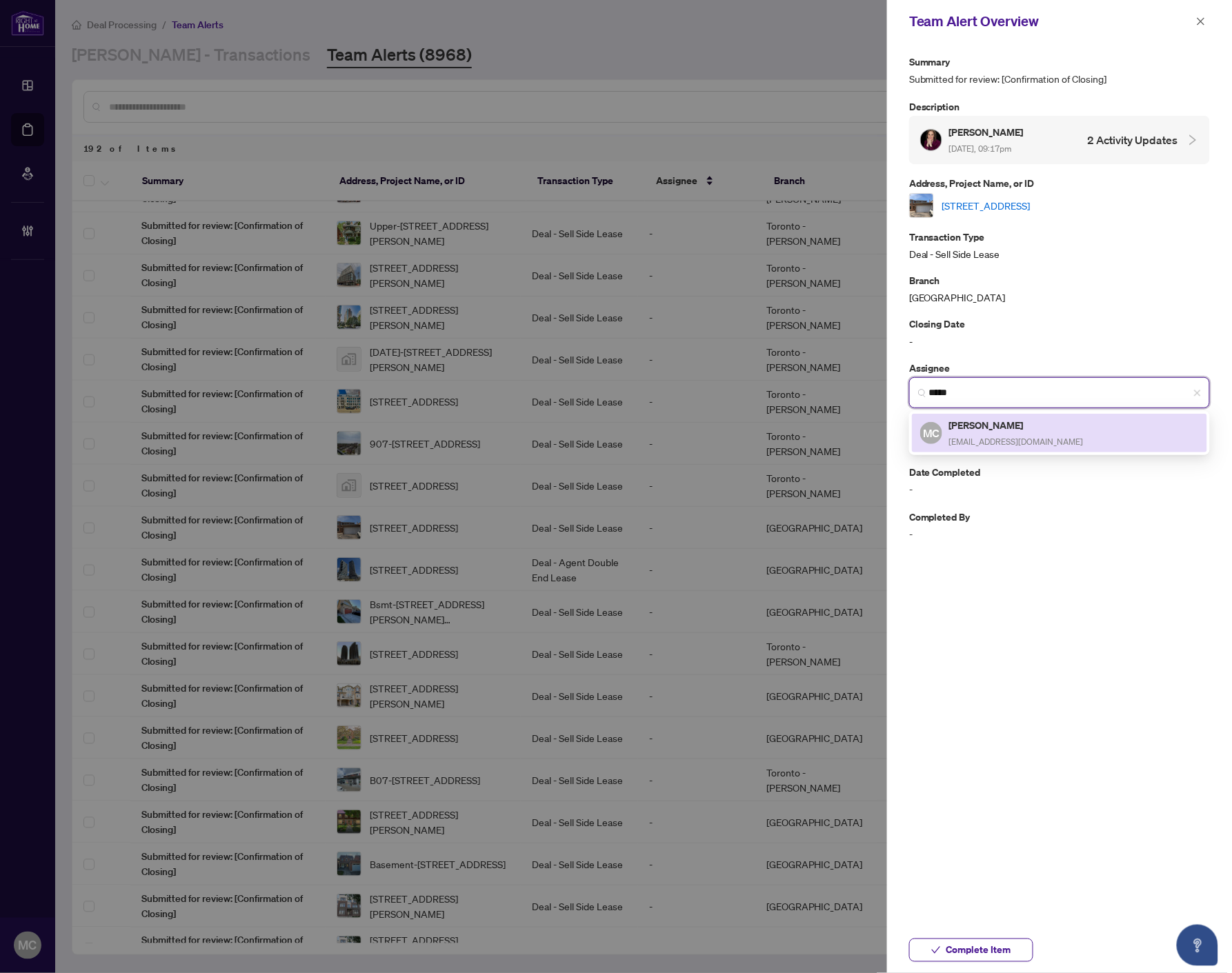
click at [1030, 428] on h5 "[PERSON_NAME]" at bounding box center [1016, 425] width 135 height 16
type input "**********"
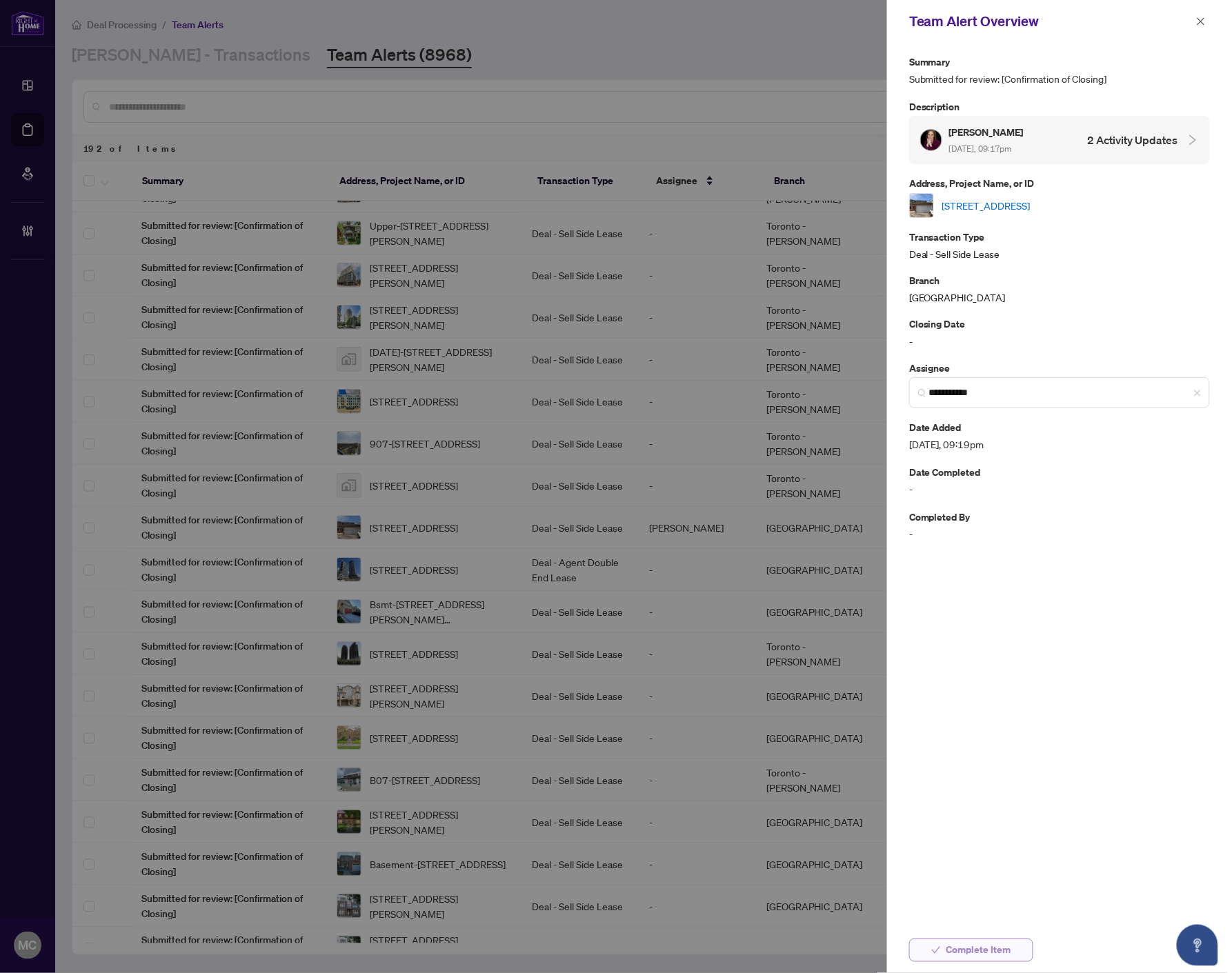
click at [993, 939] on span "Complete Item" at bounding box center [978, 950] width 65 height 22
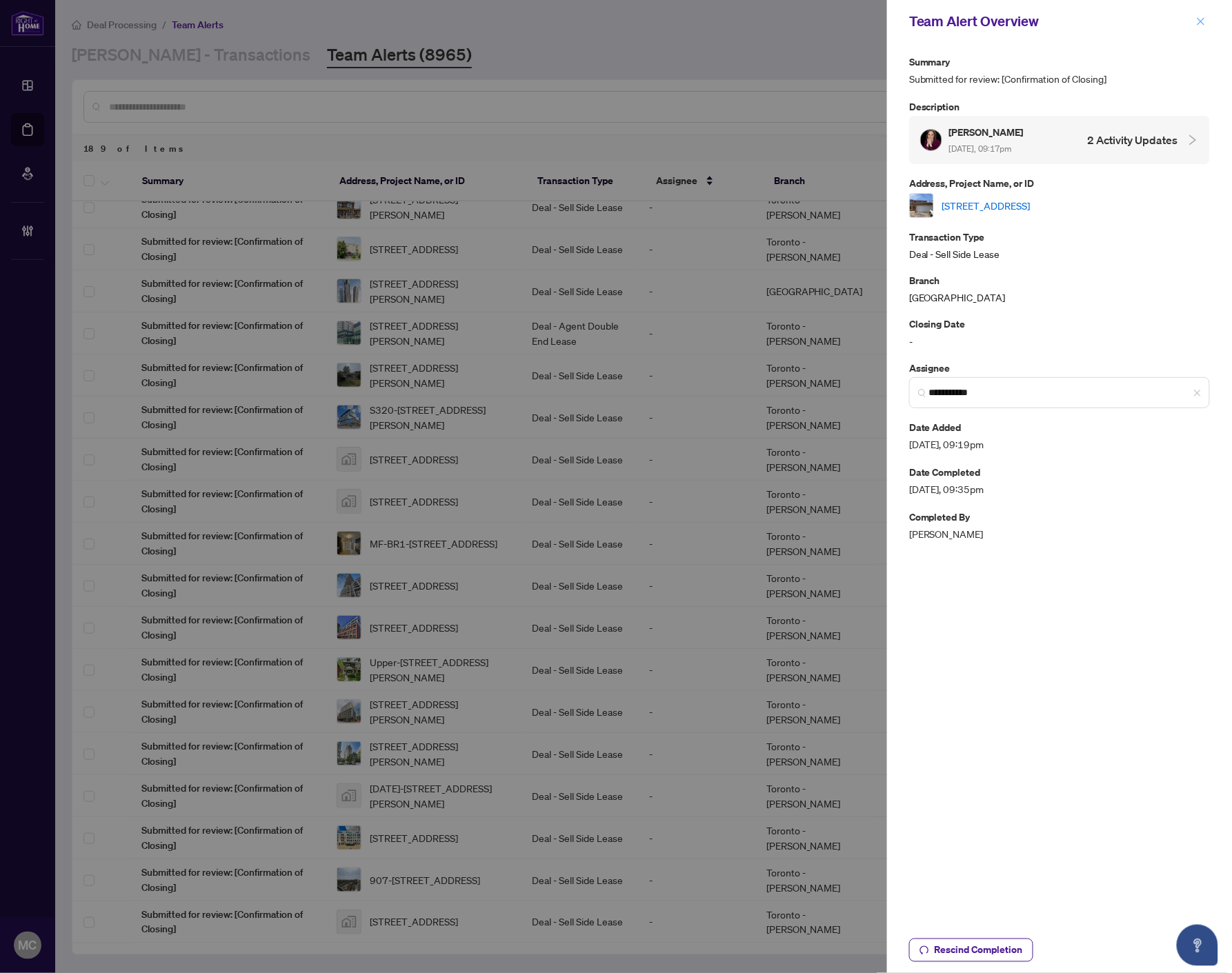
scroll to position [0, 0]
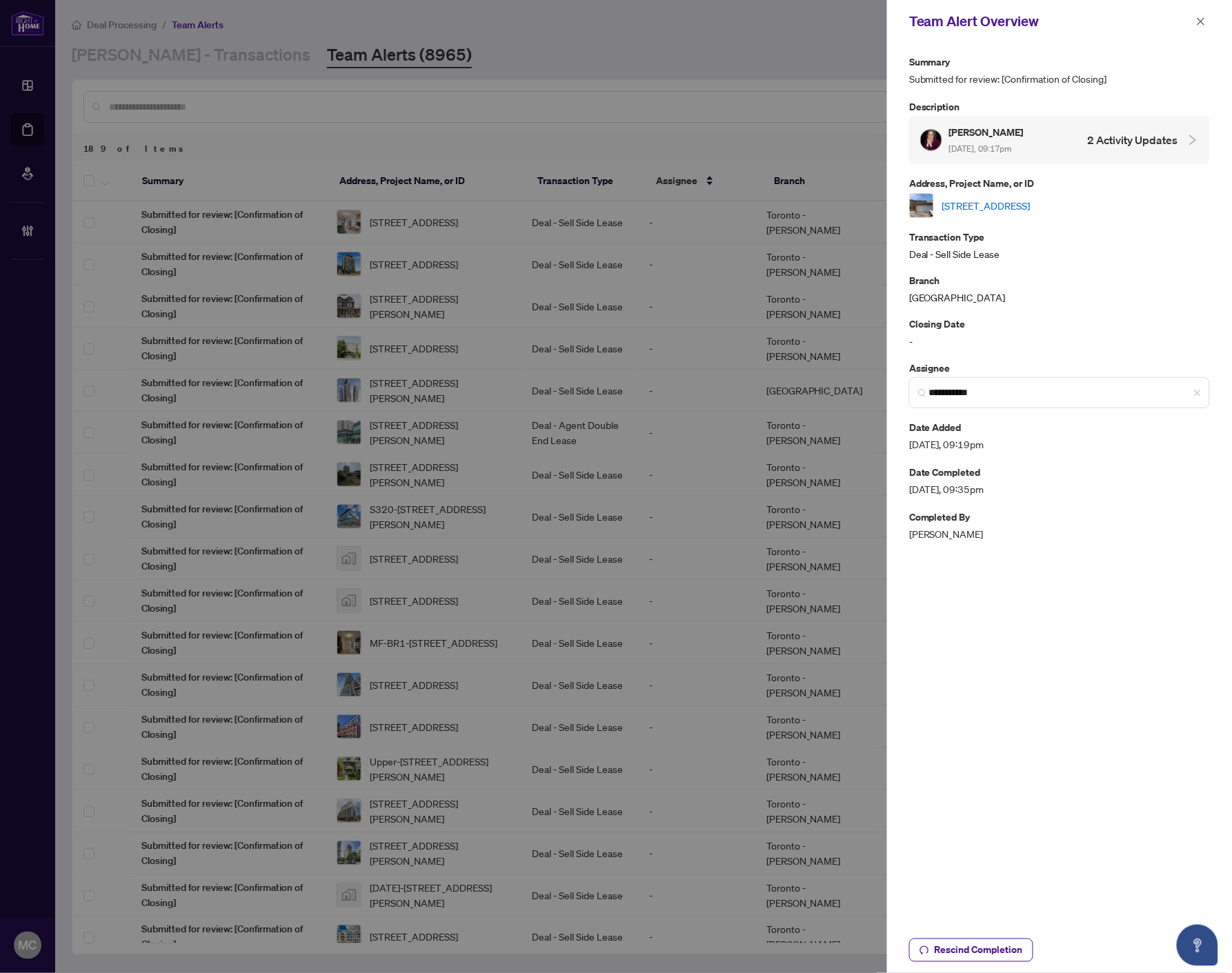
drag, startPoint x: 1203, startPoint y: 18, endPoint x: 1148, endPoint y: 157, distance: 149.5
click at [1203, 18] on icon "close" at bounding box center [1201, 21] width 8 height 8
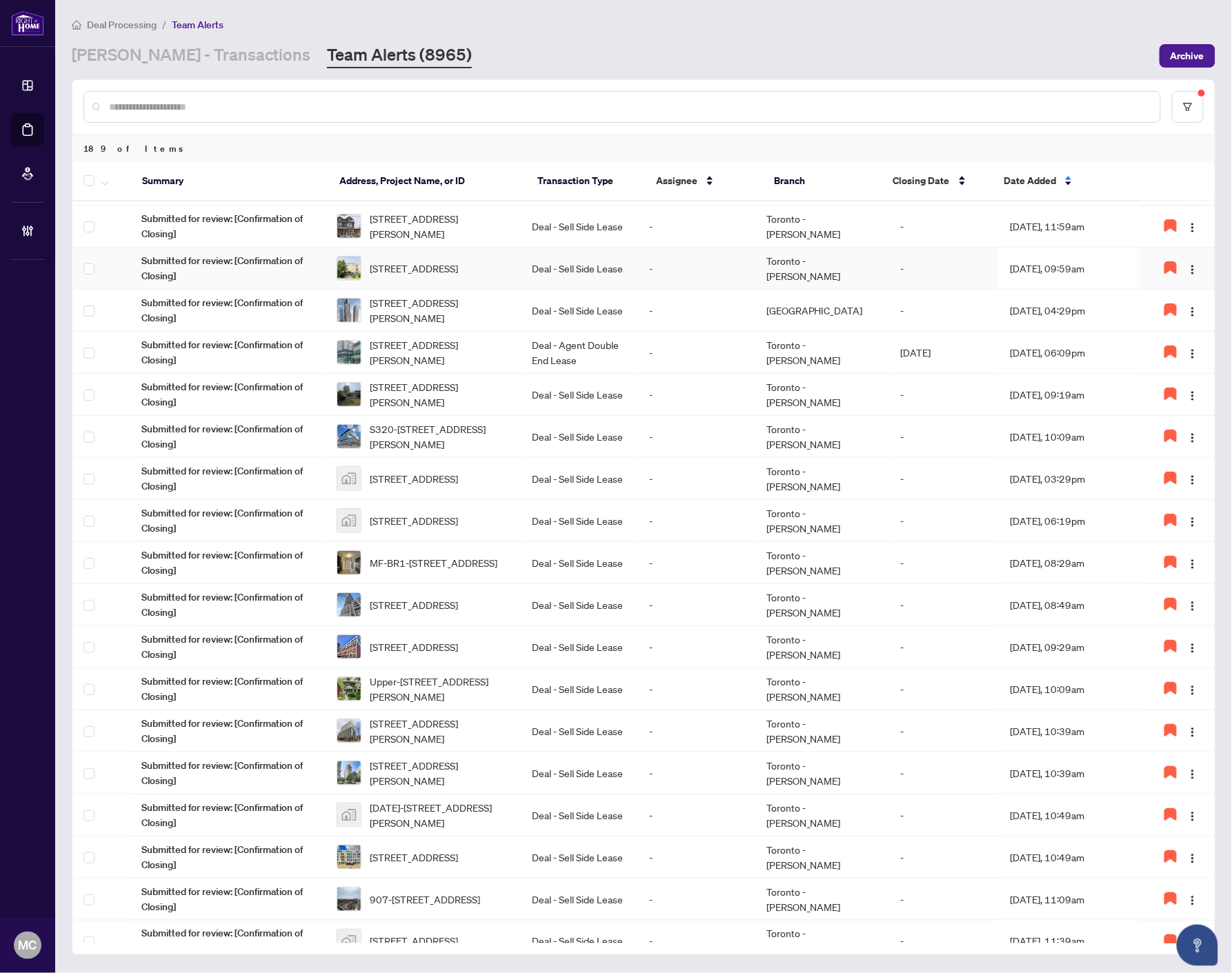
scroll to position [459, 0]
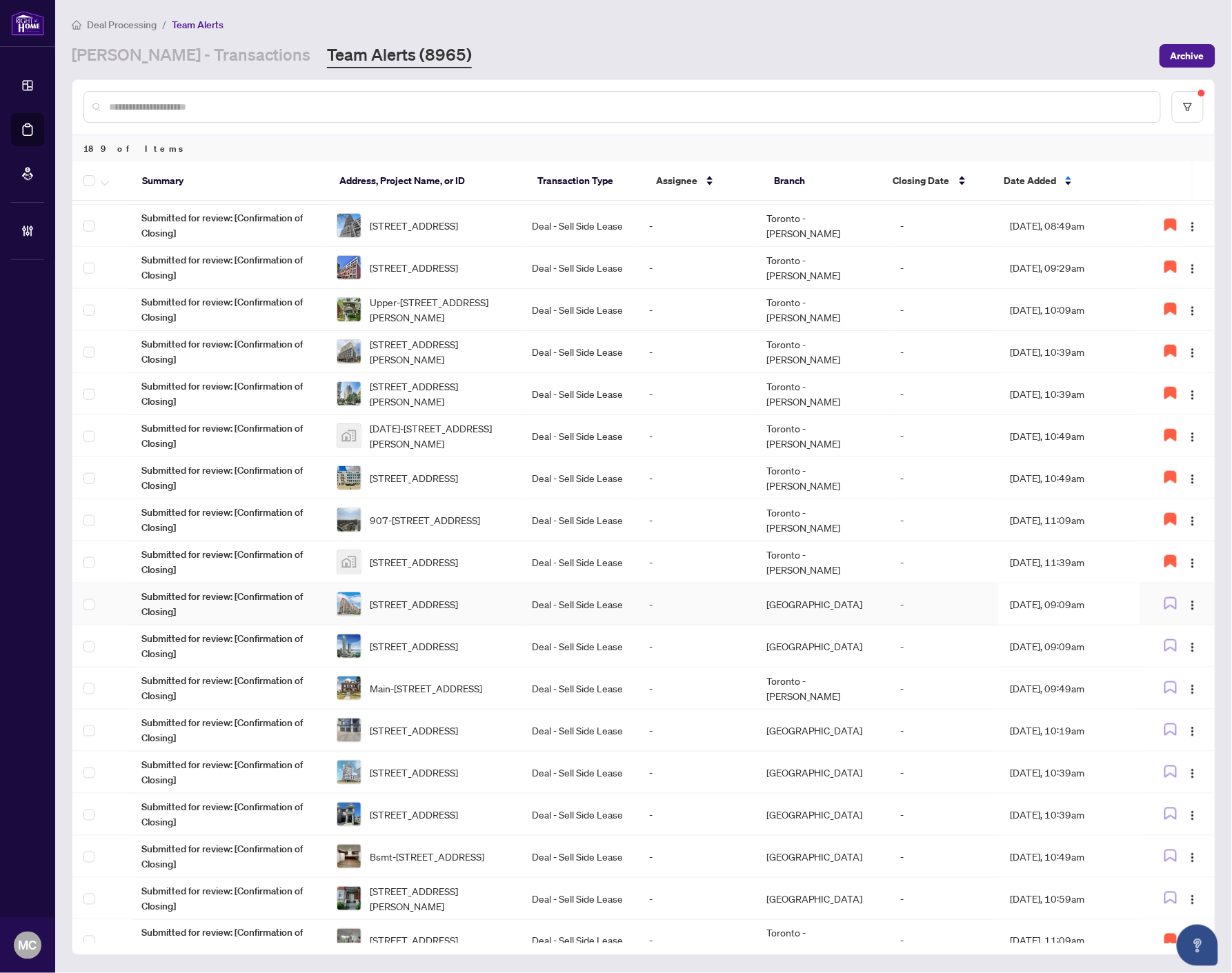
click at [614, 604] on td "Deal - Sell Side Lease" at bounding box center [579, 604] width 117 height 42
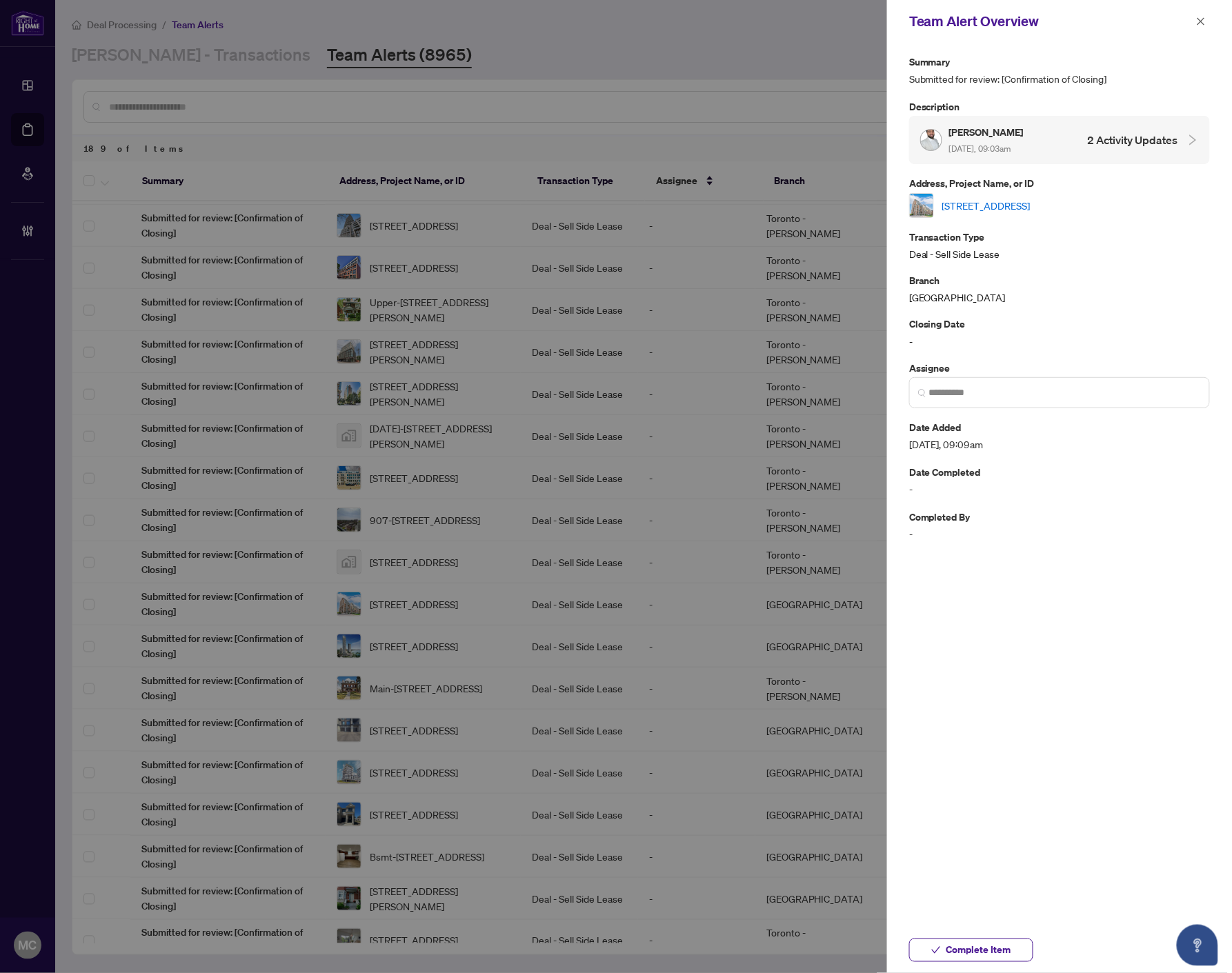
click at [1030, 205] on link "[STREET_ADDRESS]" at bounding box center [986, 206] width 88 height 15
click at [1000, 382] on span at bounding box center [1059, 393] width 300 height 31
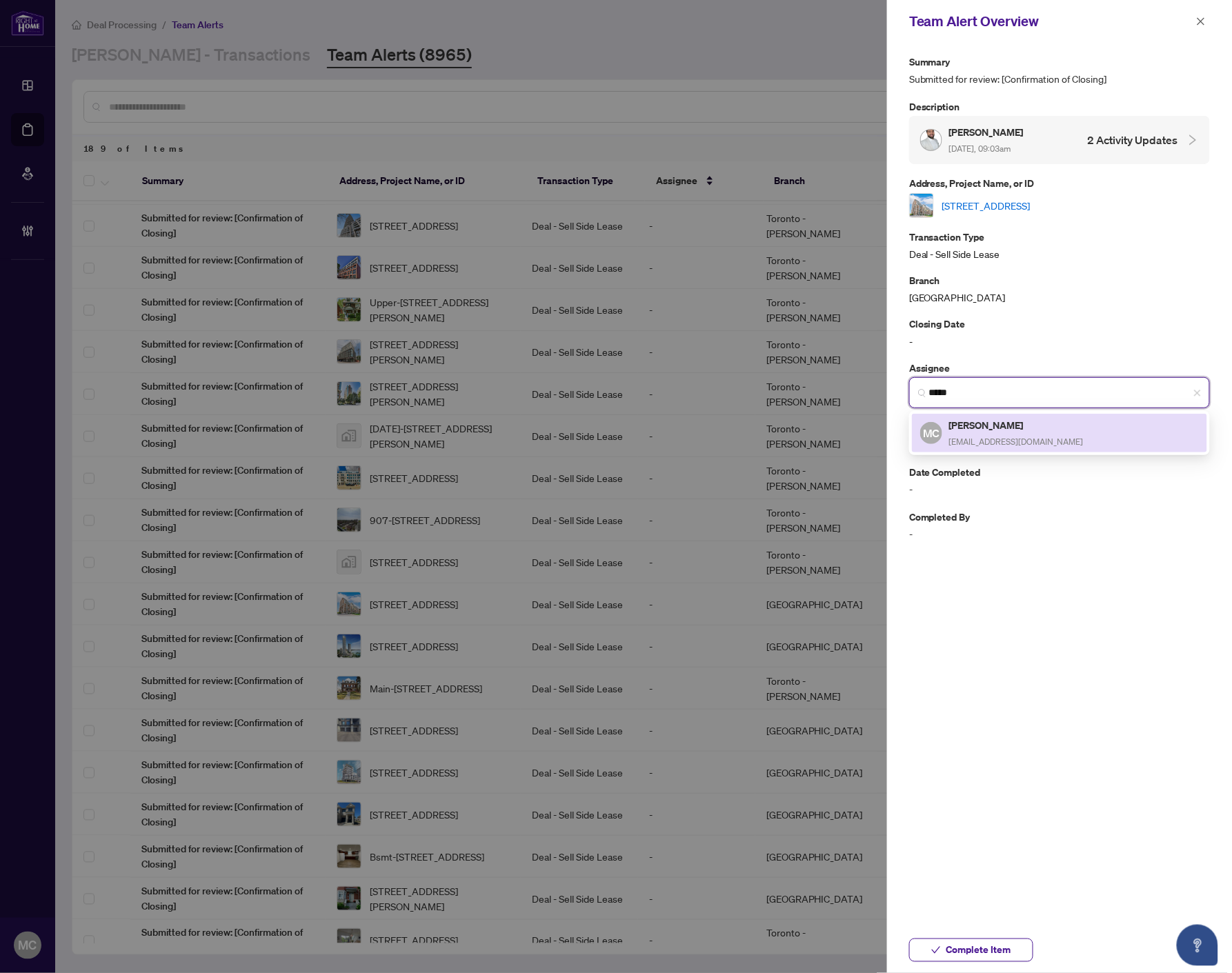
click at [1003, 423] on h5 "[PERSON_NAME]" at bounding box center [1016, 425] width 135 height 16
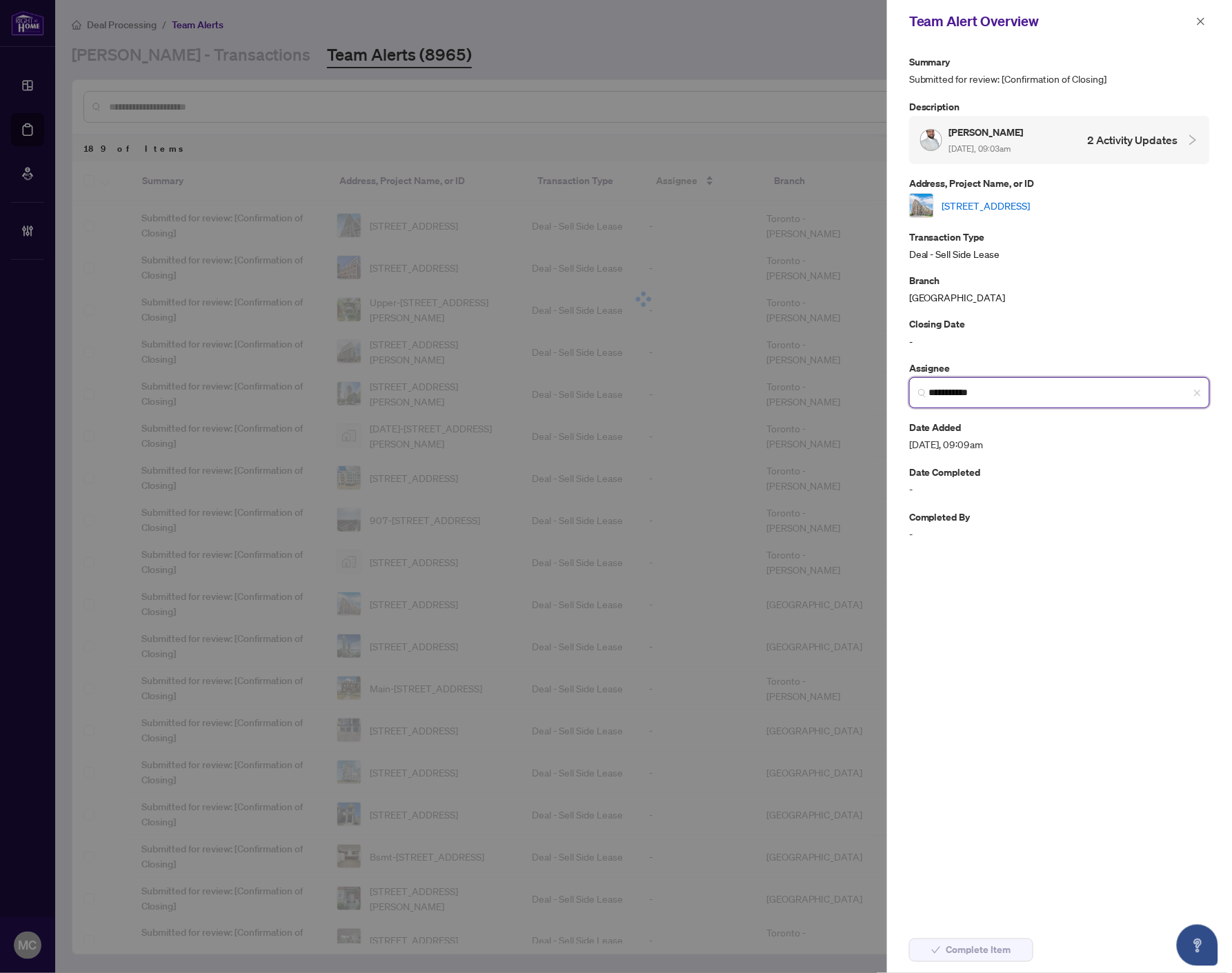
type input "**********"
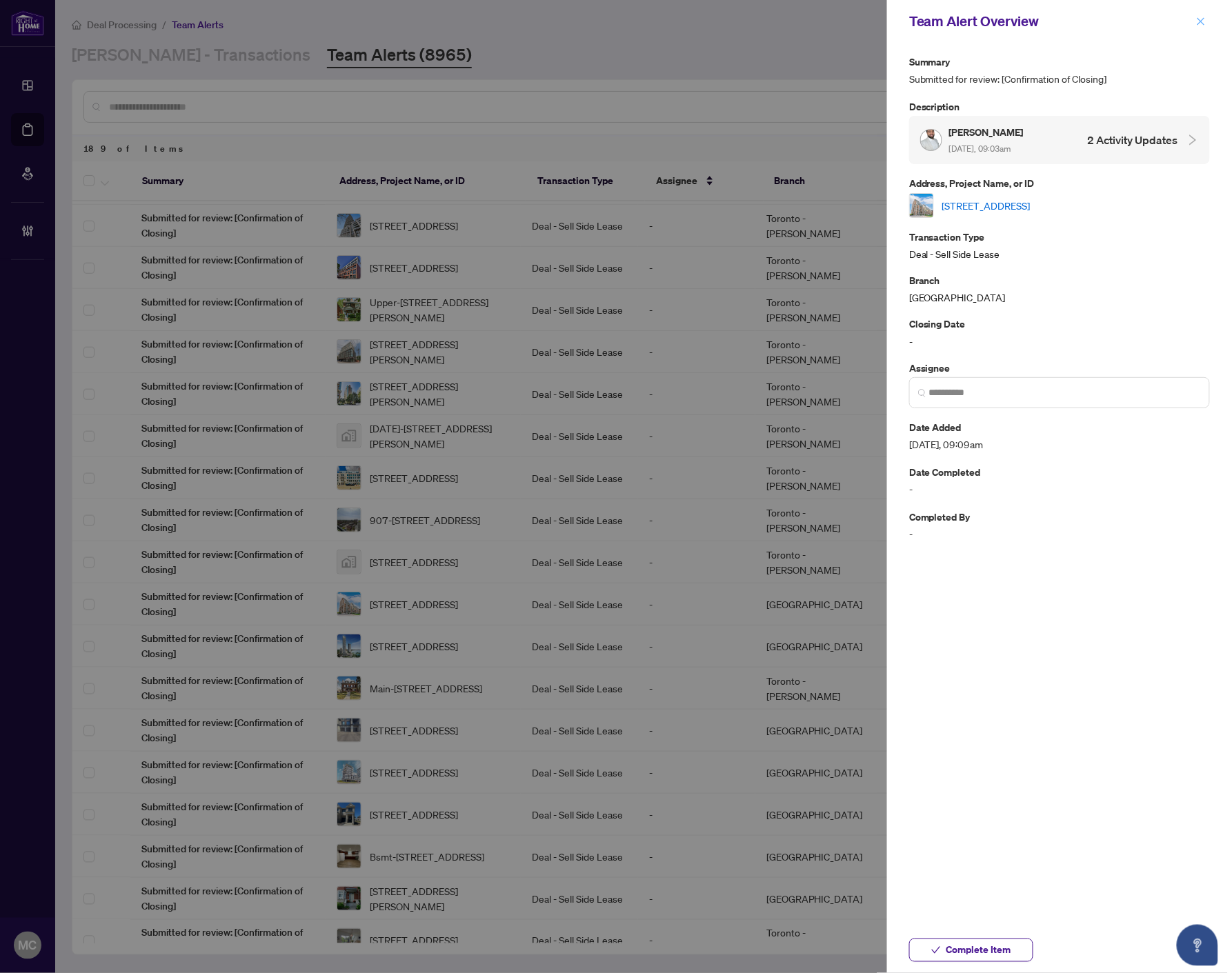
click at [1201, 21] on icon "close" at bounding box center [1201, 21] width 8 height 8
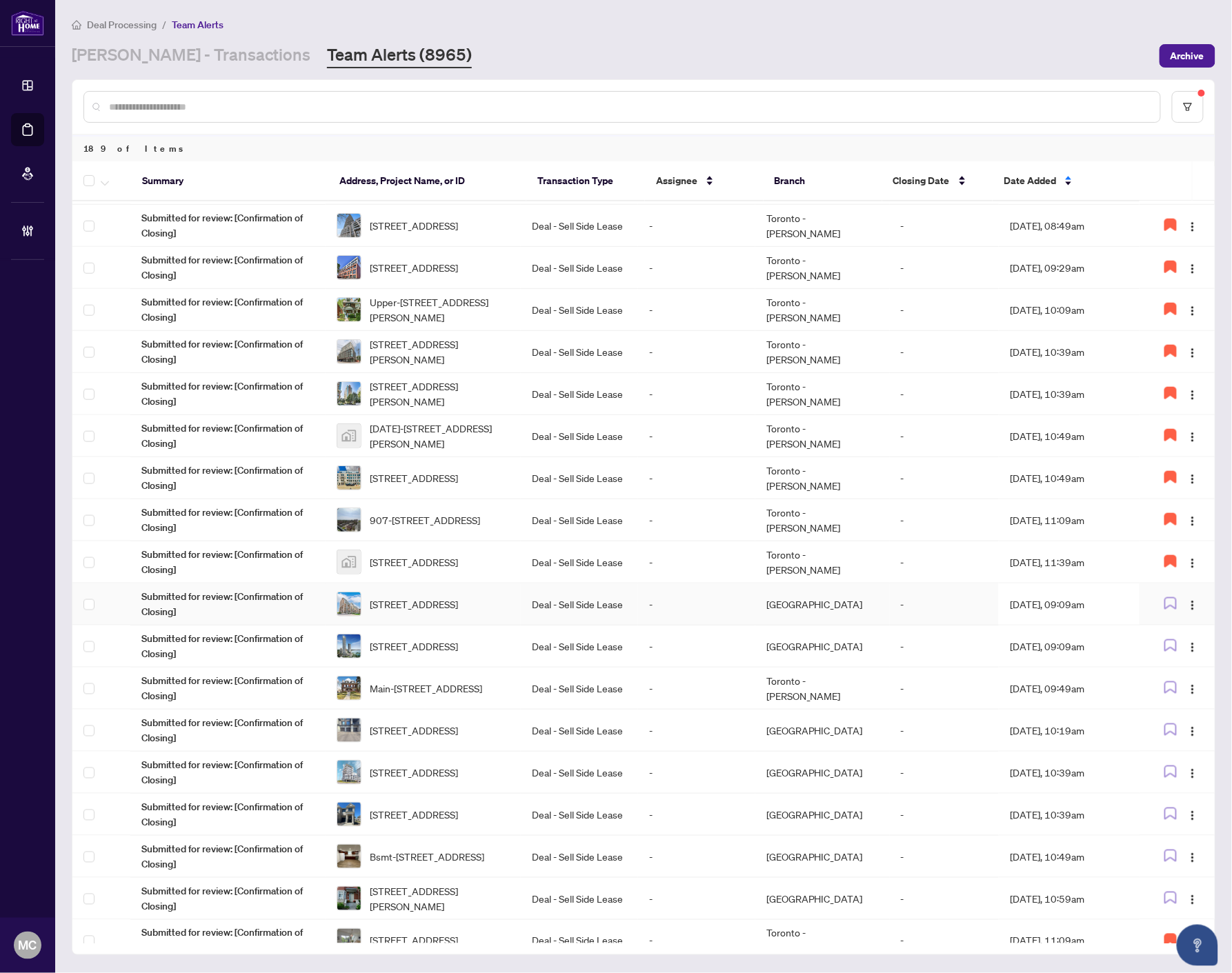
click at [1168, 597] on icon "button" at bounding box center [1170, 603] width 12 height 12
click at [549, 635] on td "Deal - Sell Side Lease" at bounding box center [579, 646] width 117 height 42
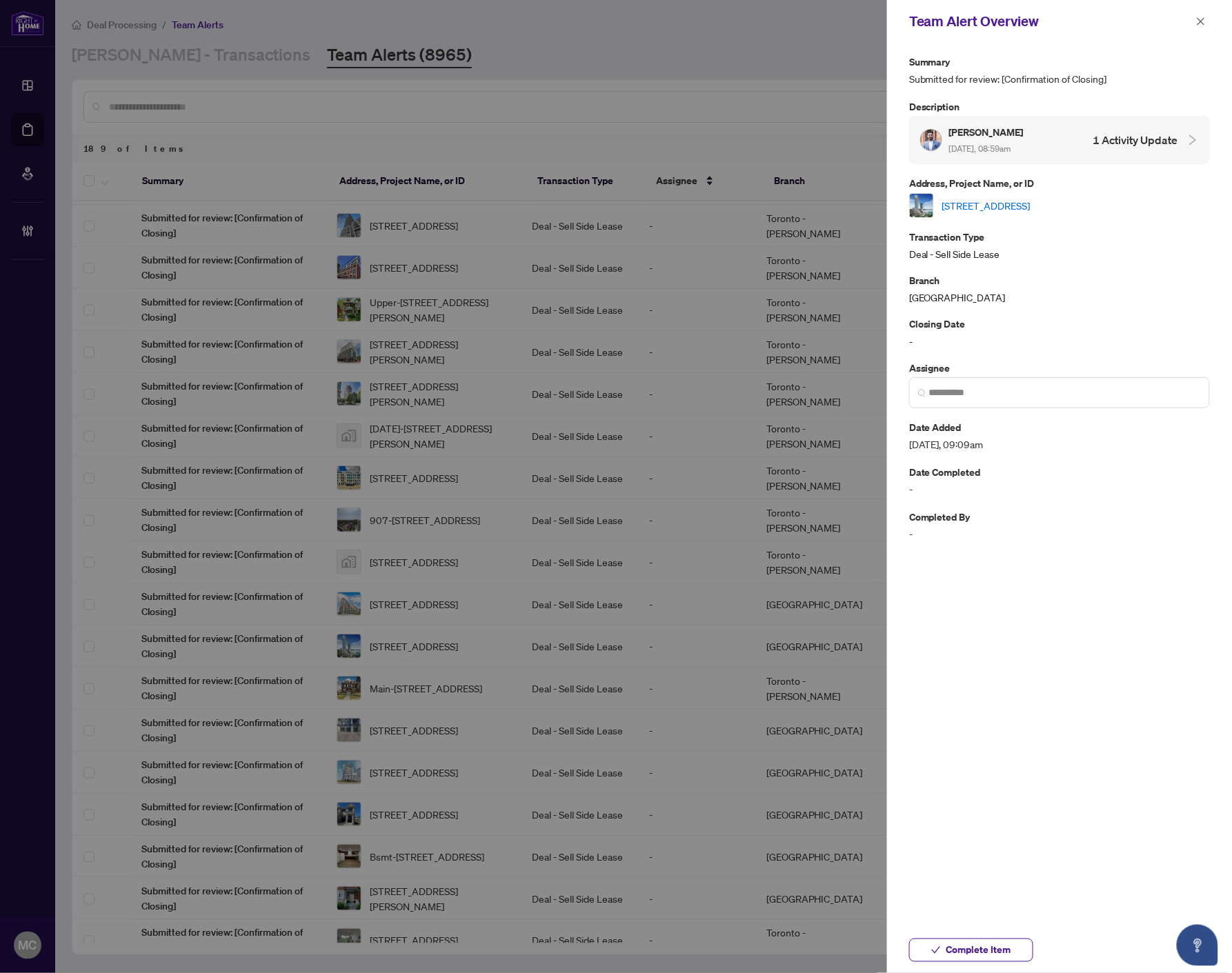
click at [1030, 202] on link "[STREET_ADDRESS]" at bounding box center [986, 206] width 88 height 15
click at [1046, 407] on span at bounding box center [1059, 393] width 300 height 31
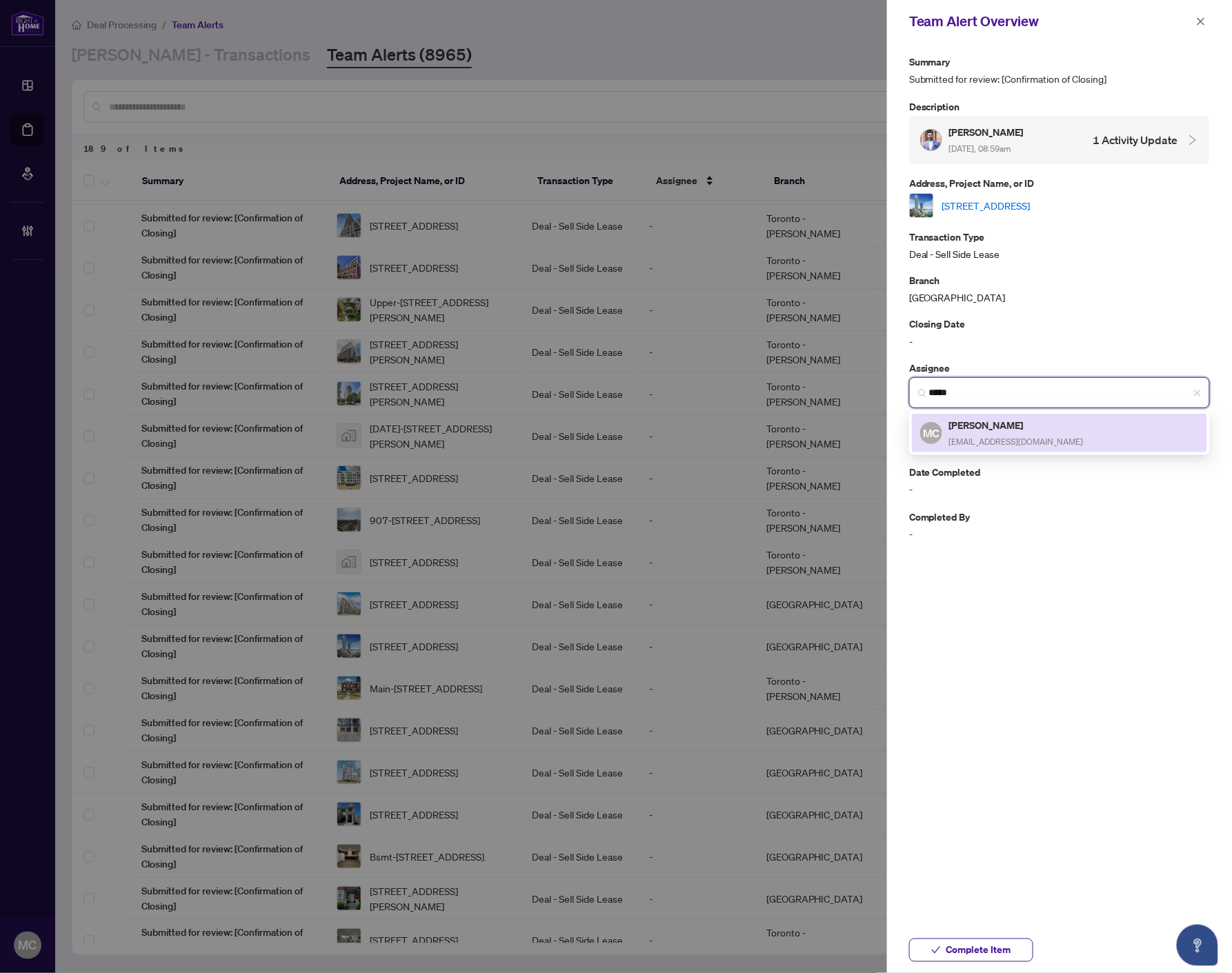
click at [997, 426] on h5 "[PERSON_NAME]" at bounding box center [1016, 425] width 135 height 16
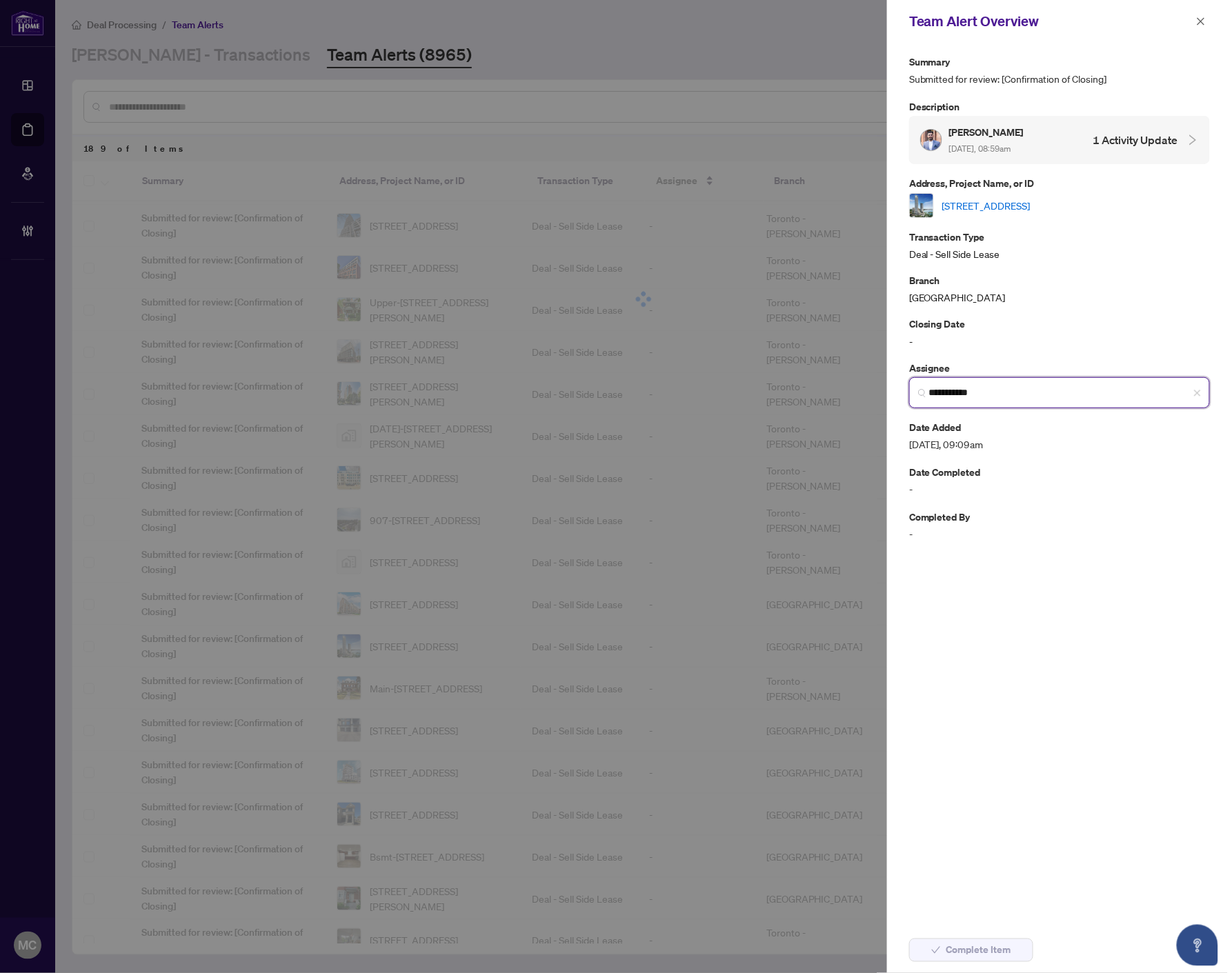
type input "**********"
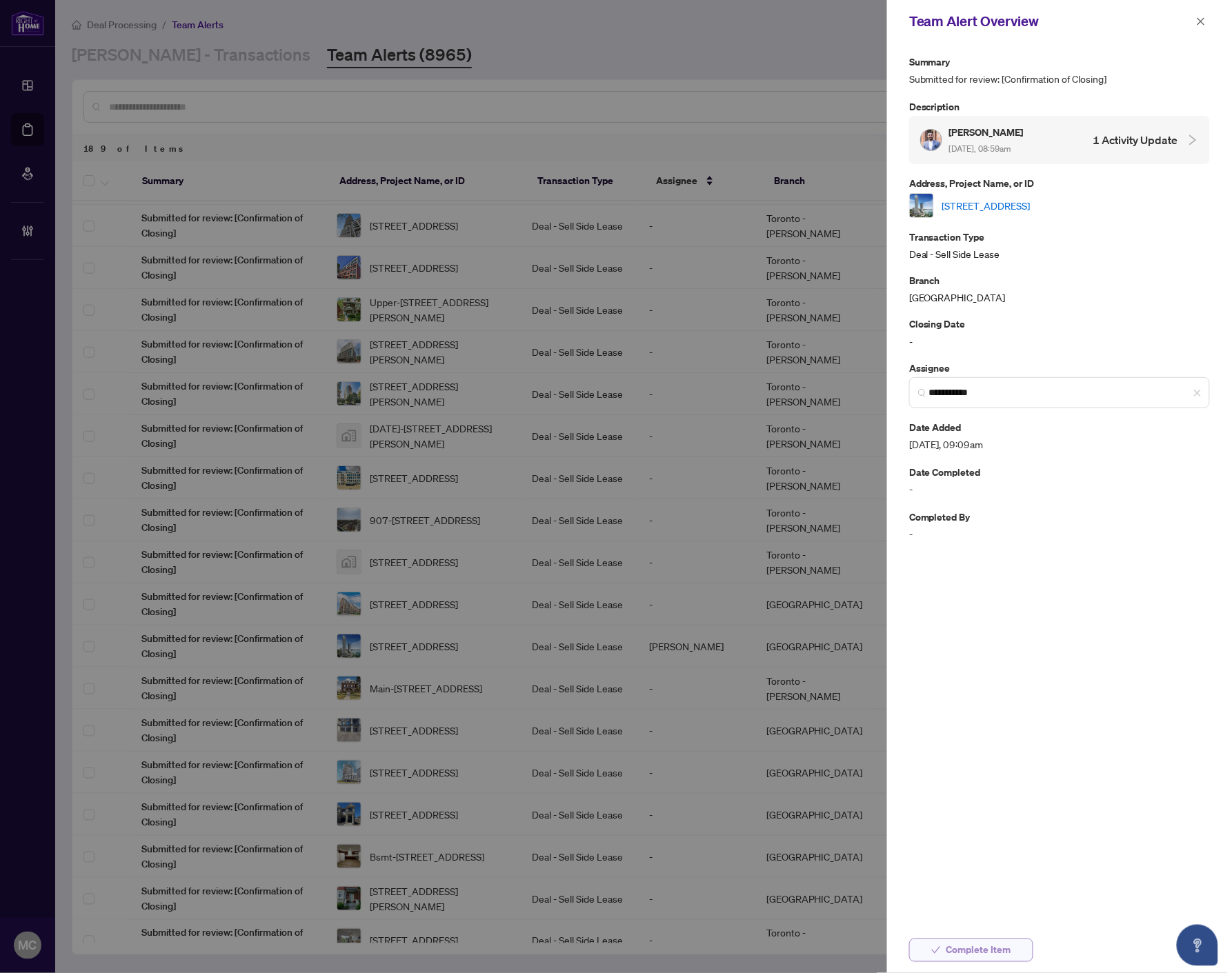
click at [970, 940] on span "Complete Item" at bounding box center [978, 950] width 65 height 22
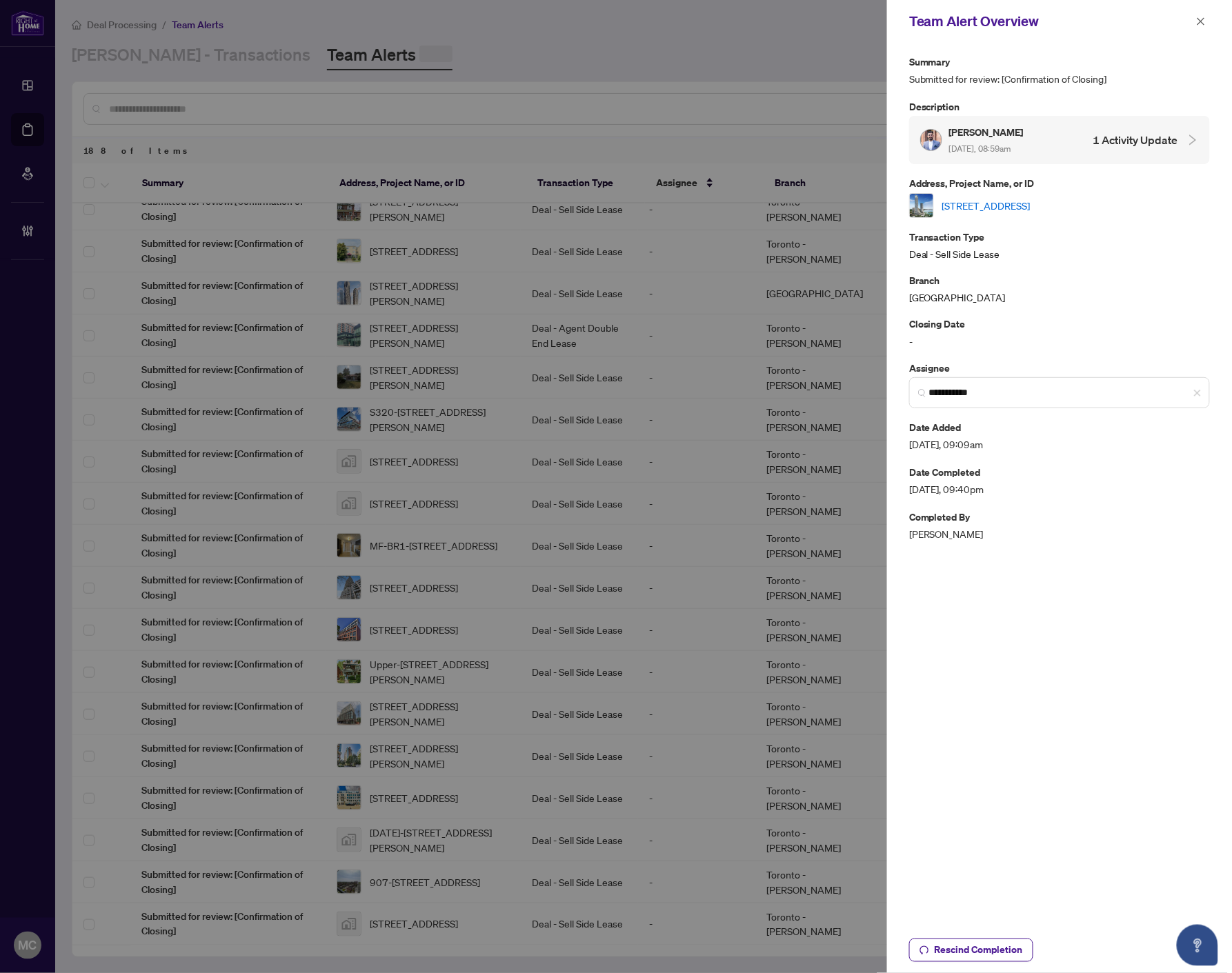
scroll to position [0, 0]
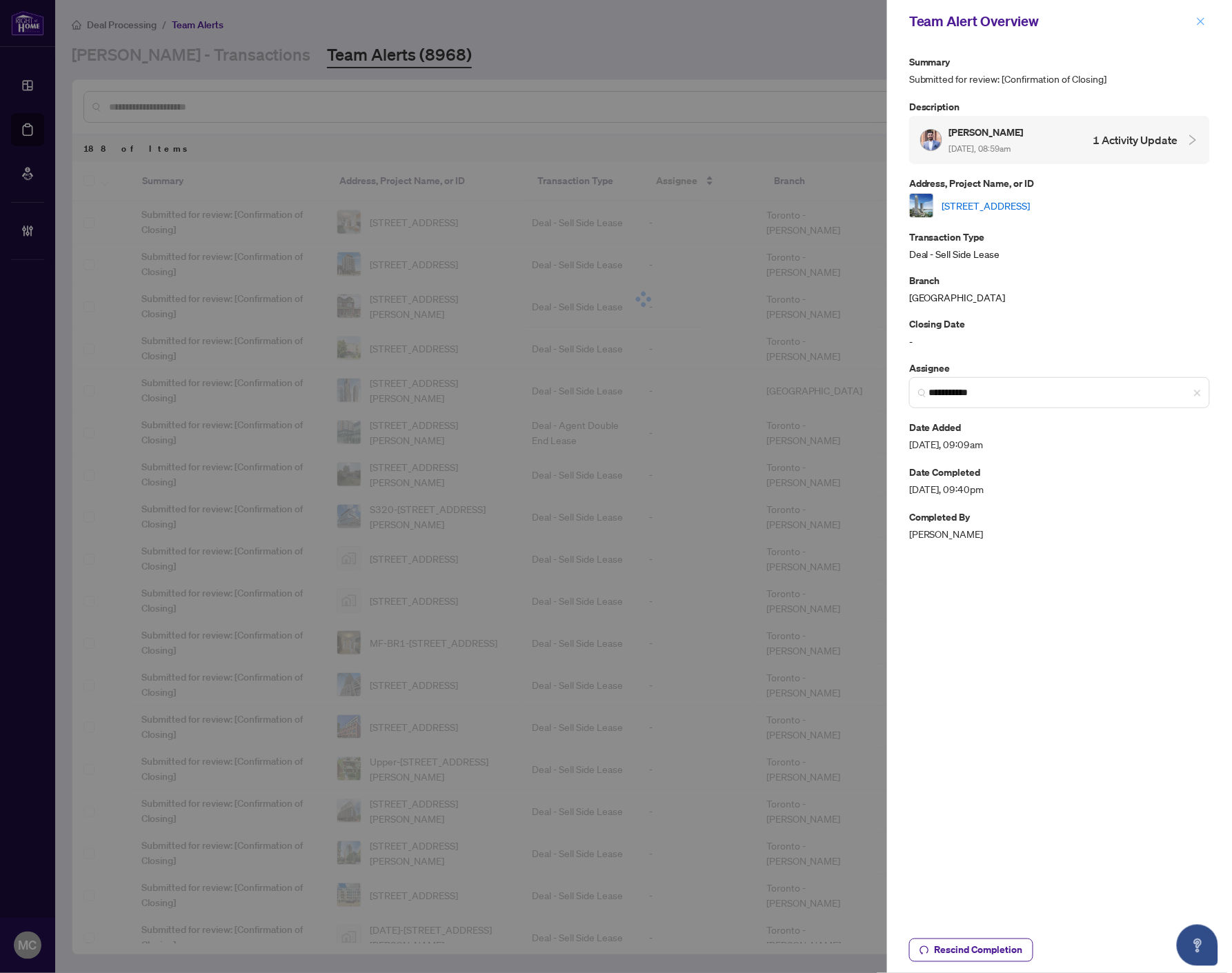
click at [1195, 17] on button "button" at bounding box center [1200, 21] width 18 height 17
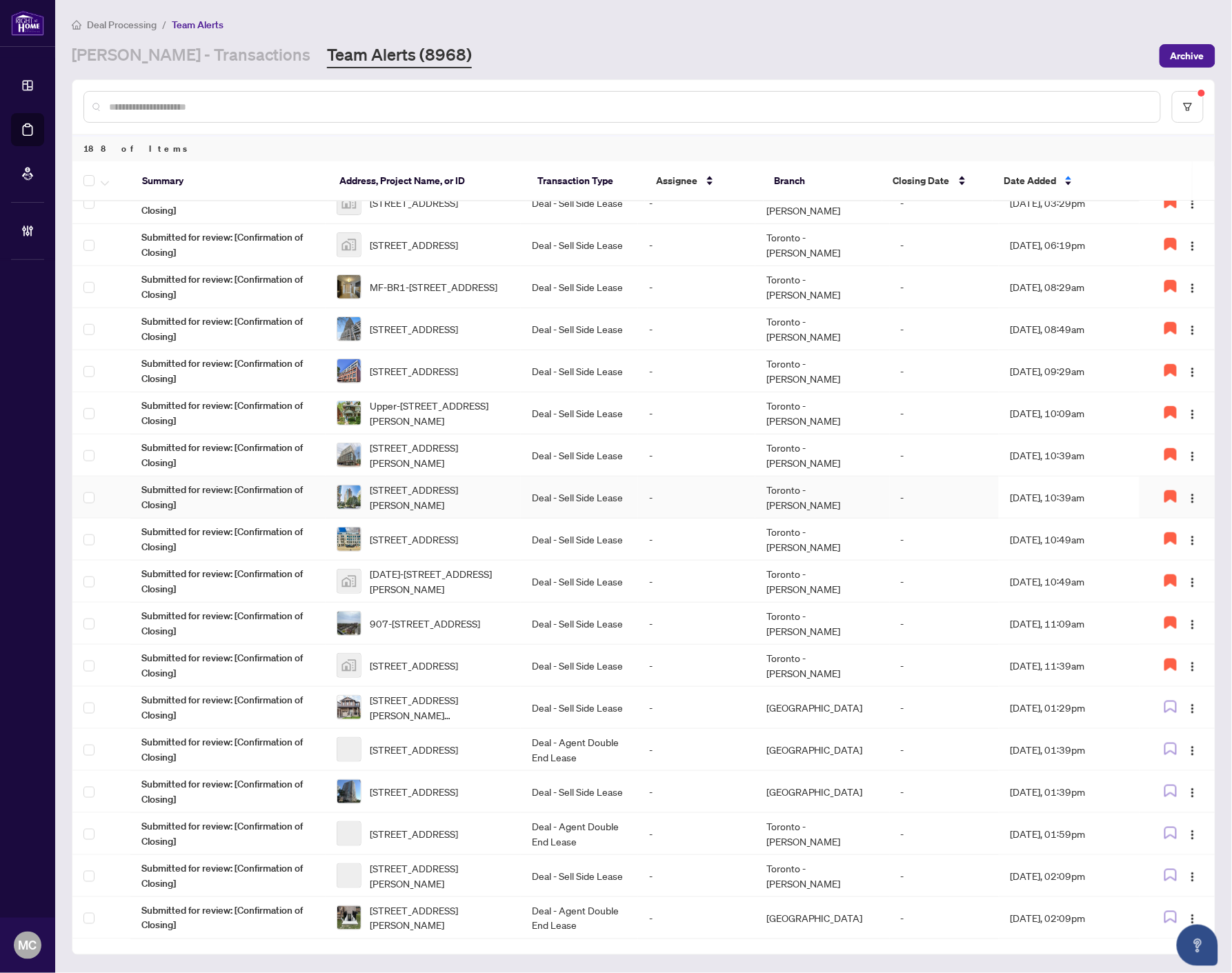
scroll to position [383, 0]
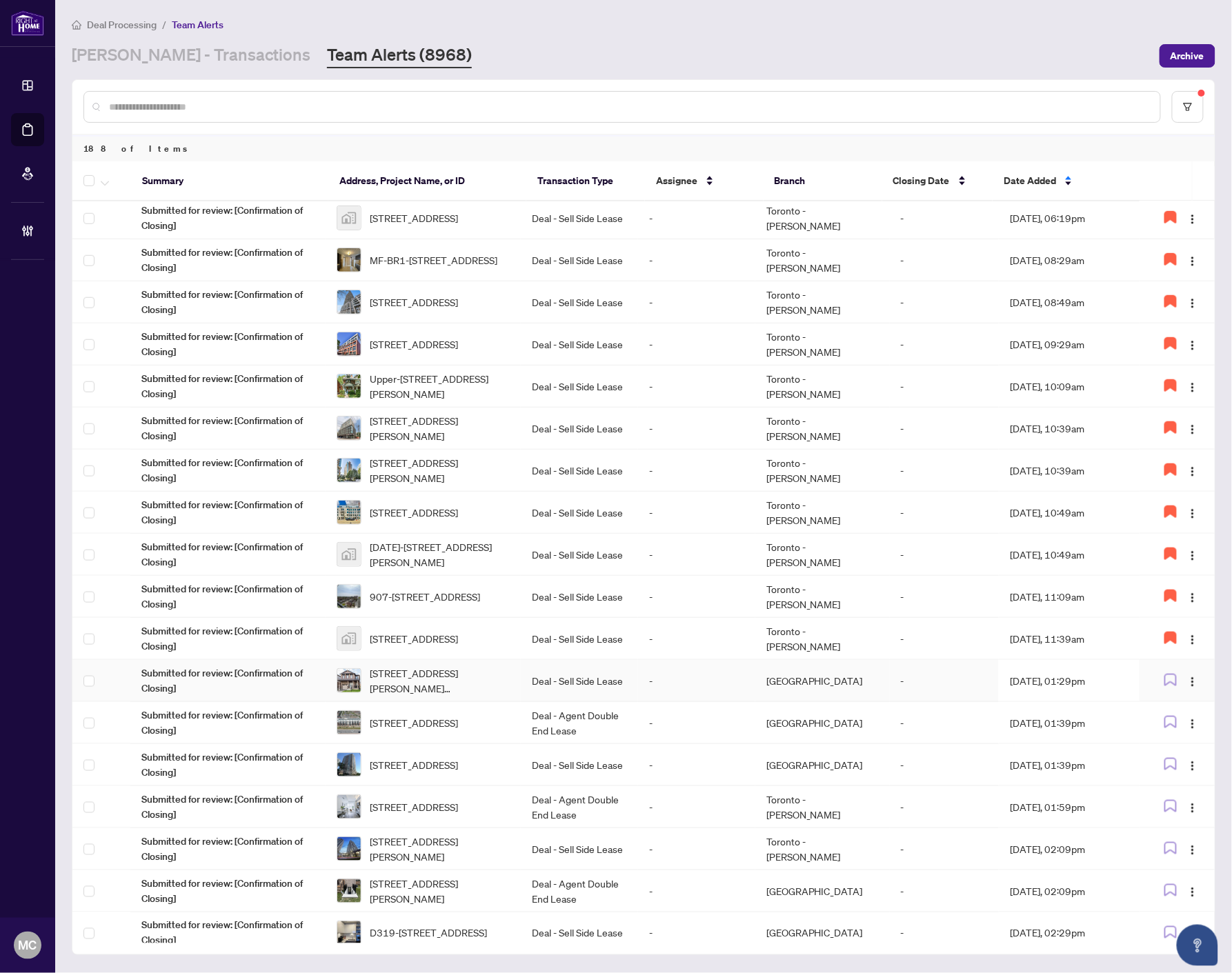
click at [666, 681] on td "-" at bounding box center [696, 681] width 117 height 42
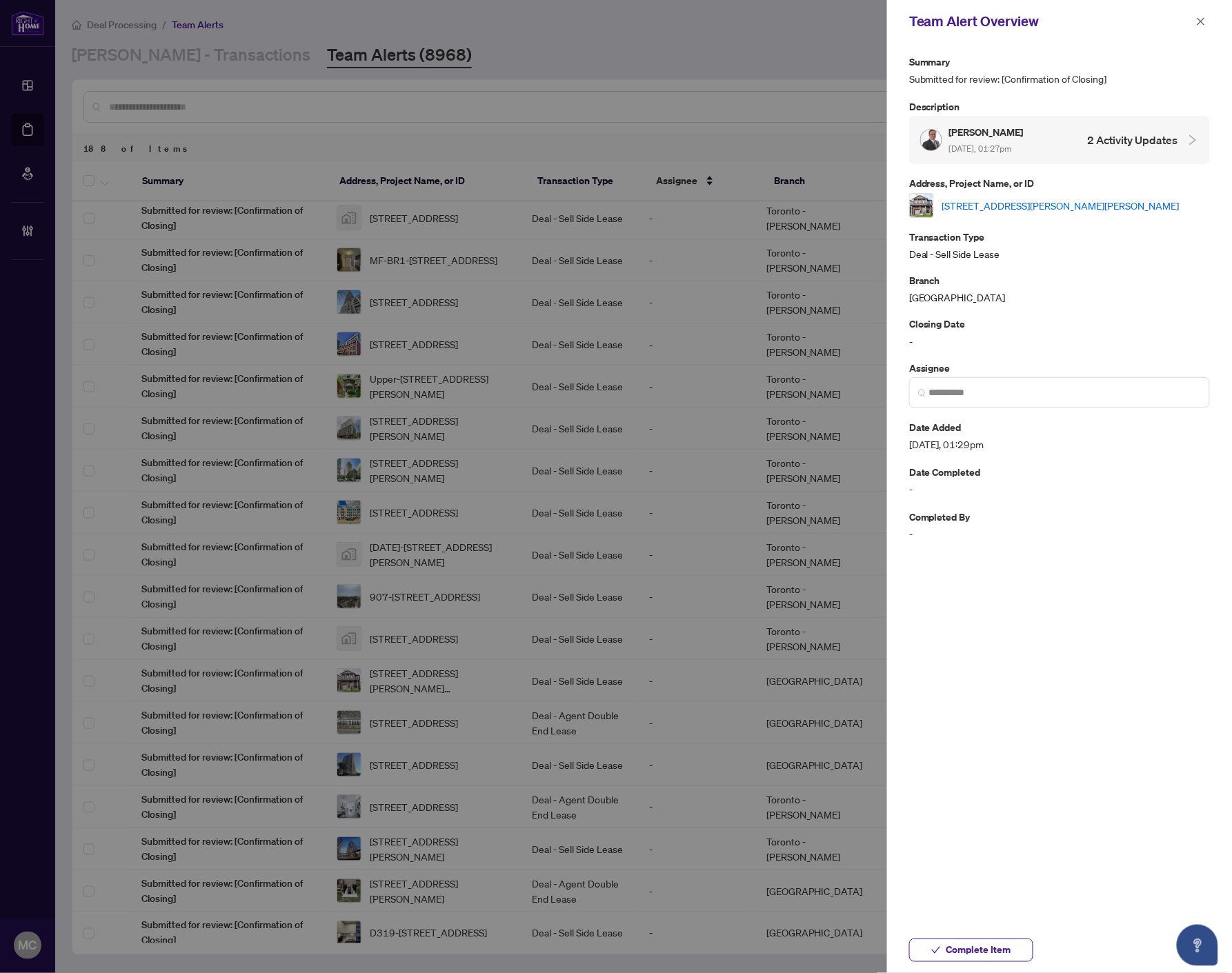
click at [1036, 204] on link "[STREET_ADDRESS][PERSON_NAME][PERSON_NAME]" at bounding box center [1061, 206] width 237 height 15
click at [1067, 387] on input "search" at bounding box center [1065, 392] width 272 height 15
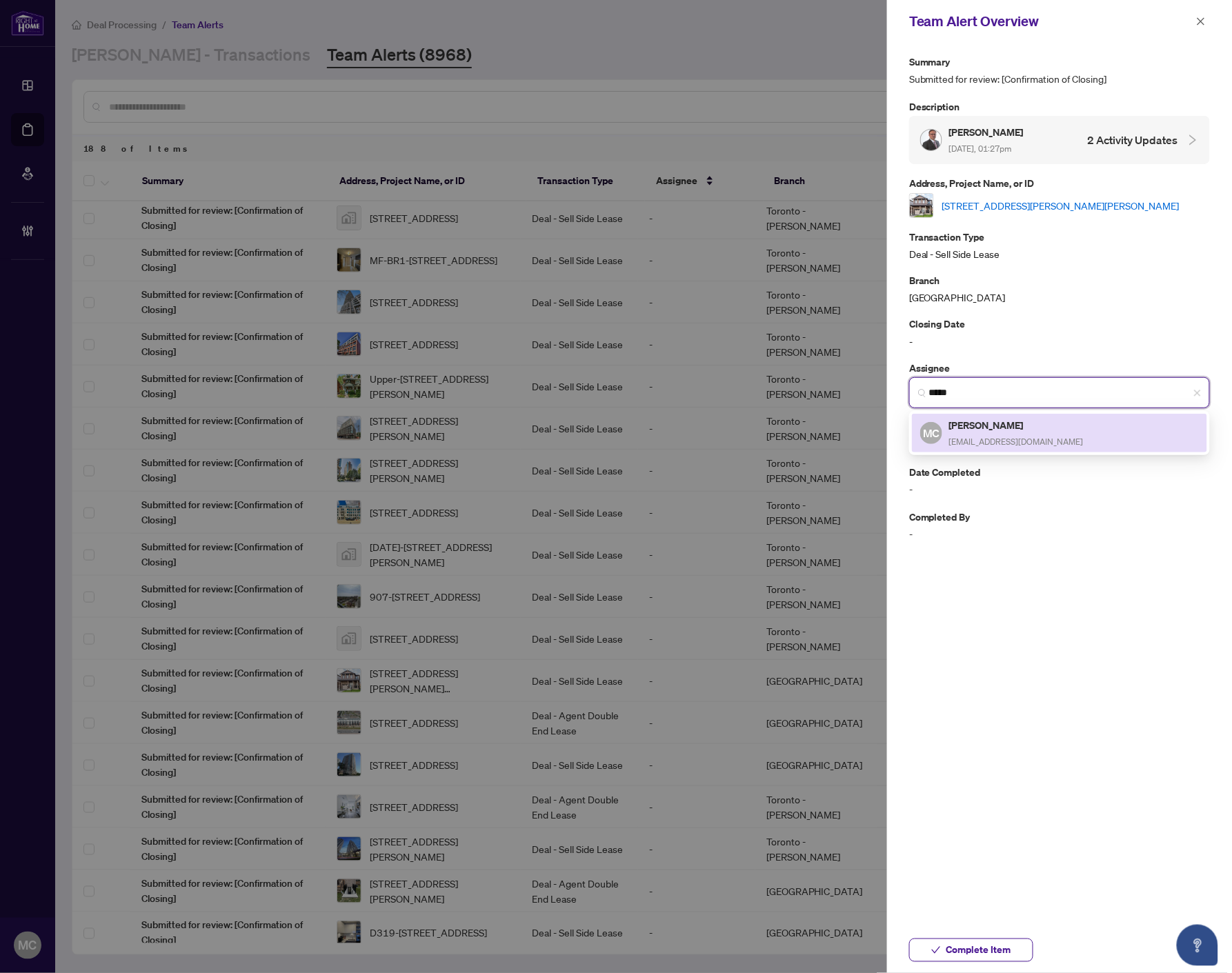
click at [973, 430] on div "[PERSON_NAME] [PERSON_NAME][EMAIL_ADDRESS][DOMAIN_NAME]" at bounding box center [1016, 433] width 135 height 32
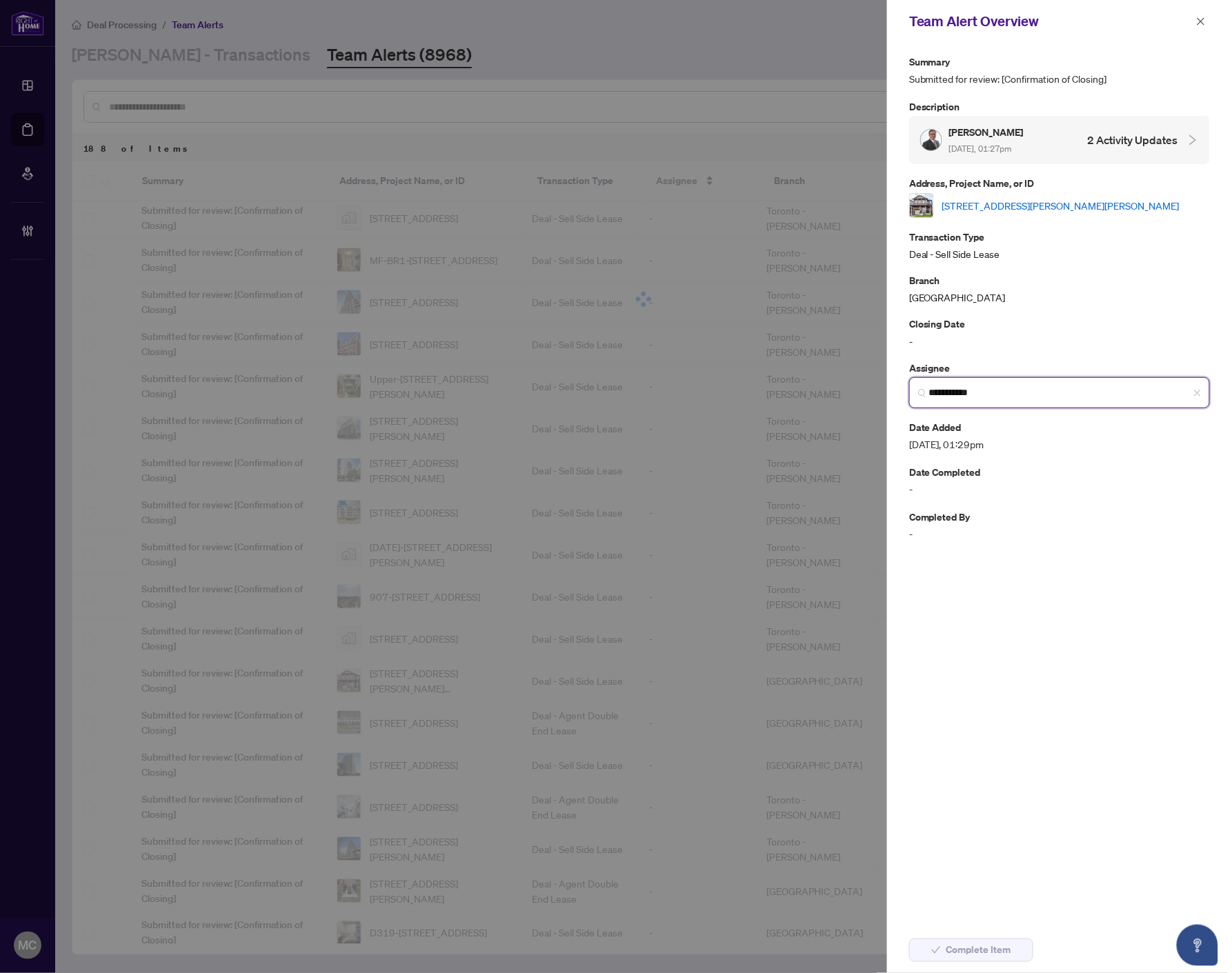
type input "**********"
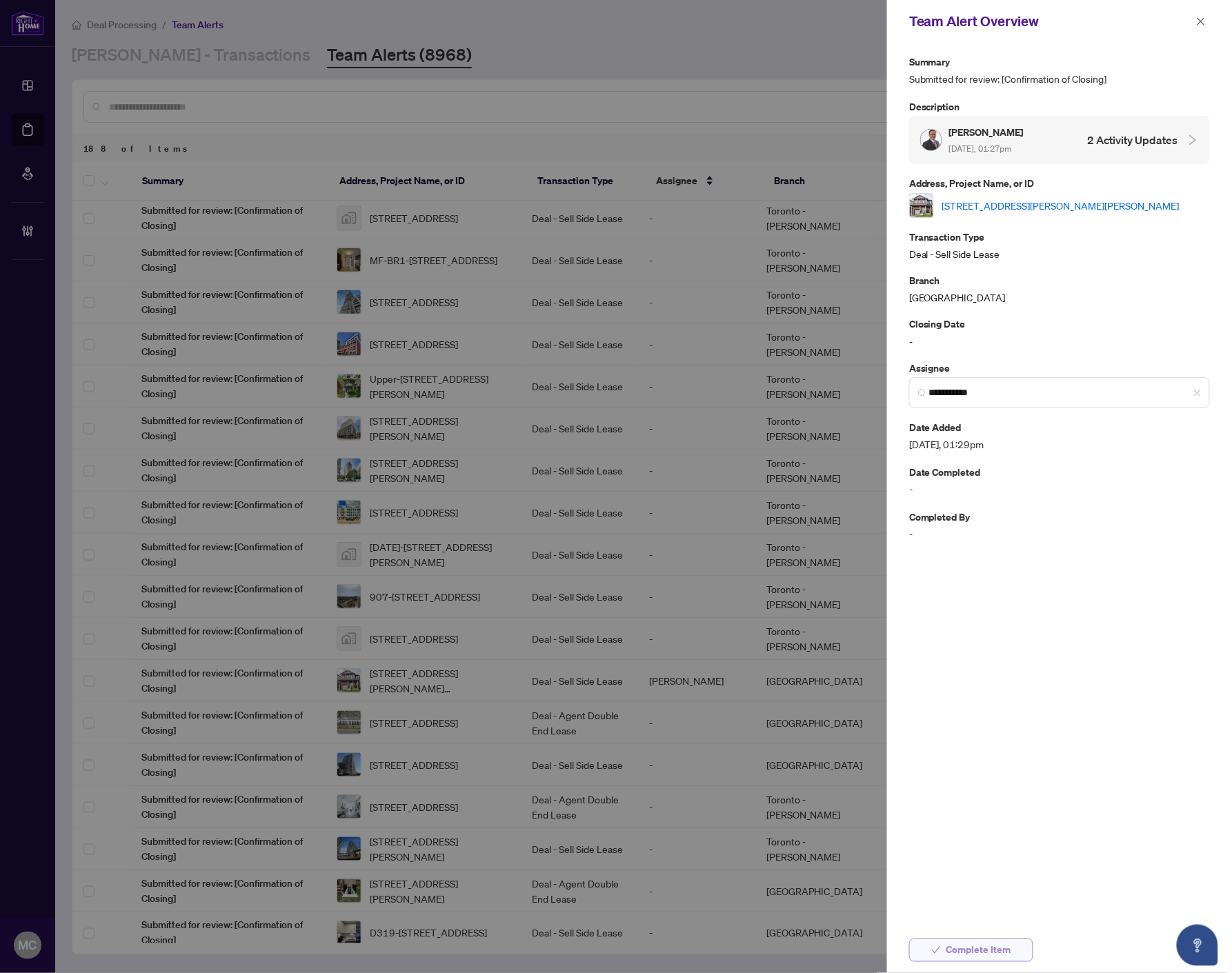
click at [1031, 945] on button "Complete Item" at bounding box center [971, 950] width 124 height 24
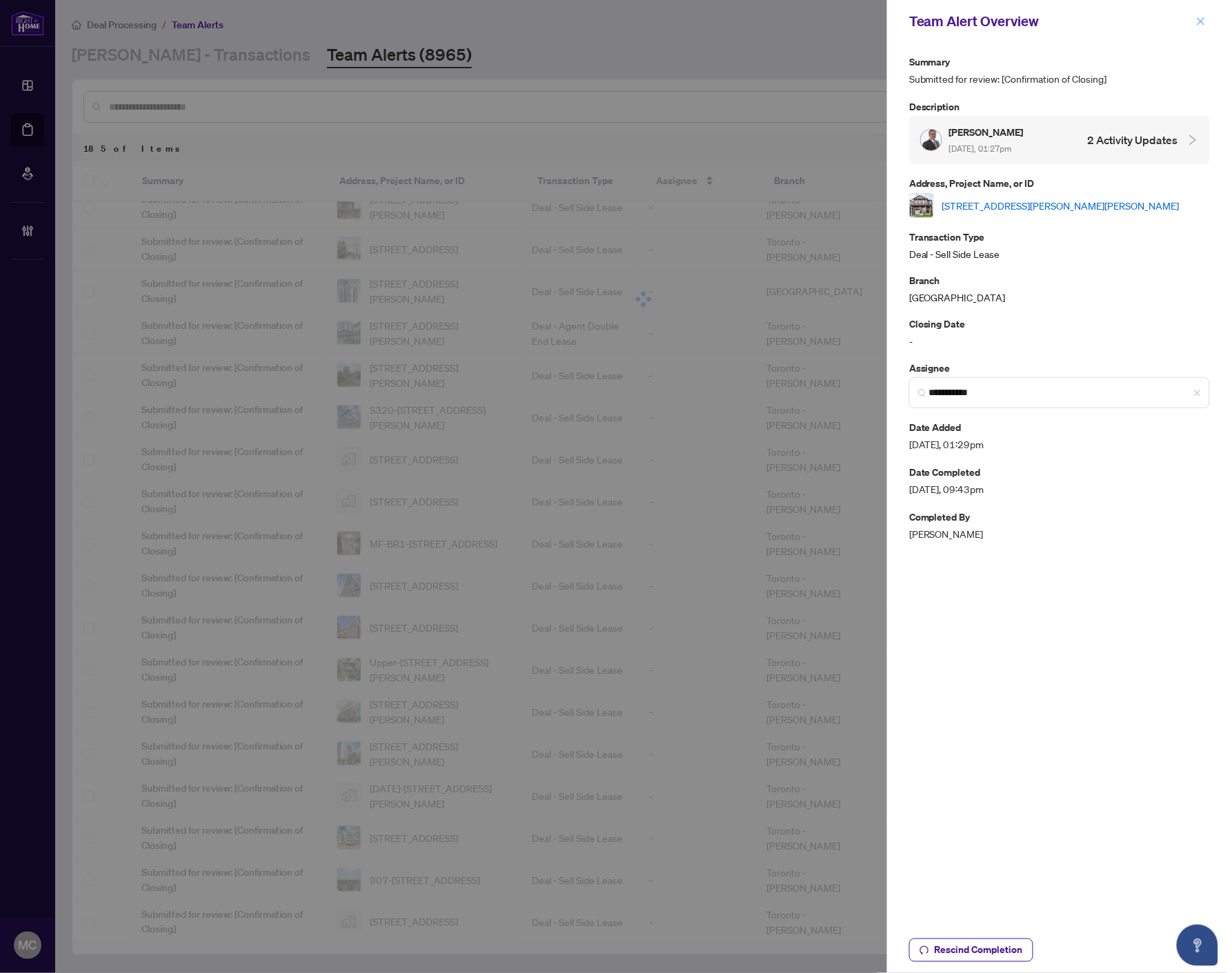
scroll to position [0, 0]
click at [1198, 21] on icon "close" at bounding box center [1201, 21] width 10 height 10
